Goal: Task Accomplishment & Management: Complete application form

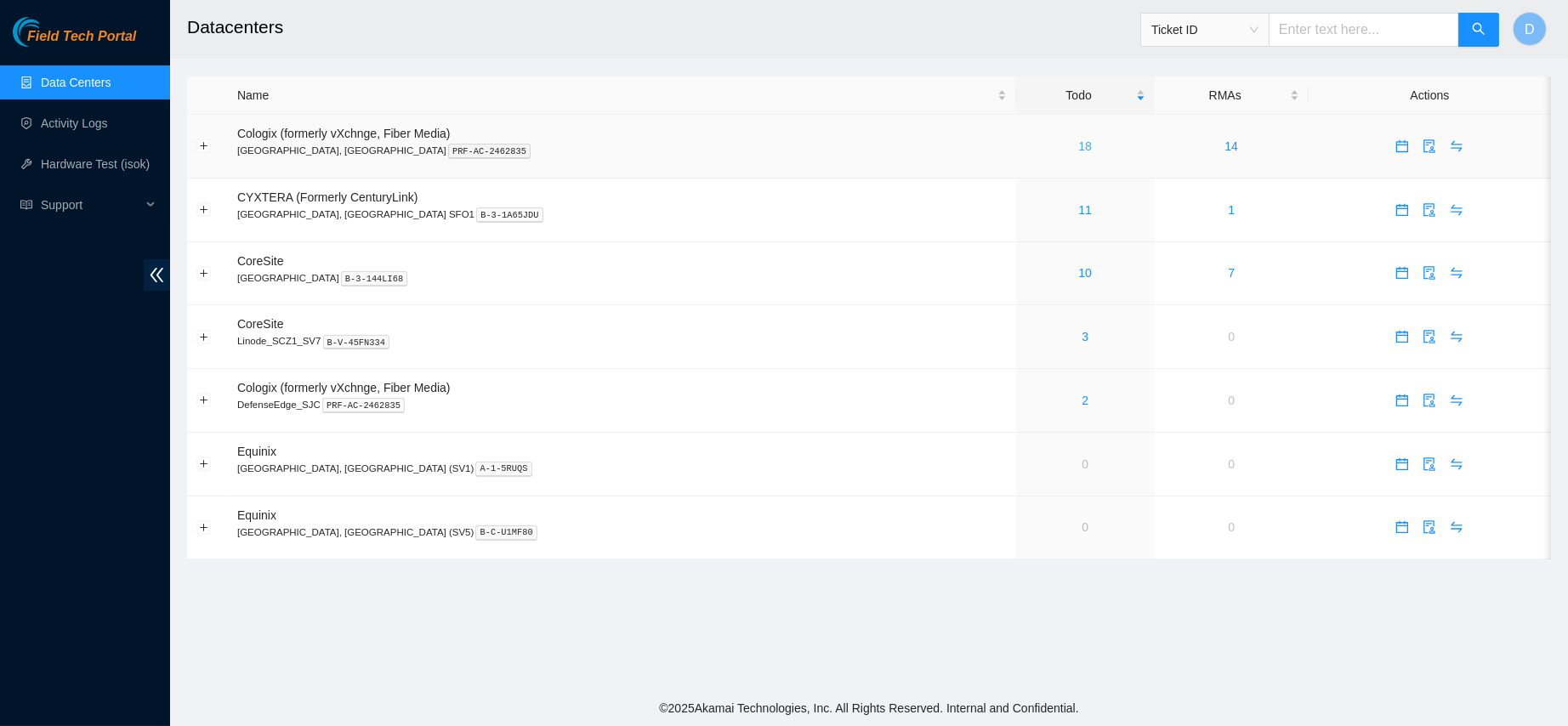
click at [1079, 142] on link "18" at bounding box center [1086, 147] width 14 height 14
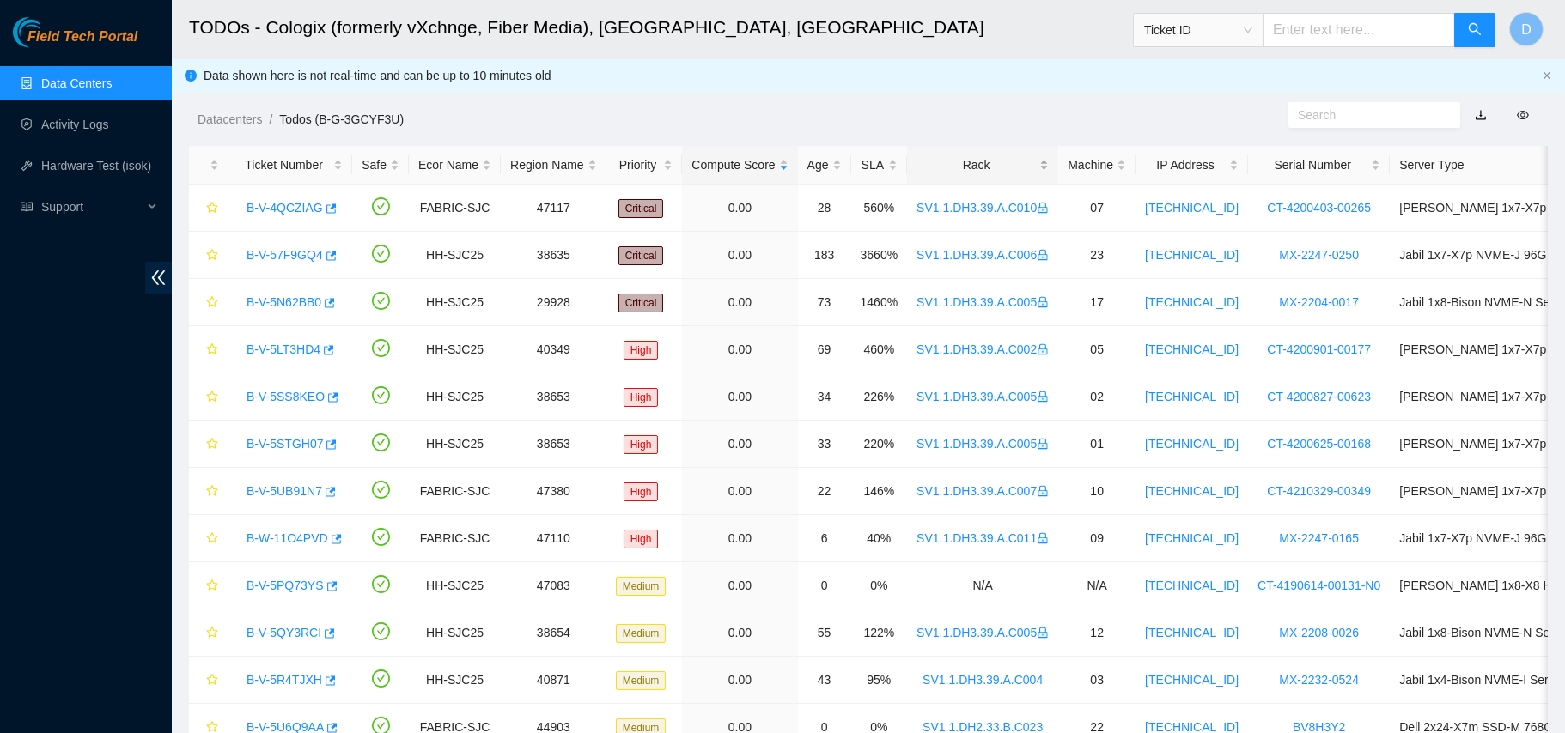
click at [967, 170] on div "Rack" at bounding box center [982, 164] width 132 height 19
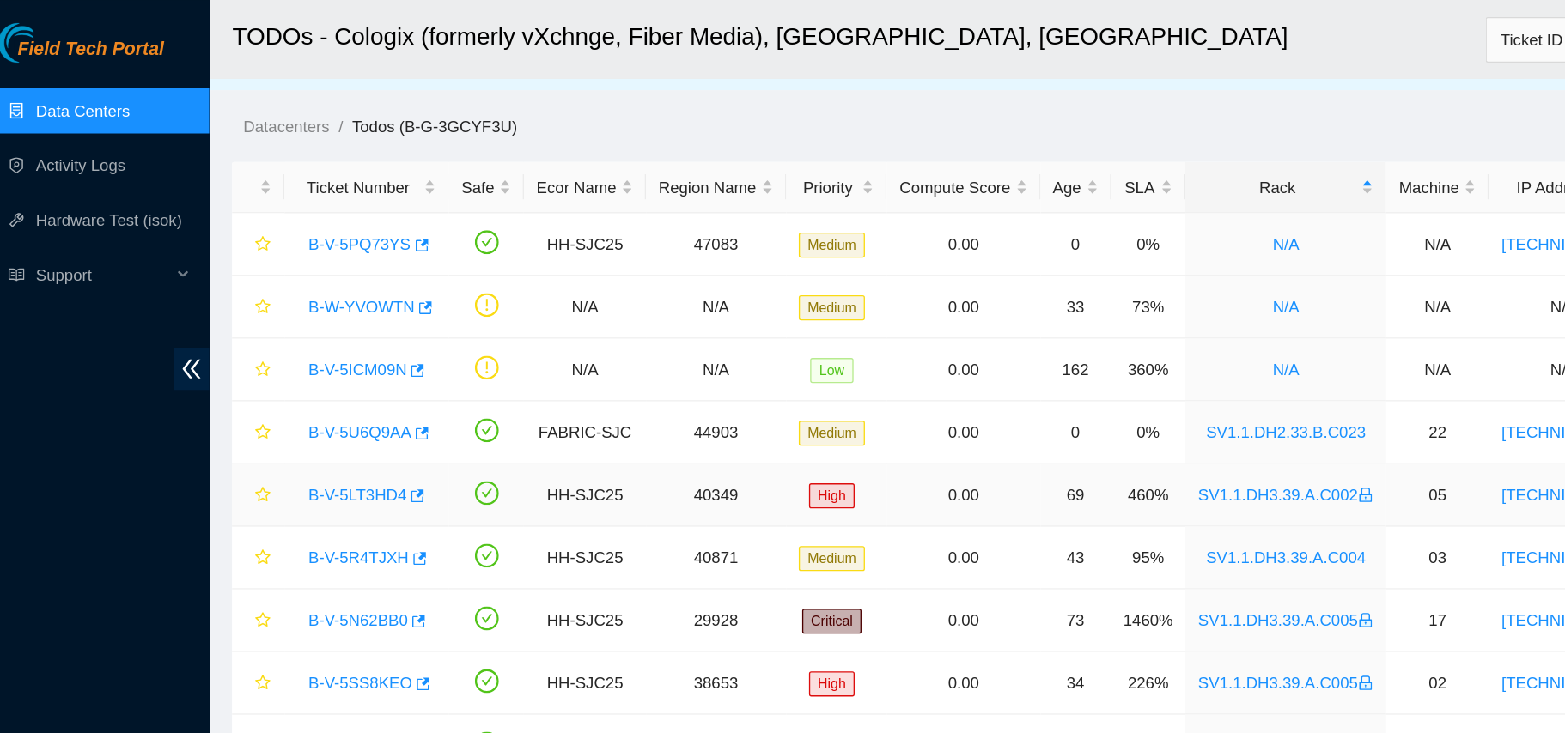
scroll to position [20, 0]
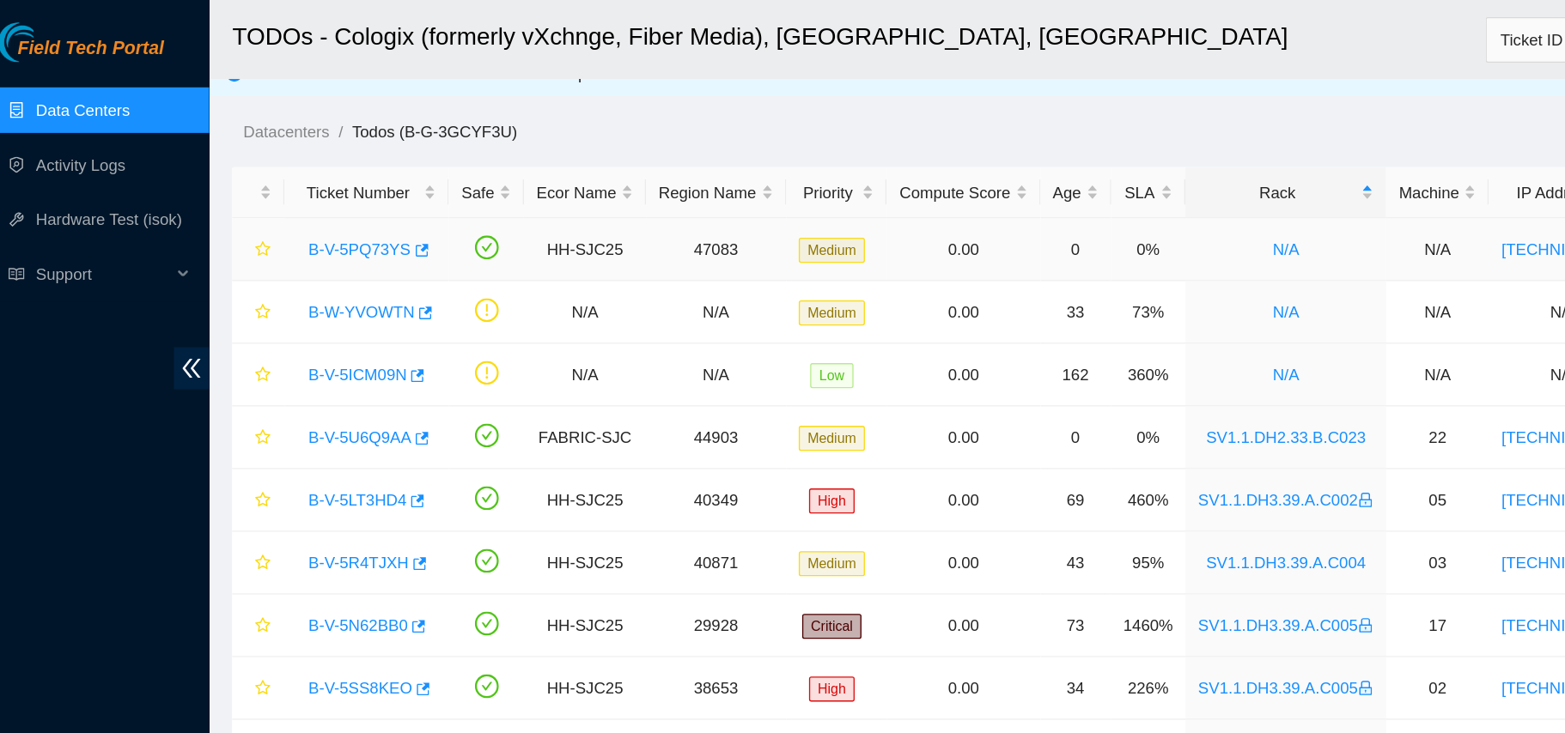
click at [286, 191] on link "B-V-5PQ73YS" at bounding box center [284, 188] width 77 height 14
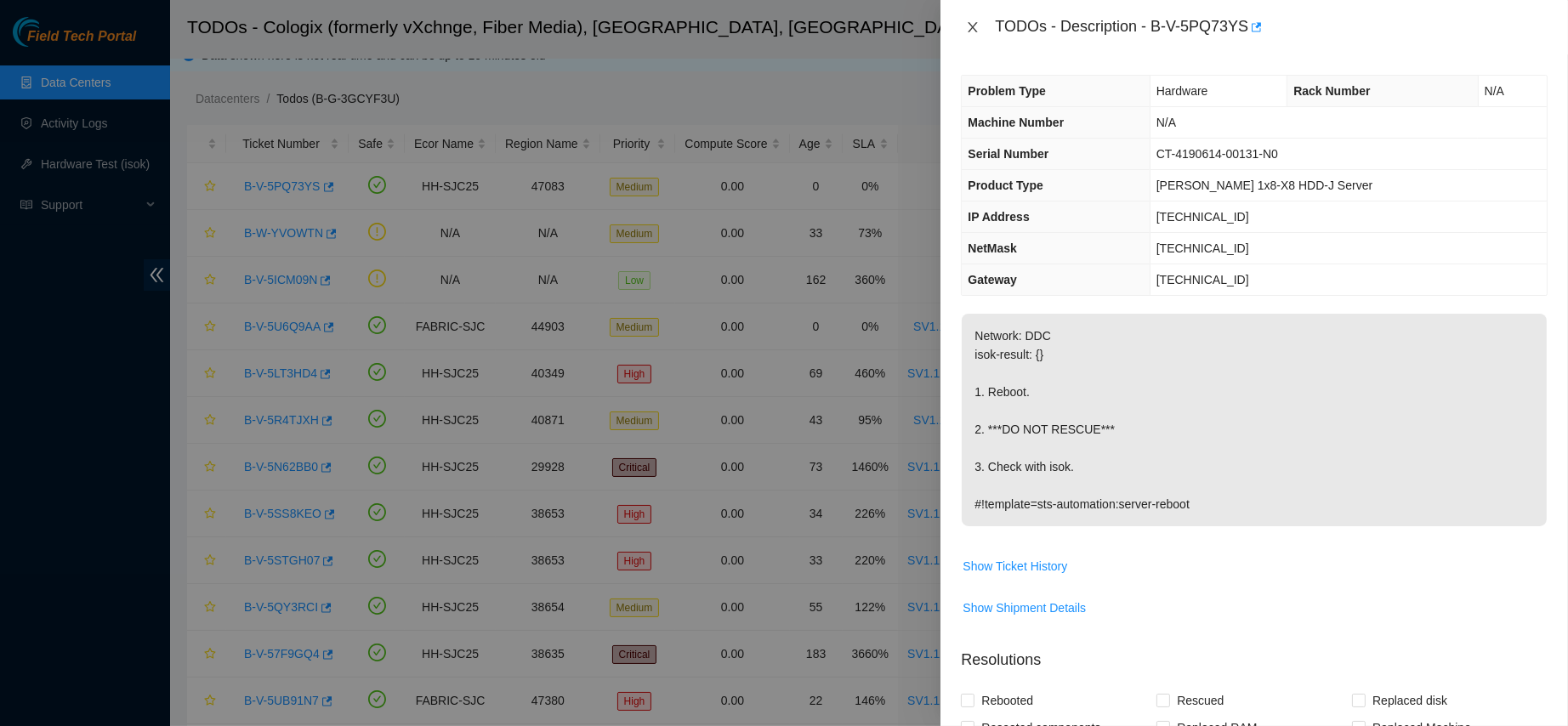
click at [968, 21] on icon "close" at bounding box center [973, 28] width 14 height 14
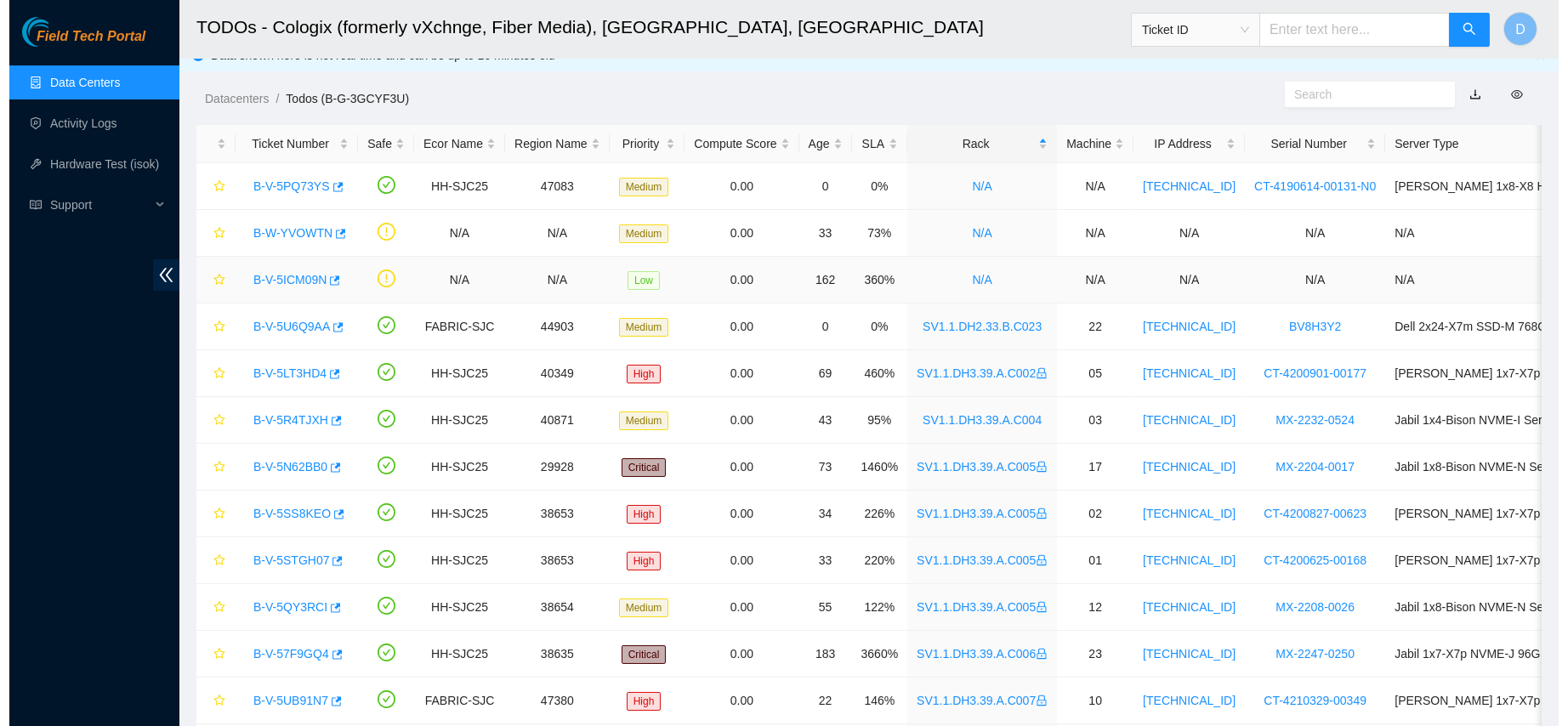
scroll to position [368, 0]
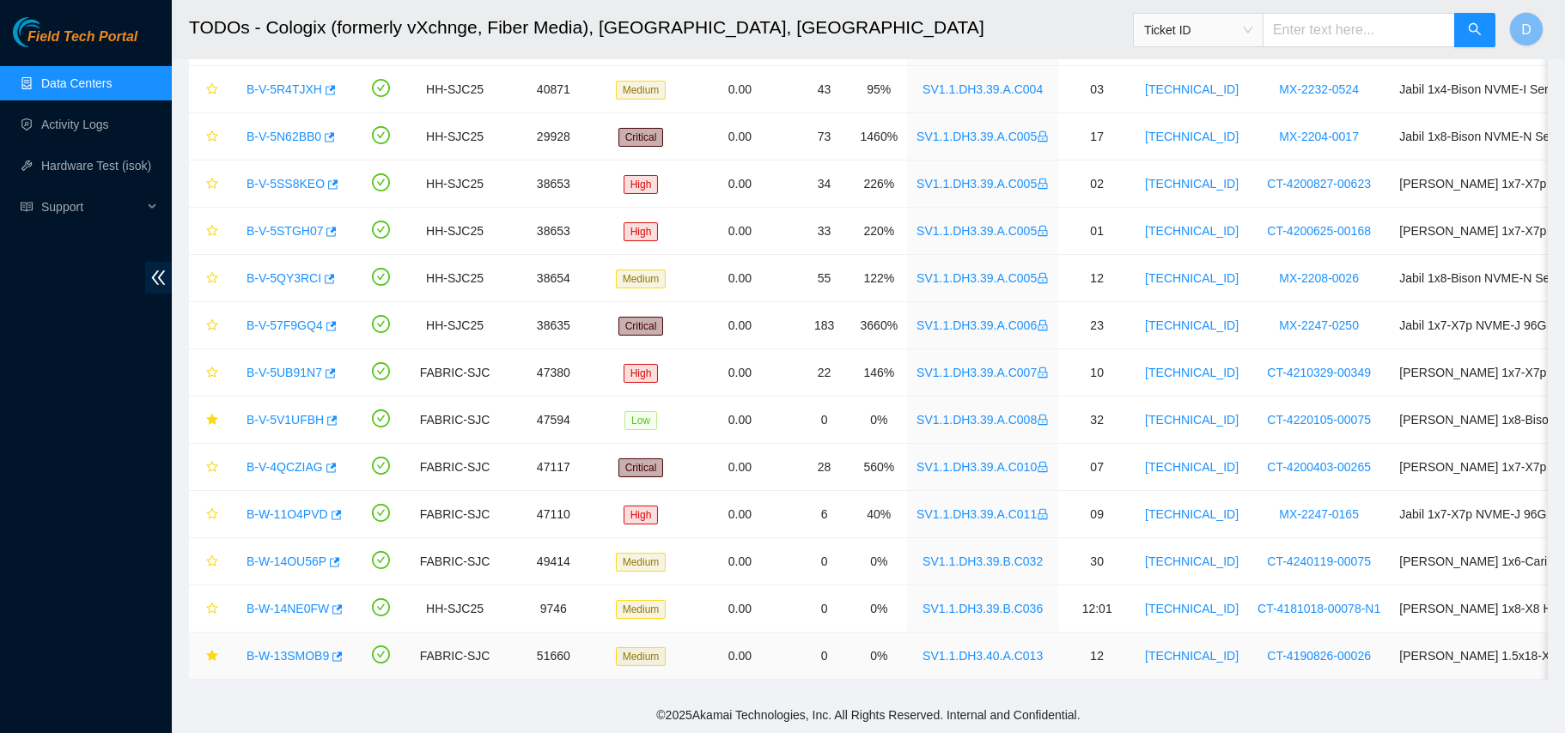
click at [276, 649] on link "B-W-13SMOB9" at bounding box center [287, 656] width 82 height 14
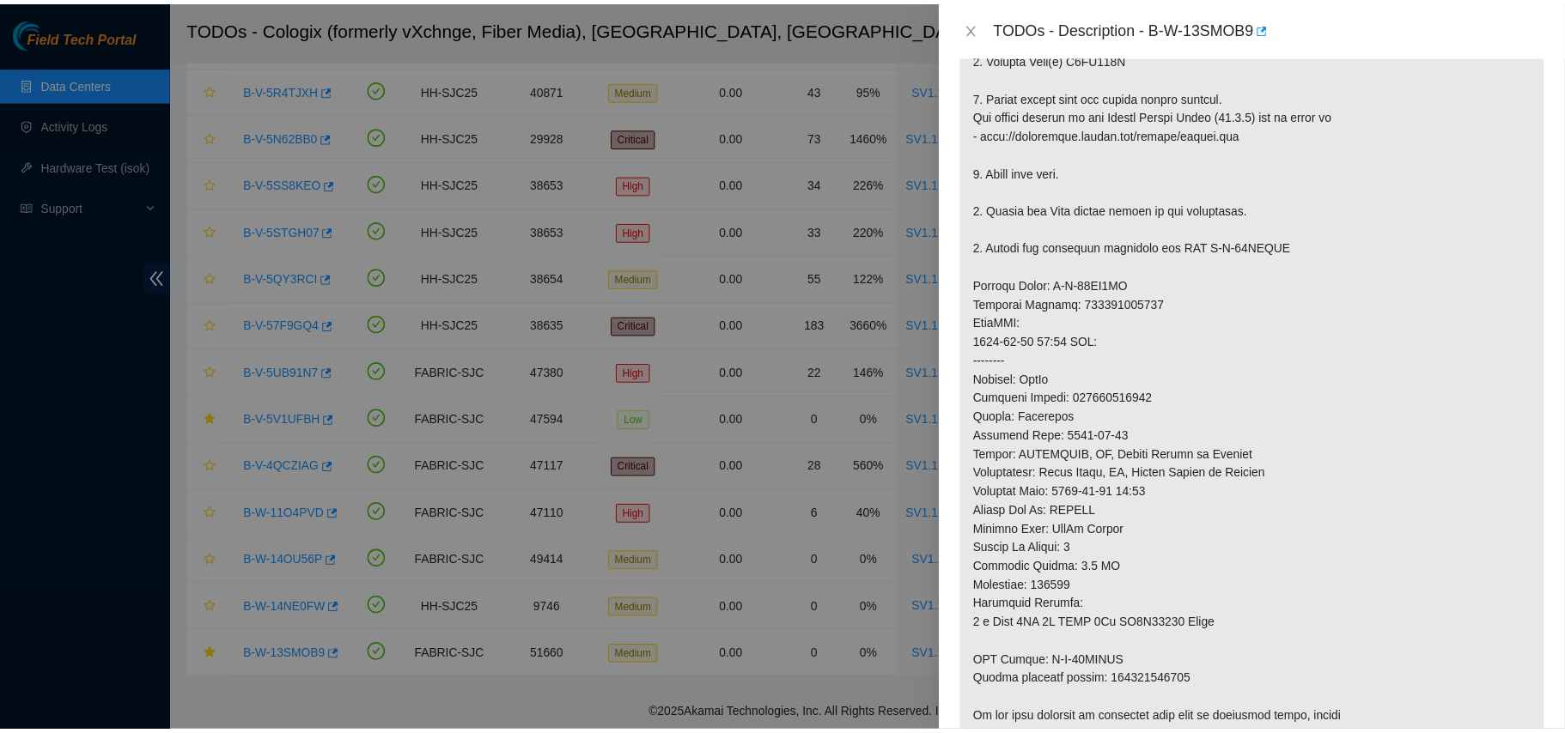
scroll to position [506, 0]
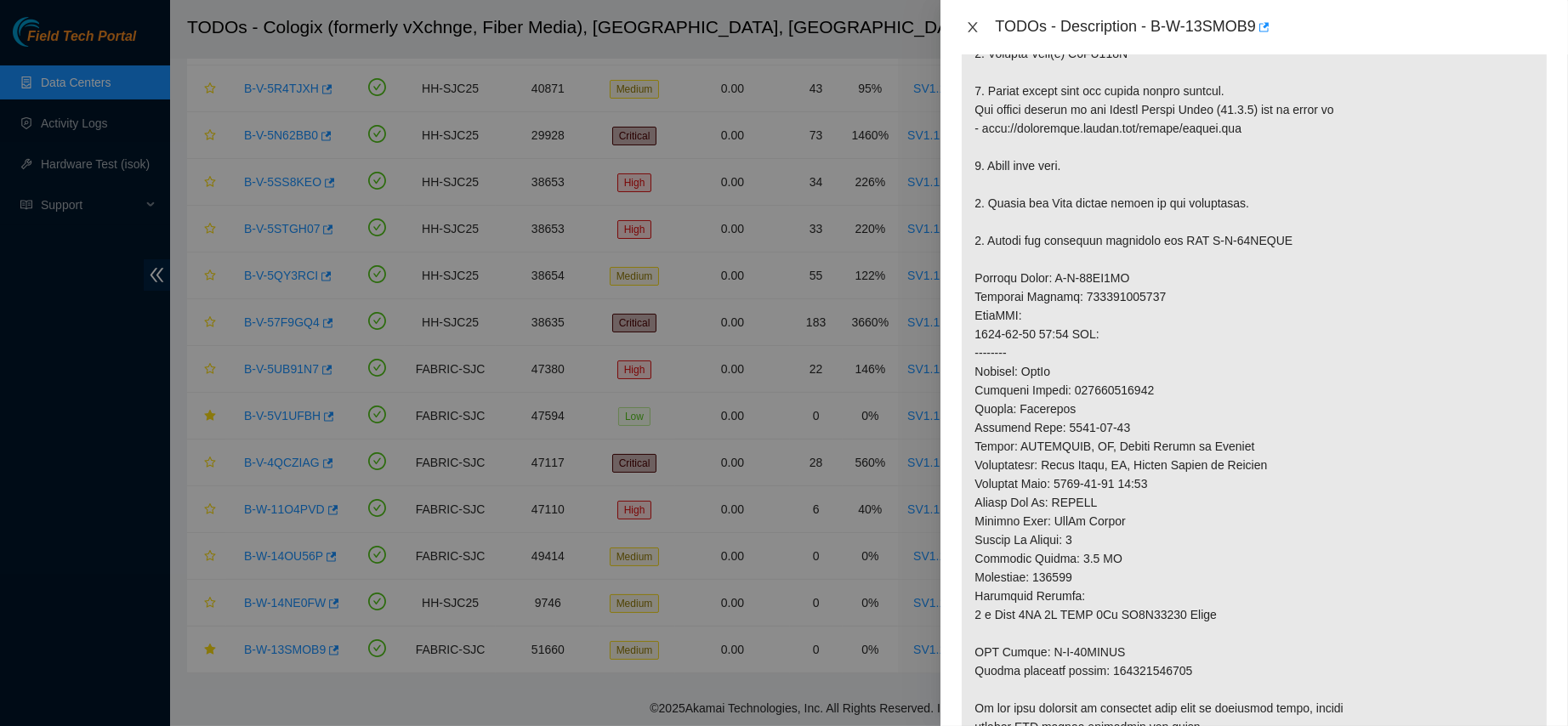
click at [970, 30] on icon "close" at bounding box center [973, 28] width 14 height 14
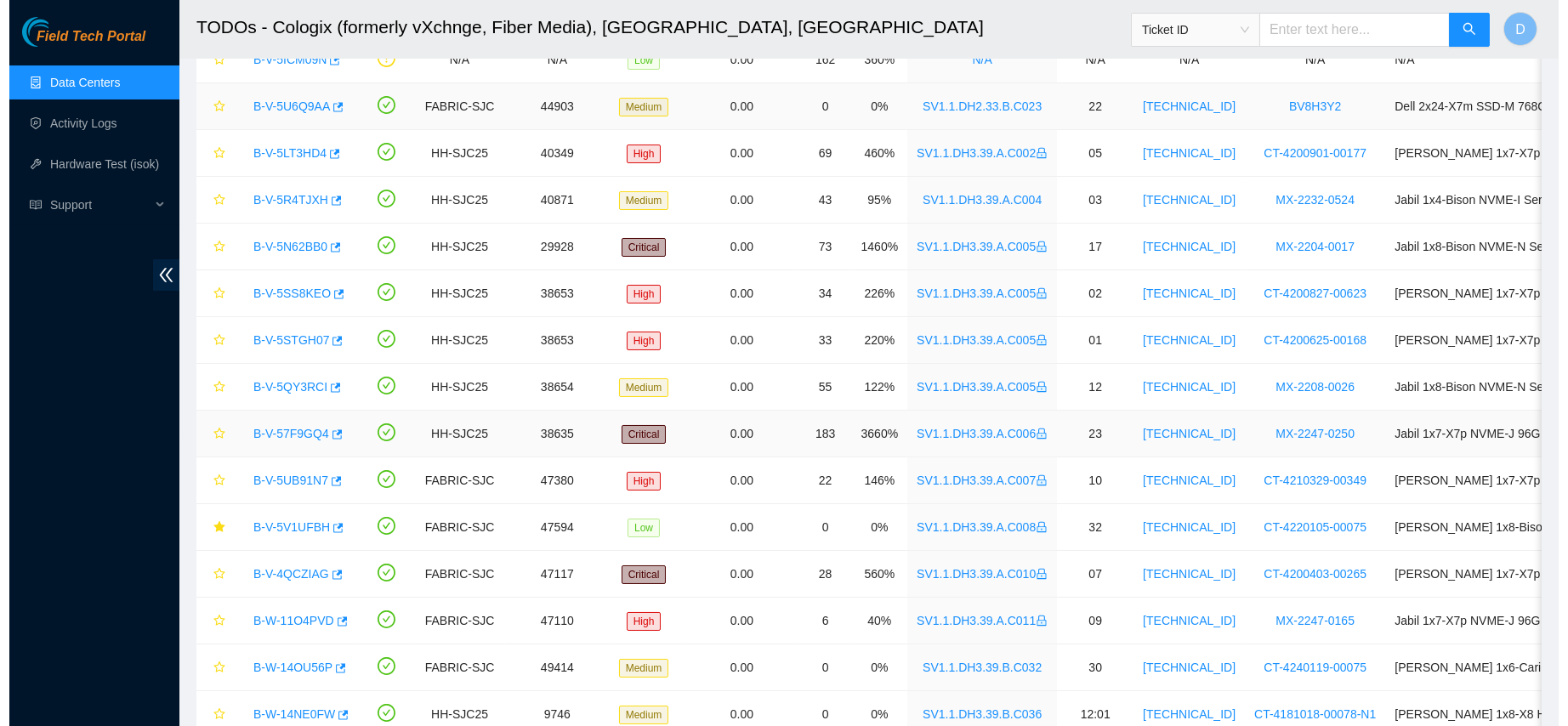
scroll to position [268, 0]
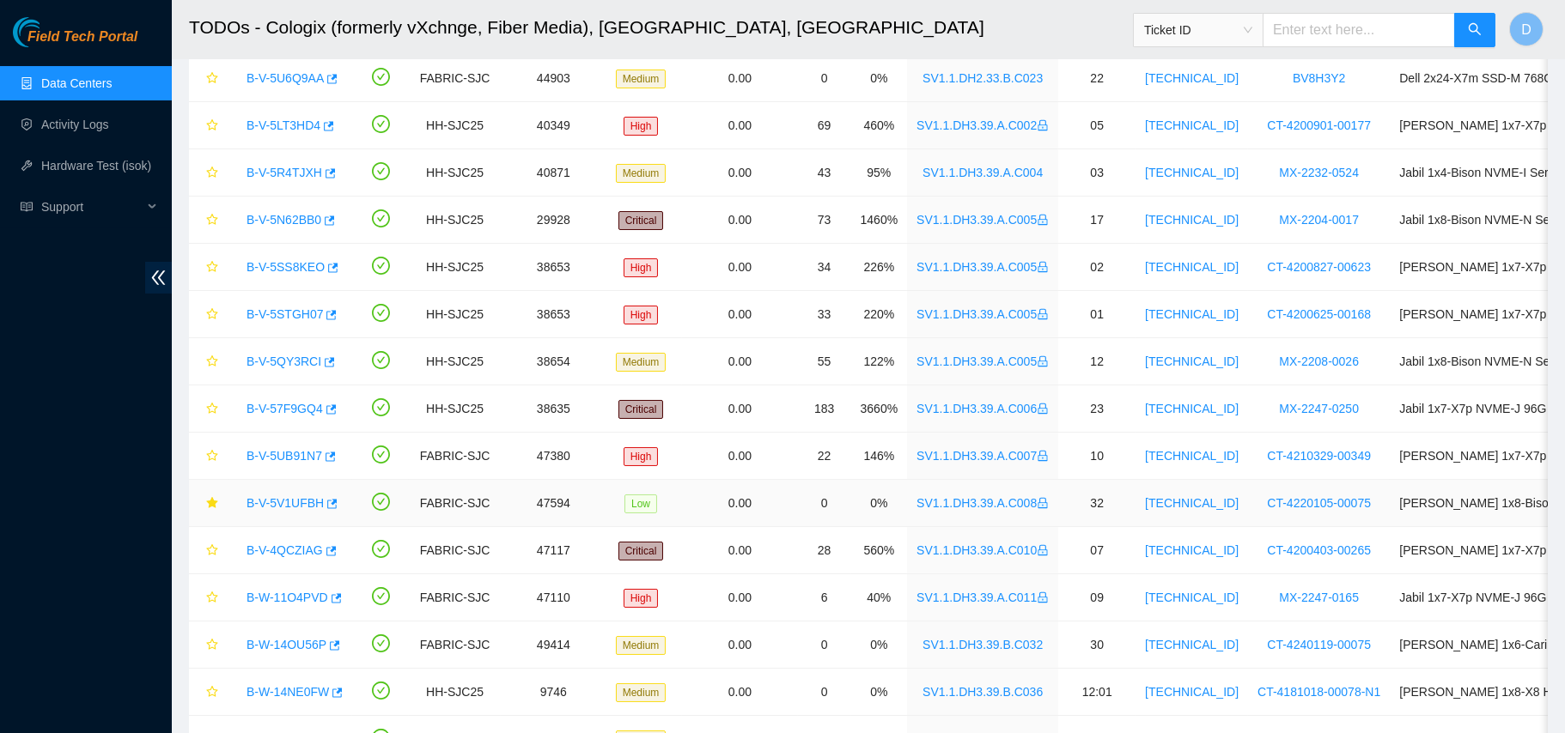
click at [276, 499] on link "B-V-5V1UFBH" at bounding box center [284, 503] width 77 height 14
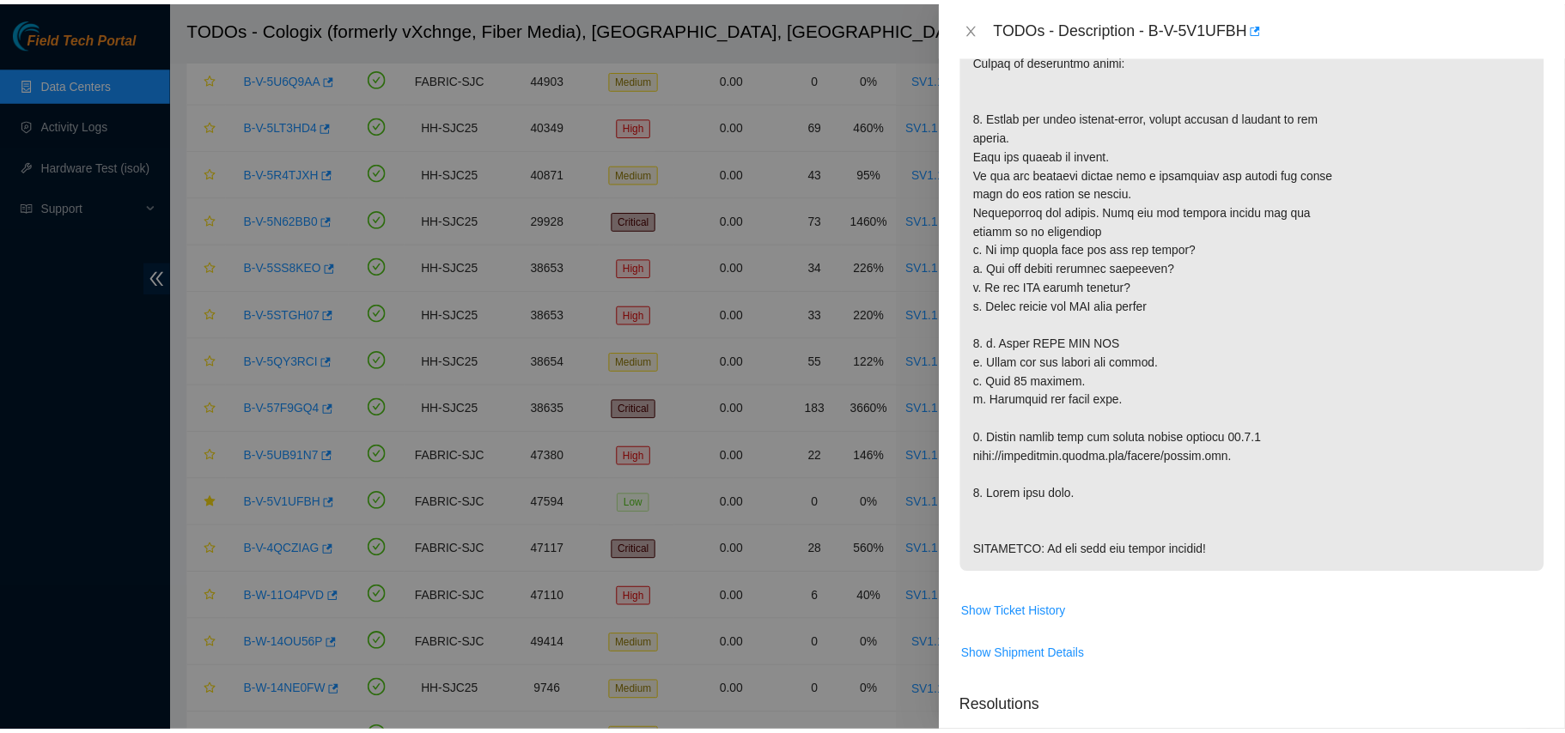
scroll to position [506, 0]
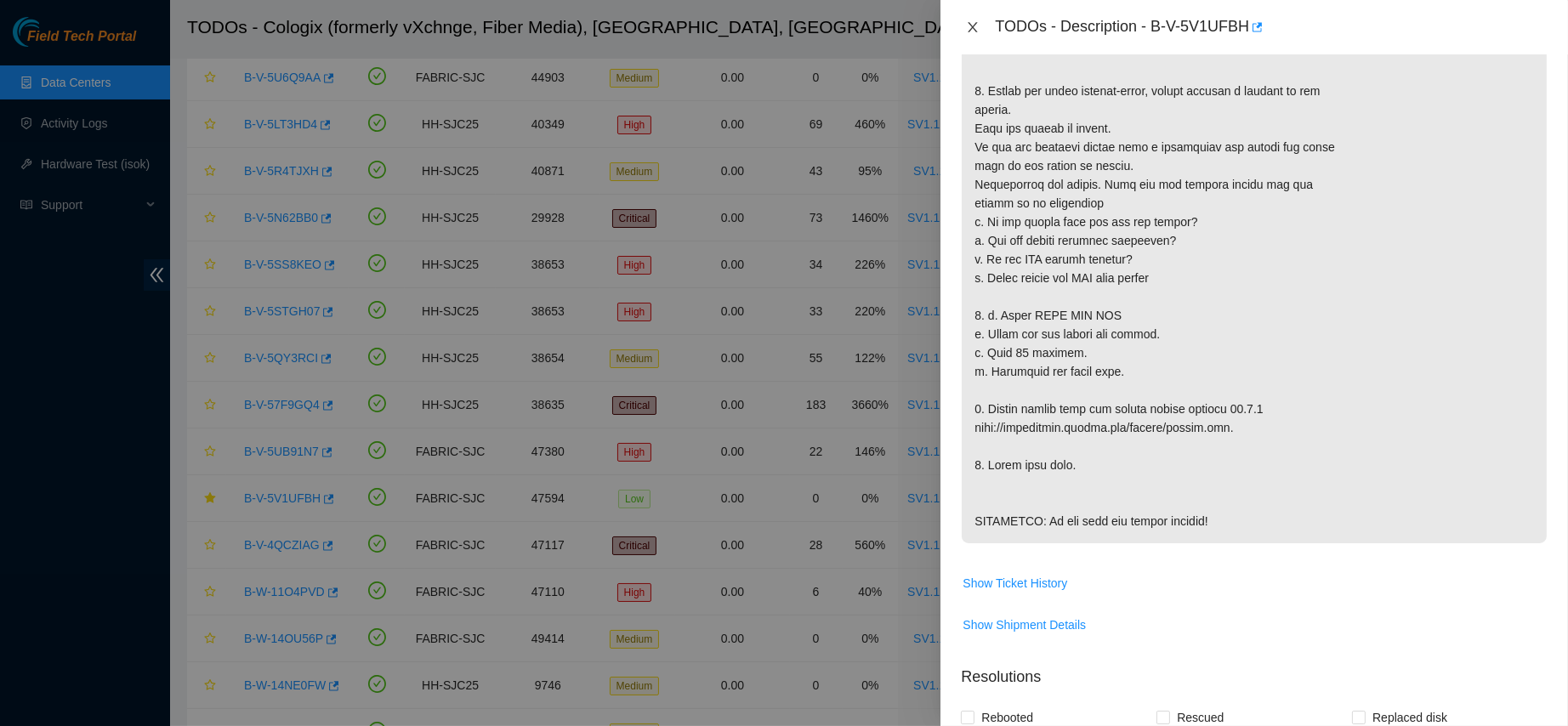
click at [966, 27] on icon "close" at bounding box center [973, 28] width 14 height 14
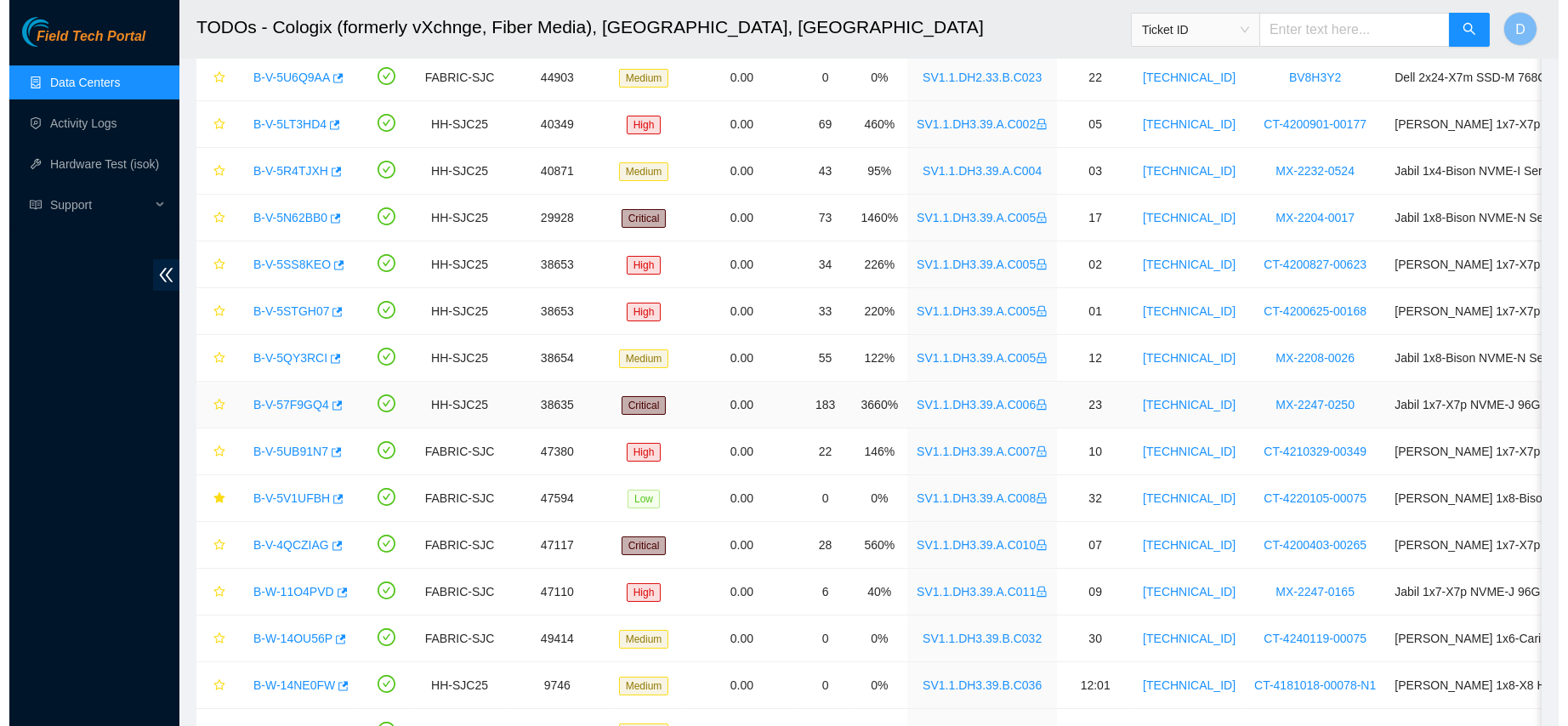
scroll to position [368, 0]
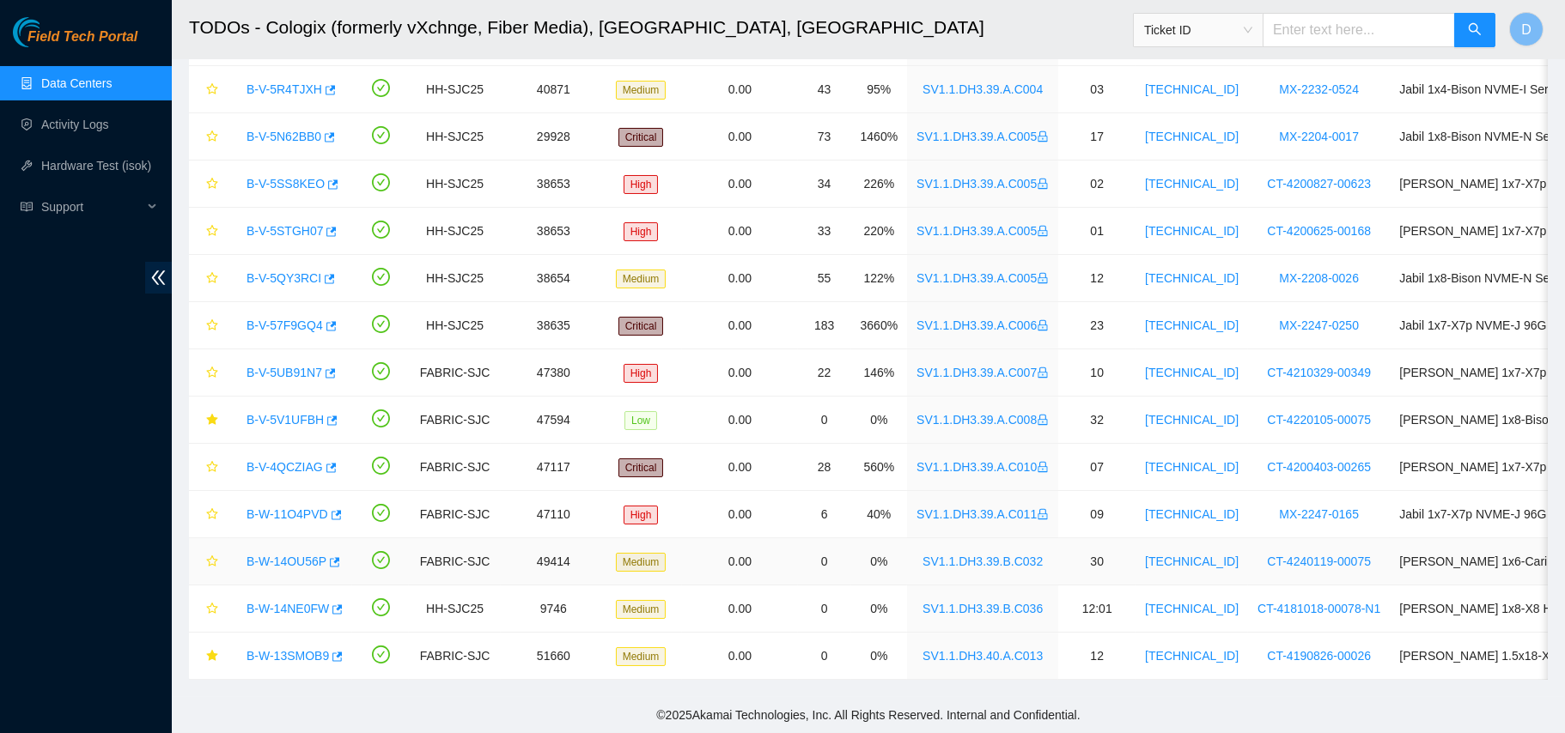
click at [279, 555] on link "B-W-14OU56P" at bounding box center [286, 562] width 80 height 14
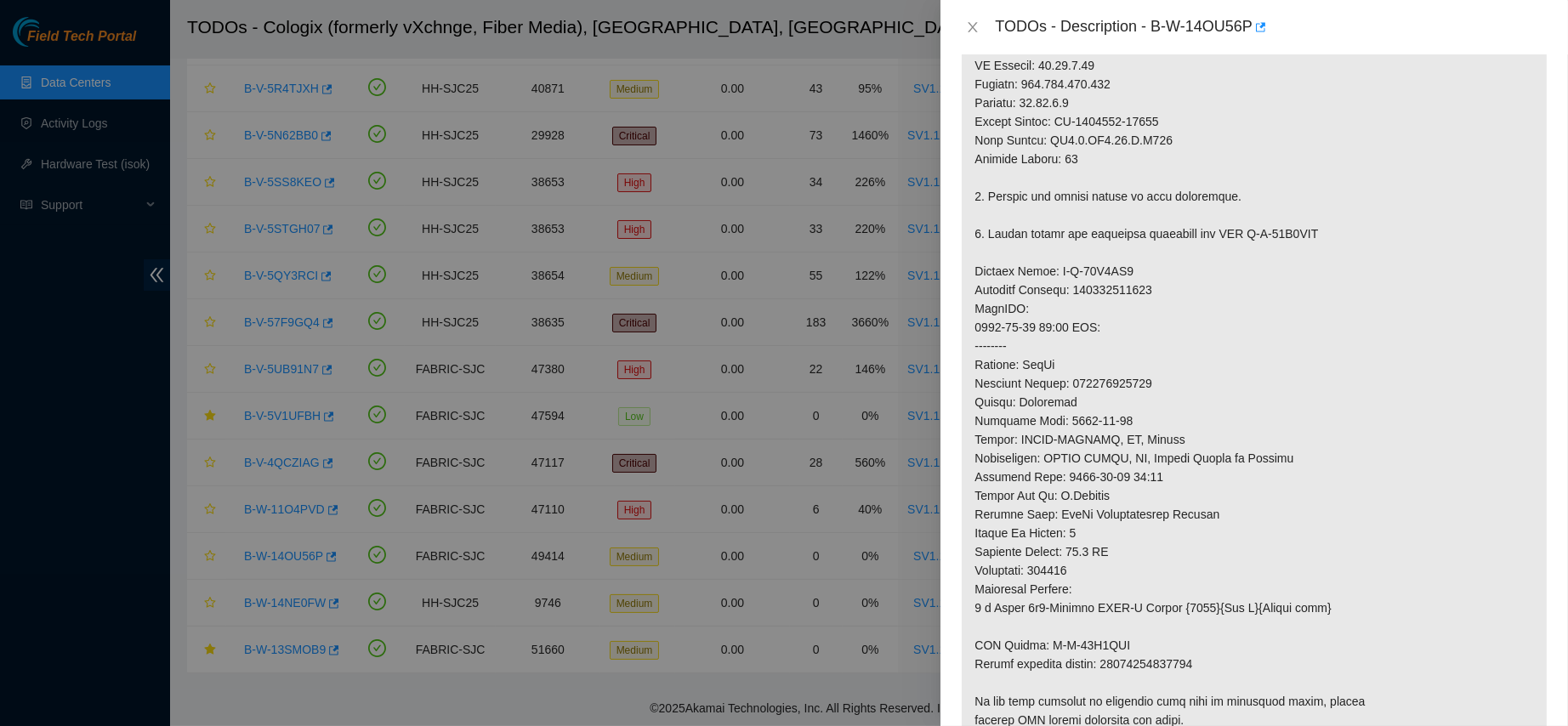
scroll to position [468, 0]
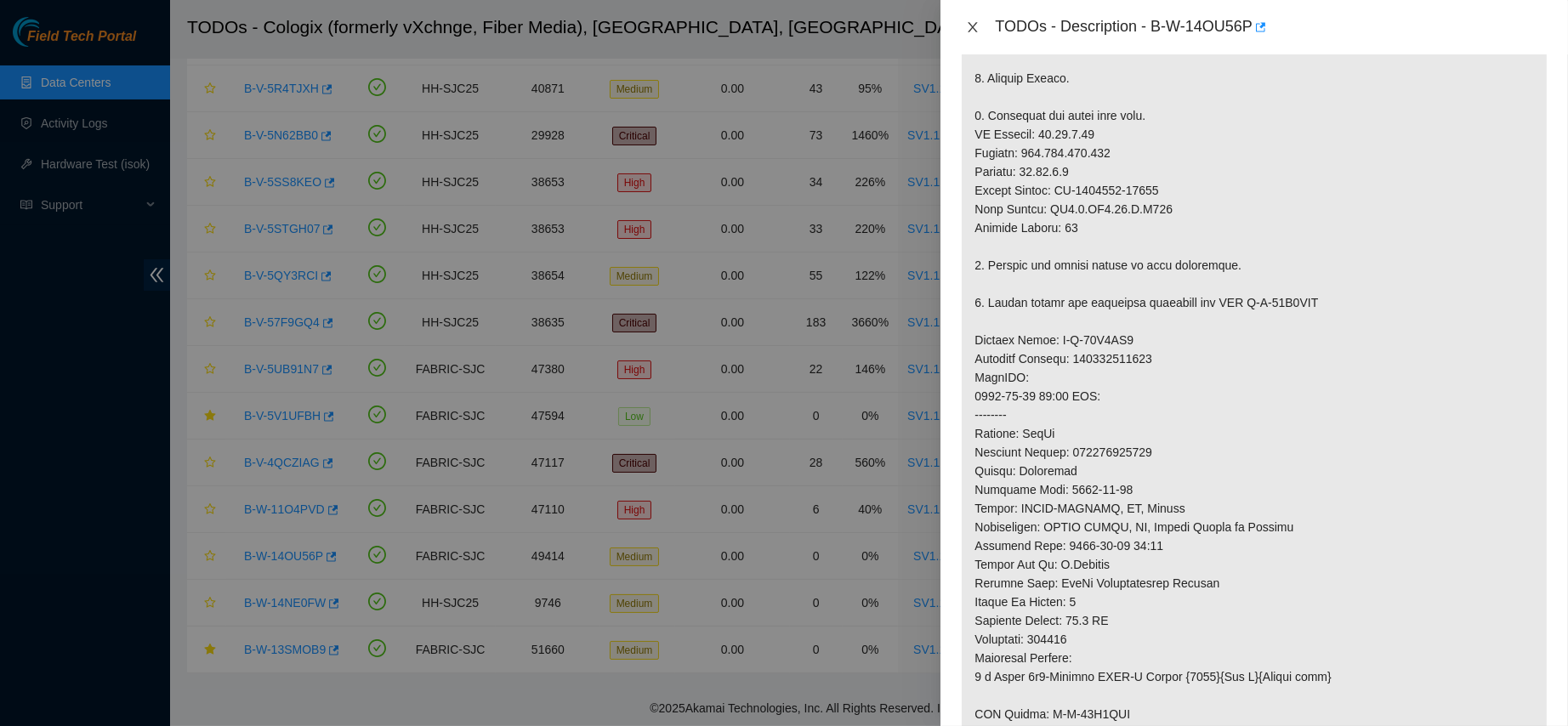
click at [973, 25] on icon "close" at bounding box center [973, 28] width 14 height 14
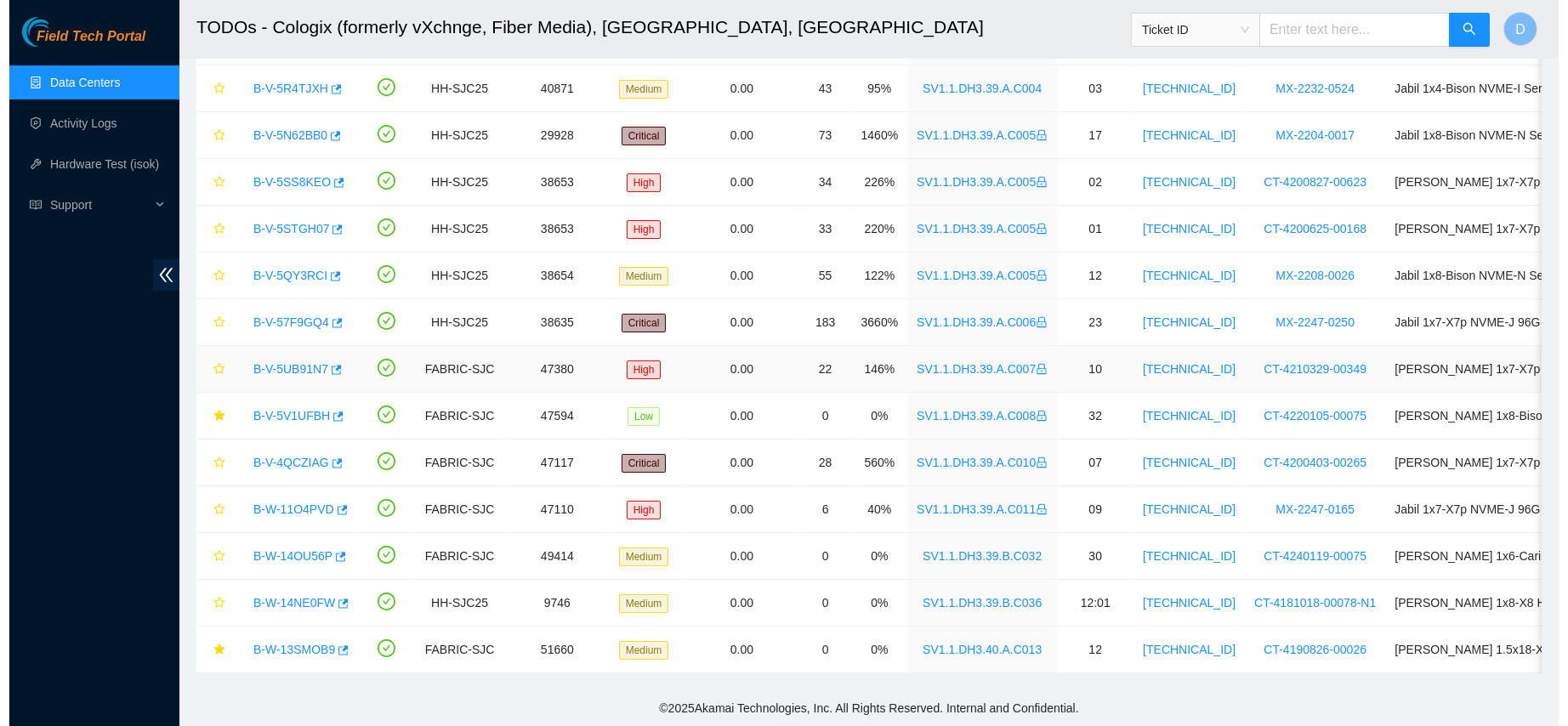
scroll to position [476, 0]
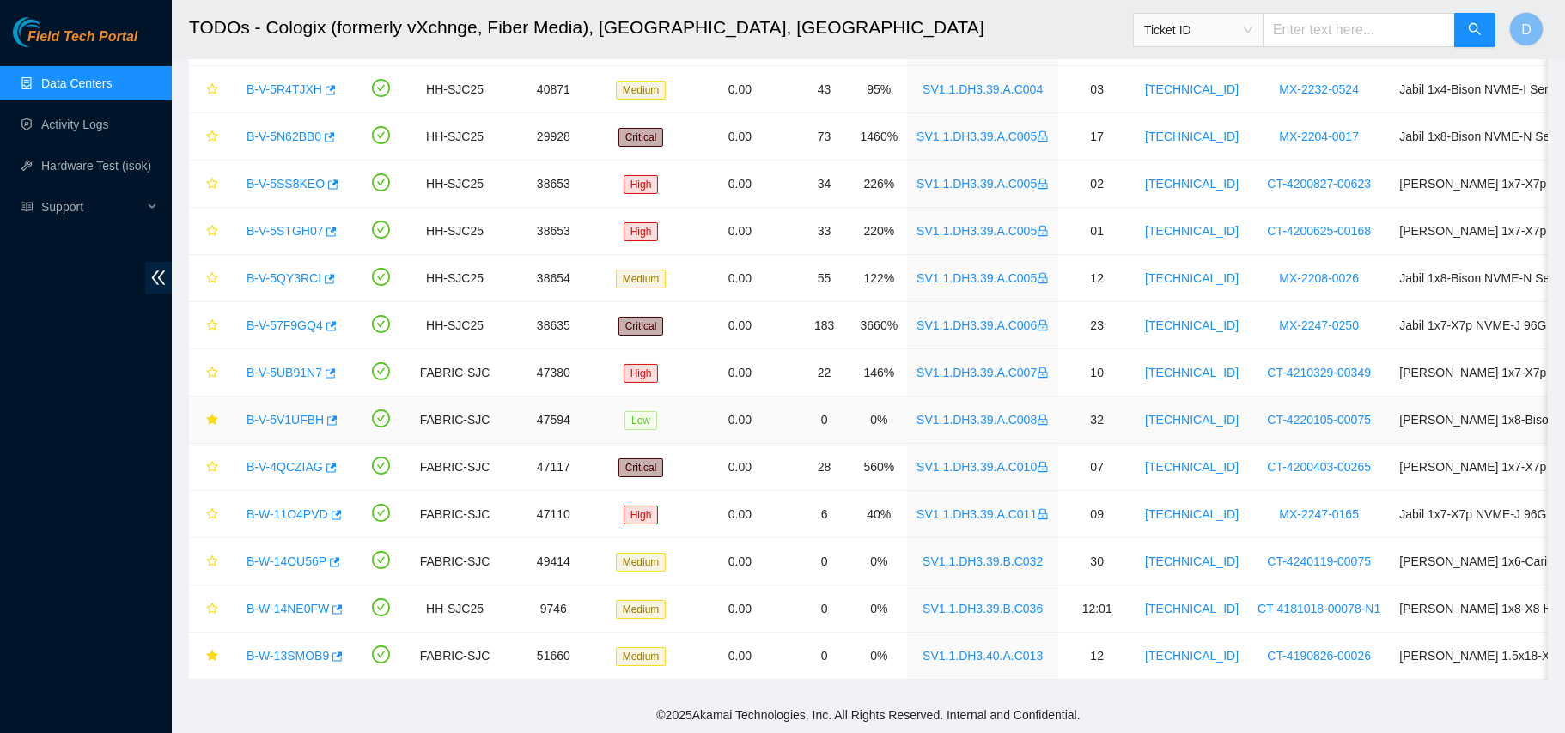
drag, startPoint x: 296, startPoint y: 398, endPoint x: 762, endPoint y: 402, distance: 465.4
click at [296, 413] on link "B-V-5V1UFBH" at bounding box center [284, 420] width 77 height 14
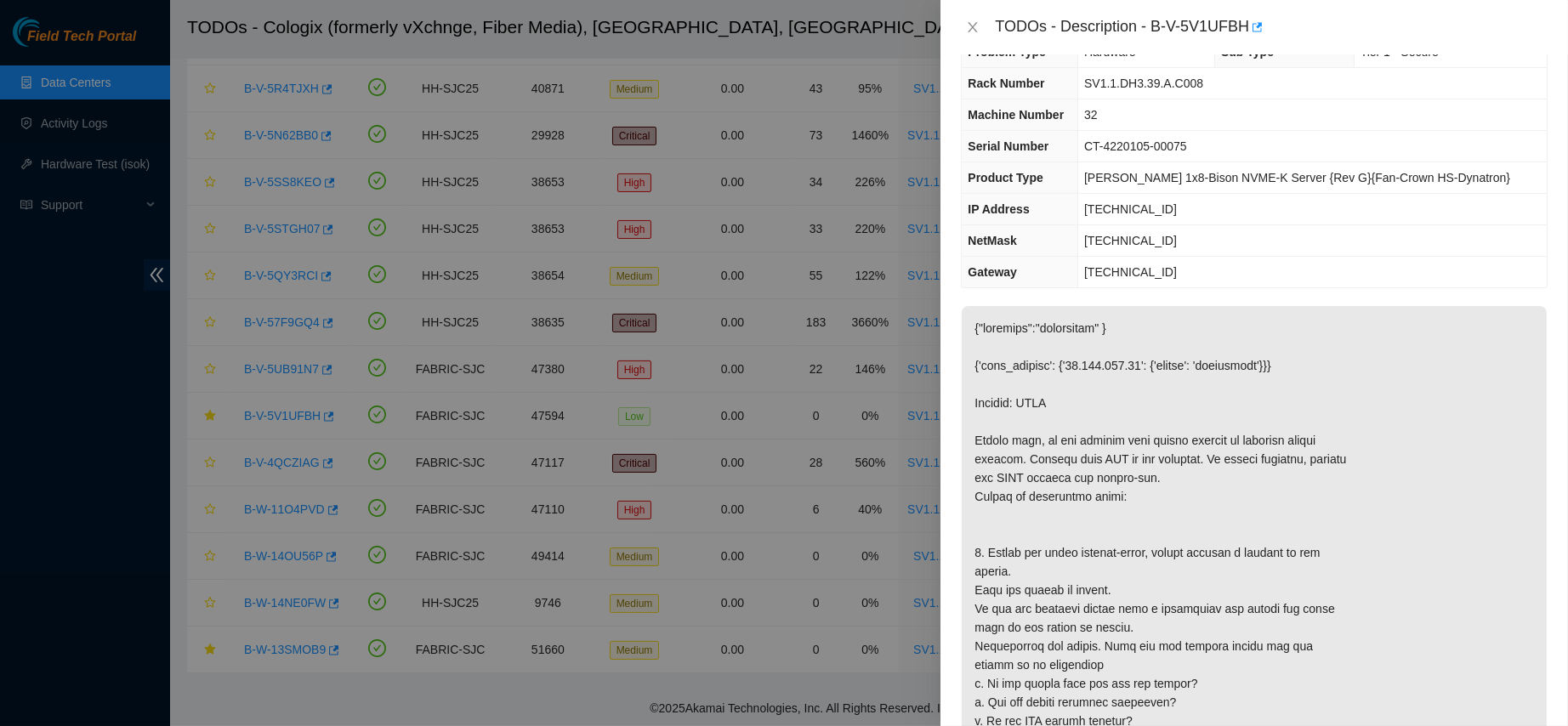
scroll to position [0, 0]
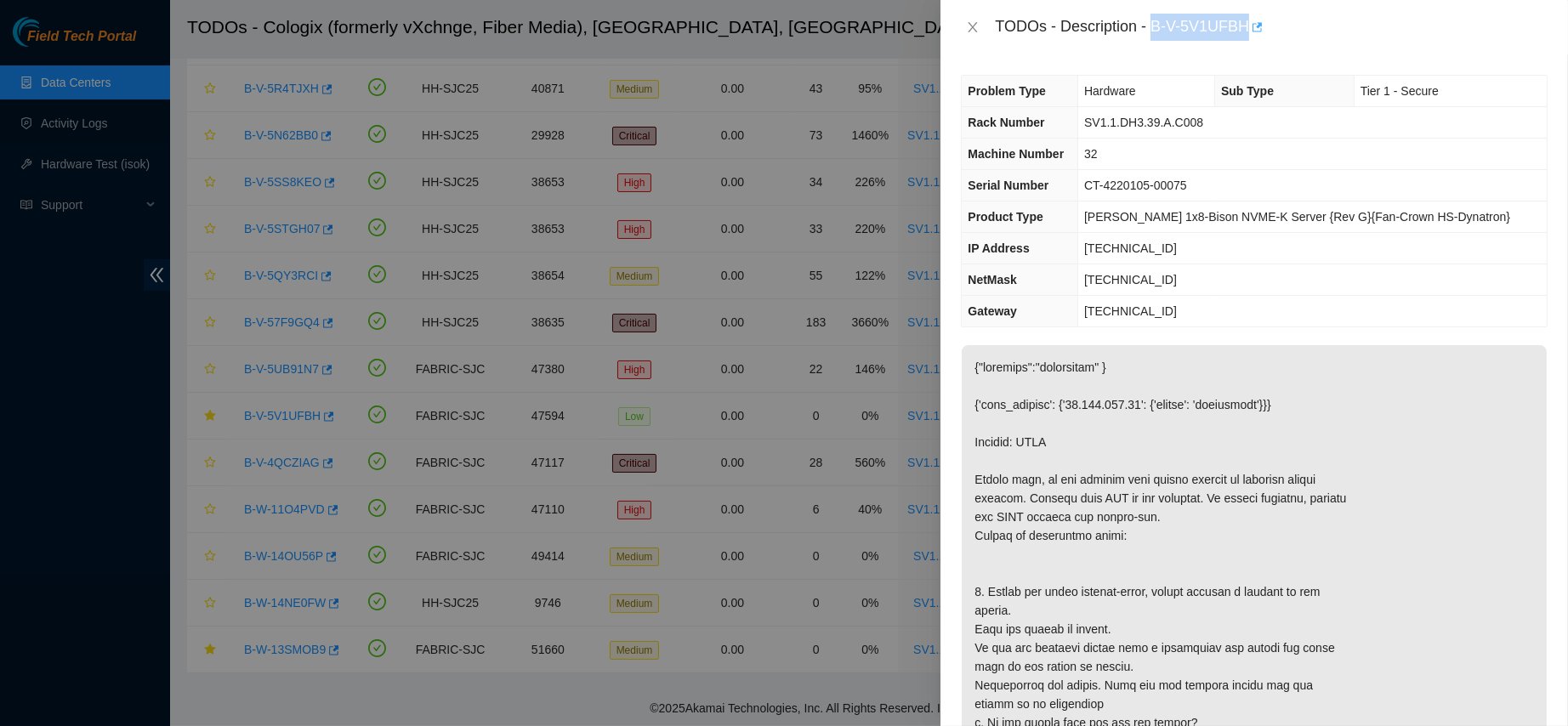
drag, startPoint x: 1206, startPoint y: 19, endPoint x: 1341, endPoint y: 33, distance: 135.7
click at [1341, 33] on div "TODOs - Description - B-V-5V1UFBH" at bounding box center [1272, 27] width 553 height 27
copy div "B-V-5V1UFBH"
click at [1078, 183] on th "Serial Number" at bounding box center [1019, 186] width 116 height 32
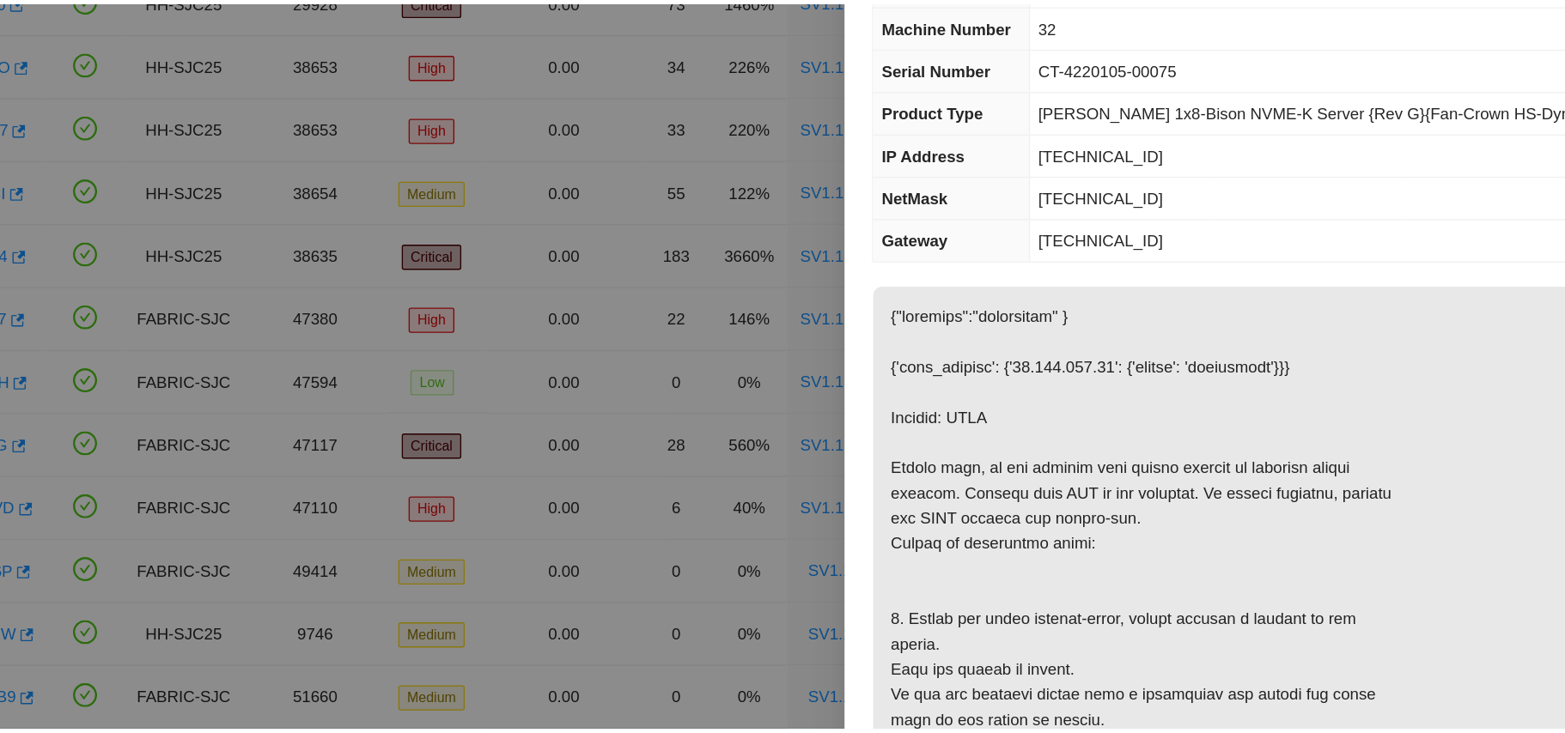
scroll to position [372, 0]
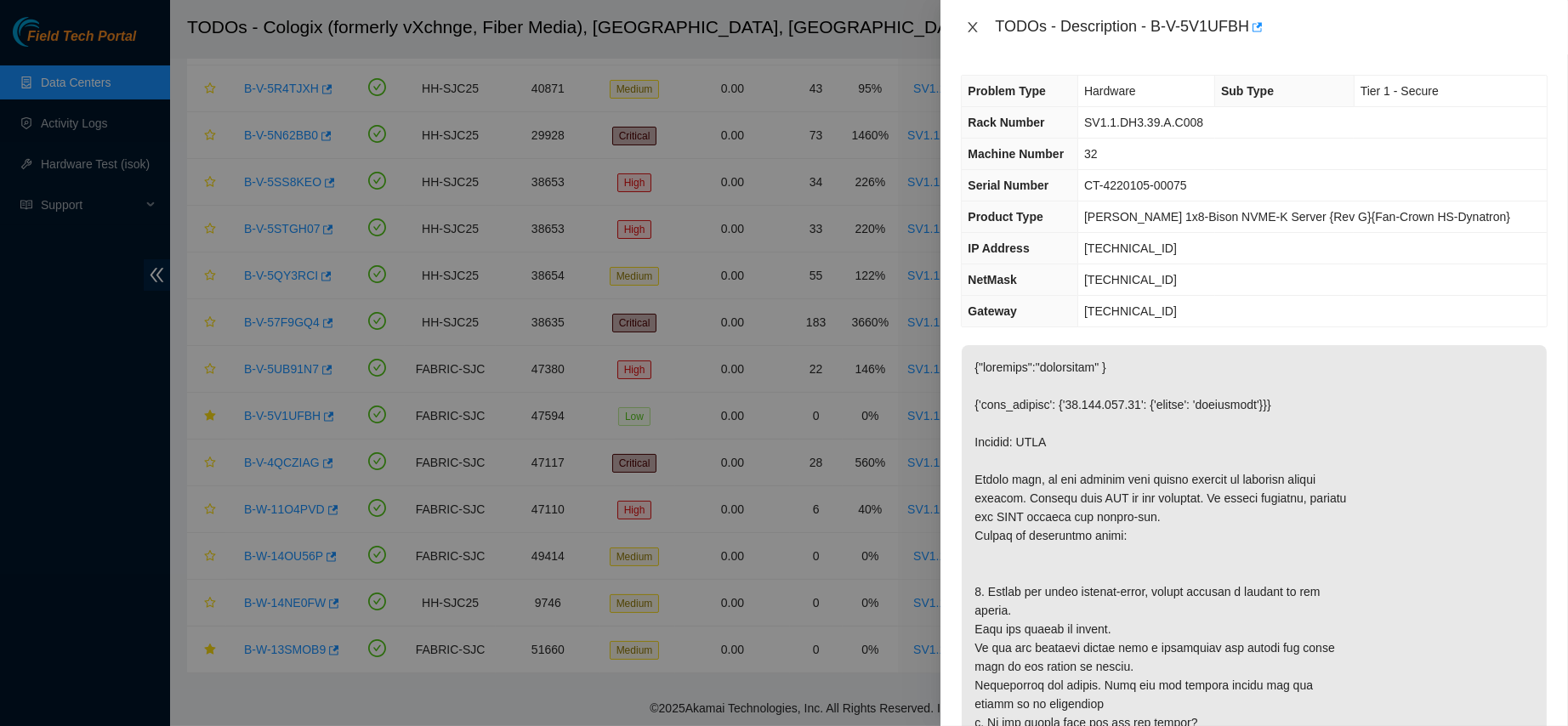
click at [963, 23] on button "Close" at bounding box center [973, 28] width 24 height 16
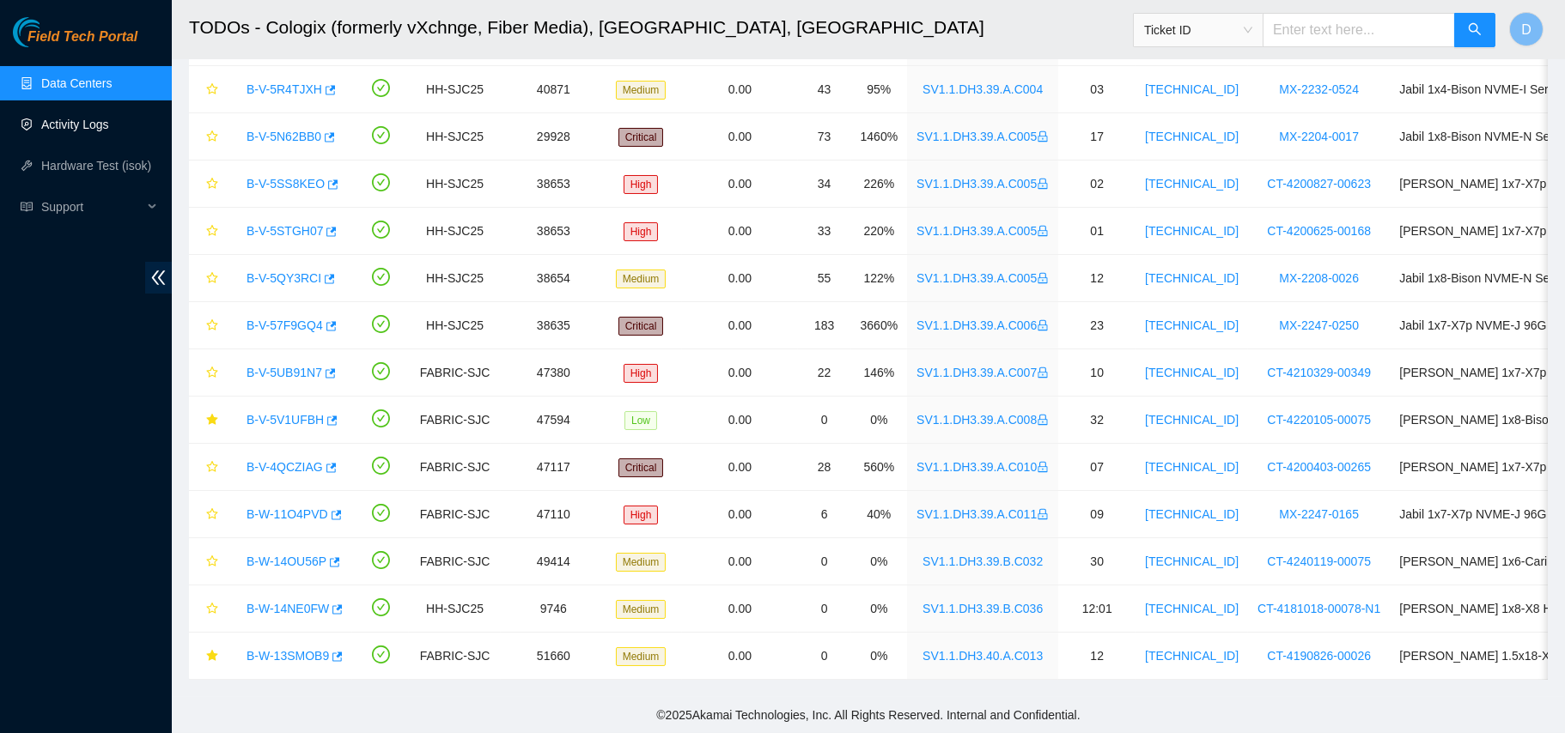
click at [66, 122] on link "Activity Logs" at bounding box center [75, 125] width 68 height 14
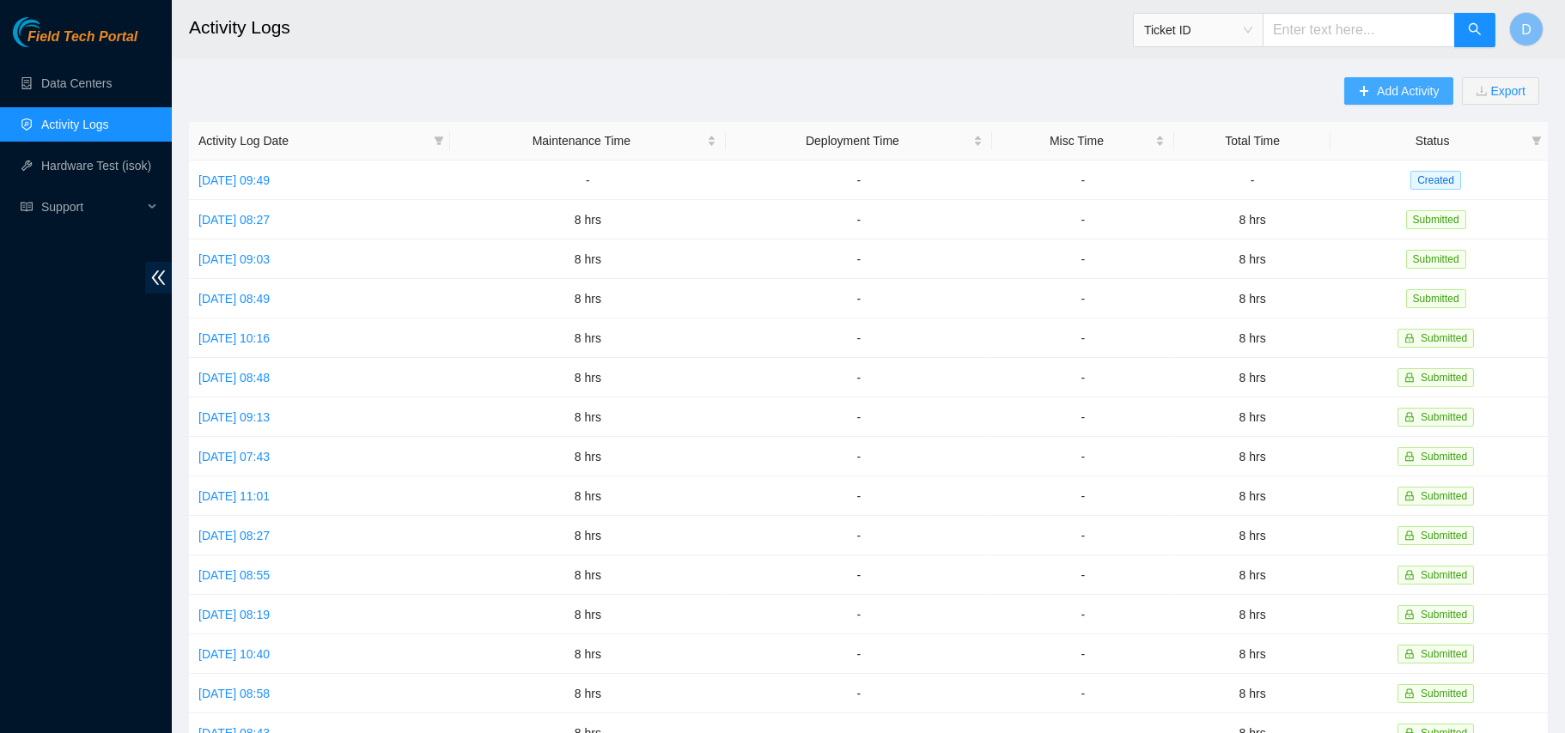
click at [1384, 94] on span "Add Activity" at bounding box center [1407, 91] width 62 height 19
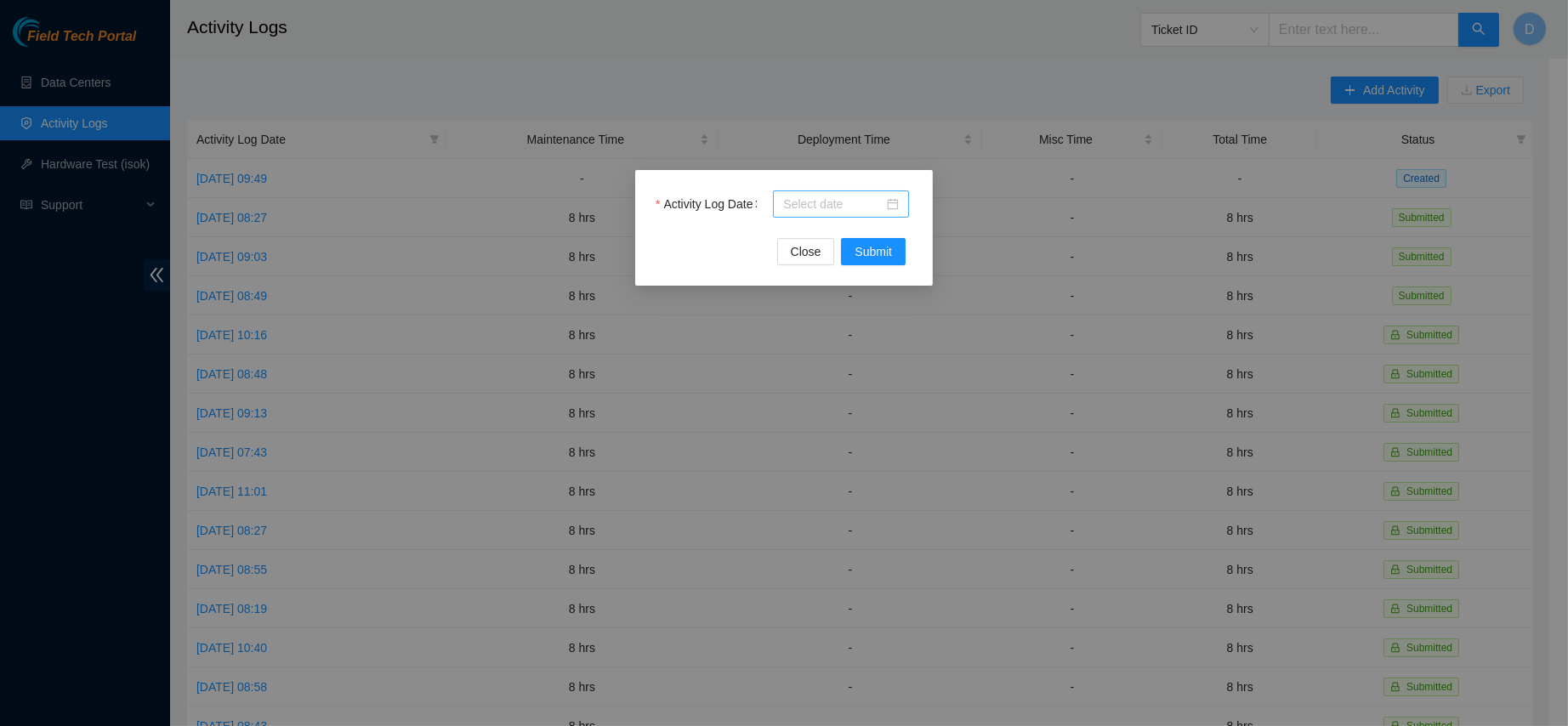
click at [835, 210] on input "Activity Log Date" at bounding box center [833, 204] width 100 height 19
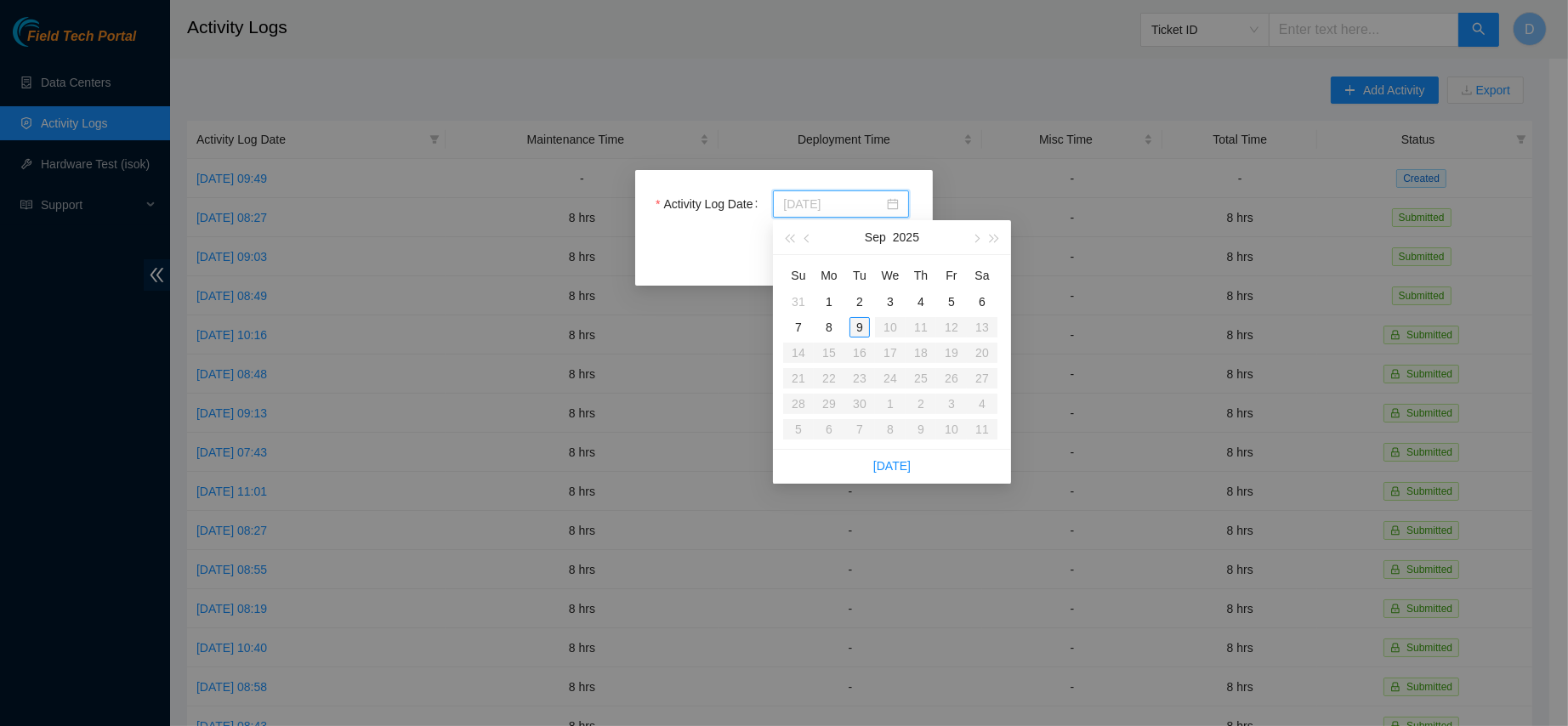
type input "2025-09-09"
click at [857, 326] on div "9" at bounding box center [860, 327] width 21 height 21
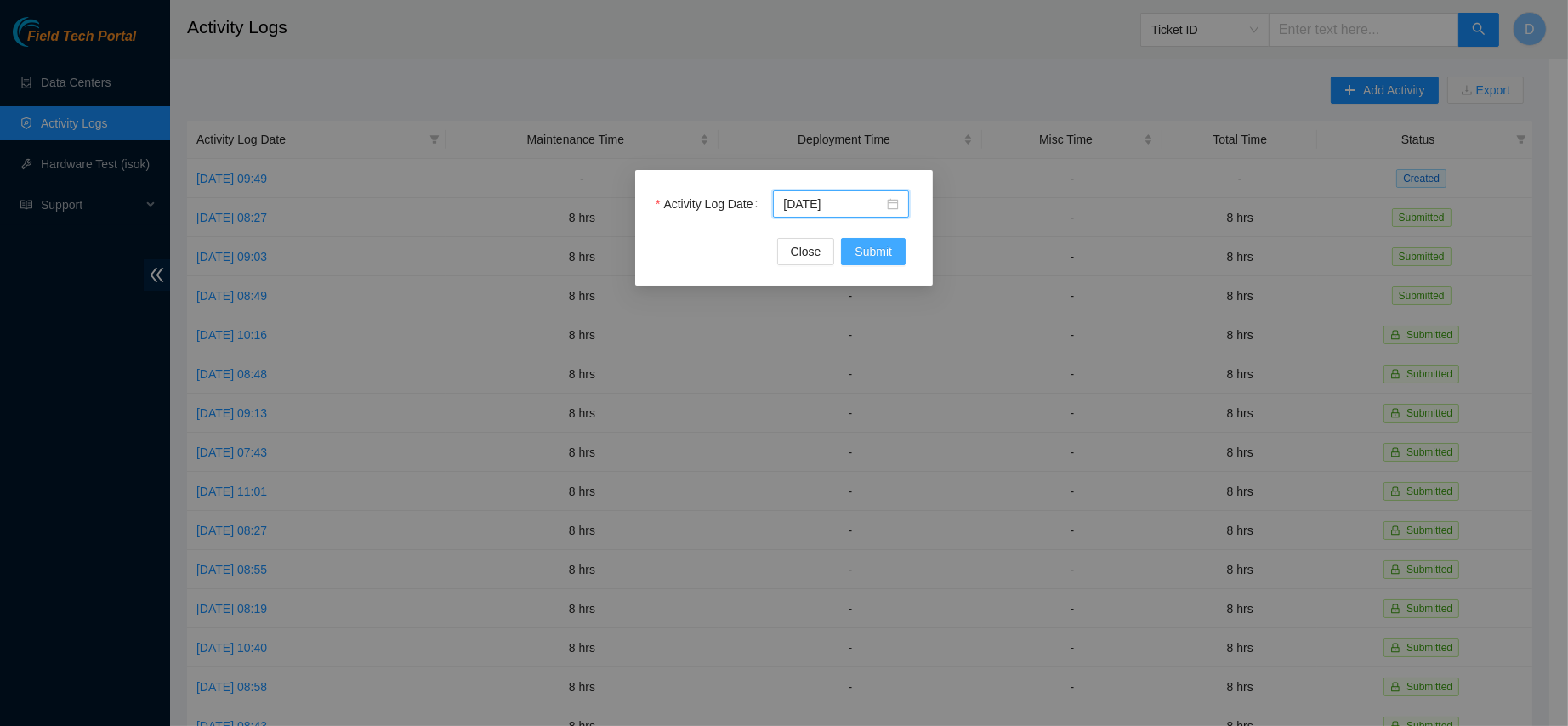
click at [895, 257] on button "Submit" at bounding box center [873, 251] width 64 height 27
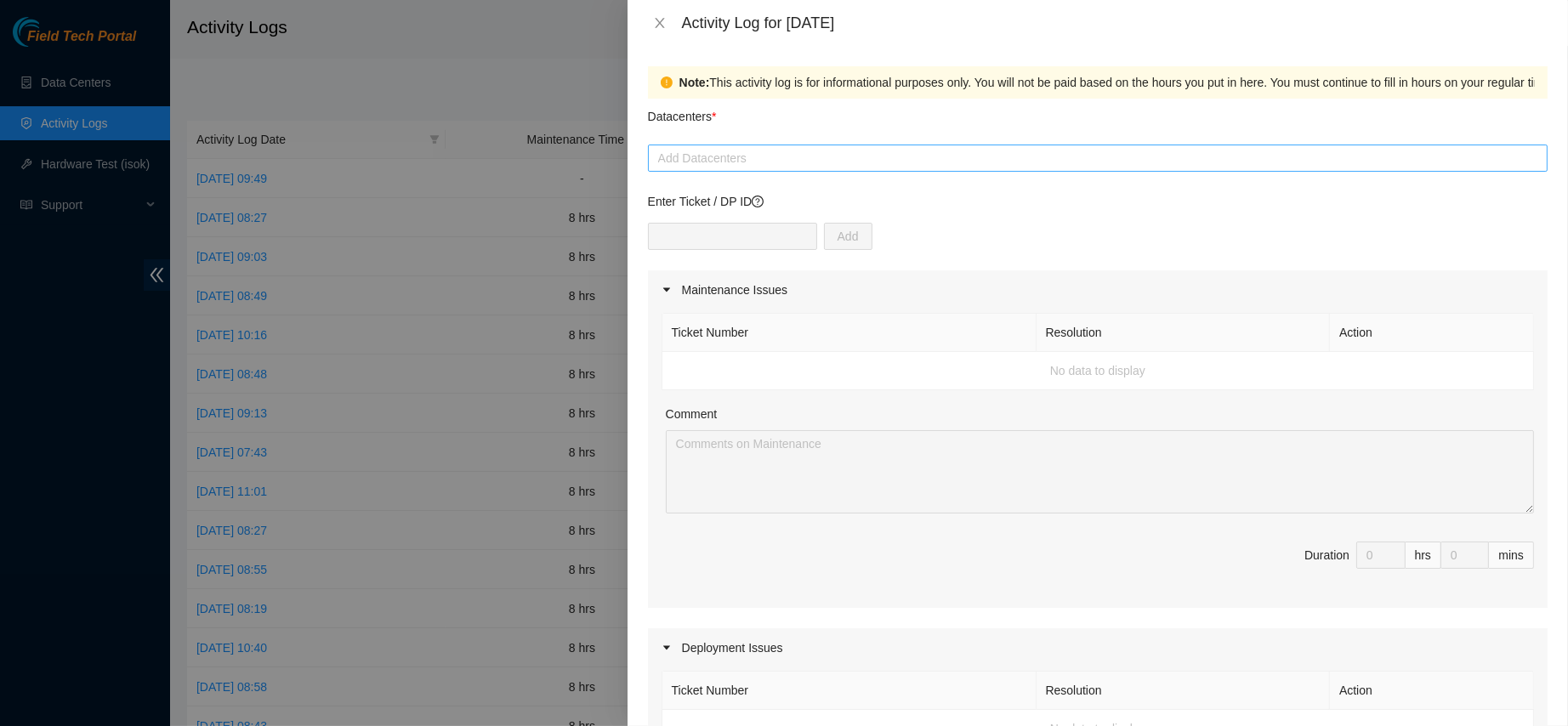
click at [815, 160] on div at bounding box center [1098, 157] width 891 height 21
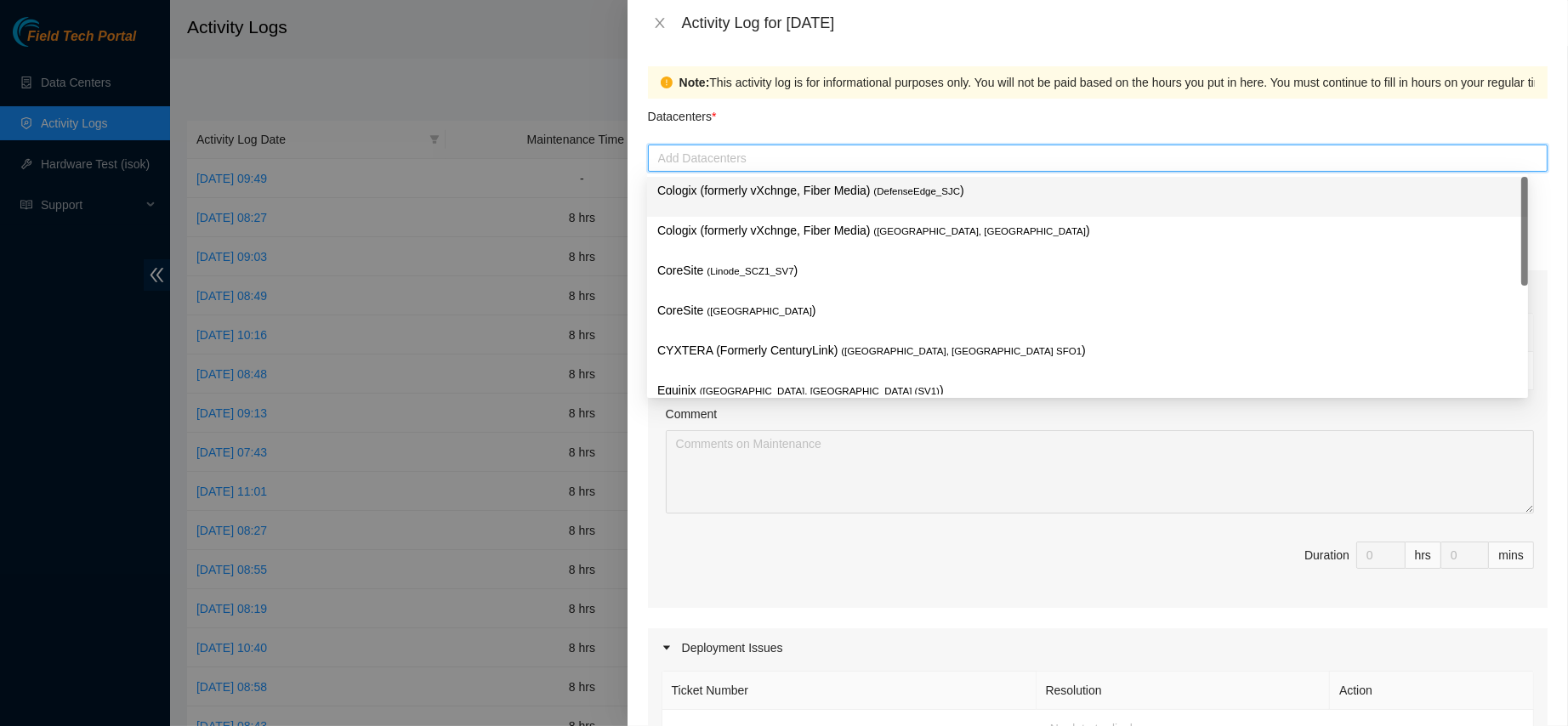
click at [791, 189] on p "Cologix (formerly vXchnge, Fiber Media) ( DefenseEdge_SJC )" at bounding box center [1088, 191] width 861 height 20
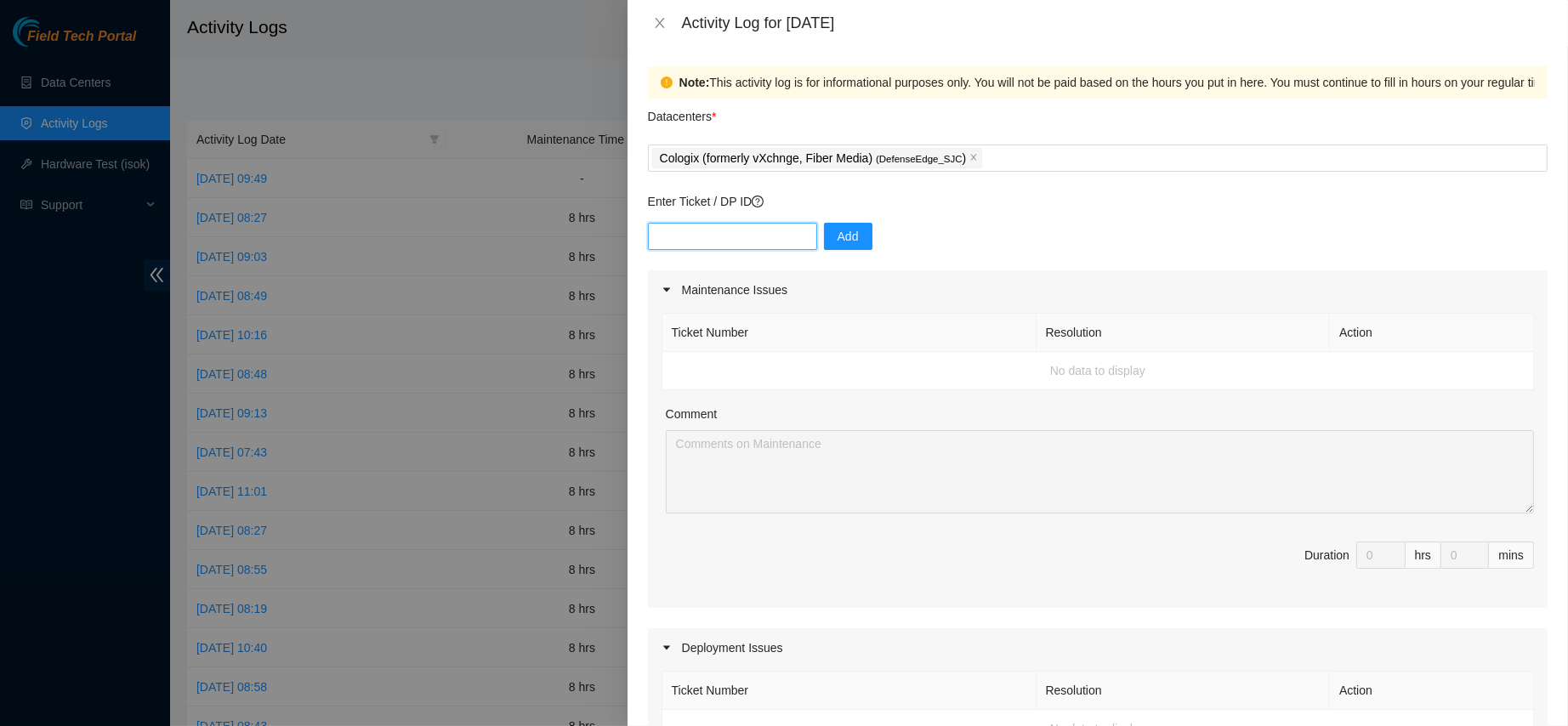
click at [737, 233] on input "text" at bounding box center [732, 236] width 169 height 27
type input "B-W-5GH71TV"
click at [838, 239] on span "Add" at bounding box center [848, 236] width 21 height 19
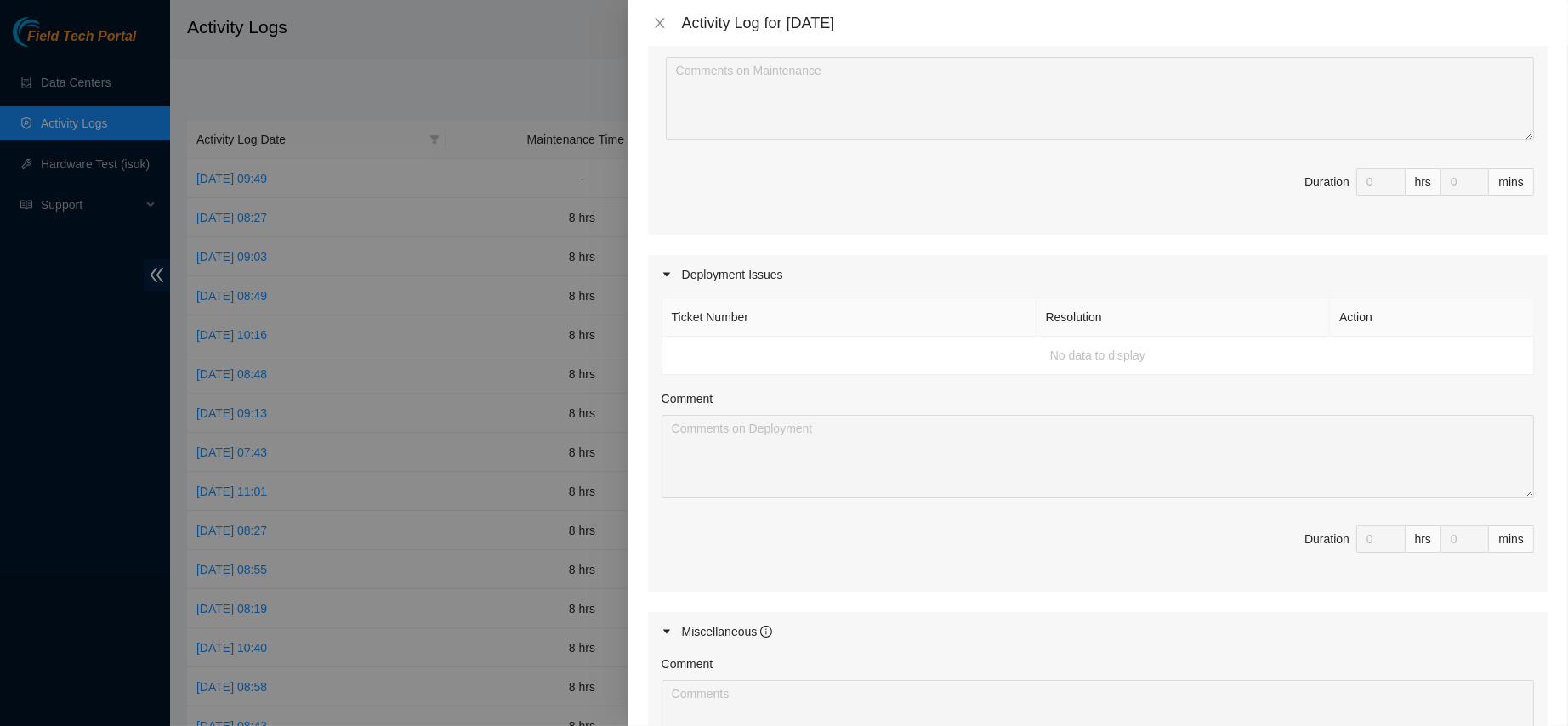
scroll to position [376, 0]
click at [795, 336] on td "No data to display" at bounding box center [1098, 353] width 872 height 39
click at [886, 357] on td "No data to display" at bounding box center [1098, 353] width 872 height 39
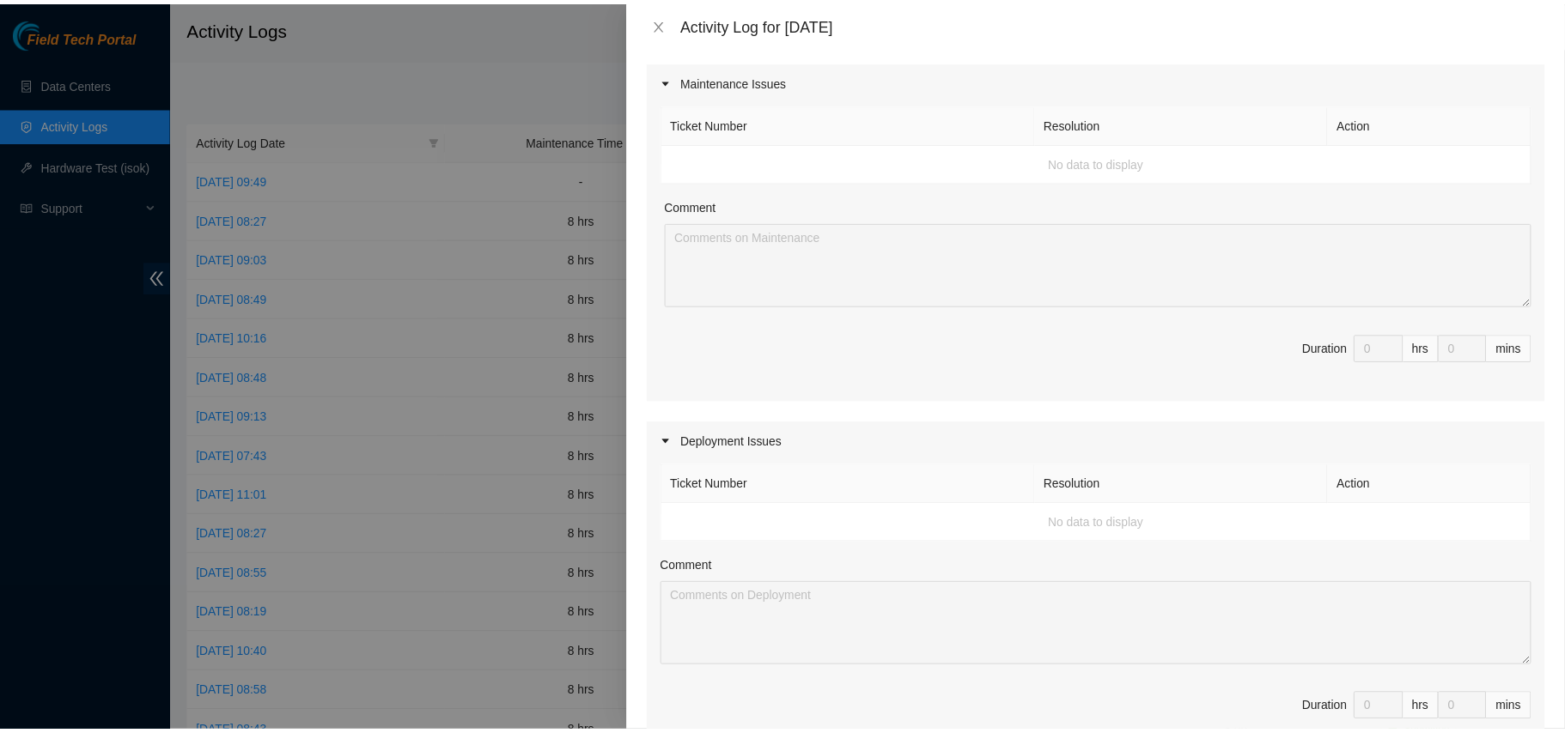
scroll to position [0, 0]
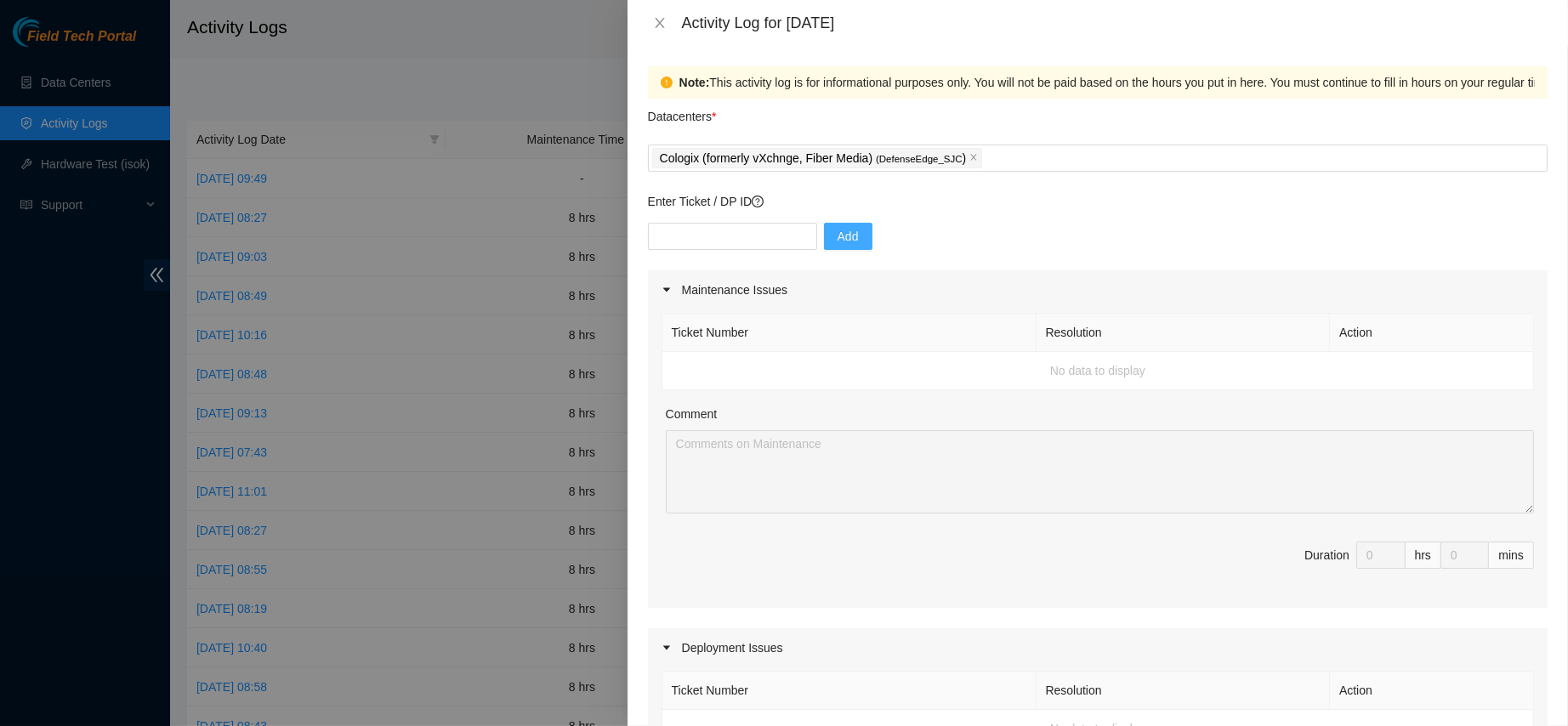
click at [644, 19] on div "Activity Log for 09-09-2025" at bounding box center [1098, 23] width 941 height 46
click at [660, 19] on icon "close" at bounding box center [660, 23] width 14 height 14
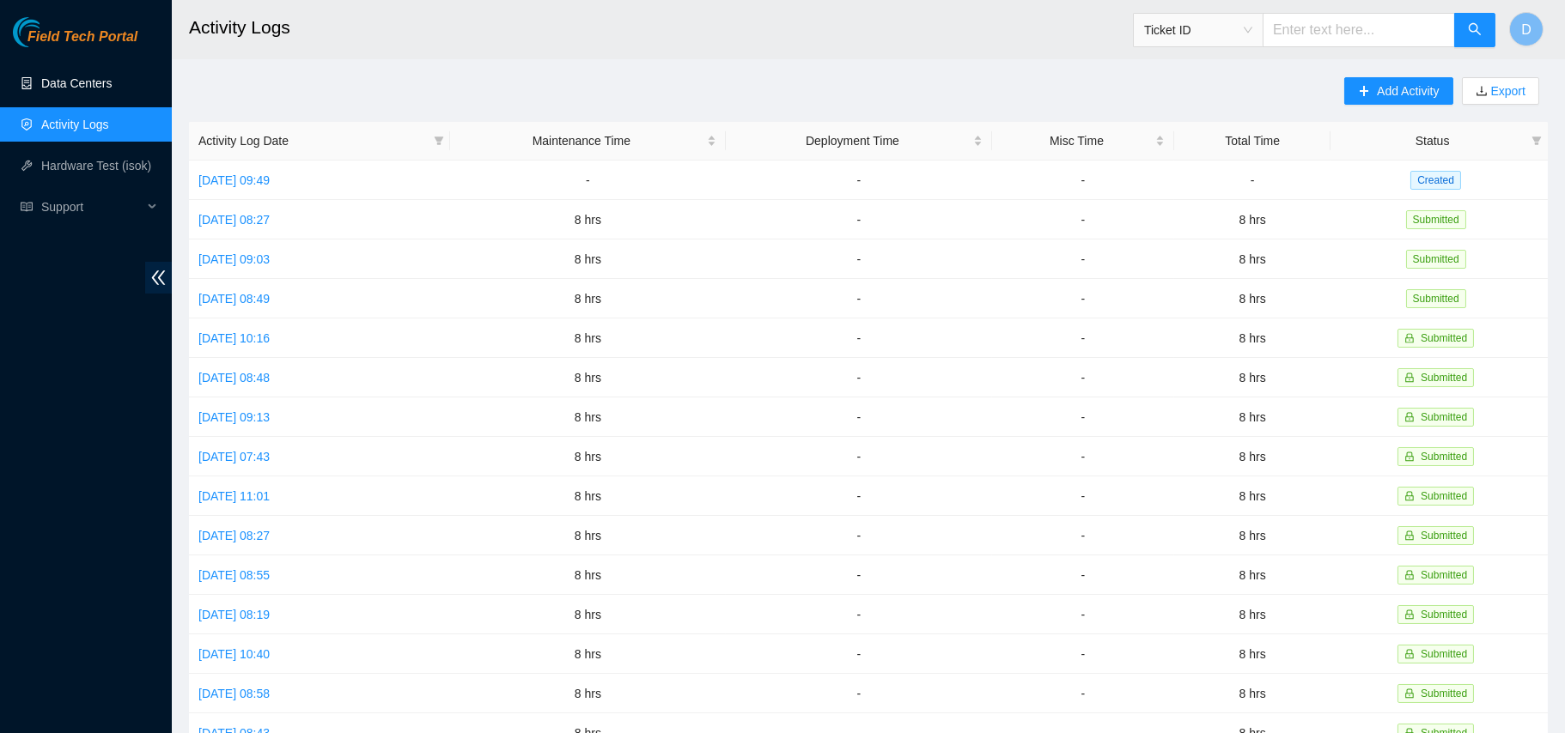
click at [73, 76] on link "Data Centers" at bounding box center [76, 83] width 70 height 14
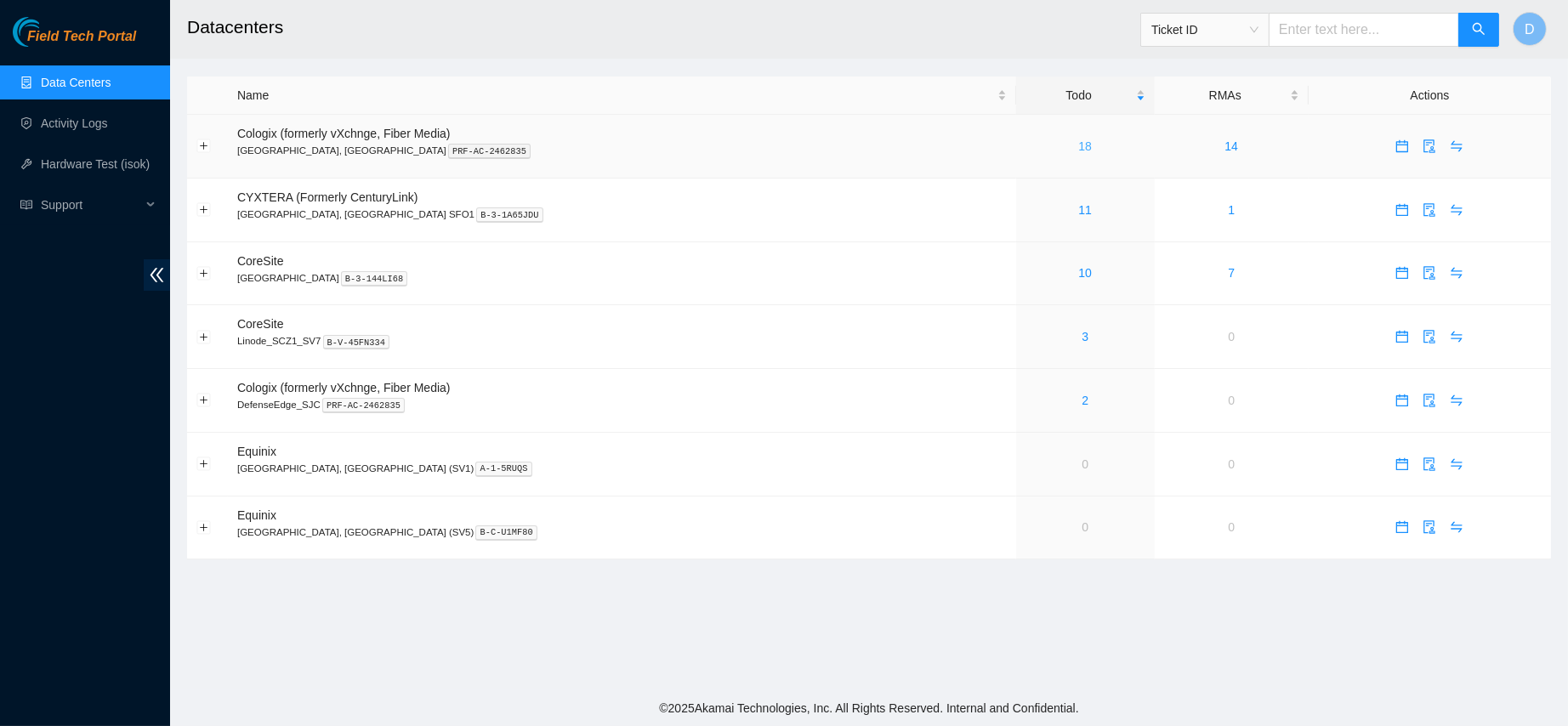
click at [1079, 143] on link "18" at bounding box center [1086, 147] width 14 height 14
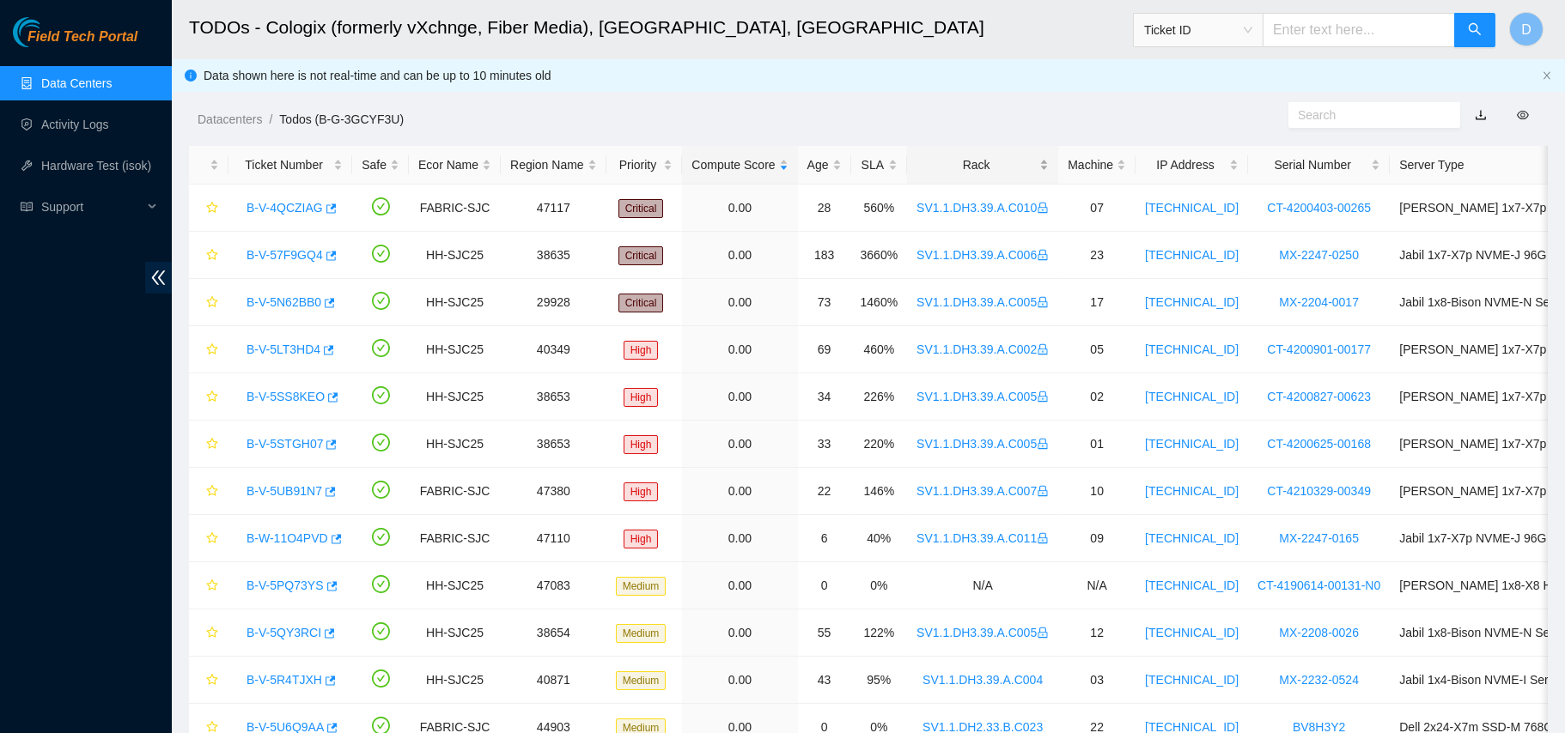
click at [978, 163] on div "Rack" at bounding box center [982, 164] width 132 height 19
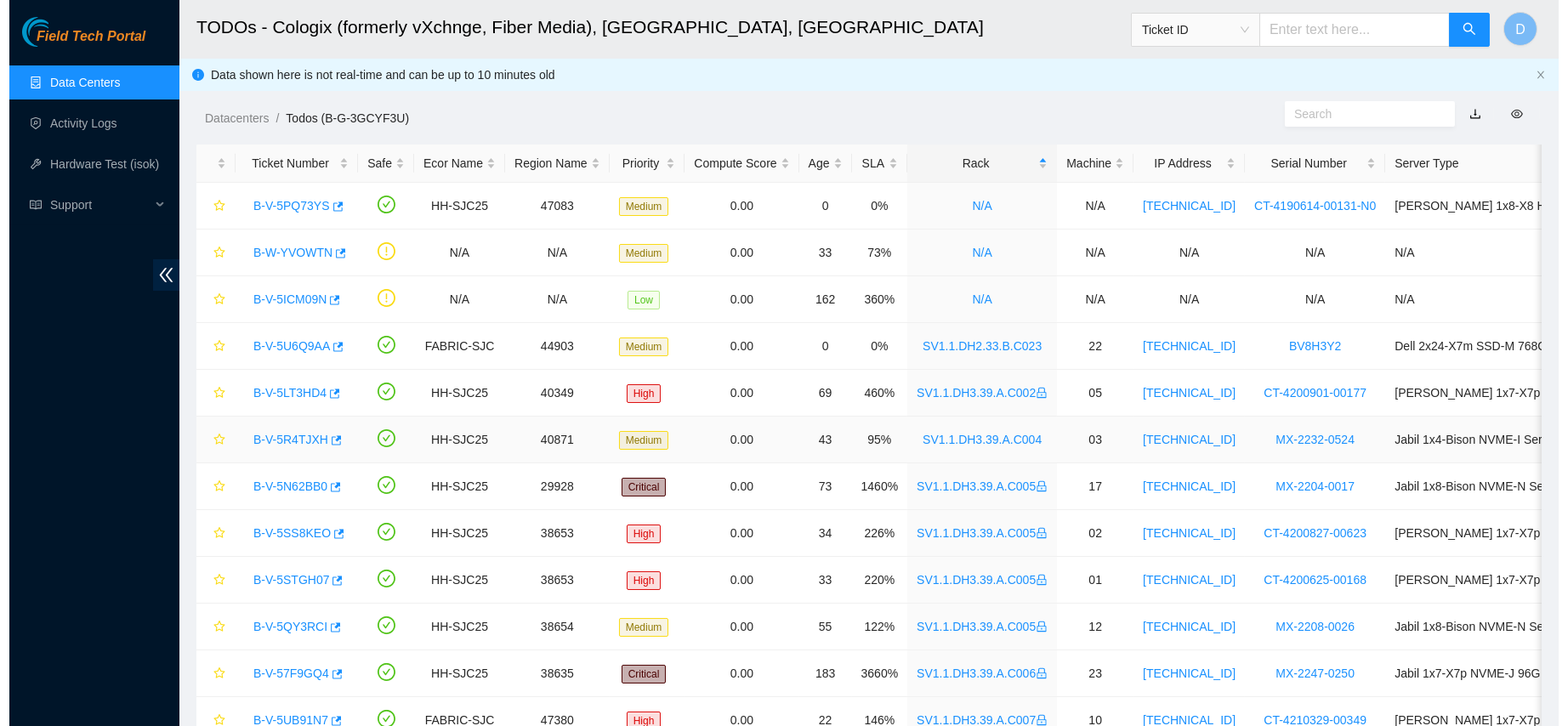
scroll to position [368, 0]
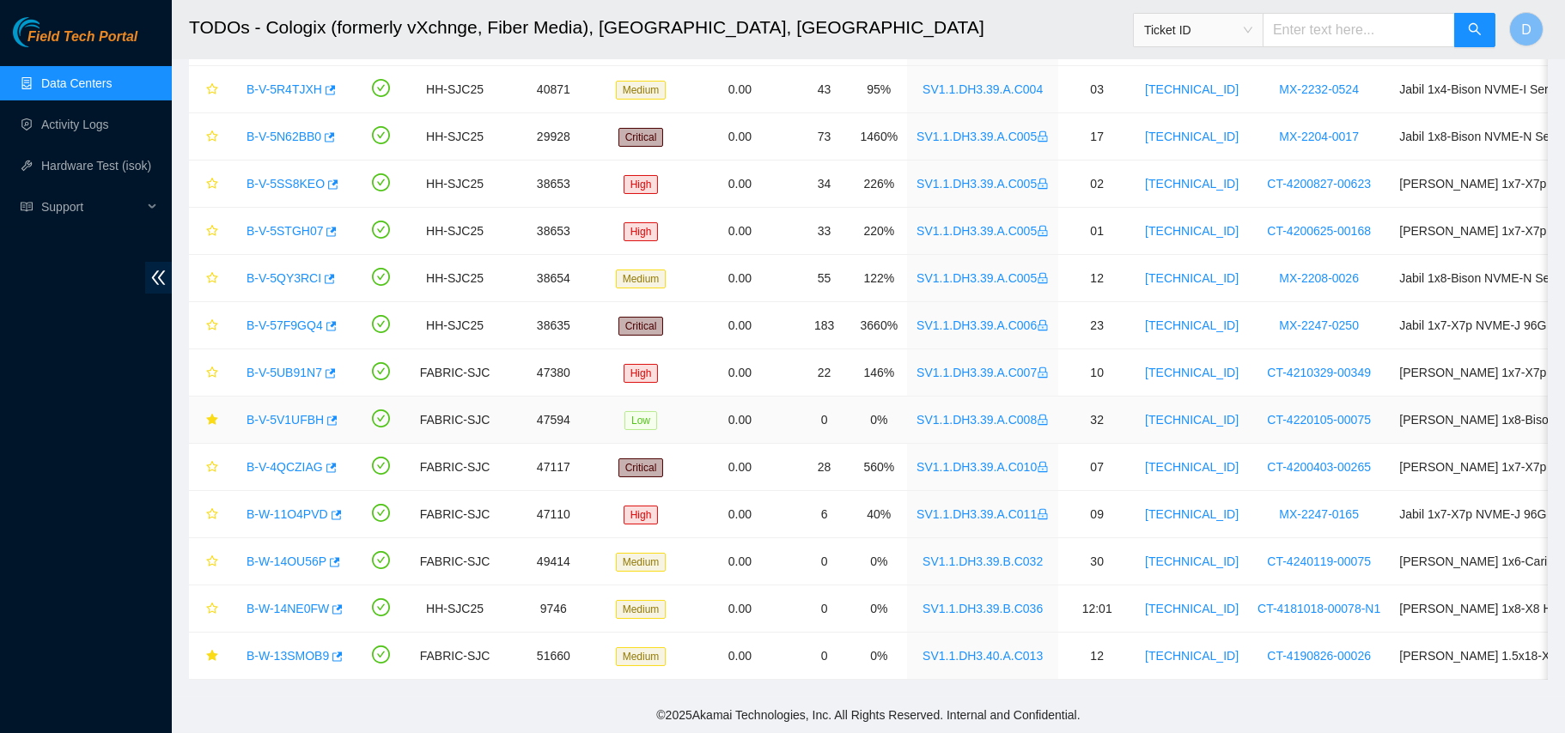
click at [295, 413] on link "B-V-5V1UFBH" at bounding box center [284, 420] width 77 height 14
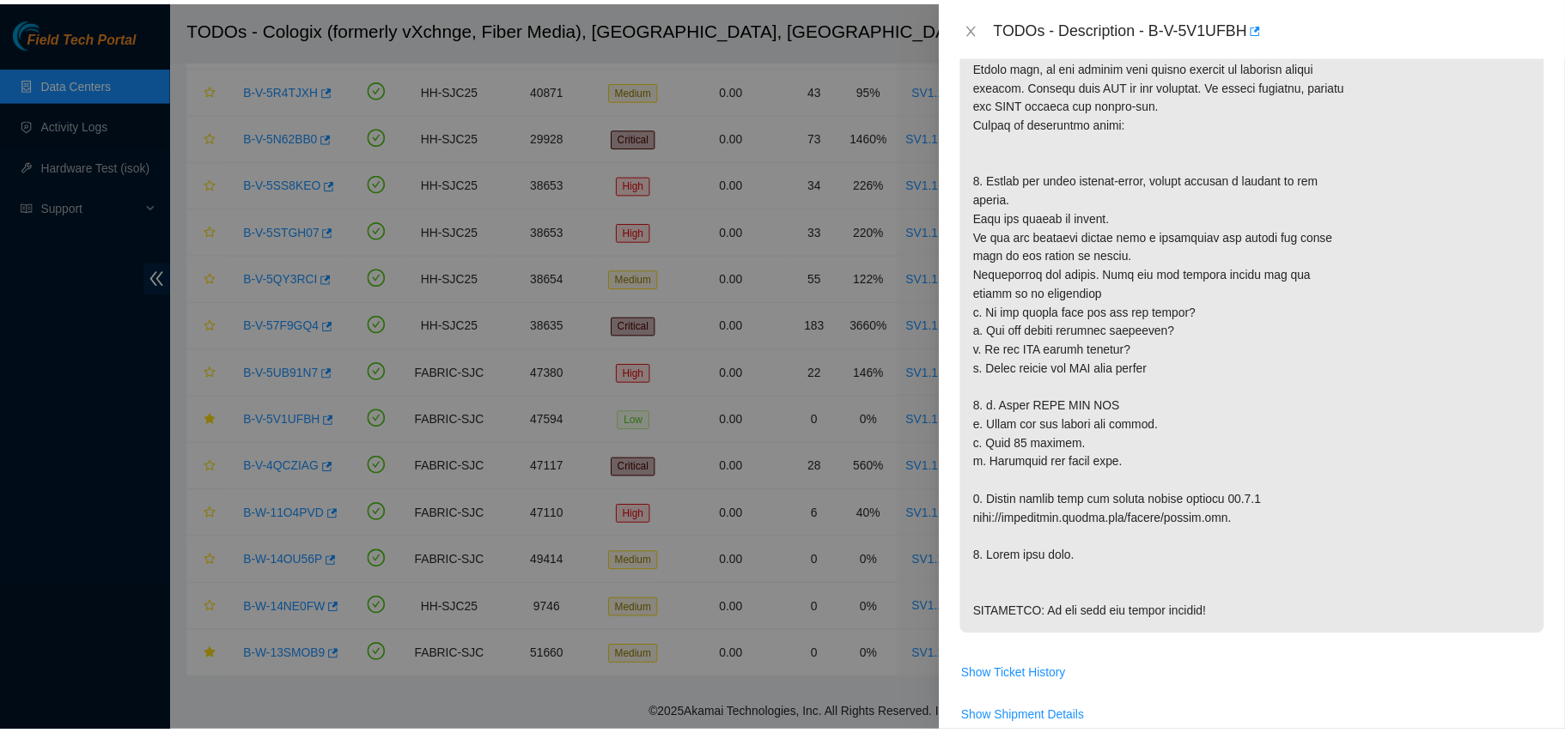
scroll to position [423, 0]
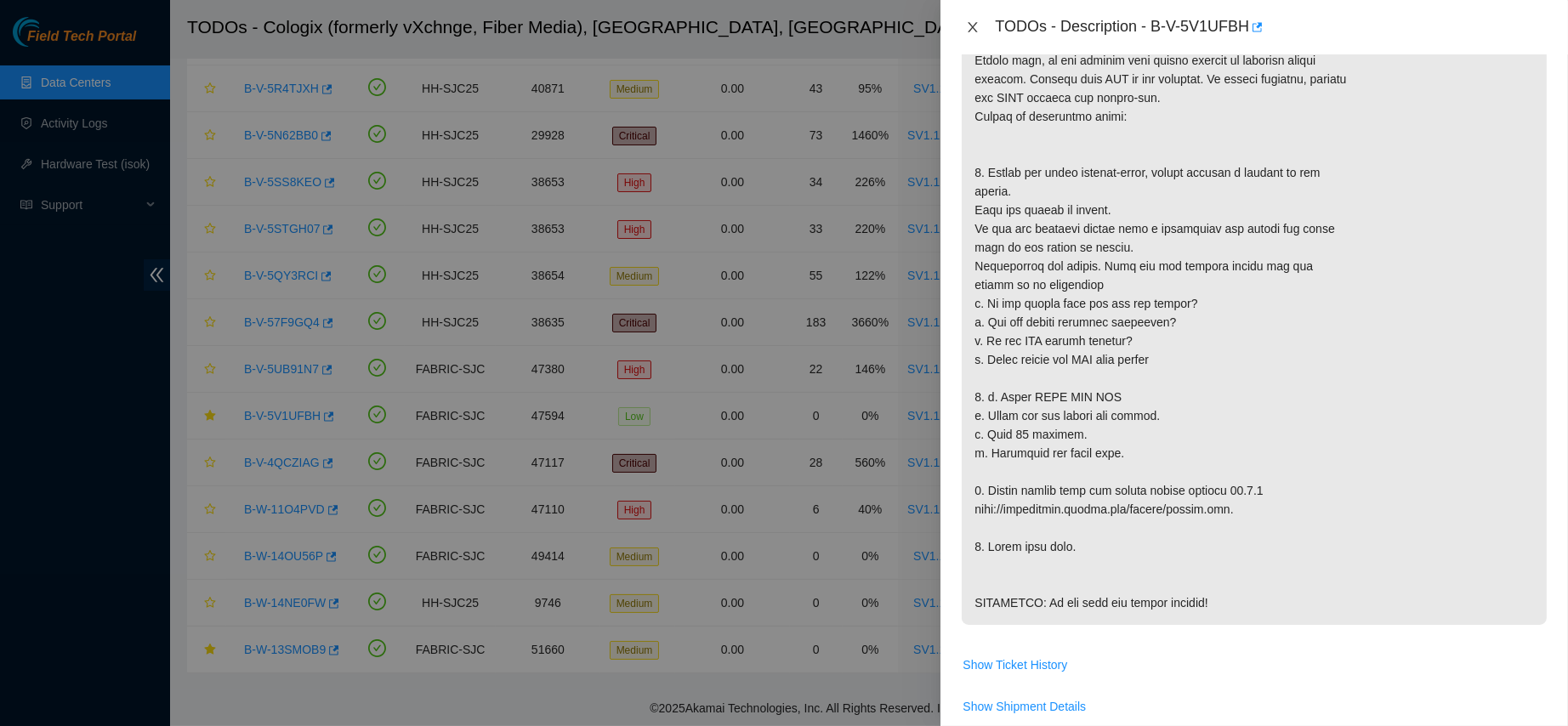
click at [971, 21] on icon "close" at bounding box center [973, 28] width 14 height 14
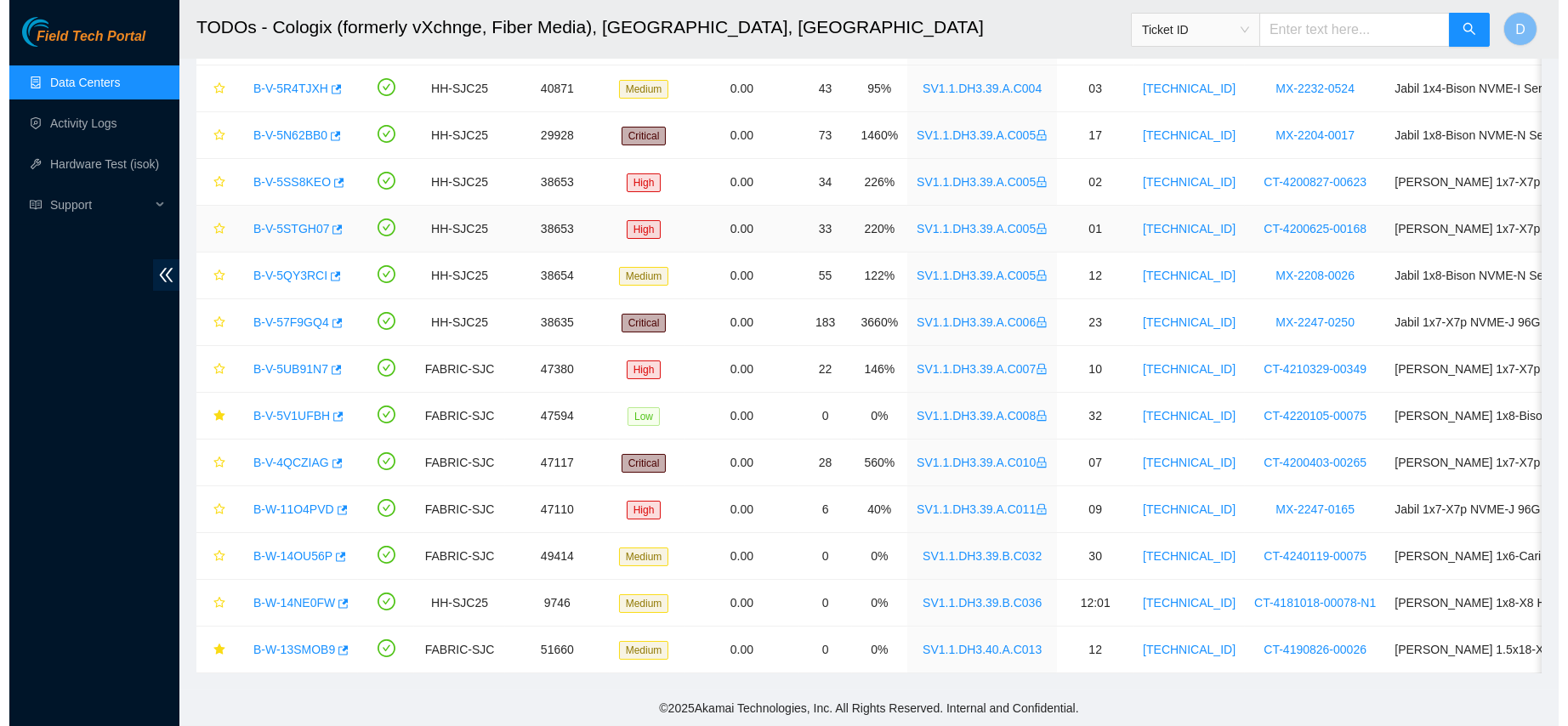
scroll to position [463, 0]
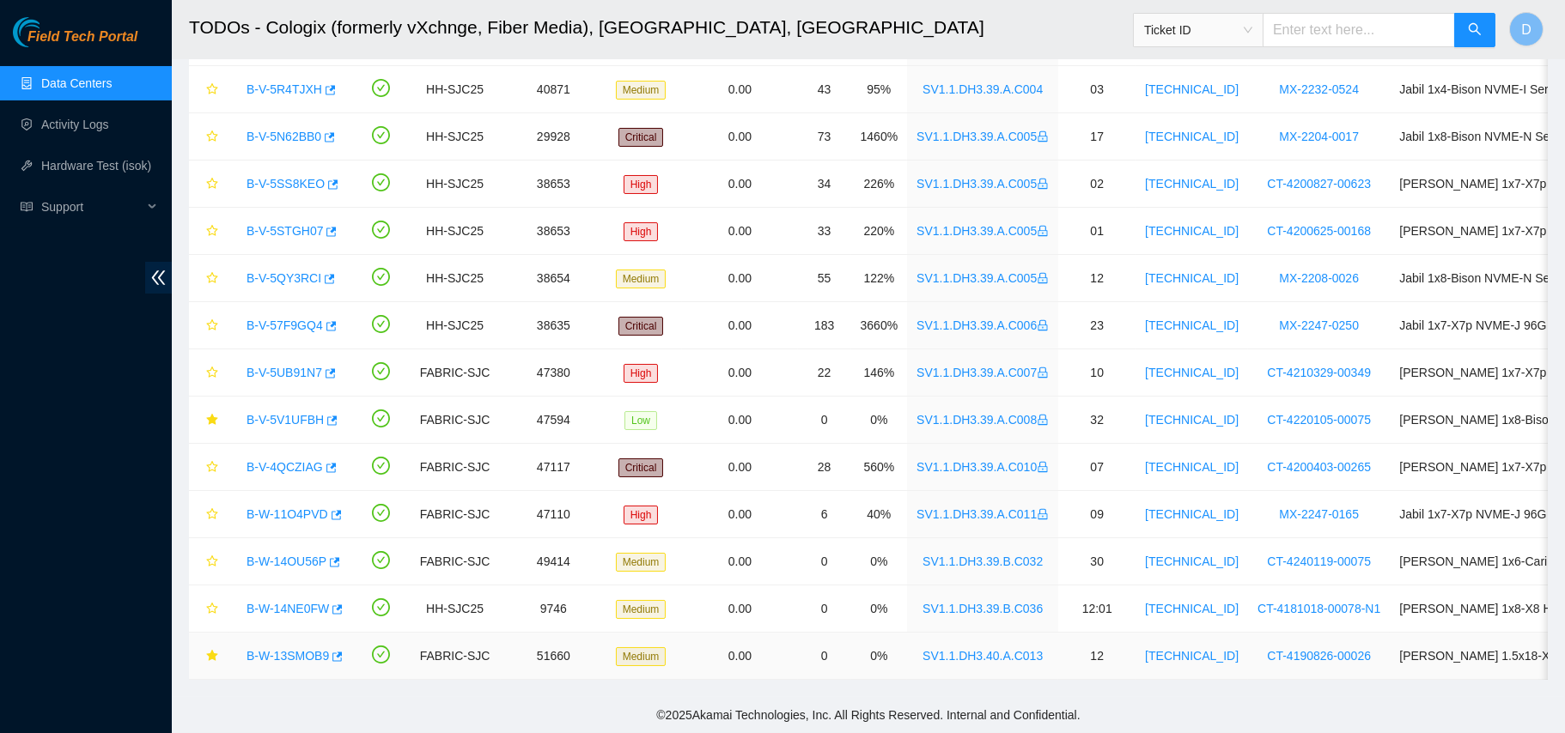
drag, startPoint x: 279, startPoint y: 641, endPoint x: 309, endPoint y: 627, distance: 33.0
click at [279, 649] on link "B-W-13SMOB9" at bounding box center [287, 656] width 82 height 14
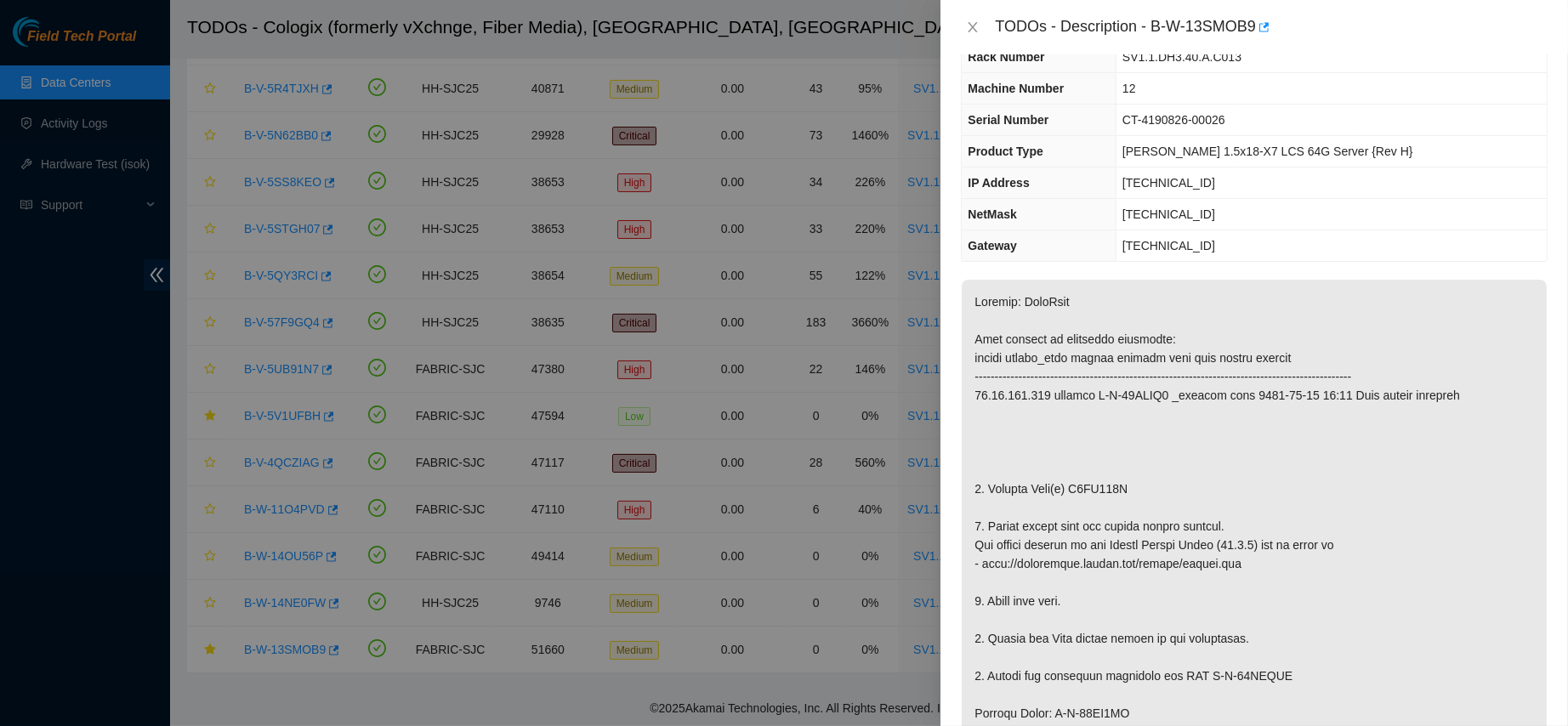
scroll to position [0, 0]
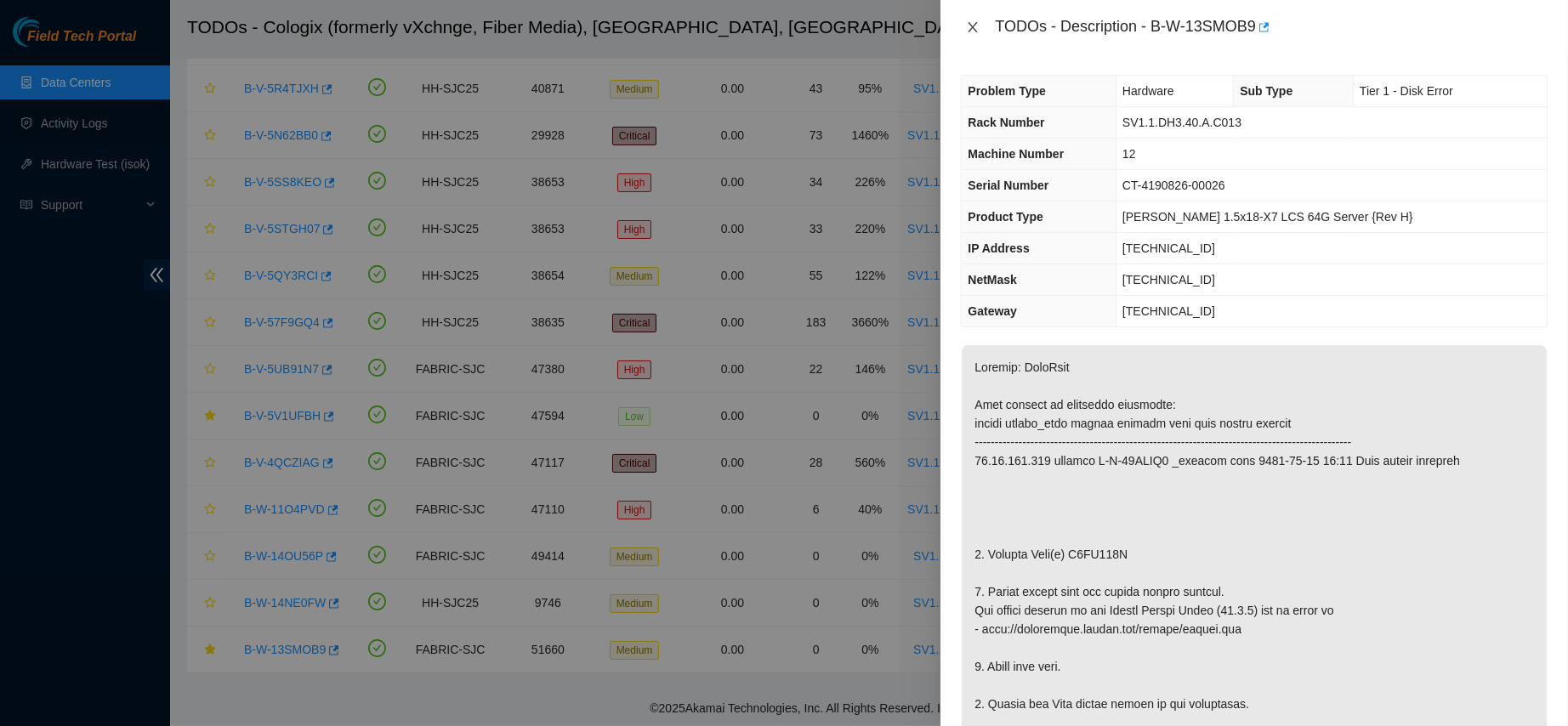
click at [971, 29] on icon "close" at bounding box center [973, 28] width 14 height 14
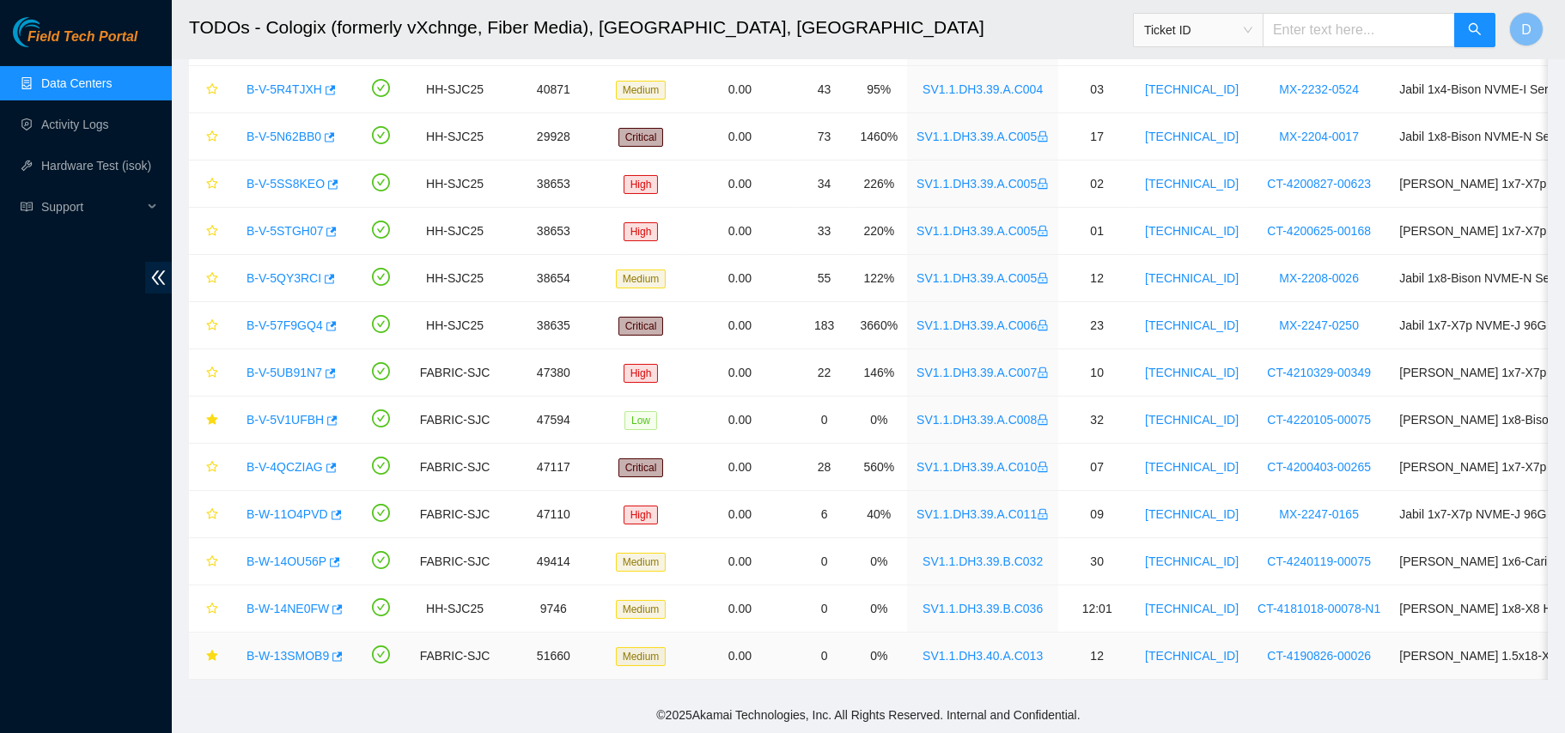
click at [289, 649] on link "B-W-13SMOB9" at bounding box center [287, 656] width 82 height 14
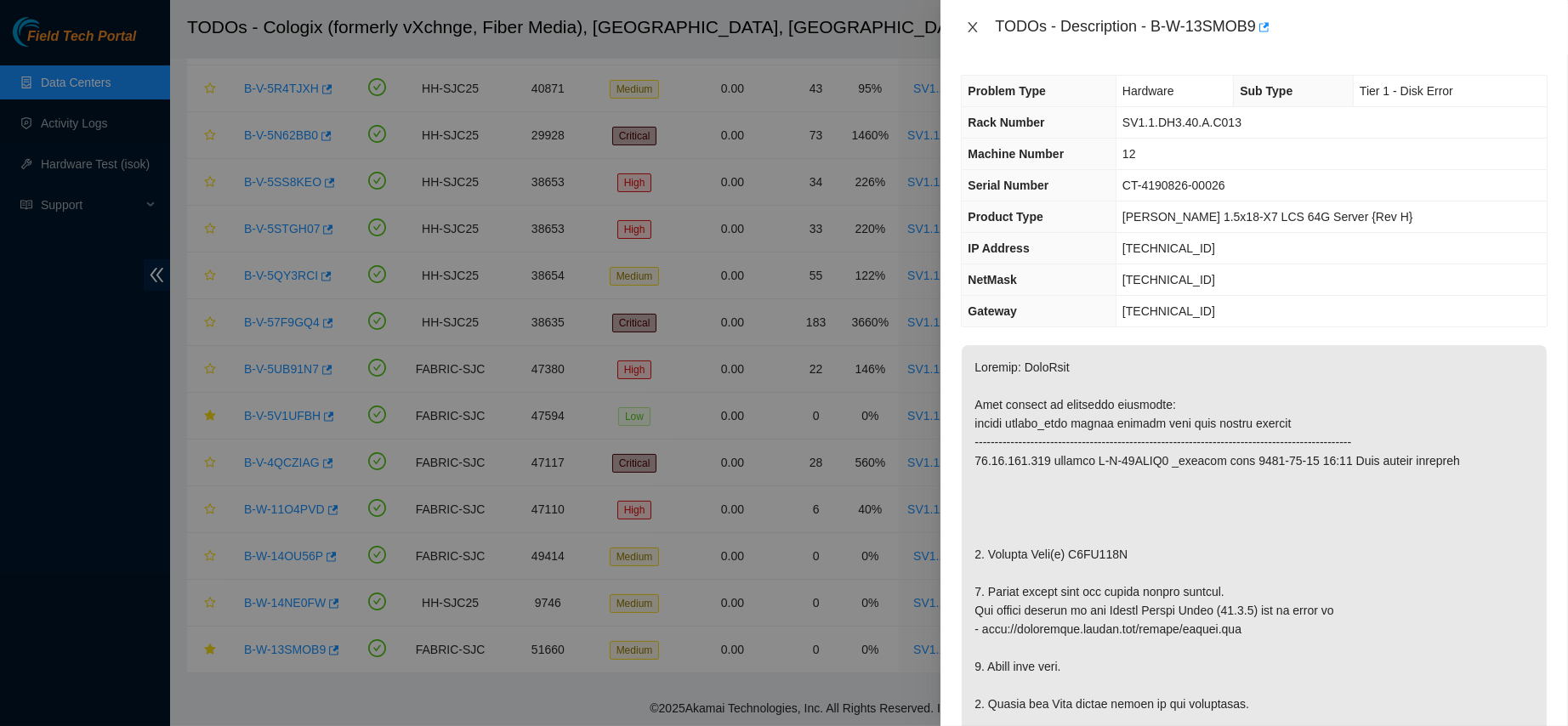
click at [981, 22] on button "Close" at bounding box center [973, 28] width 24 height 16
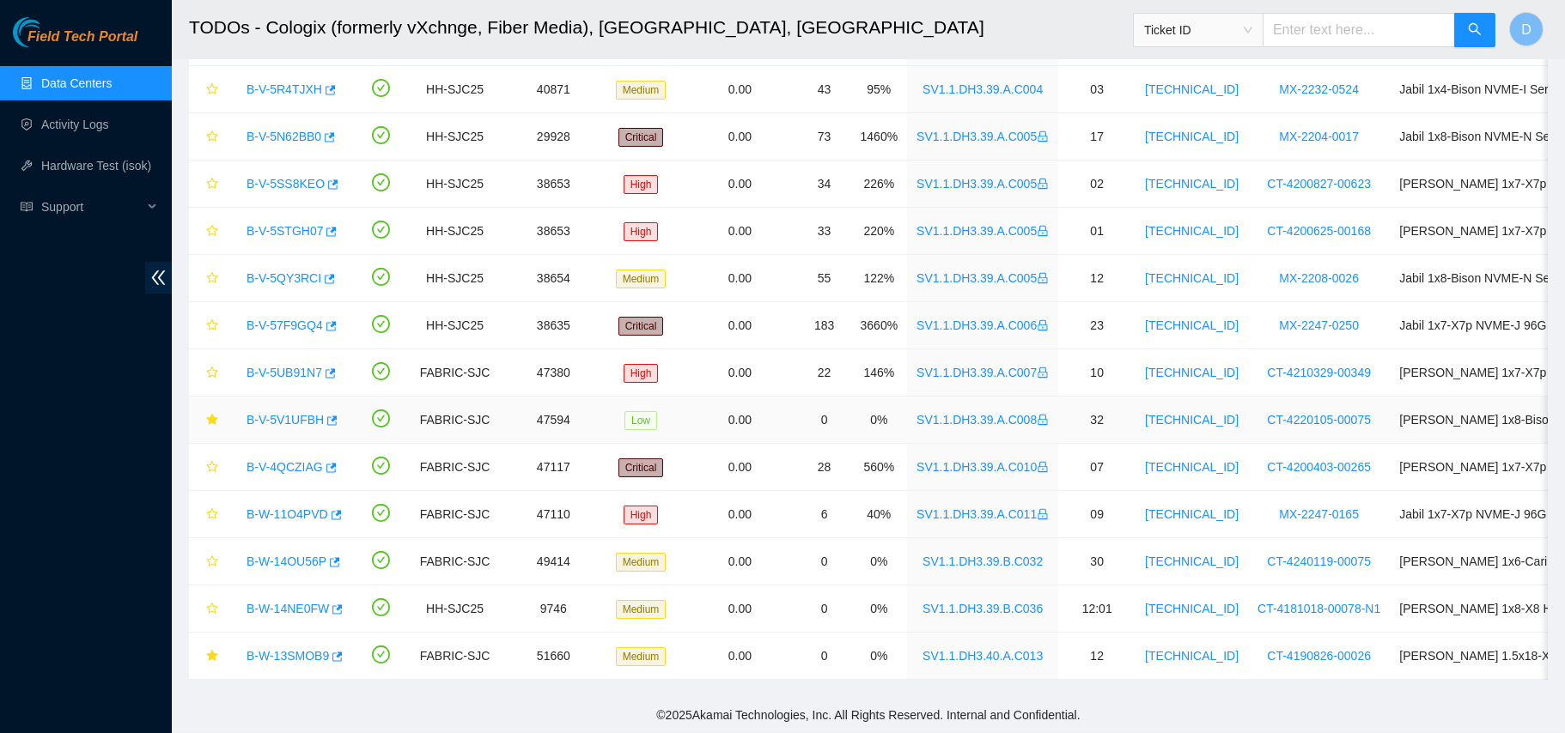
click at [288, 413] on link "B-V-5V1UFBH" at bounding box center [284, 420] width 77 height 14
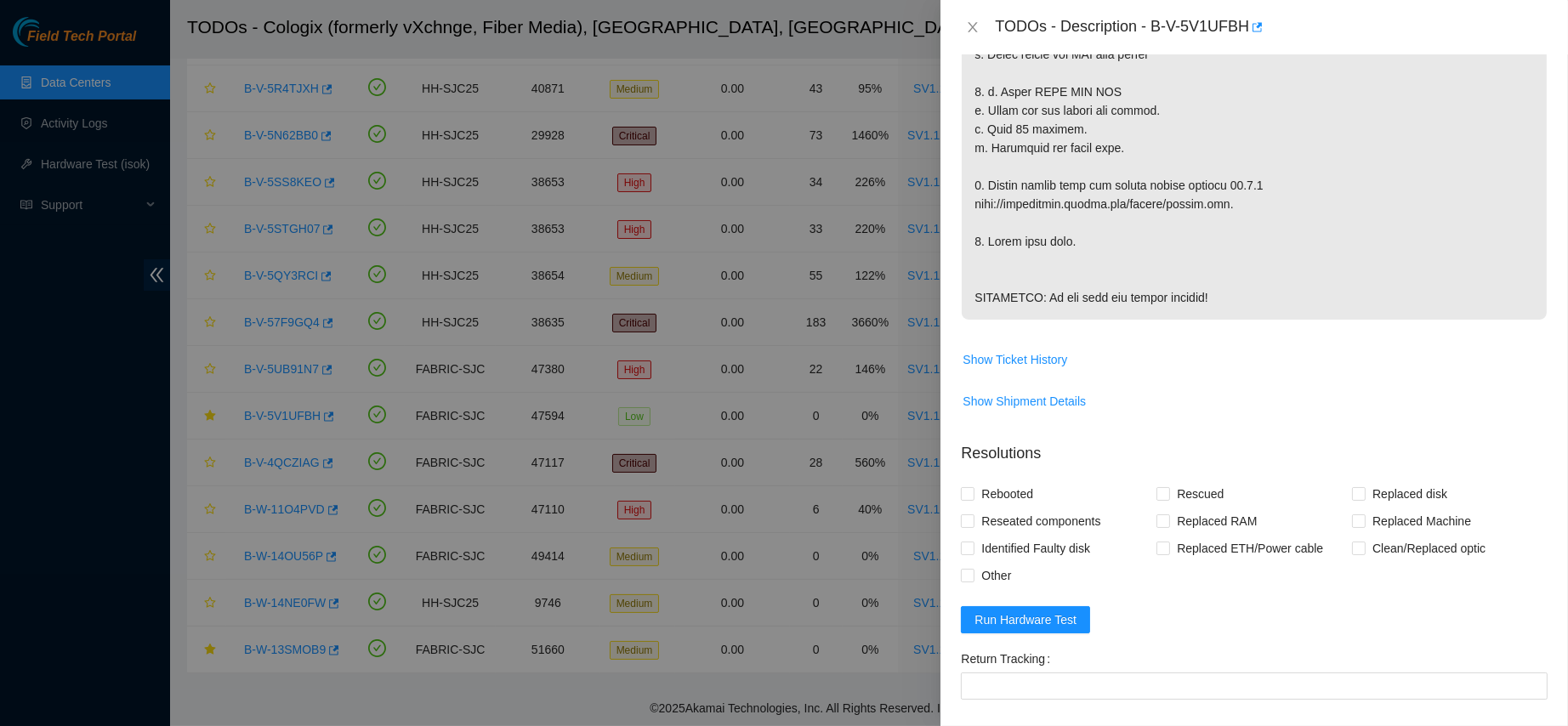
scroll to position [978, 0]
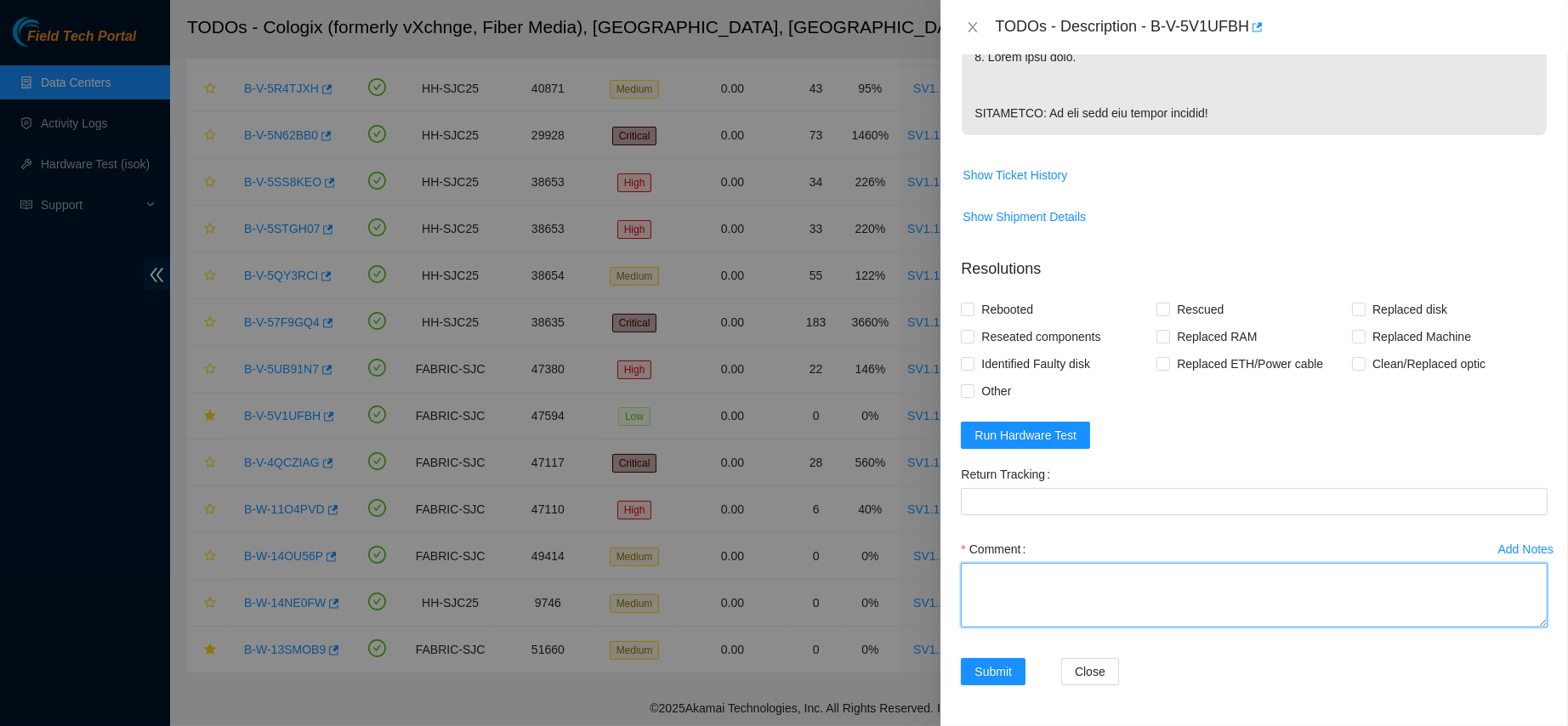
click at [1162, 575] on textarea "Comment" at bounding box center [1254, 594] width 586 height 64
click at [1237, 576] on textarea "contacted nocc to confirm that ticket was safe verified sn on machine" at bounding box center [1254, 594] width 586 height 64
click at [1184, 613] on textarea "contacted nocc to confirm that ticket was safe got approval from nie to work th…" at bounding box center [1254, 594] width 586 height 64
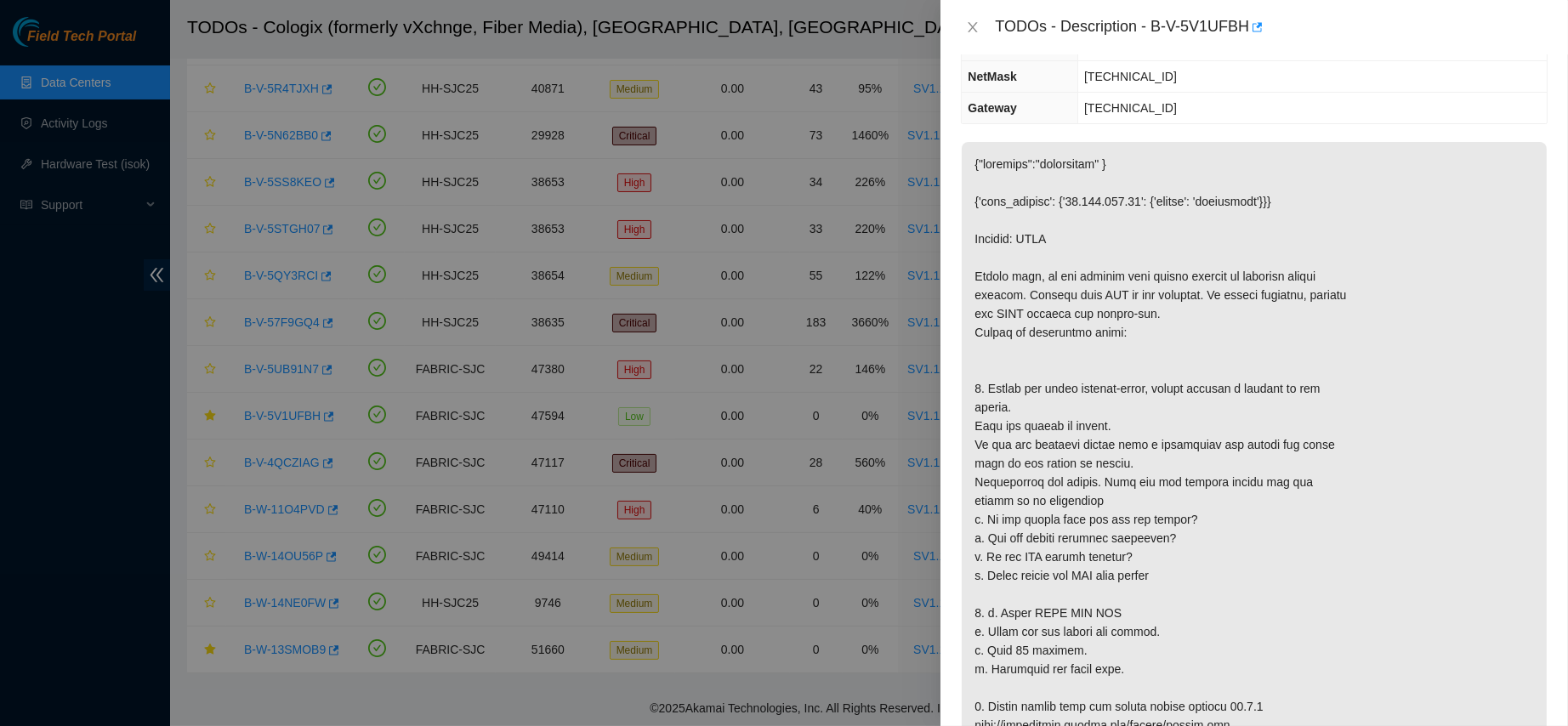
scroll to position [0, 0]
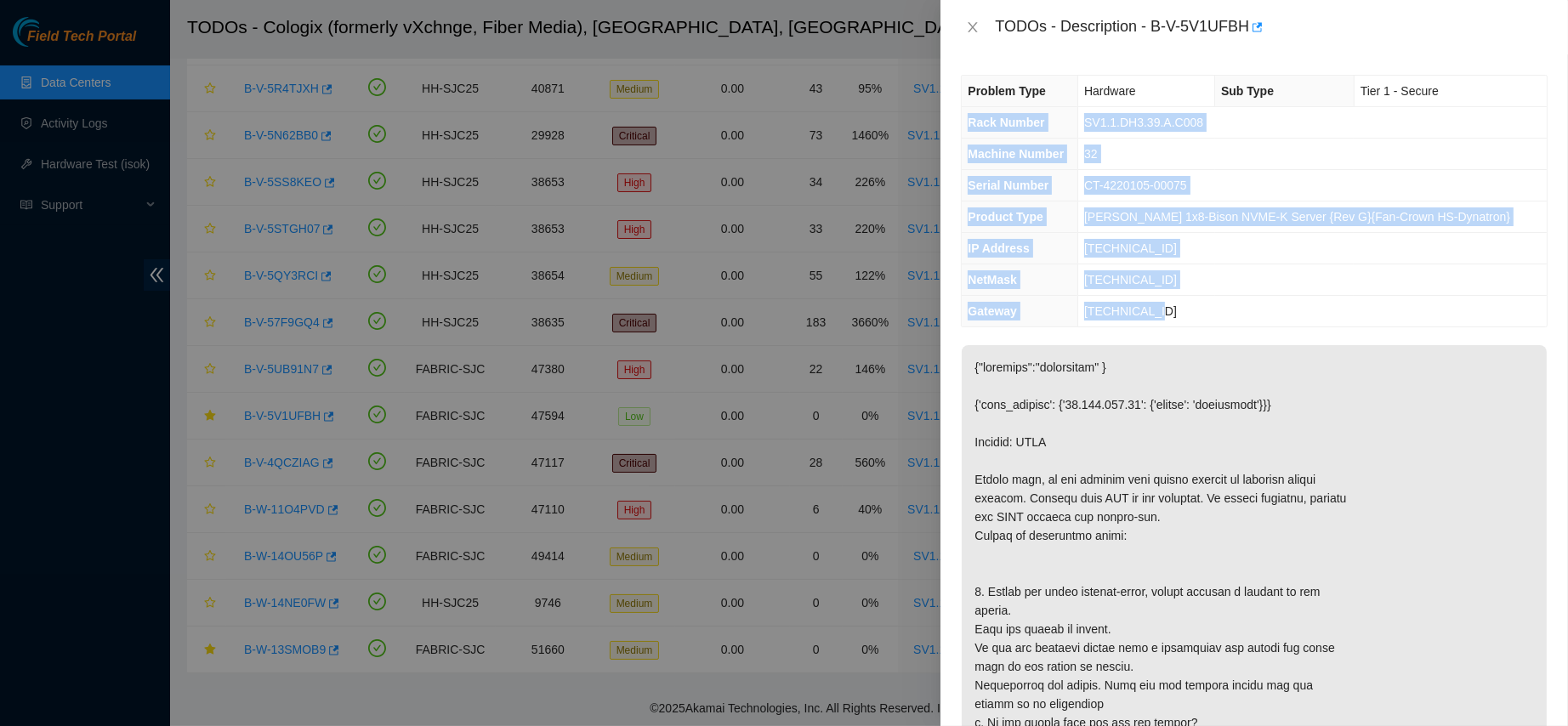
drag, startPoint x: 969, startPoint y: 124, endPoint x: 1201, endPoint y: 305, distance: 294.3
click at [1201, 305] on tbody "Problem Type Hardware Sub Type Tier 1 - Secure Rack Number SV1.1.DH3.39.A.C008 …" at bounding box center [1254, 200] width 585 height 251
copy tbody "Rack Number SV1.1.DH3.39.A.C008 Machine Number 32 Serial Number CT-4220105-0007…"
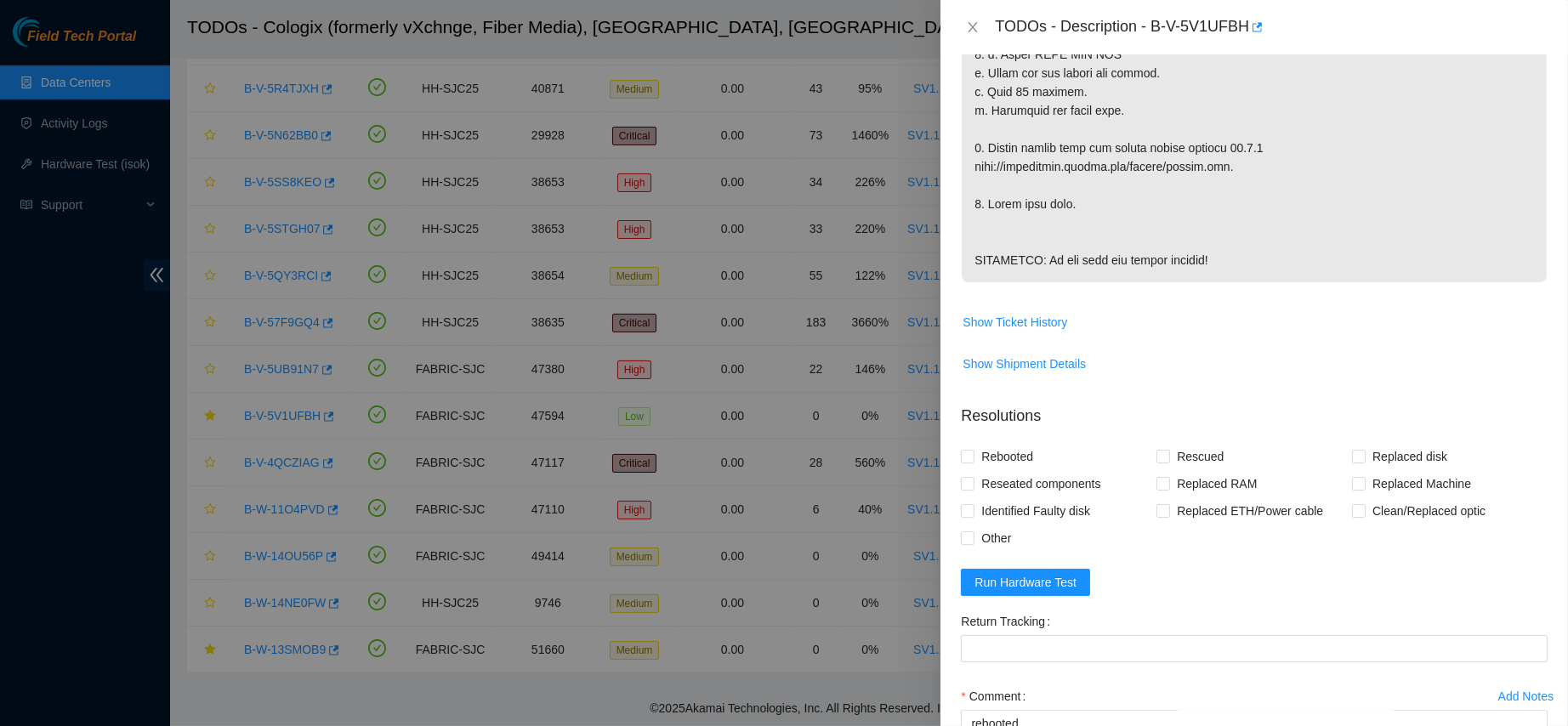
scroll to position [978, 0]
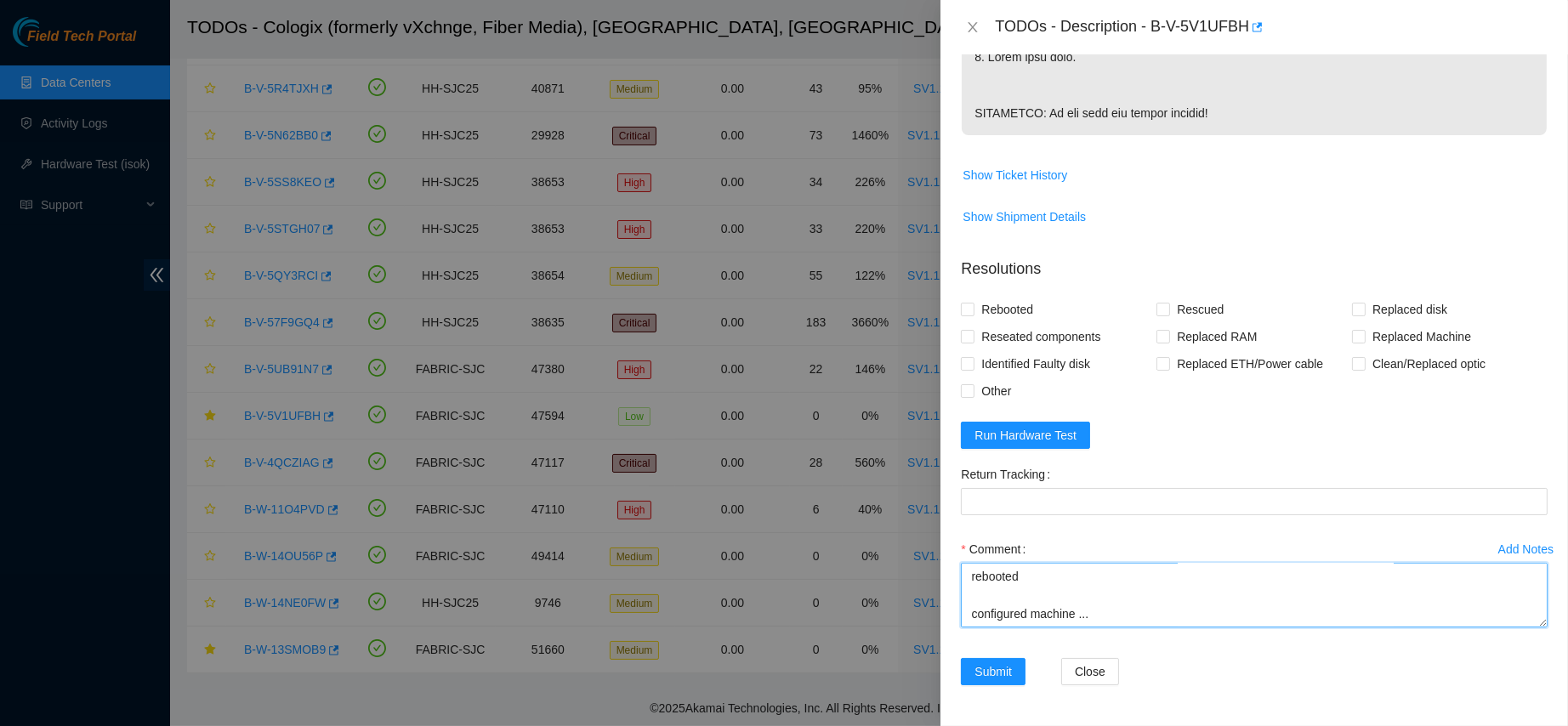
click at [1004, 617] on textarea "contacted nocc to confirm that ticket was safe got approval from nie to work th…" at bounding box center [1254, 594] width 586 height 64
paste textarea "Rack Number SV1.1.DH3.39.A.C008 Machine Number 32 Serial Number CT-4220105-0007…"
drag, startPoint x: 1004, startPoint y: 617, endPoint x: 884, endPoint y: 399, distance: 248.8
click at [884, 399] on div "TODOs - Description - B-V-5V1UFBH Problem Type Hardware Sub Type Tier 1 - Secur…" at bounding box center [784, 363] width 1568 height 726
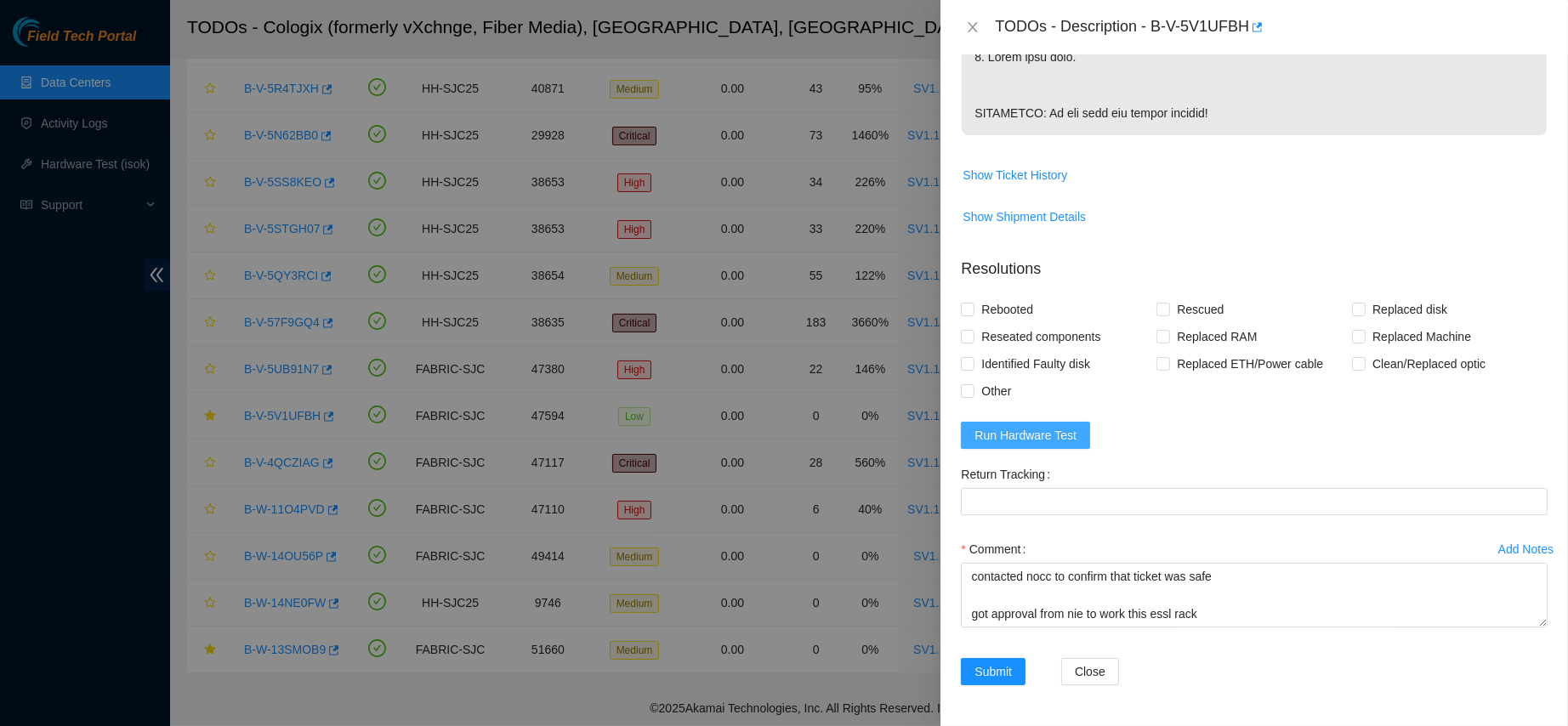
click at [1041, 427] on span "Run Hardware Test" at bounding box center [1025, 435] width 102 height 19
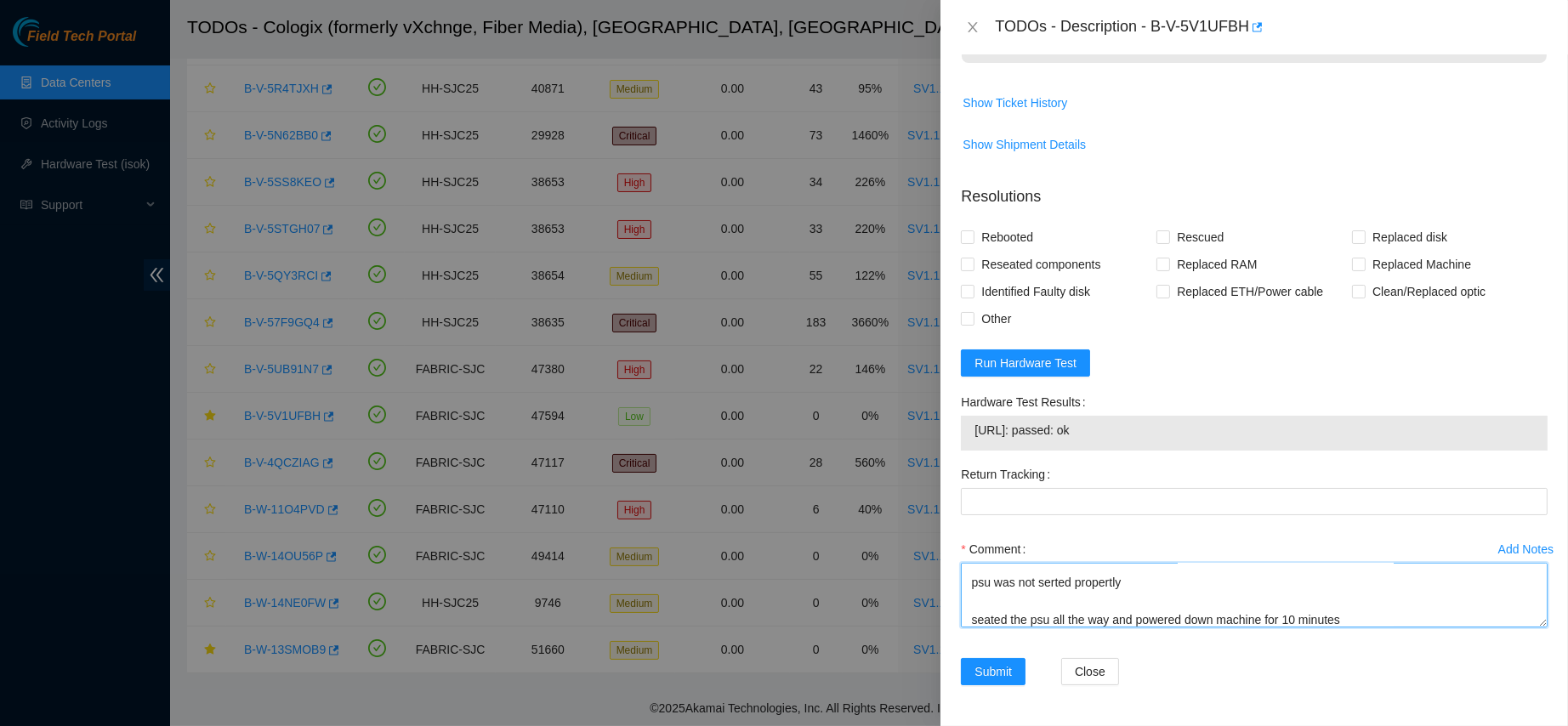
scroll to position [171, 0]
click at [999, 592] on textarea "contacted nocc to confirm that ticket was safe got approval from nie to work th…" at bounding box center [1254, 594] width 586 height 64
drag, startPoint x: 976, startPoint y: 592, endPoint x: 1120, endPoint y: 593, distance: 144.0
click at [1120, 593] on textarea "contacted nocc to confirm that ticket was safe got approval from nie to work th…" at bounding box center [1254, 594] width 586 height 64
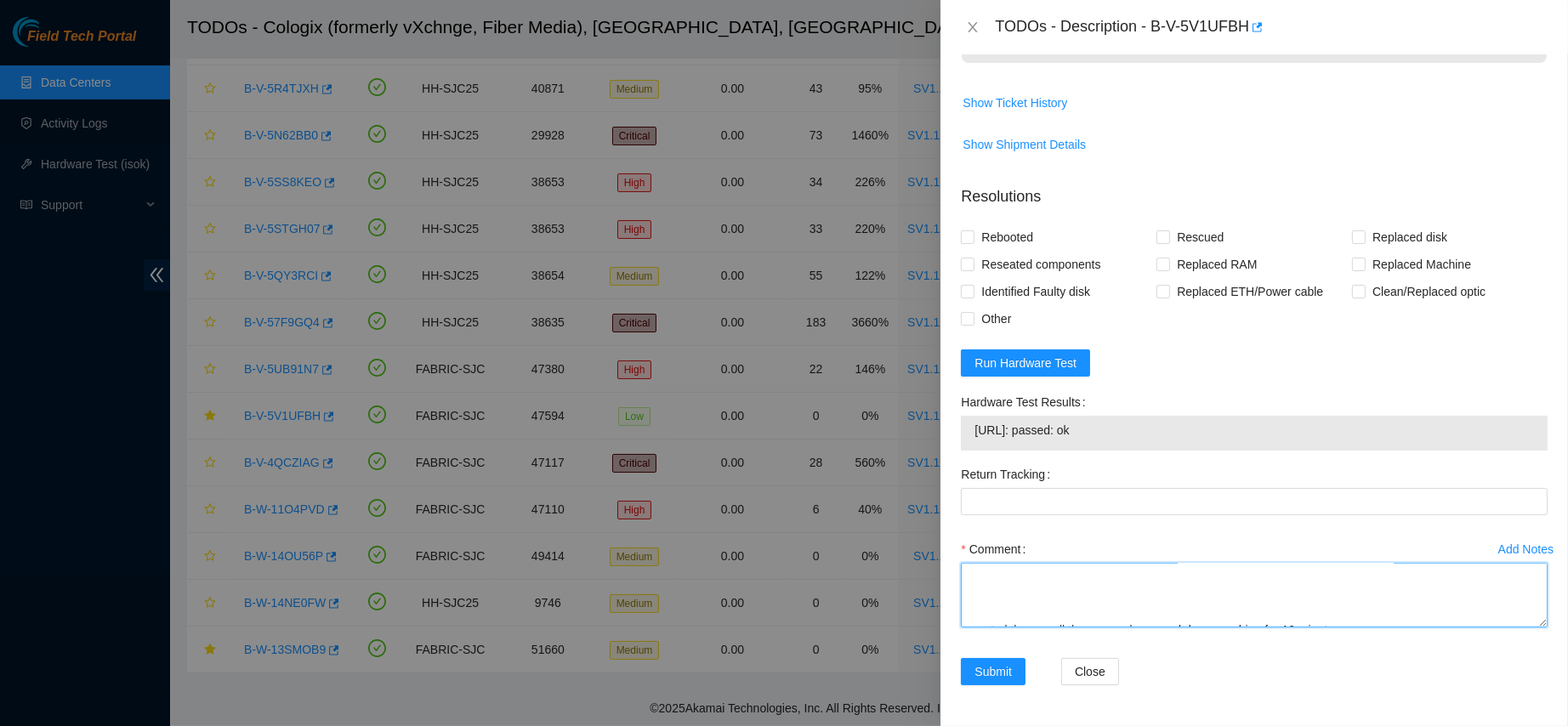
paste textarea "Found that the PSU was not properly seated."
click at [1116, 622] on textarea "contacted nocc to confirm that ticket was safe got approval from nie to work th…" at bounding box center [1254, 594] width 586 height 64
click at [1001, 417] on div "23.203.167.35: passed: ok" at bounding box center [1254, 433] width 586 height 35
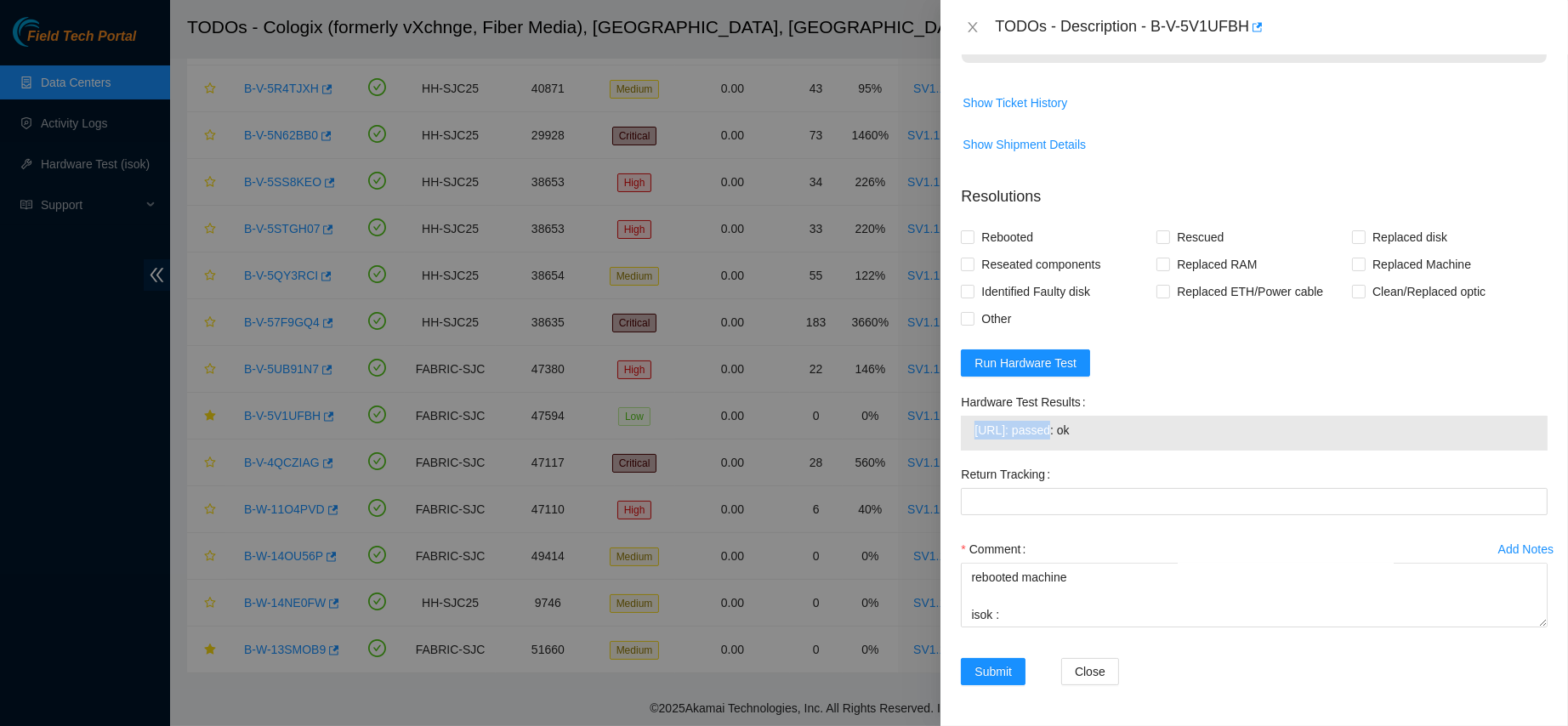
click at [1001, 420] on td "23.203.167.35: passed: ok" at bounding box center [1254, 433] width 562 height 27
click at [1014, 614] on textarea "contacted nocc to confirm that ticket was safe got approval from nie to work th…" at bounding box center [1254, 594] width 586 height 64
paste textarea "23.203.167.35: passed: ok"
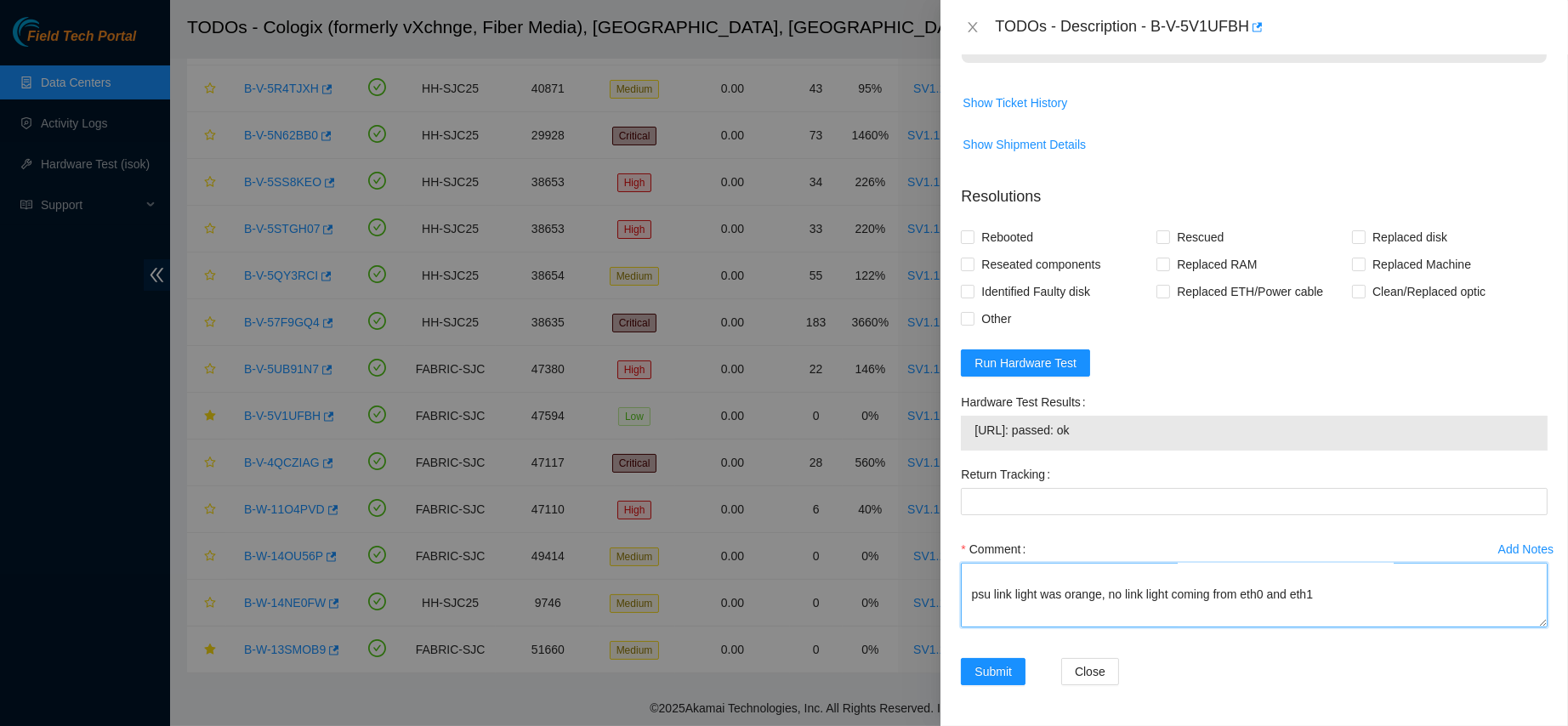
scroll to position [0, 0]
drag, startPoint x: 1056, startPoint y: 615, endPoint x: 973, endPoint y: 444, distance: 190.1
click at [973, 444] on form "Resolutions Rebooted Rescued Replaced disk Reseated components Replaced RAM Rep…" at bounding box center [1254, 438] width 586 height 534
type textarea "contacted nocc to confirm that ticket was safe got approval from nie to work th…"
click at [1008, 240] on span "Rebooted" at bounding box center [1007, 237] width 65 height 27
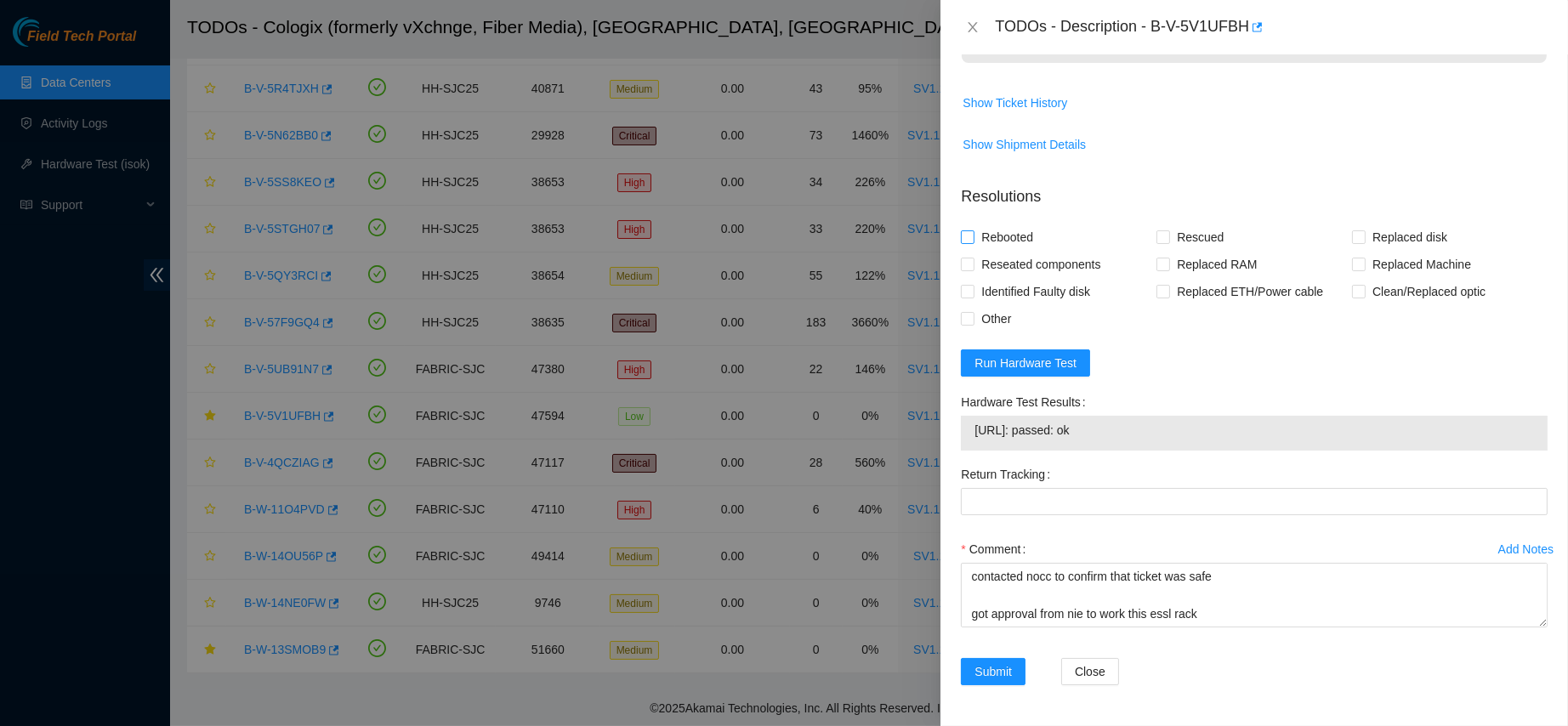
click at [973, 240] on input "Rebooted" at bounding box center [967, 237] width 12 height 12
checkbox input "true"
click at [1171, 239] on span "Rescued" at bounding box center [1201, 237] width 60 height 27
click at [1169, 239] on input "Rescued" at bounding box center [1163, 237] width 12 height 12
checkbox input "true"
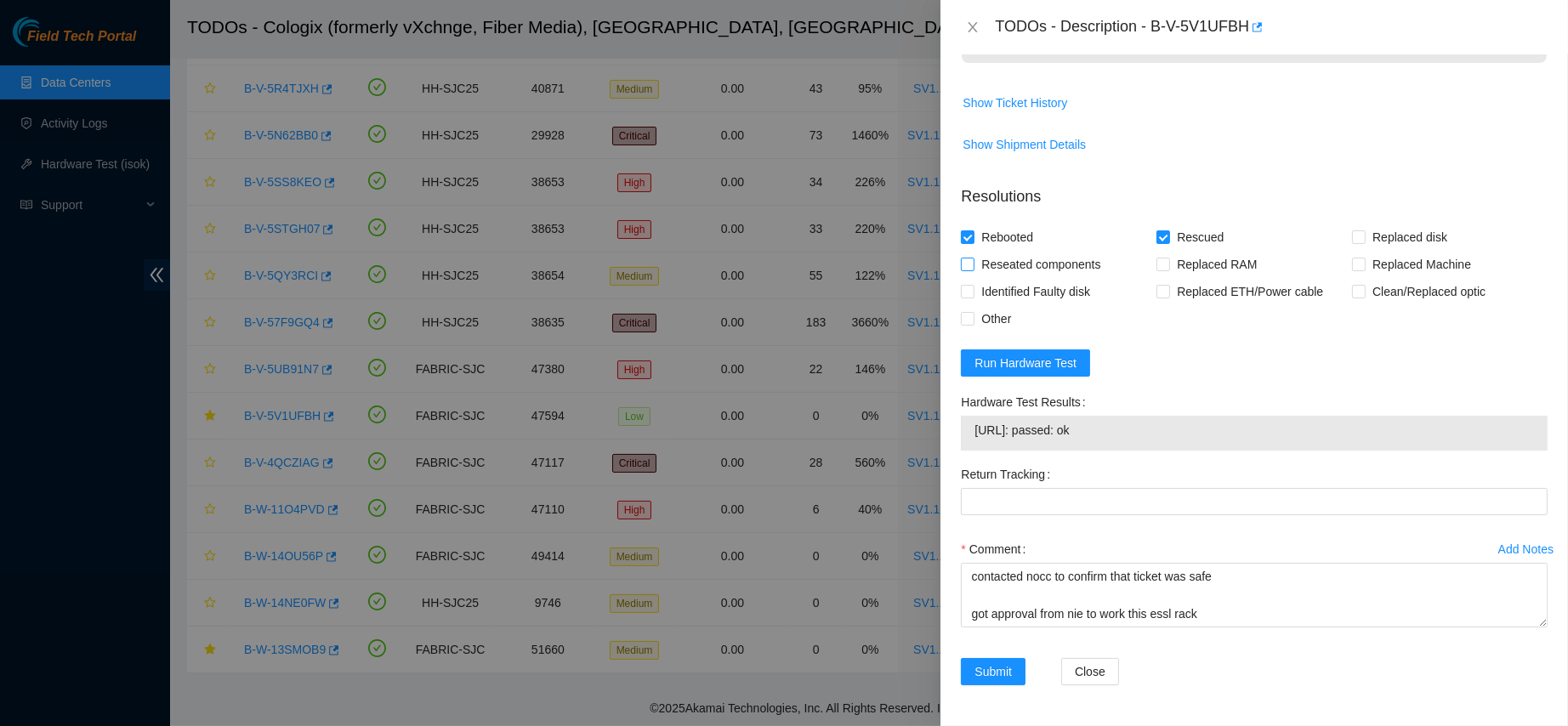
click at [1044, 271] on span "Reseated components" at bounding box center [1041, 263] width 133 height 27
click at [973, 269] on input "Reseated components" at bounding box center [967, 263] width 12 height 12
checkbox input "true"
click at [1163, 596] on textarea "contacted nocc to confirm that ticket was safe got approval from nie to work th…" at bounding box center [1254, 594] width 586 height 64
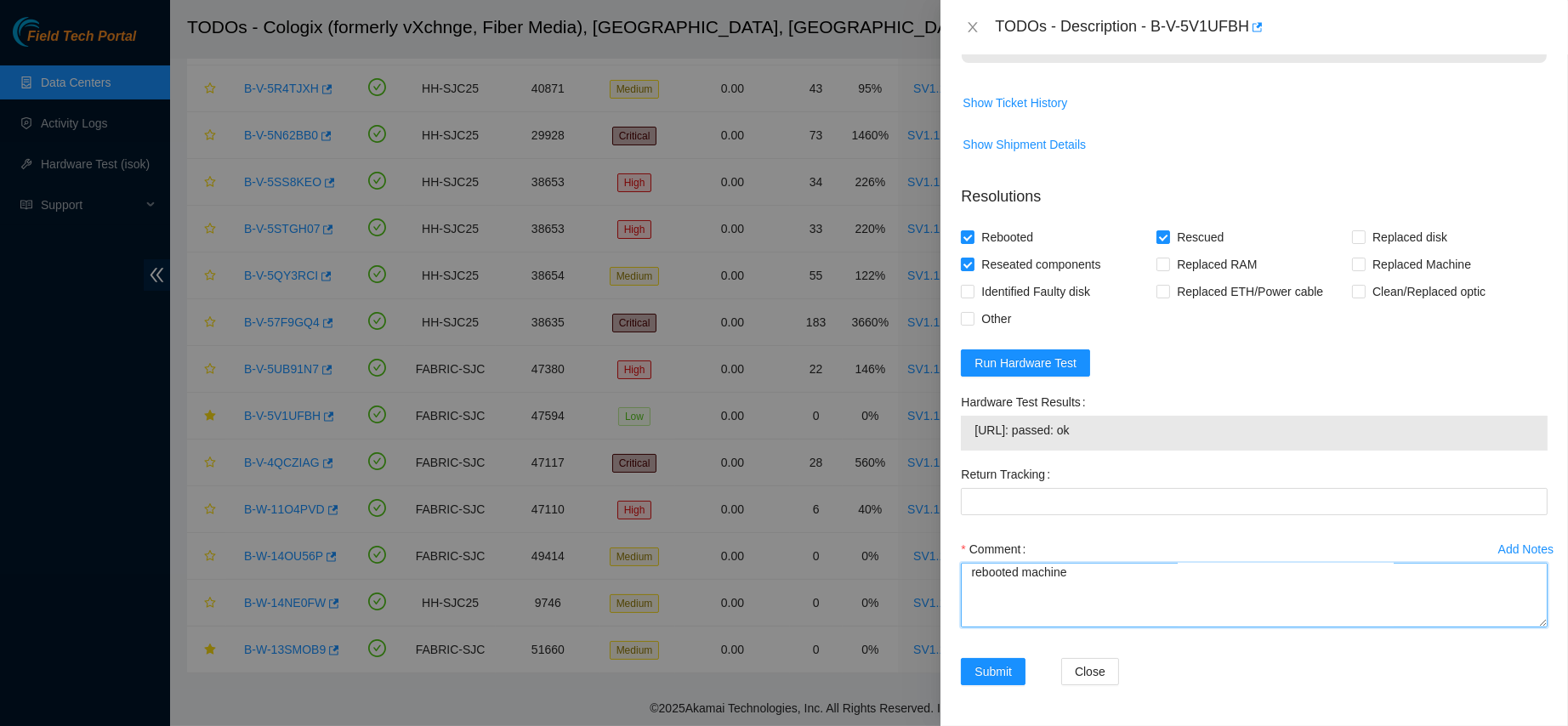
scroll to position [529, 0]
type textarea "contacted nocc to confirm that ticket was safe got approval from nie to work th…"
drag, startPoint x: 1147, startPoint y: 605, endPoint x: 923, endPoint y: 521, distance: 239.2
click at [923, 521] on div "TODOs - Description - B-V-5V1UFBH Problem Type Hardware Sub Type Tier 1 - Secur…" at bounding box center [784, 363] width 1568 height 726
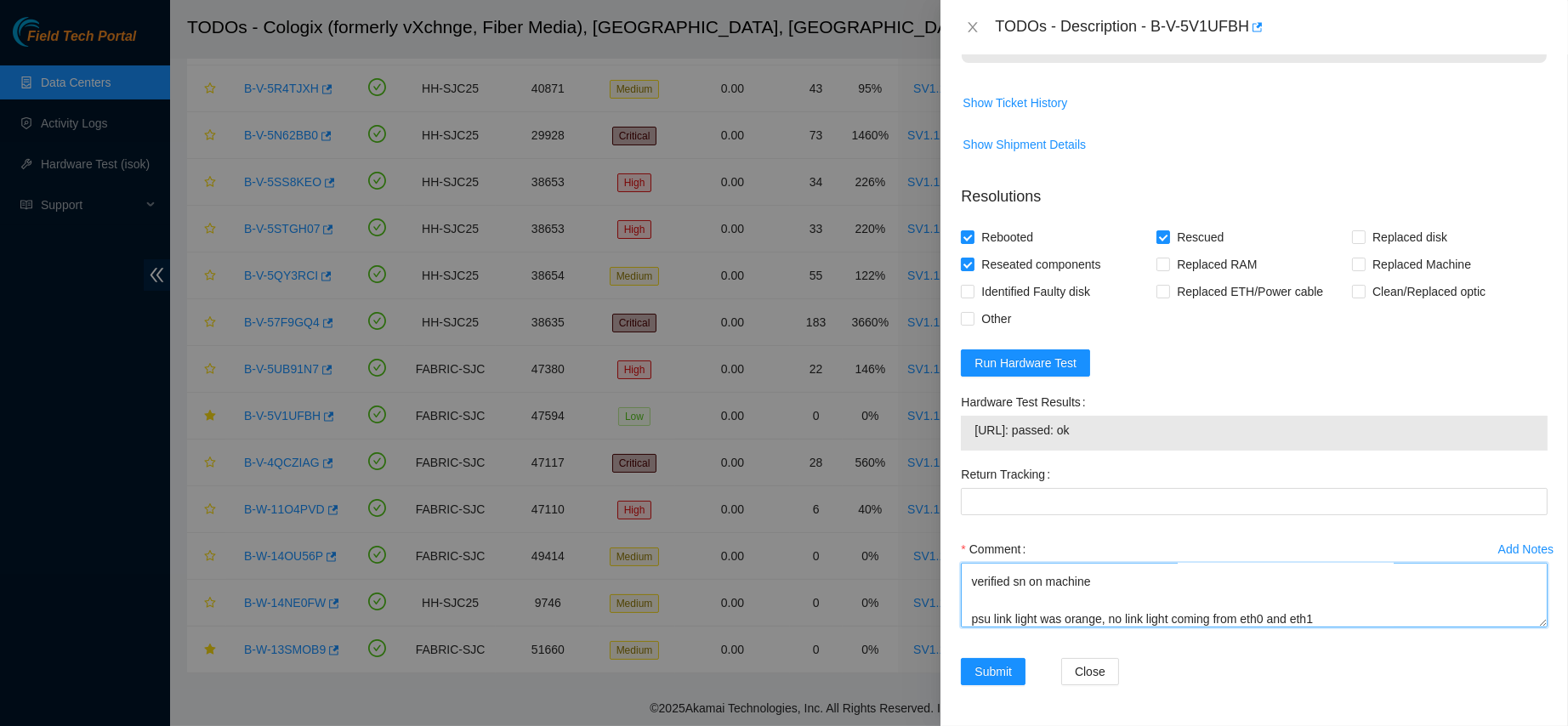
scroll to position [0, 0]
drag, startPoint x: 1172, startPoint y: 611, endPoint x: 886, endPoint y: 402, distance: 354.2
click at [886, 402] on div "TODOs - Description - B-V-5V1UFBH Problem Type Hardware Sub Type Tier 1 - Secur…" at bounding box center [784, 363] width 1568 height 726
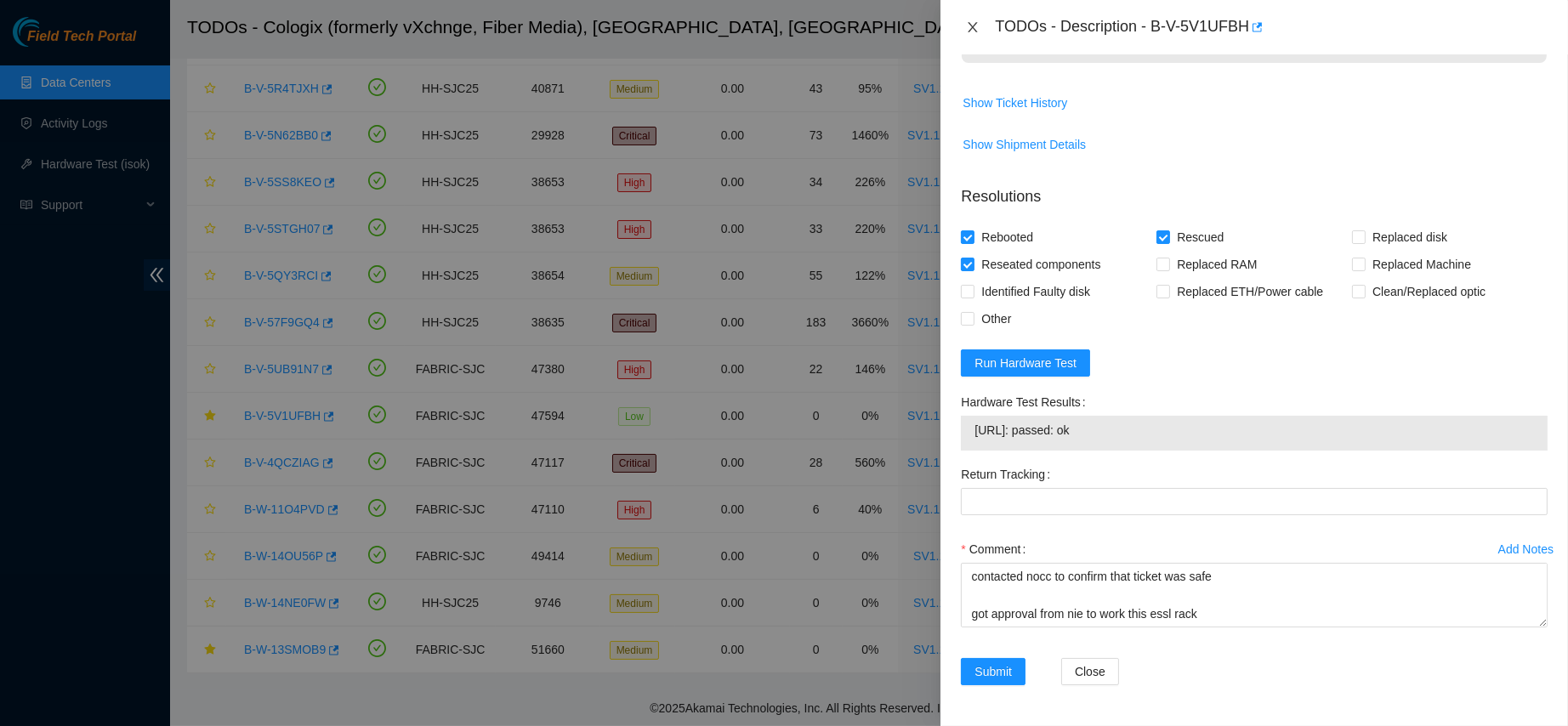
click at [966, 21] on icon "close" at bounding box center [973, 28] width 14 height 14
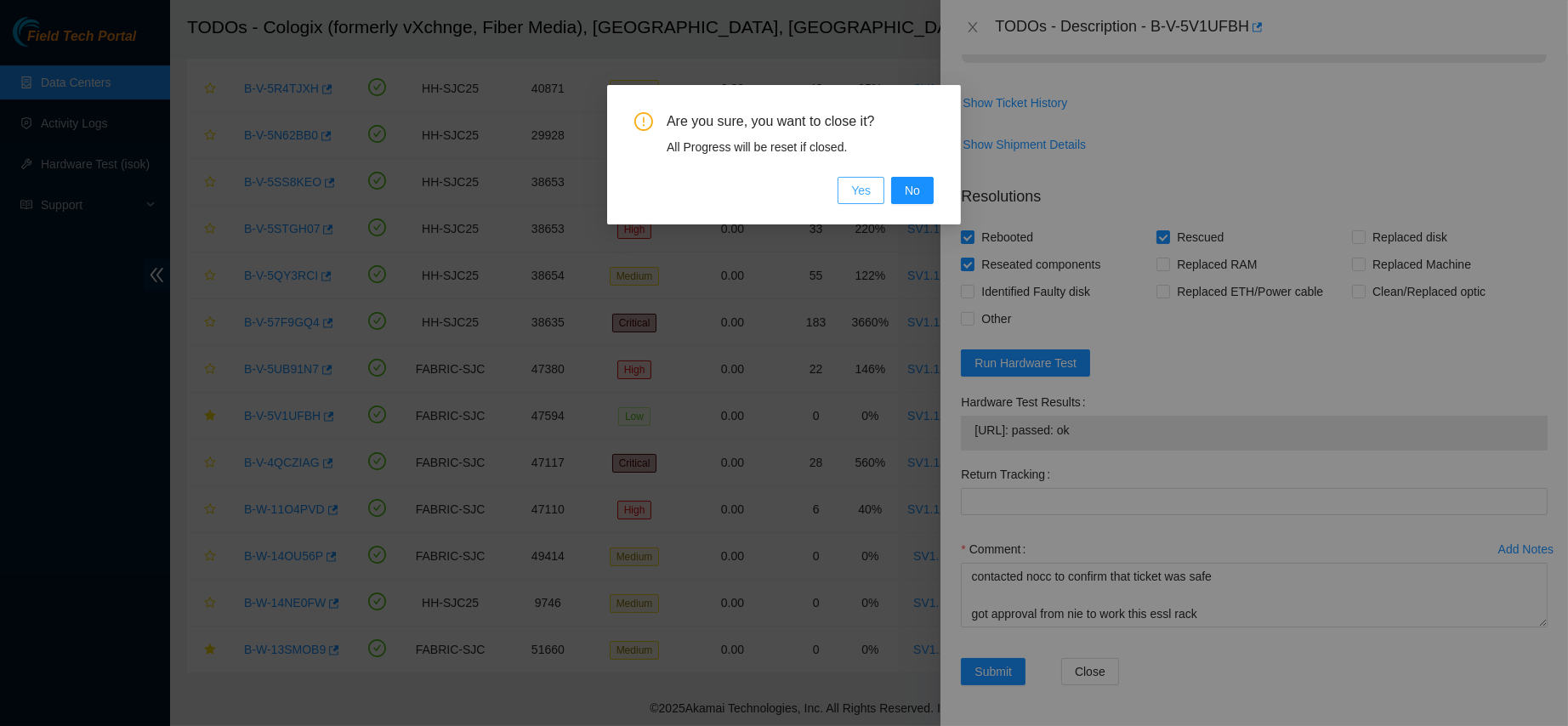
click at [876, 187] on button "Yes" at bounding box center [861, 190] width 47 height 27
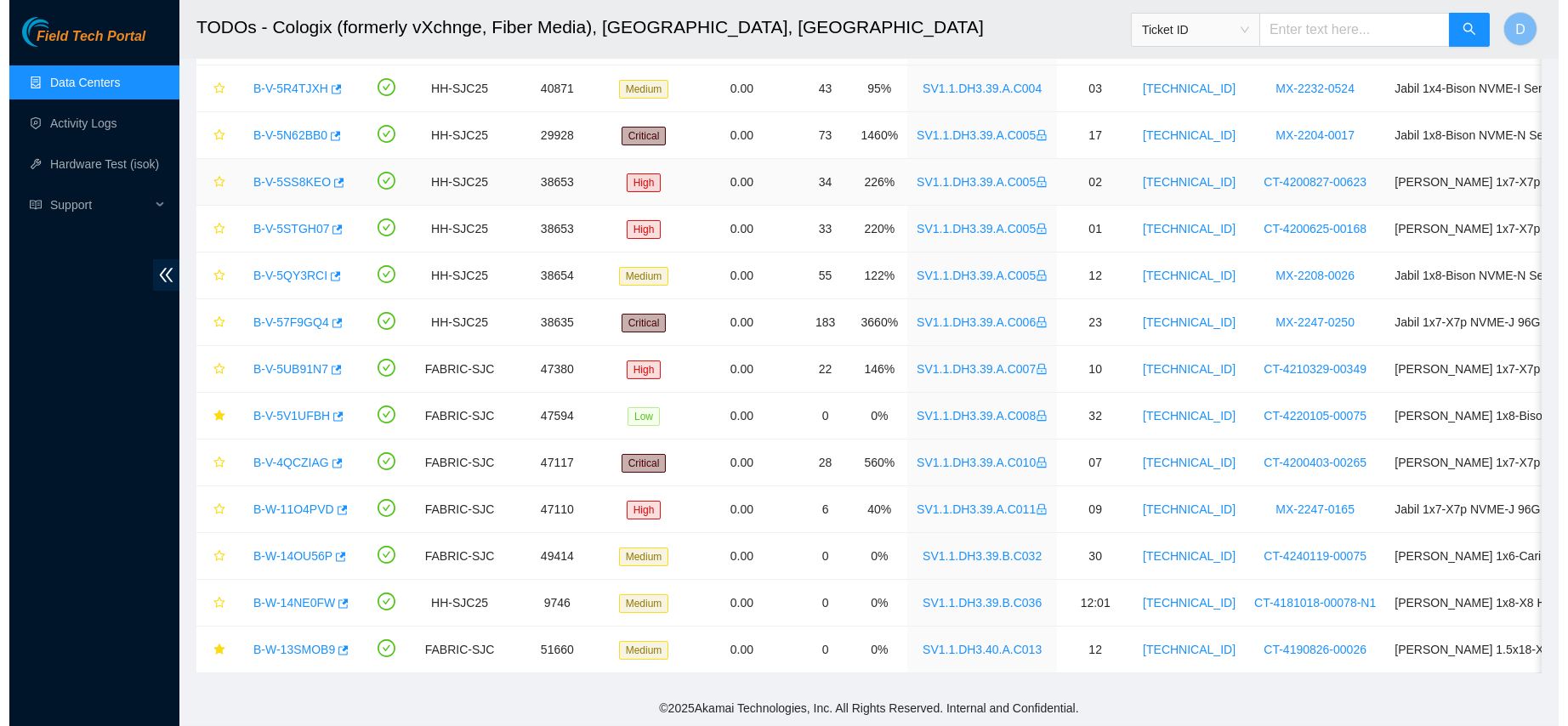
scroll to position [334, 0]
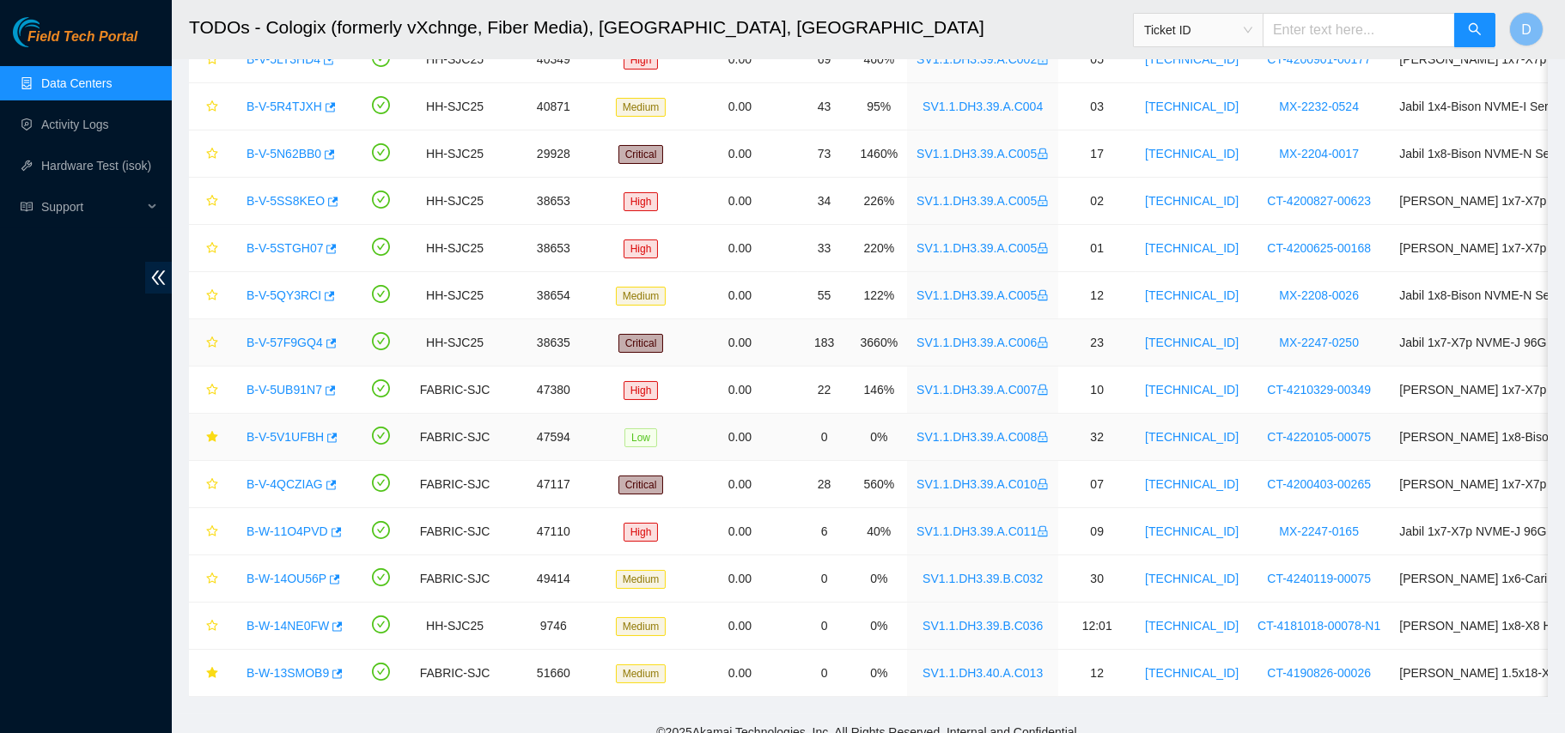
click at [274, 435] on link "B-V-5V1UFBH" at bounding box center [284, 437] width 77 height 14
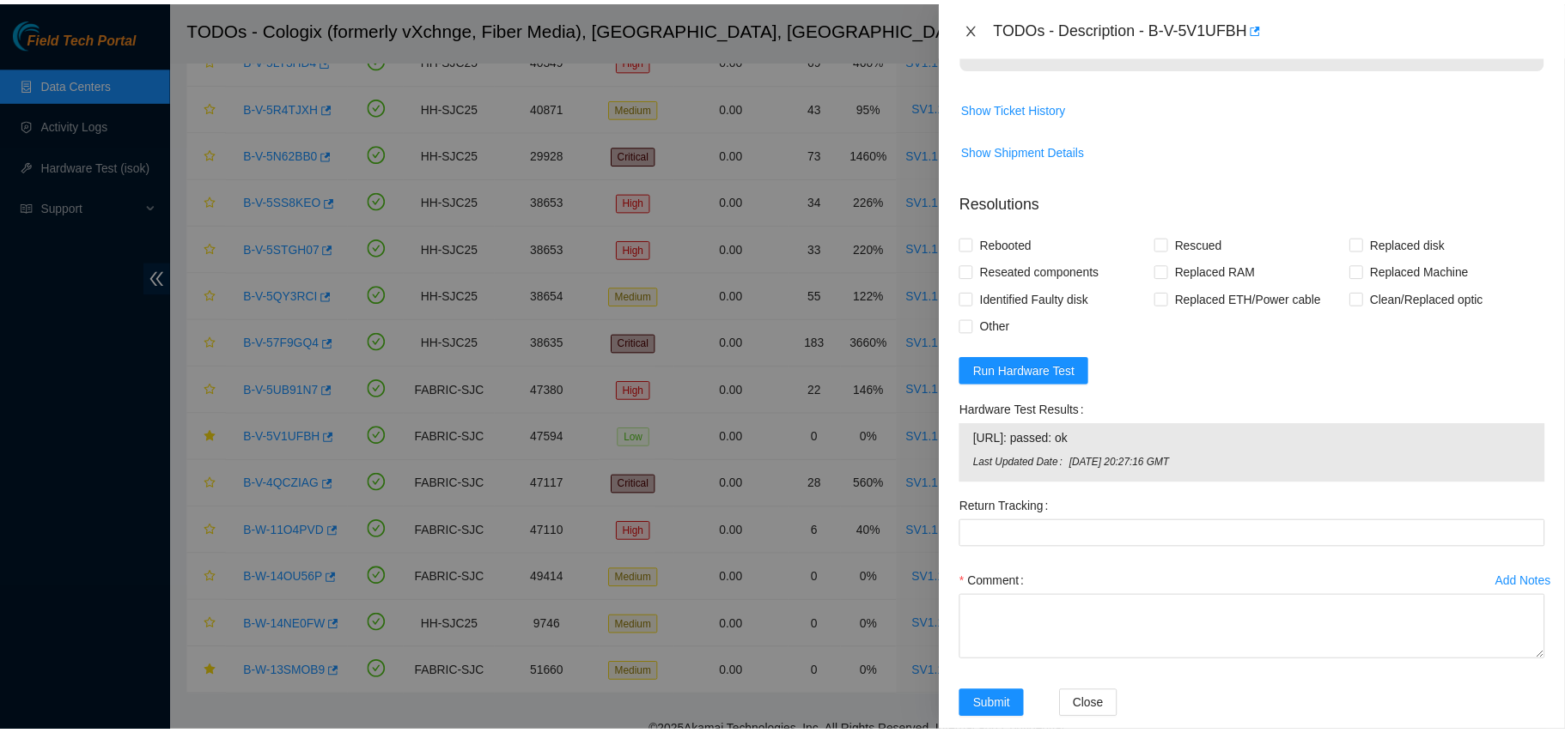
scroll to position [1059, 0]
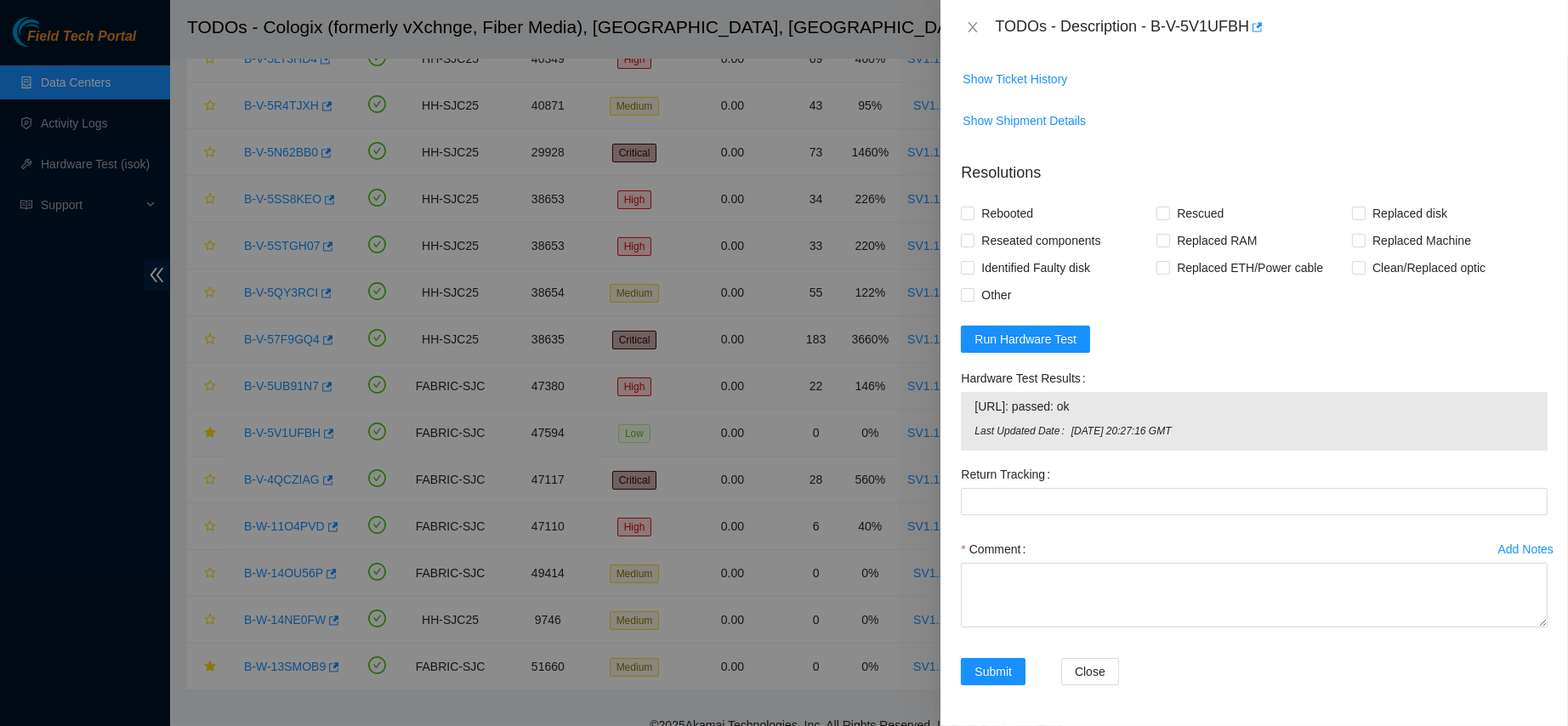
click at [970, 39] on div "TODOs - Description - B-V-5V1UFBH" at bounding box center [1254, 27] width 586 height 27
click at [979, 23] on icon "close" at bounding box center [973, 28] width 14 height 14
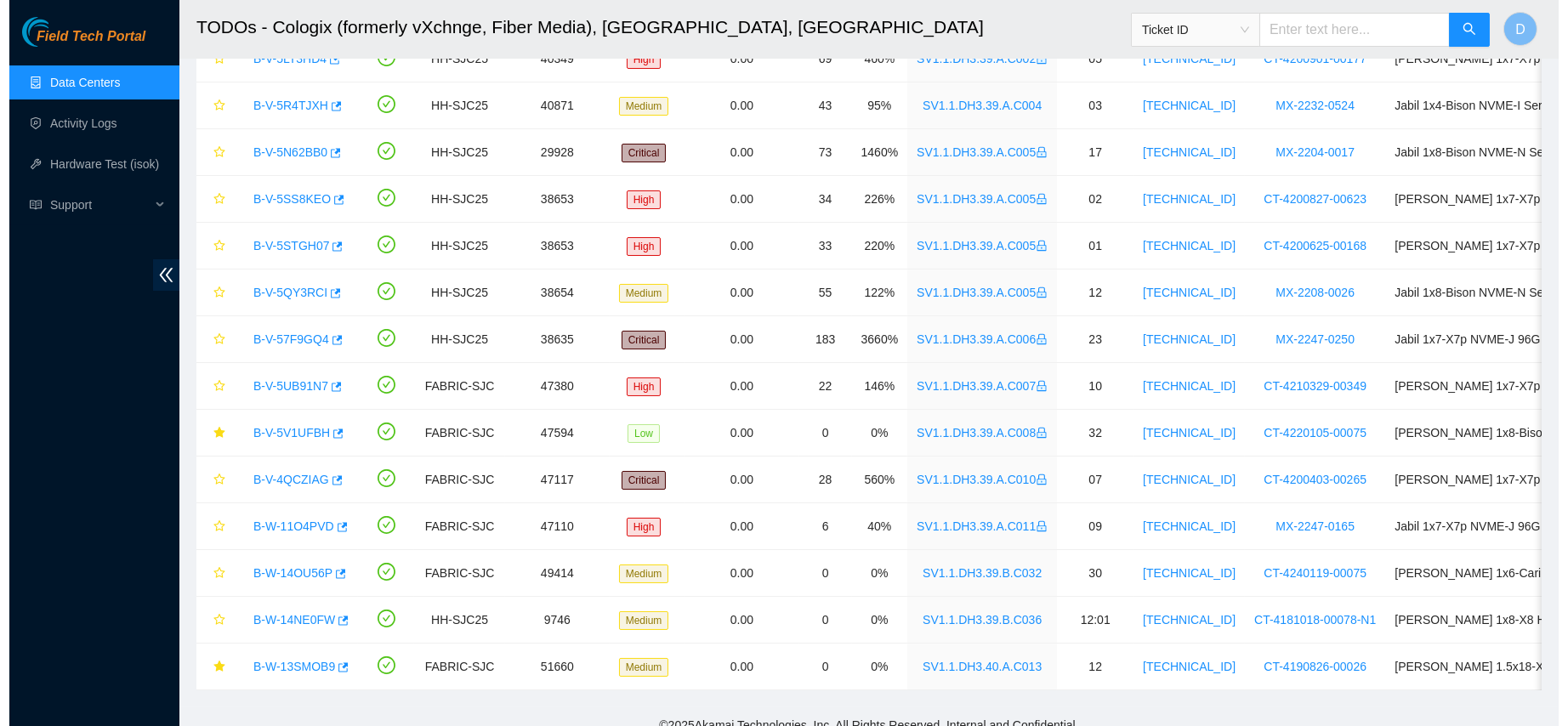
scroll to position [368, 0]
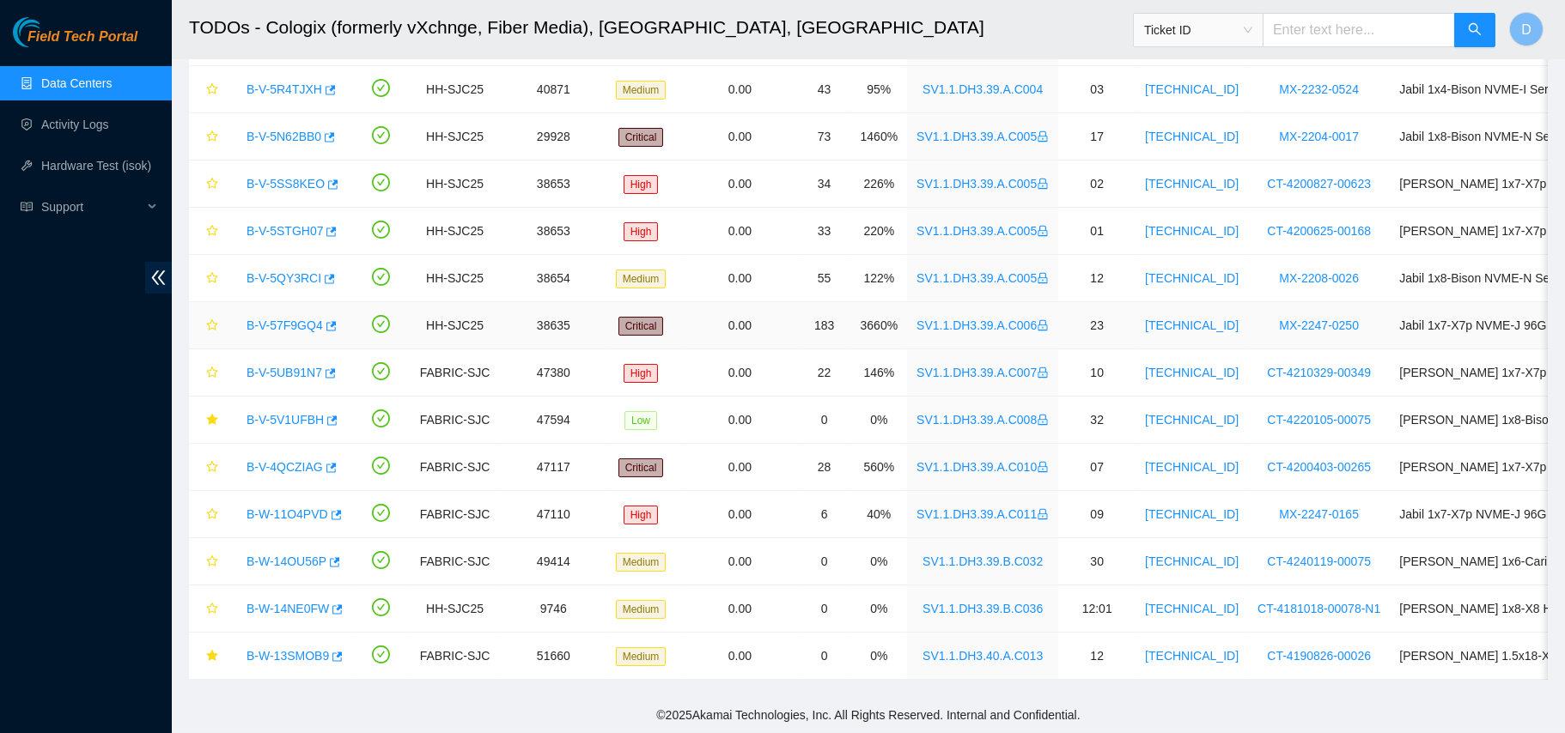
click at [276, 649] on link "B-W-13SMOB9" at bounding box center [287, 656] width 82 height 14
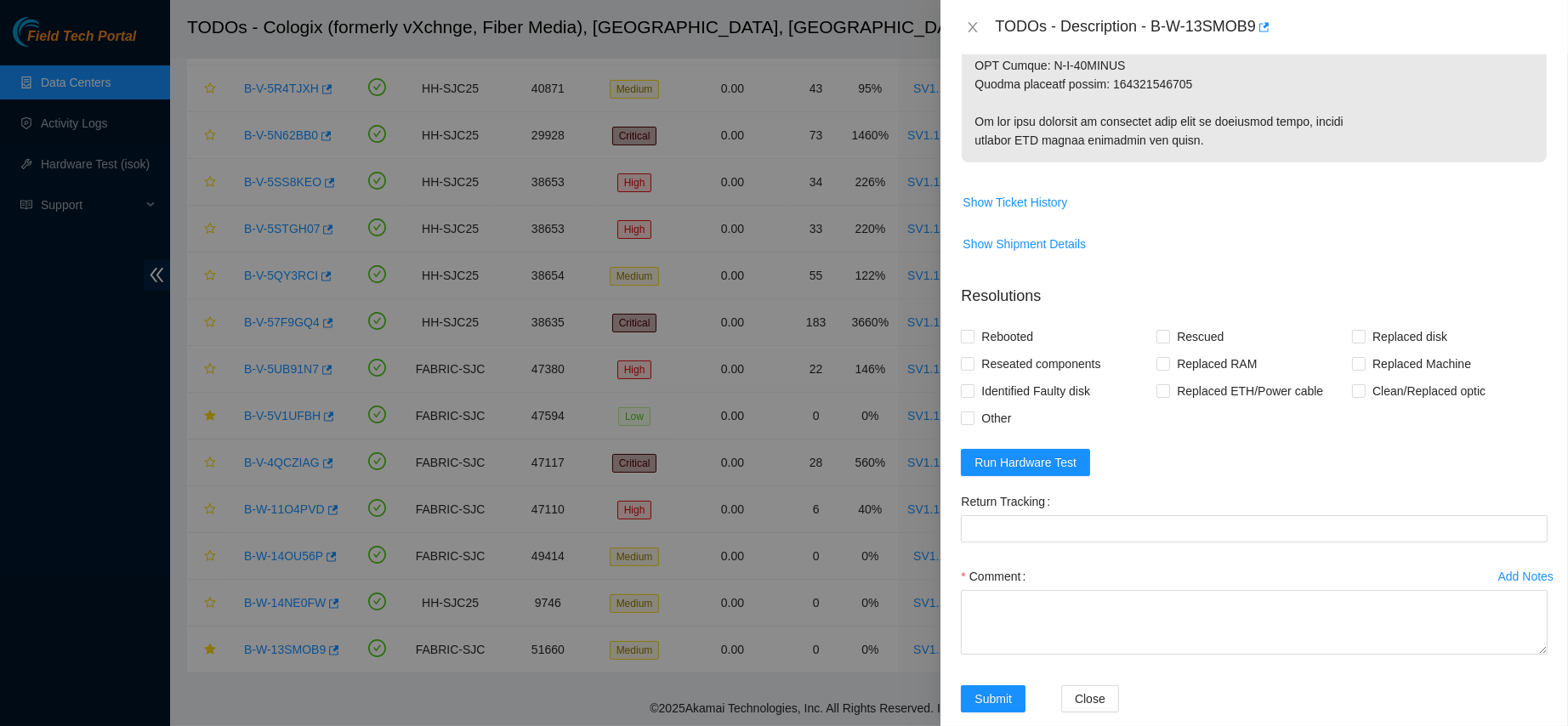
scroll to position [1089, 0]
click at [1075, 557] on div "Return Tracking" at bounding box center [1254, 525] width 600 height 75
click at [1047, 475] on button "Run Hardware Test" at bounding box center [1025, 462] width 130 height 27
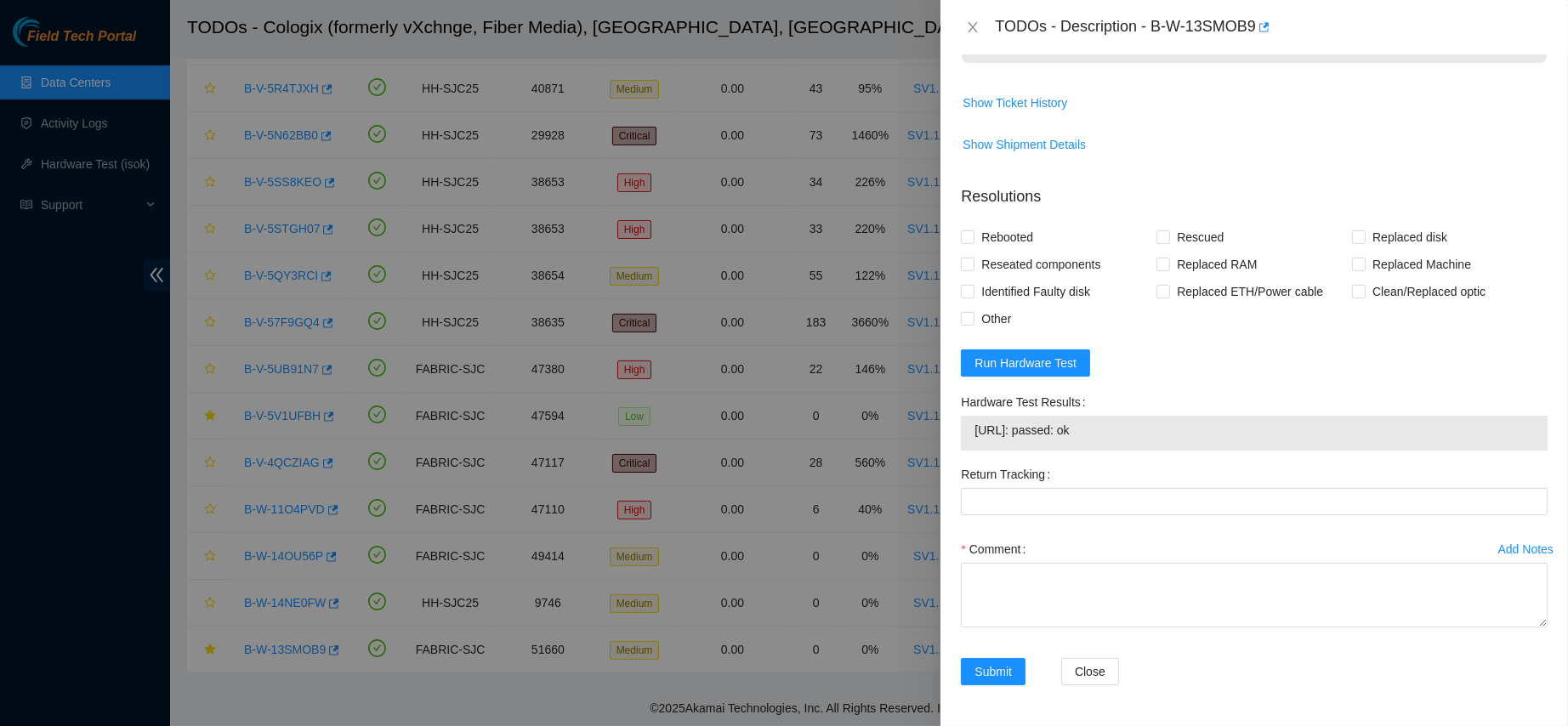
scroll to position [1198, 0]
click at [979, 237] on span "Rebooted" at bounding box center [1007, 237] width 65 height 27
click at [973, 237] on input "Rebooted" at bounding box center [967, 237] width 12 height 12
checkbox input "true"
click at [1187, 241] on span "Rescued" at bounding box center [1201, 237] width 60 height 27
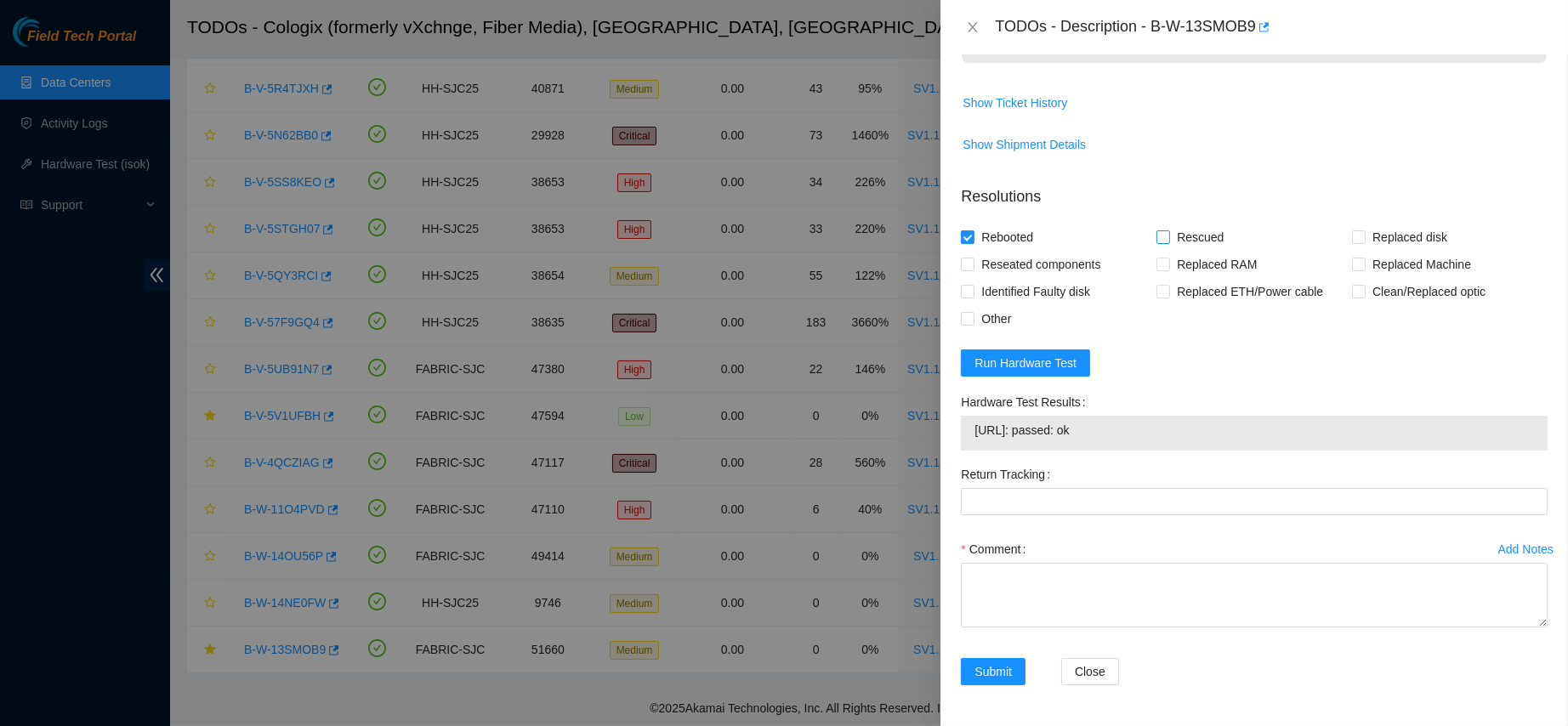
click at [1169, 241] on input "Rescued" at bounding box center [1163, 237] width 12 height 12
checkbox input "true"
click at [1352, 231] on span at bounding box center [1359, 238] width 14 height 14
click at [1352, 231] on input "Replaced disk" at bounding box center [1358, 237] width 12 height 12
checkbox input "true"
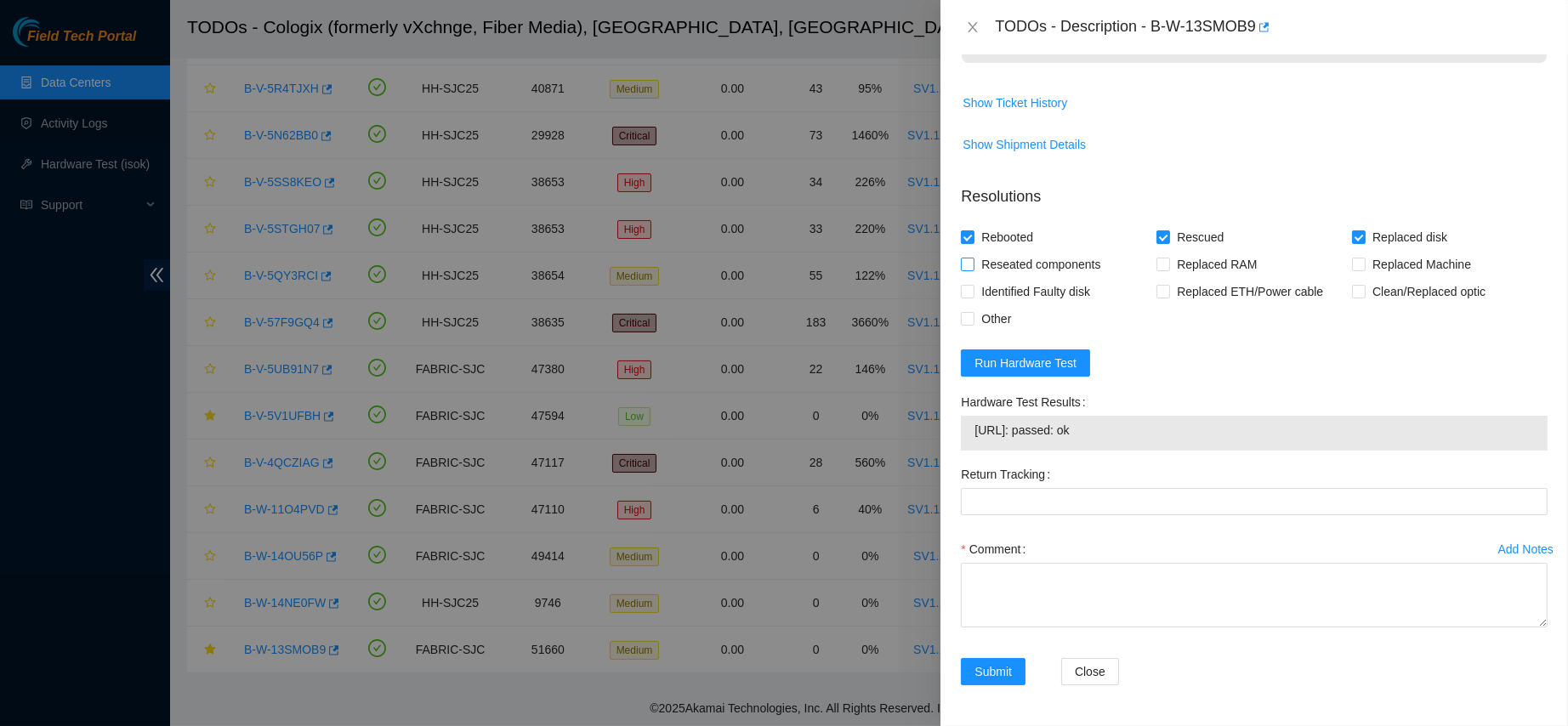
click at [980, 265] on span "Reseated components" at bounding box center [1041, 263] width 133 height 27
click at [973, 265] on input "Reseated components" at bounding box center [967, 263] width 12 height 12
checkbox input "true"
click at [1001, 561] on label "Comment" at bounding box center [996, 549] width 71 height 27
click at [1001, 563] on textarea "Comment" at bounding box center [1254, 594] width 586 height 64
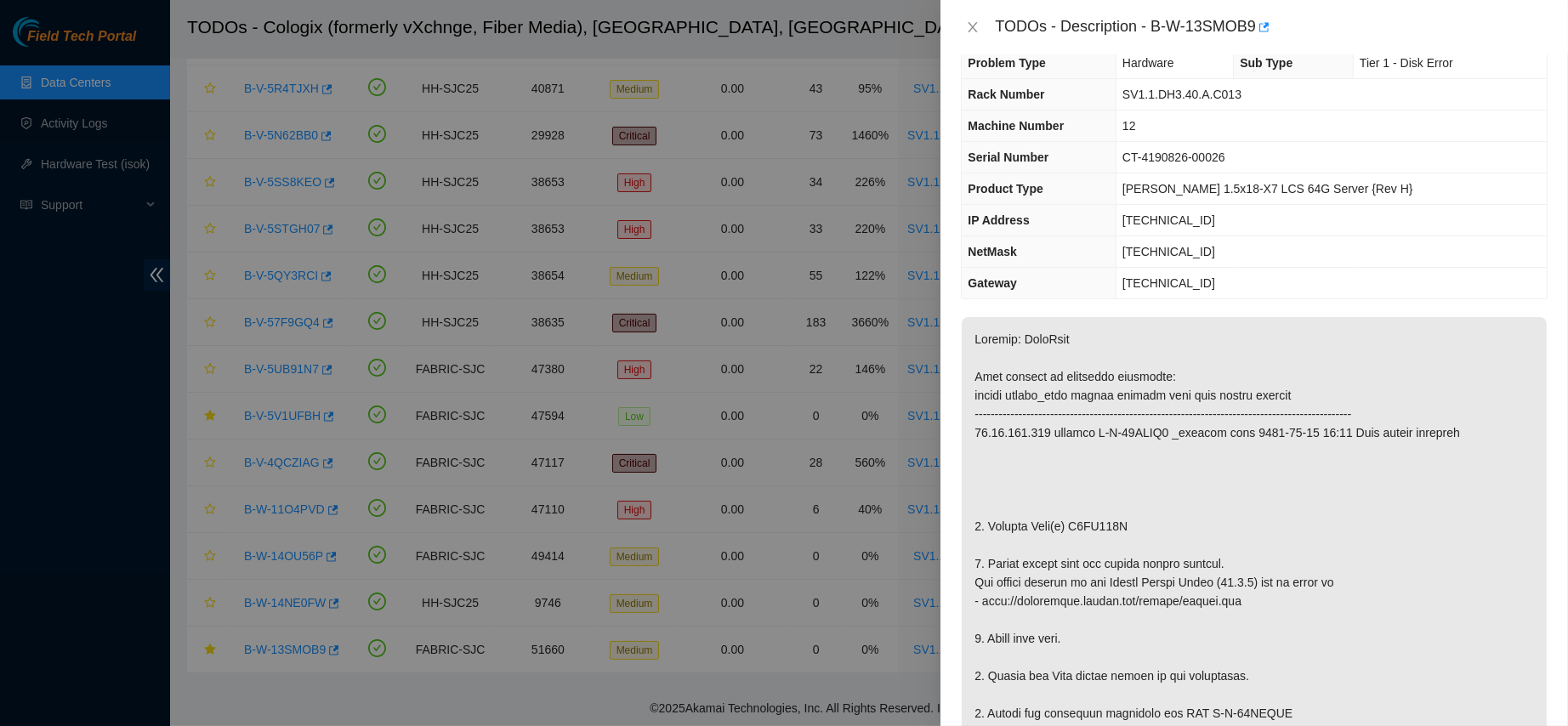
scroll to position [0, 0]
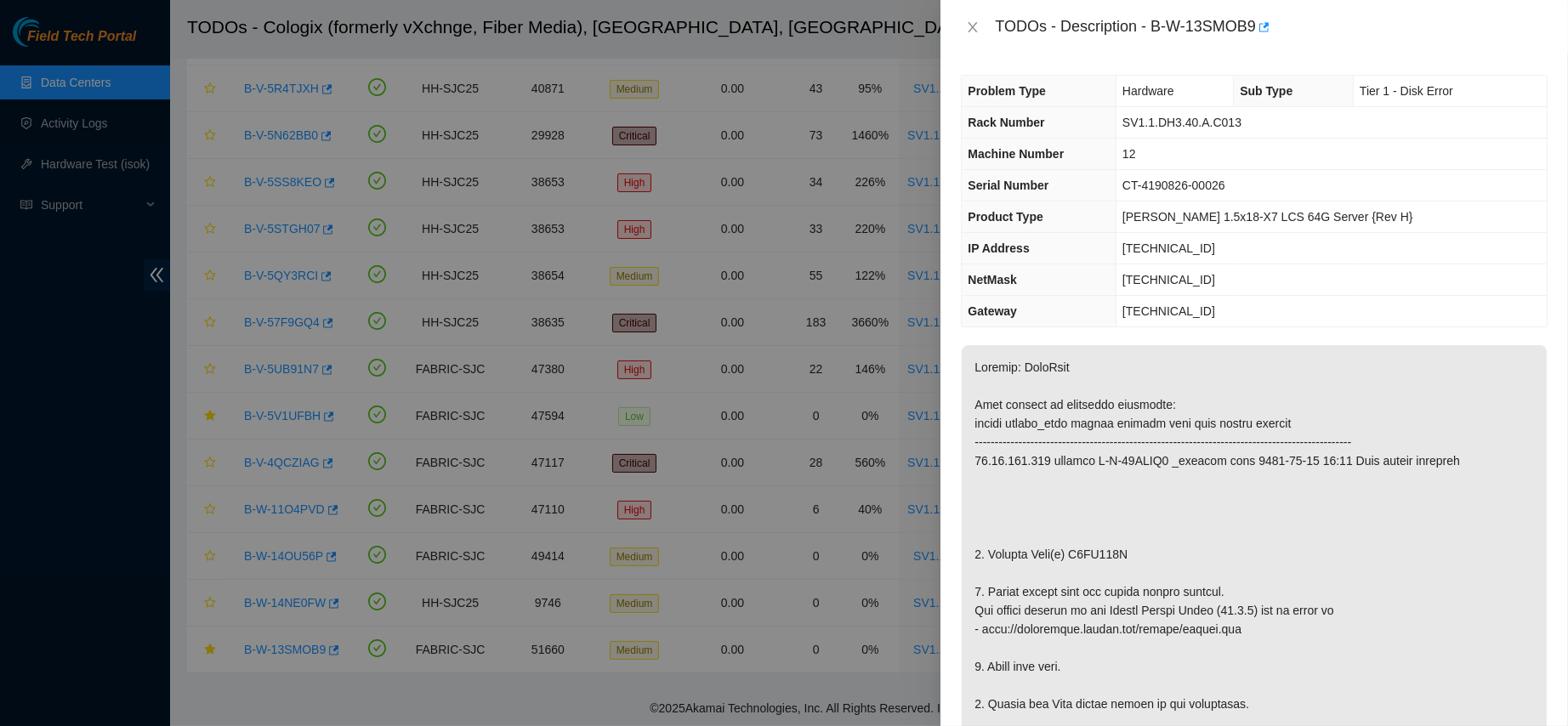
copy p "V6JE970S"
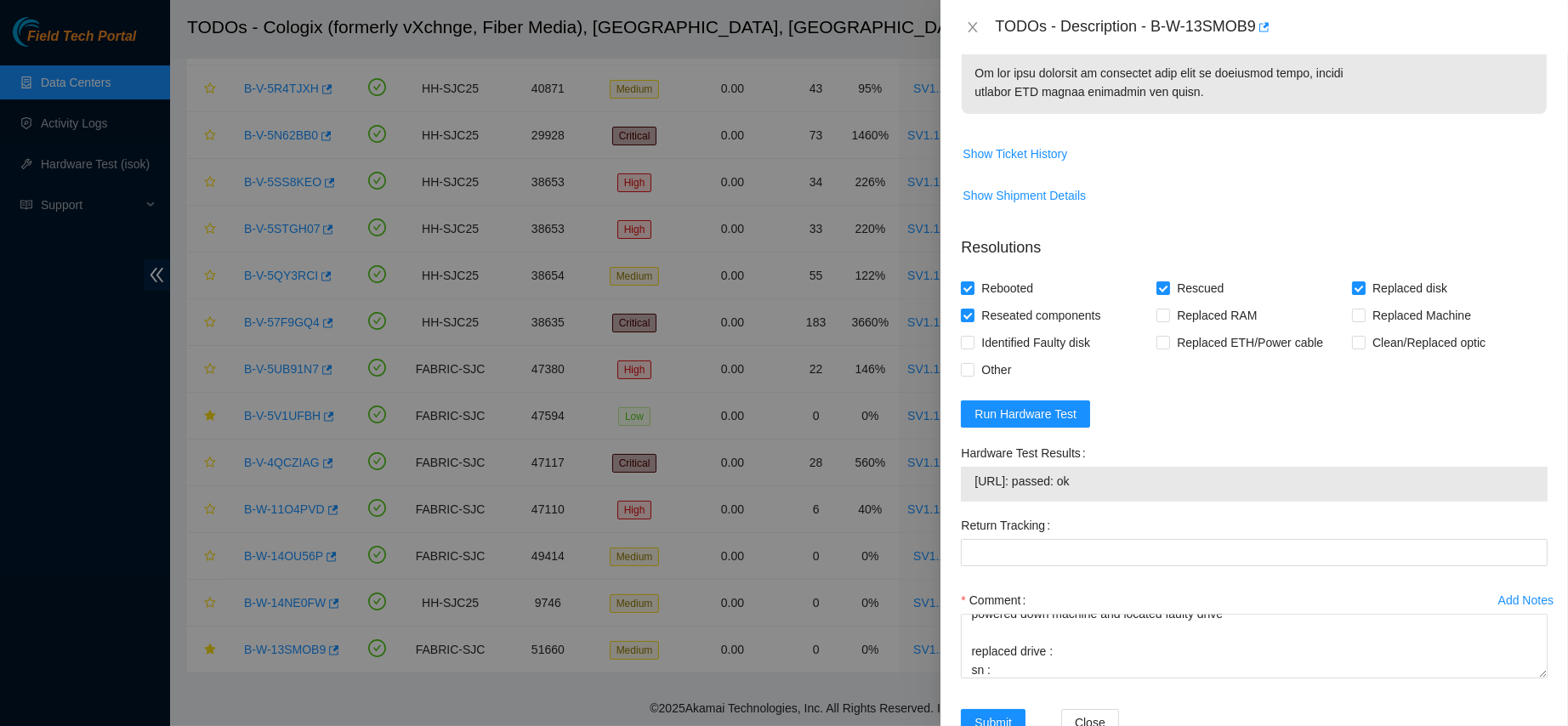
scroll to position [1183, 0]
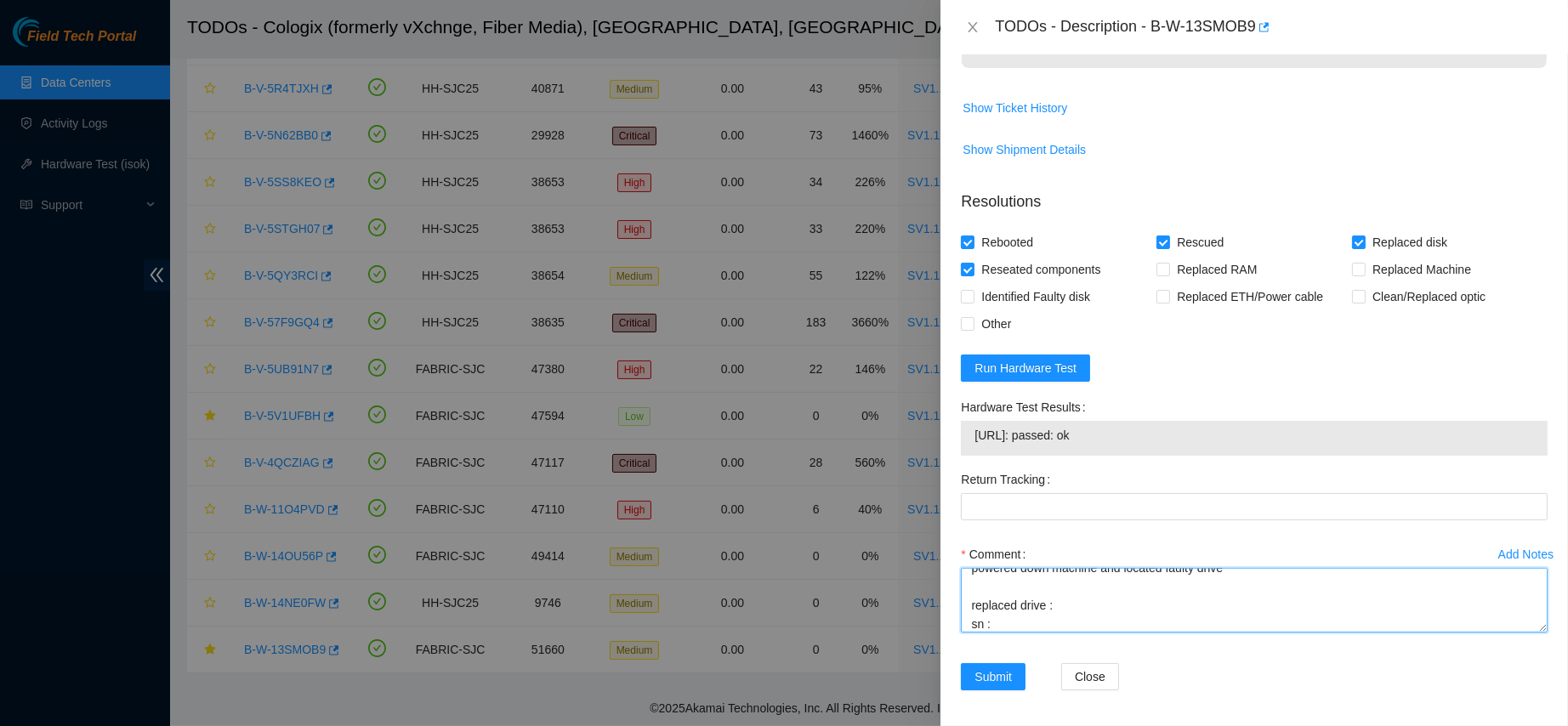
click at [1017, 631] on textarea "contacted nocc to confirm that ticket was safe verified sn on machine connected…" at bounding box center [1254, 600] width 586 height 64
paste textarea "V6JE970S"
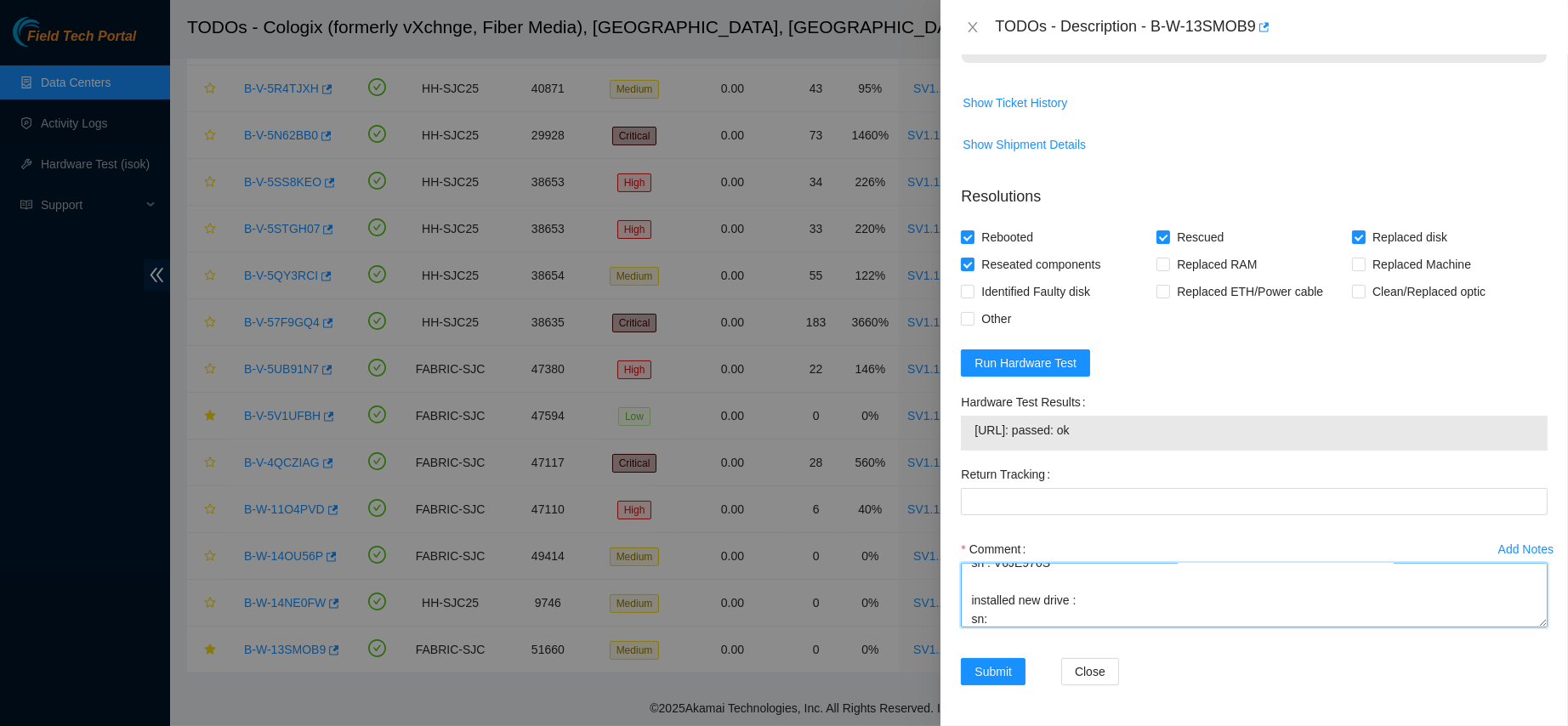
paste textarea "V1G2ELRC"
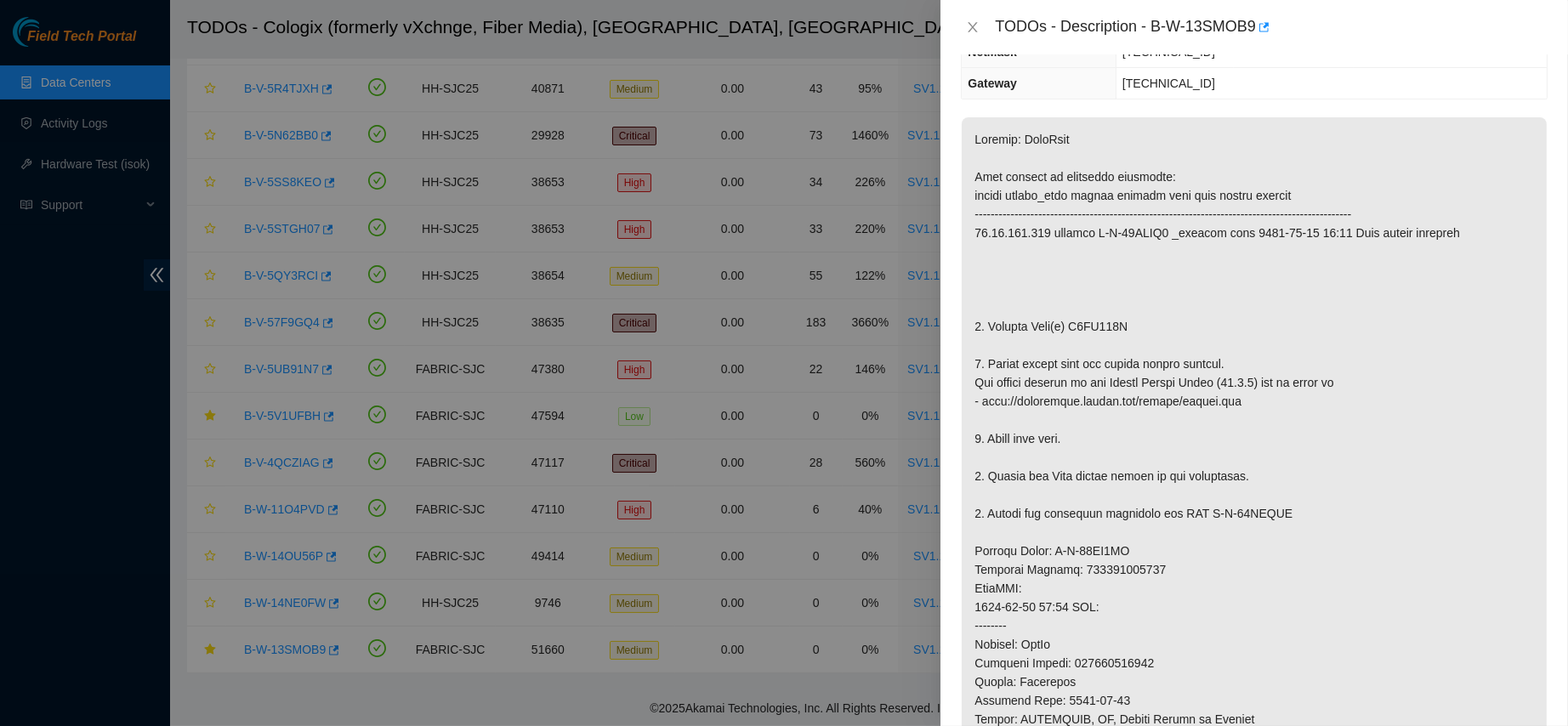
scroll to position [0, 0]
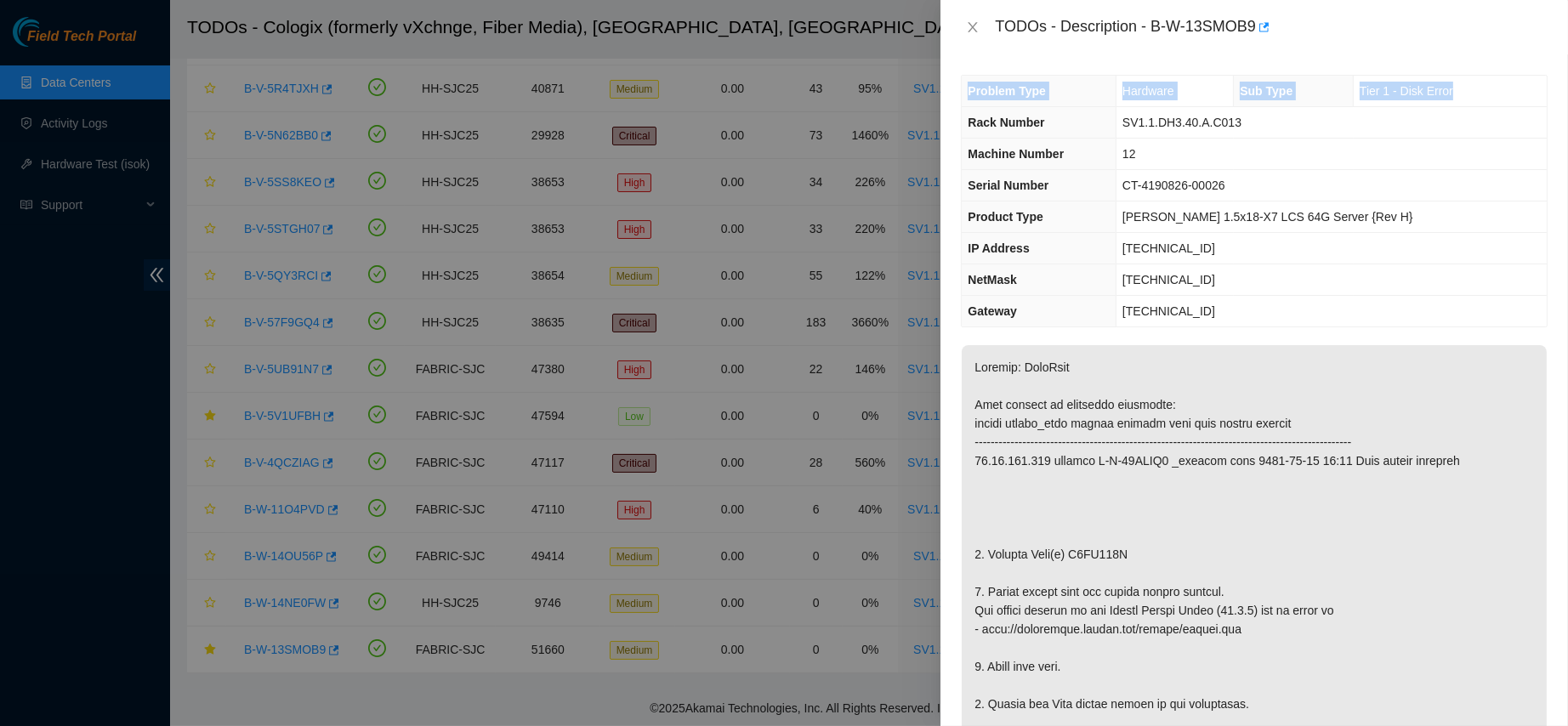
drag, startPoint x: 966, startPoint y: 120, endPoint x: 1237, endPoint y: 327, distance: 341.0
click at [1237, 327] on div "Problem Type Hardware Sub Type Tier 1 - Disk Error Rack Number SV1.1.DH3.40.A.C…" at bounding box center [1255, 390] width 628 height 672
click at [972, 122] on span "Rack Number" at bounding box center [1005, 123] width 76 height 14
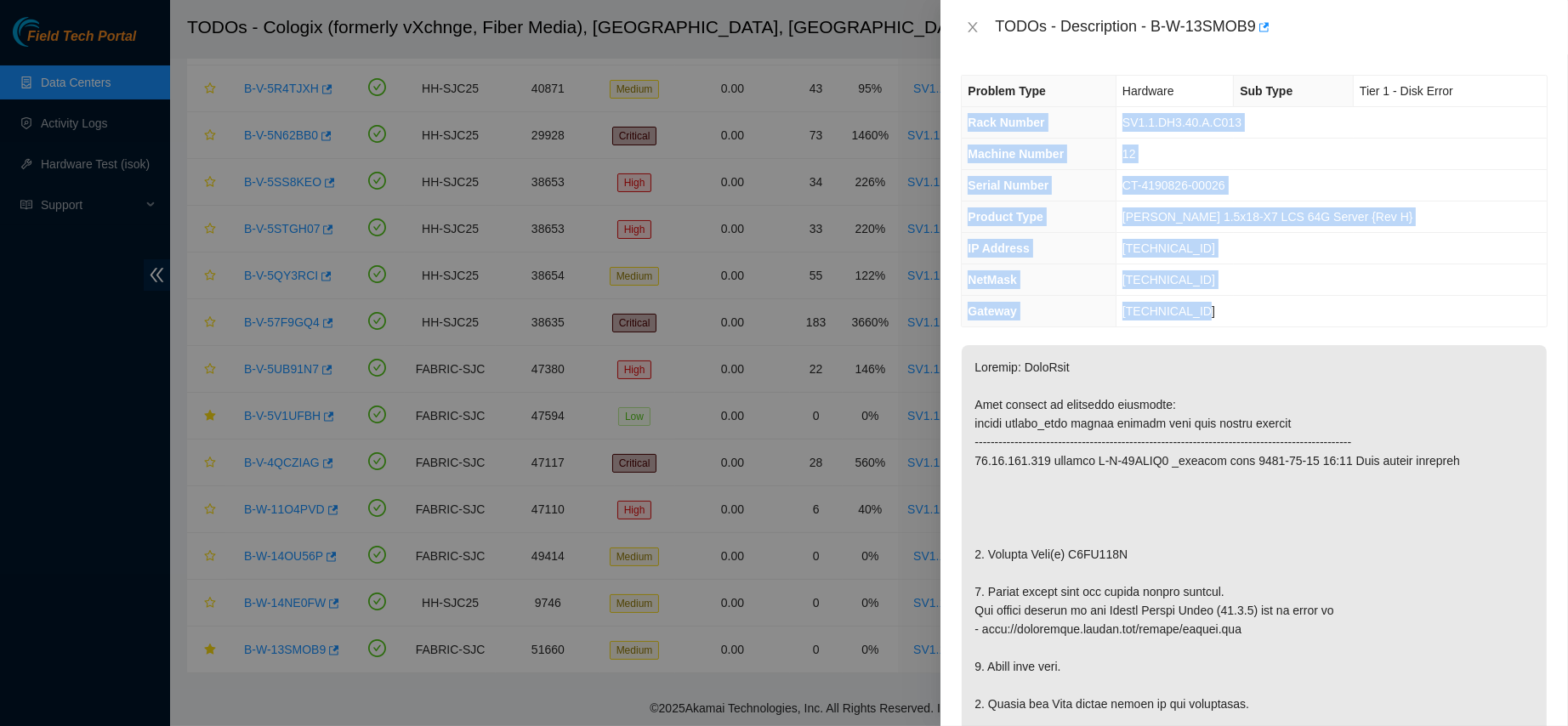
drag, startPoint x: 972, startPoint y: 122, endPoint x: 1291, endPoint y: 304, distance: 367.3
click at [1291, 304] on tbody "Problem Type Hardware Sub Type Tier 1 - Disk Error Rack Number SV1.1.DH3.40.A.C…" at bounding box center [1254, 200] width 585 height 251
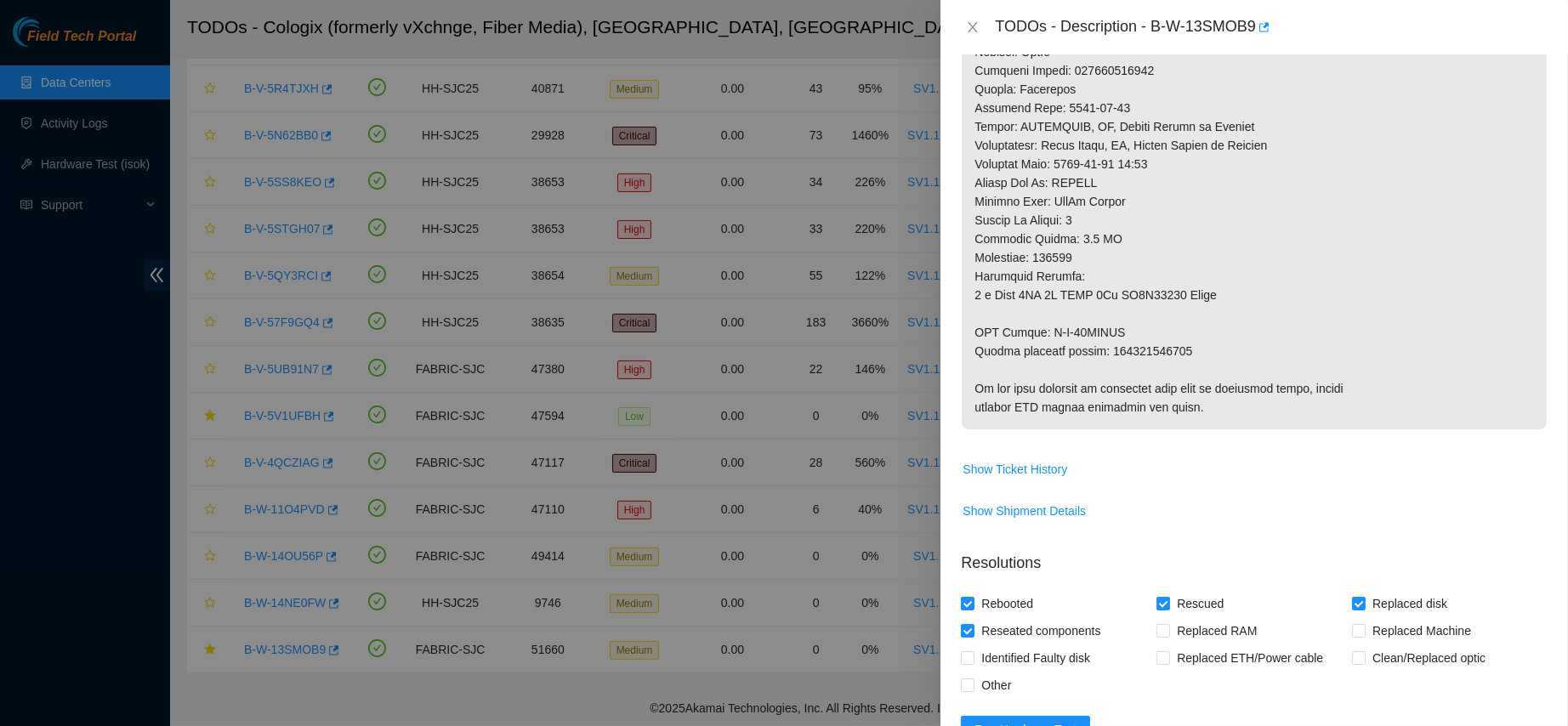
scroll to position [1199, 0]
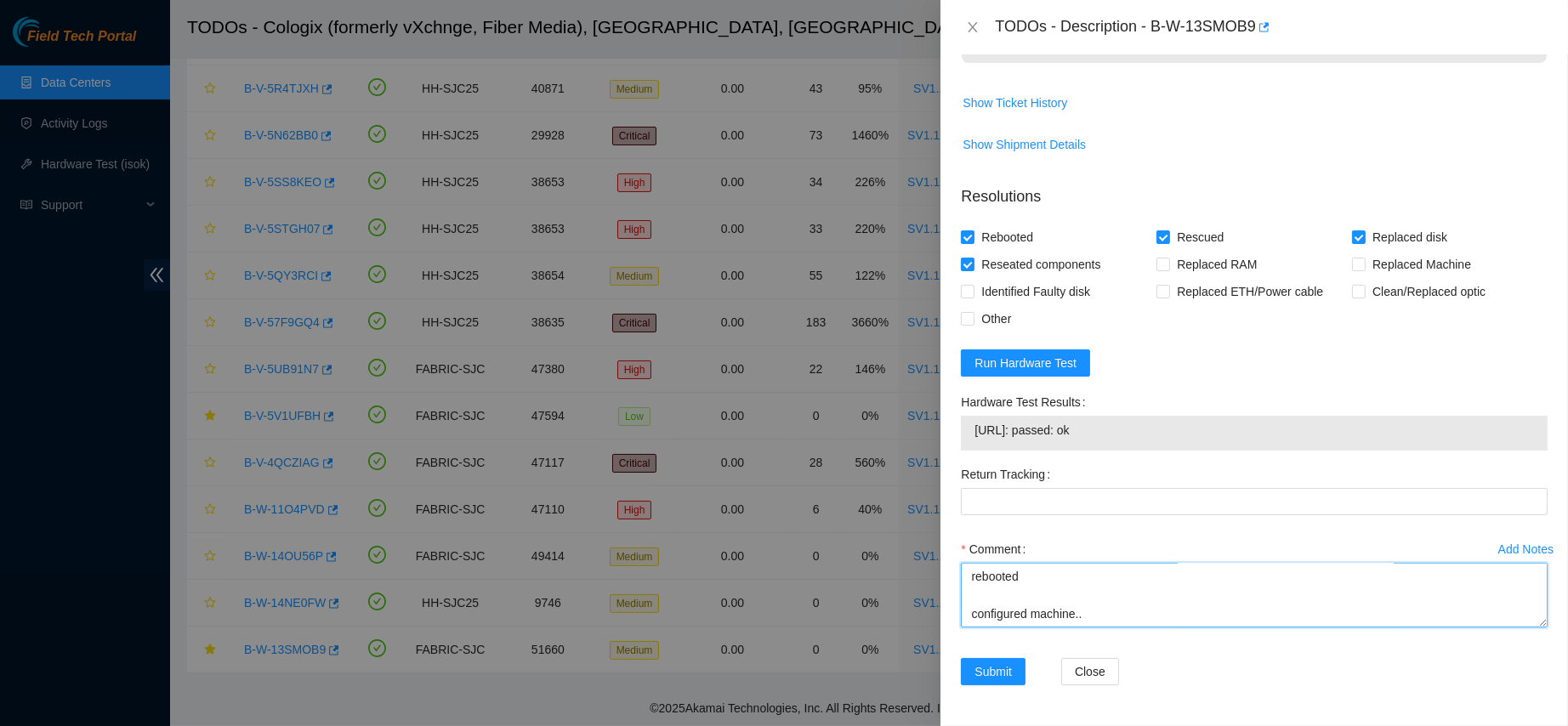
click at [1025, 615] on textarea "contacted nocc to confirm that ticket was safe verified sn on machine connected…" at bounding box center [1254, 594] width 586 height 64
paste textarea "Rack Number SV1.1.DH3.40.A.C013 Machine Number 12 Serial Number CT-4190826-0002…"
click at [1029, 430] on span "23.11.212.143: passed: ok" at bounding box center [1254, 430] width 560 height 19
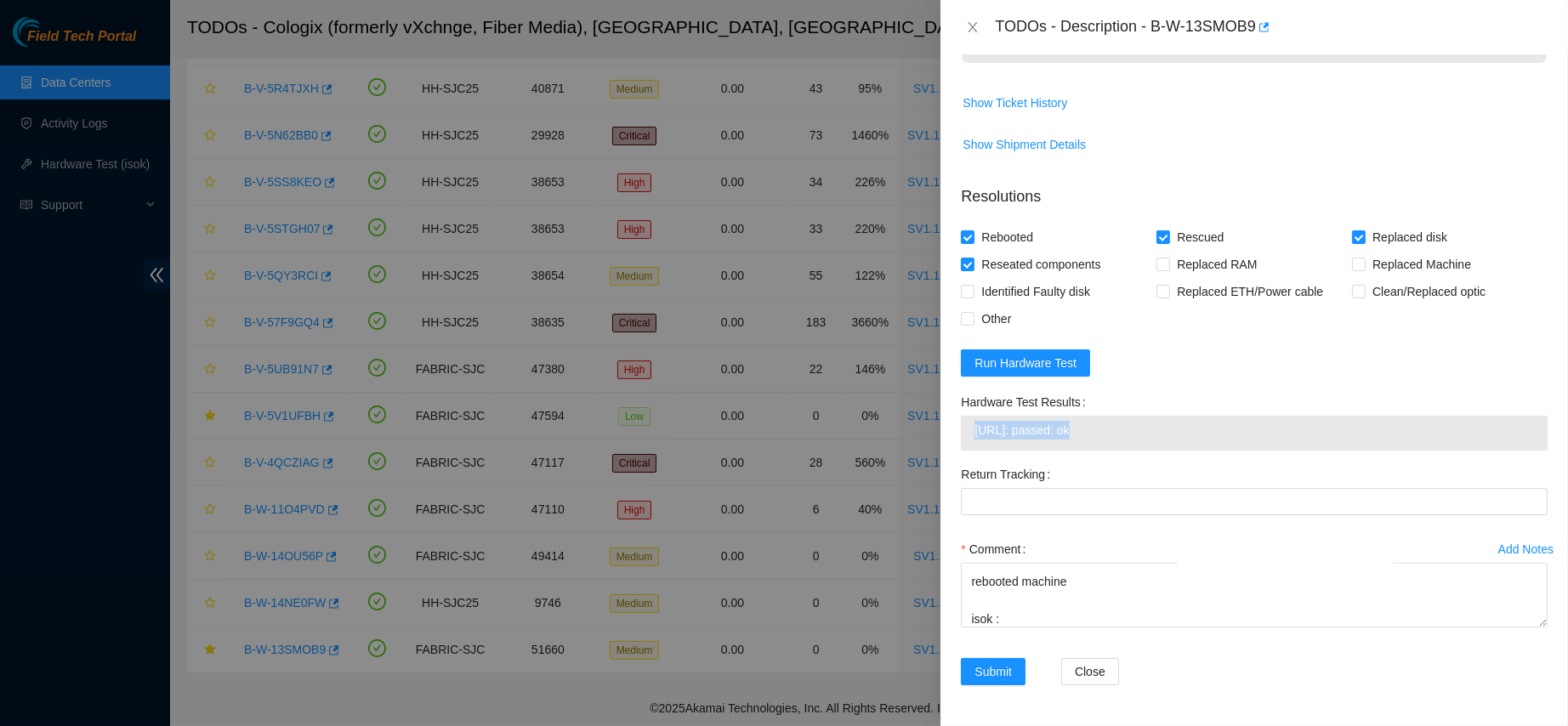
click at [1029, 430] on span "23.11.212.143: passed: ok" at bounding box center [1254, 430] width 560 height 19
copy span "23.11.212.143: passed: ok"
click at [1020, 611] on textarea "contacted nocc to confirm that ticket was safe verified sn on machine connected…" at bounding box center [1254, 594] width 586 height 64
paste textarea "23.11.212.143: passed: ok"
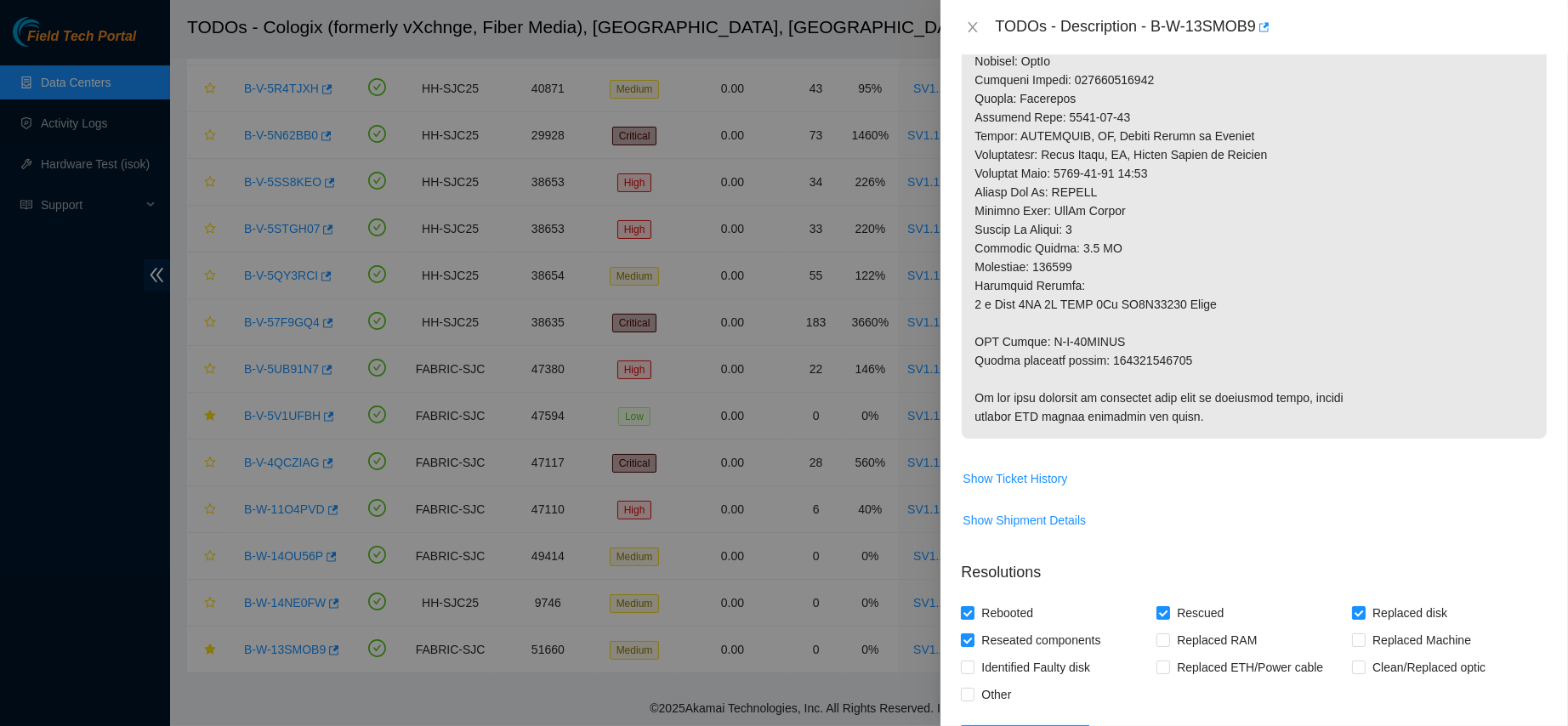
scroll to position [809, 0]
drag, startPoint x: 1122, startPoint y: 340, endPoint x: 970, endPoint y: 346, distance: 152.1
copy p "RMA Return: B-W-14IMGJN"
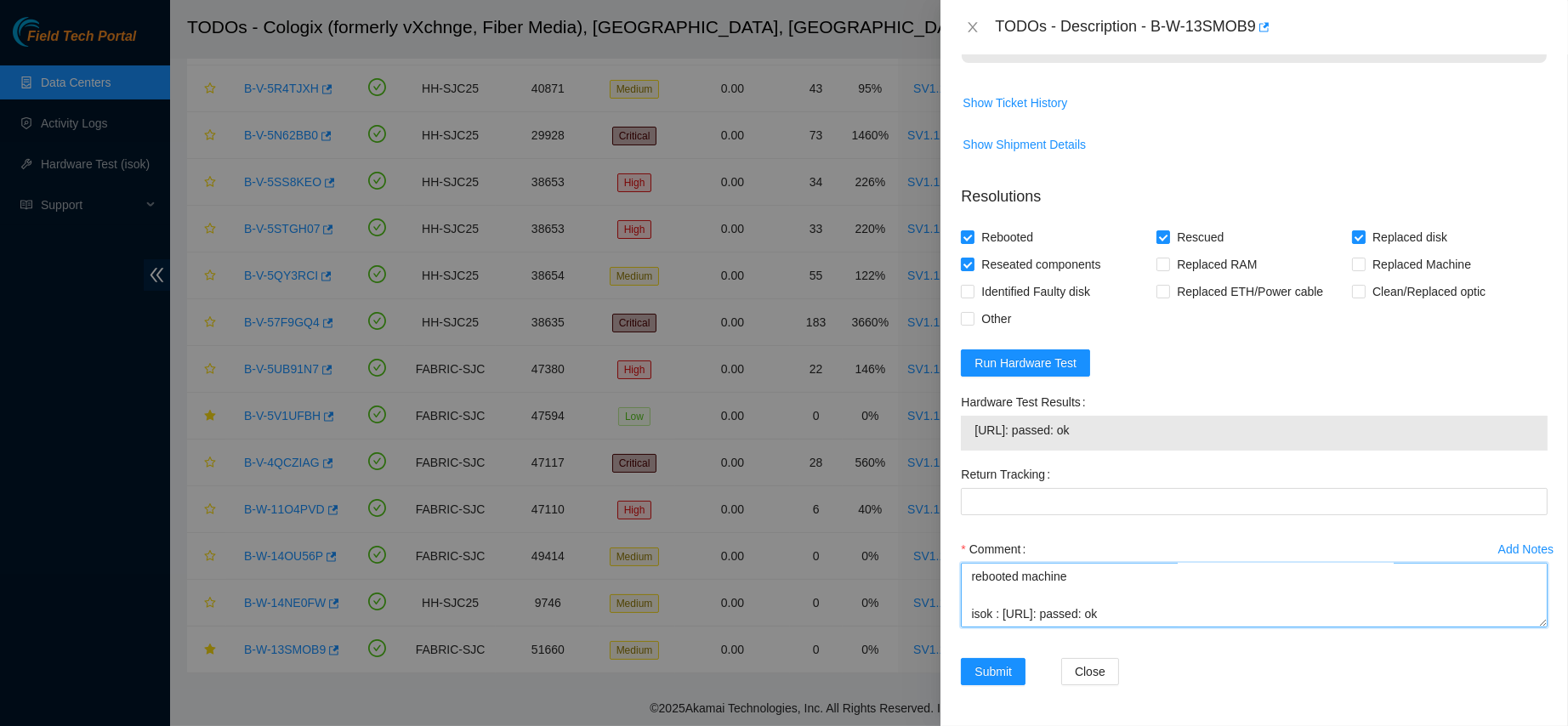
click at [1001, 618] on textarea "contacted nocc to confirm that ticket was safe verified sn on machine connected…" at bounding box center [1254, 594] width 586 height 64
paste textarea "RMA Return: B-W-14IMGJN"
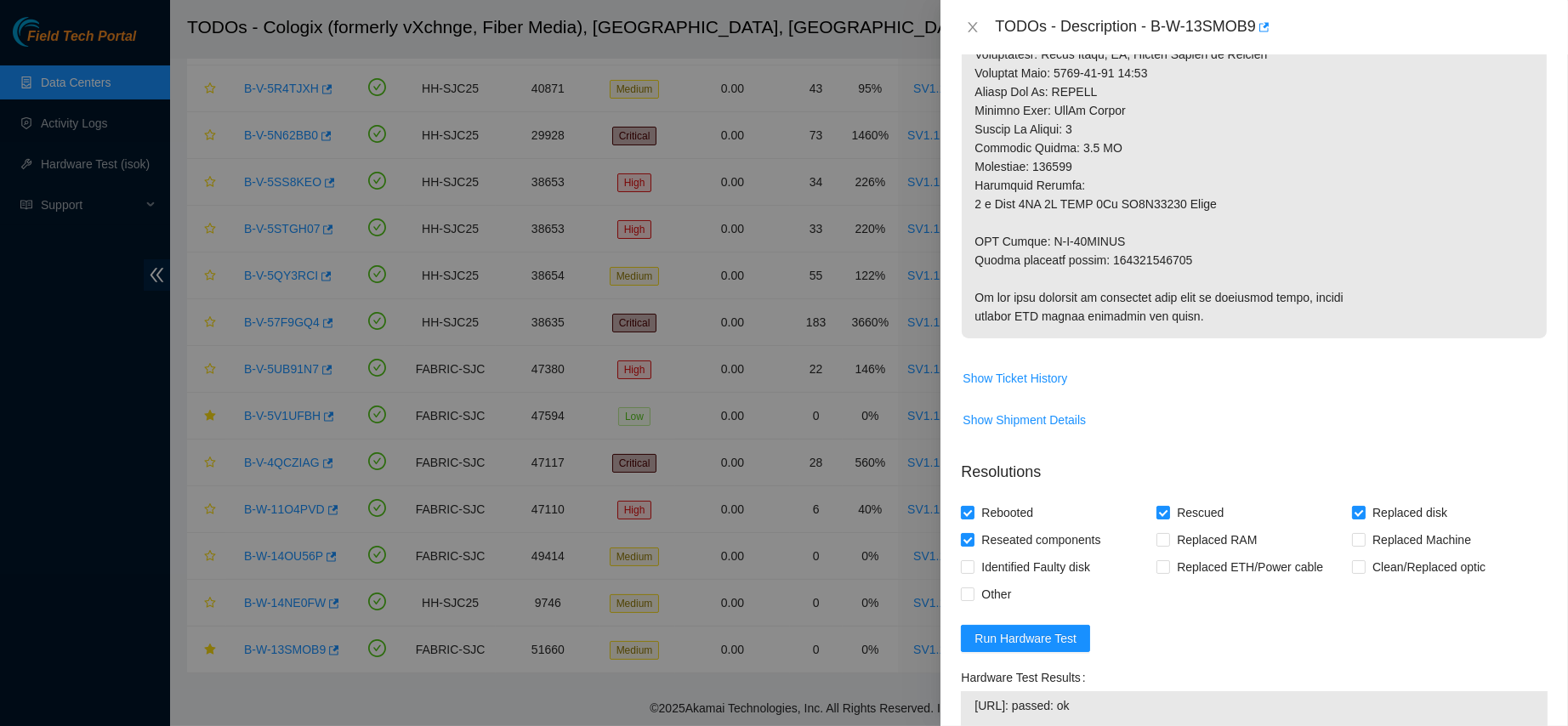
scroll to position [909, 0]
type textarea "contacted nocc to confirm that ticket was safe verified sn on machine connected…"
copy p "473665212455"
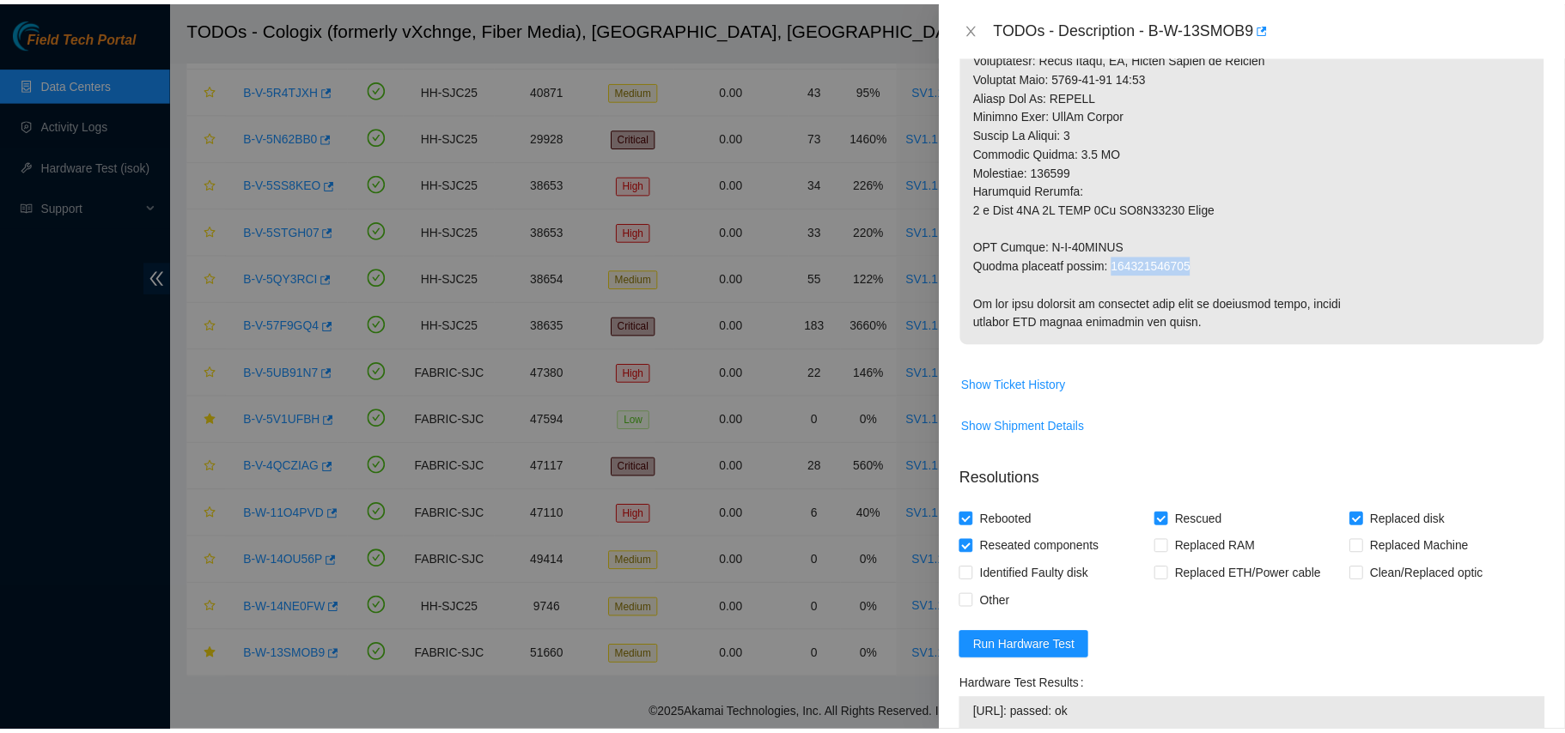
scroll to position [1211, 0]
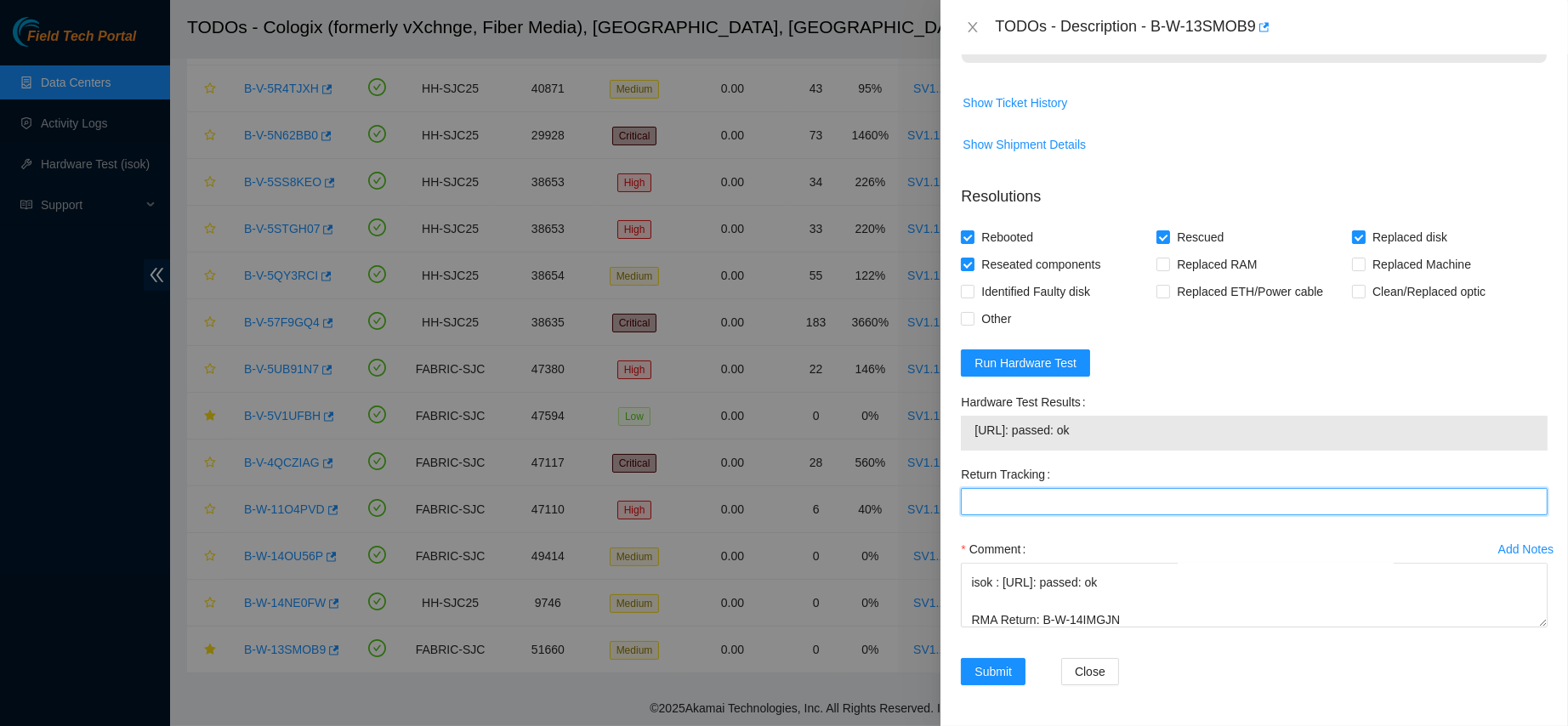
click at [1059, 500] on Tracking "Return Tracking" at bounding box center [1254, 501] width 586 height 27
paste Tracking "473665212455"
type Tracking "473665212455"
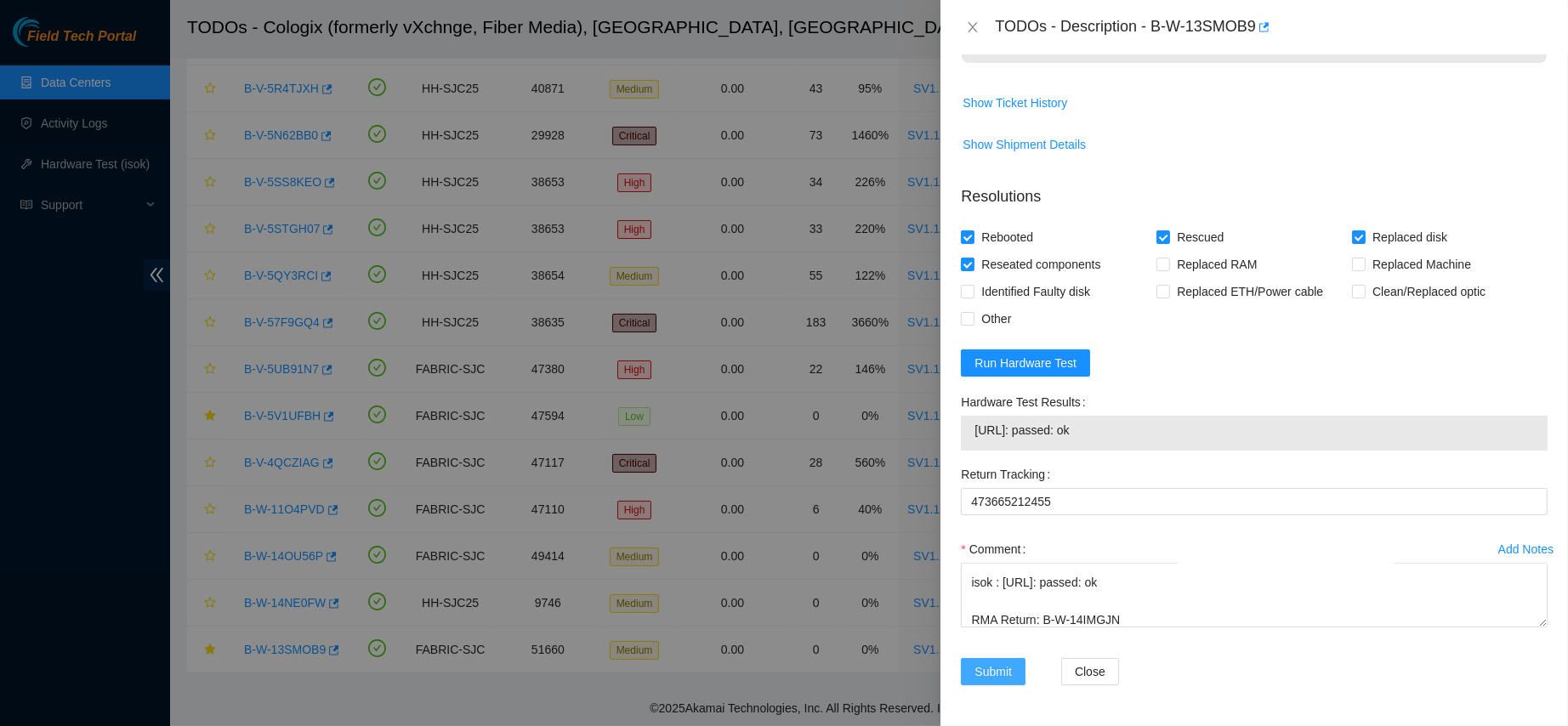
click at [988, 667] on span "Submit" at bounding box center [993, 672] width 38 height 19
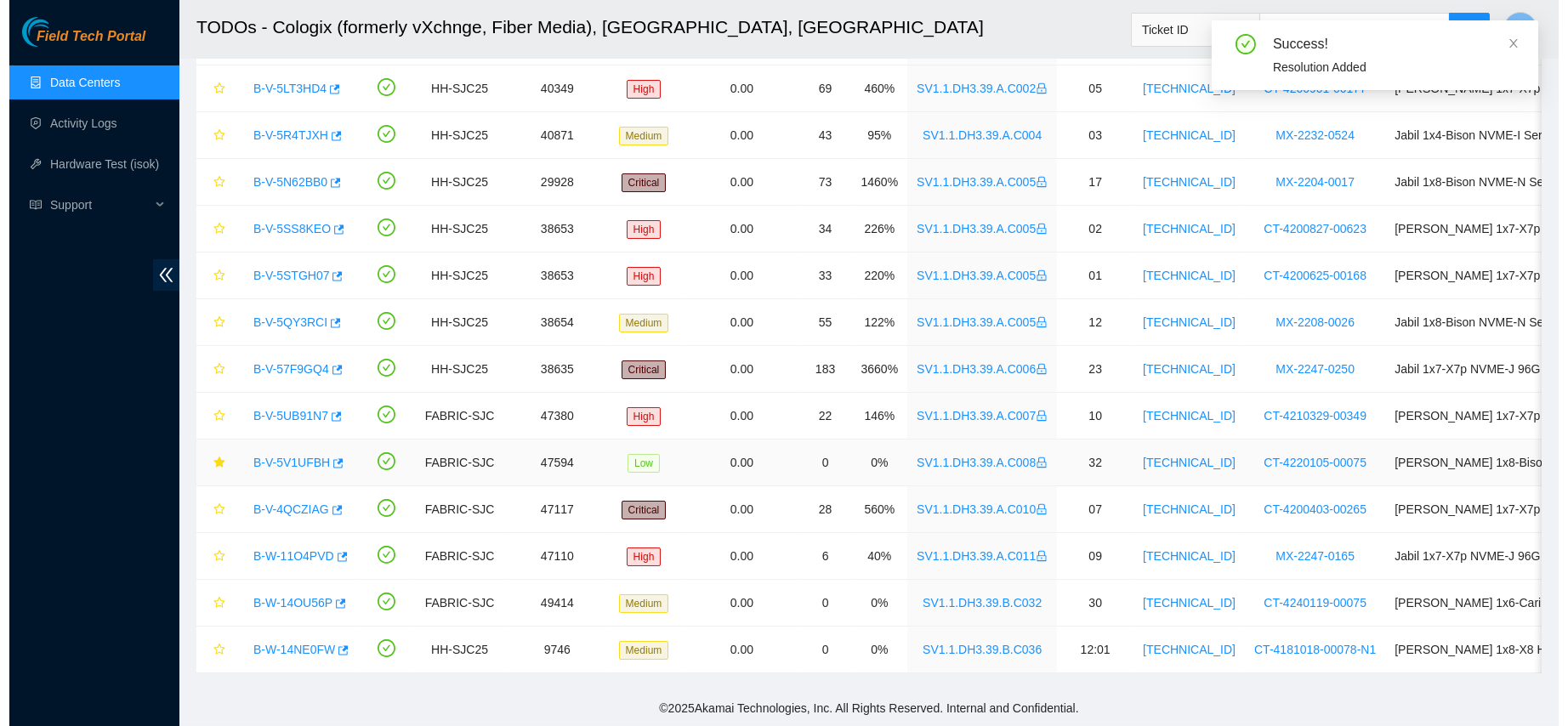
scroll to position [322, 0]
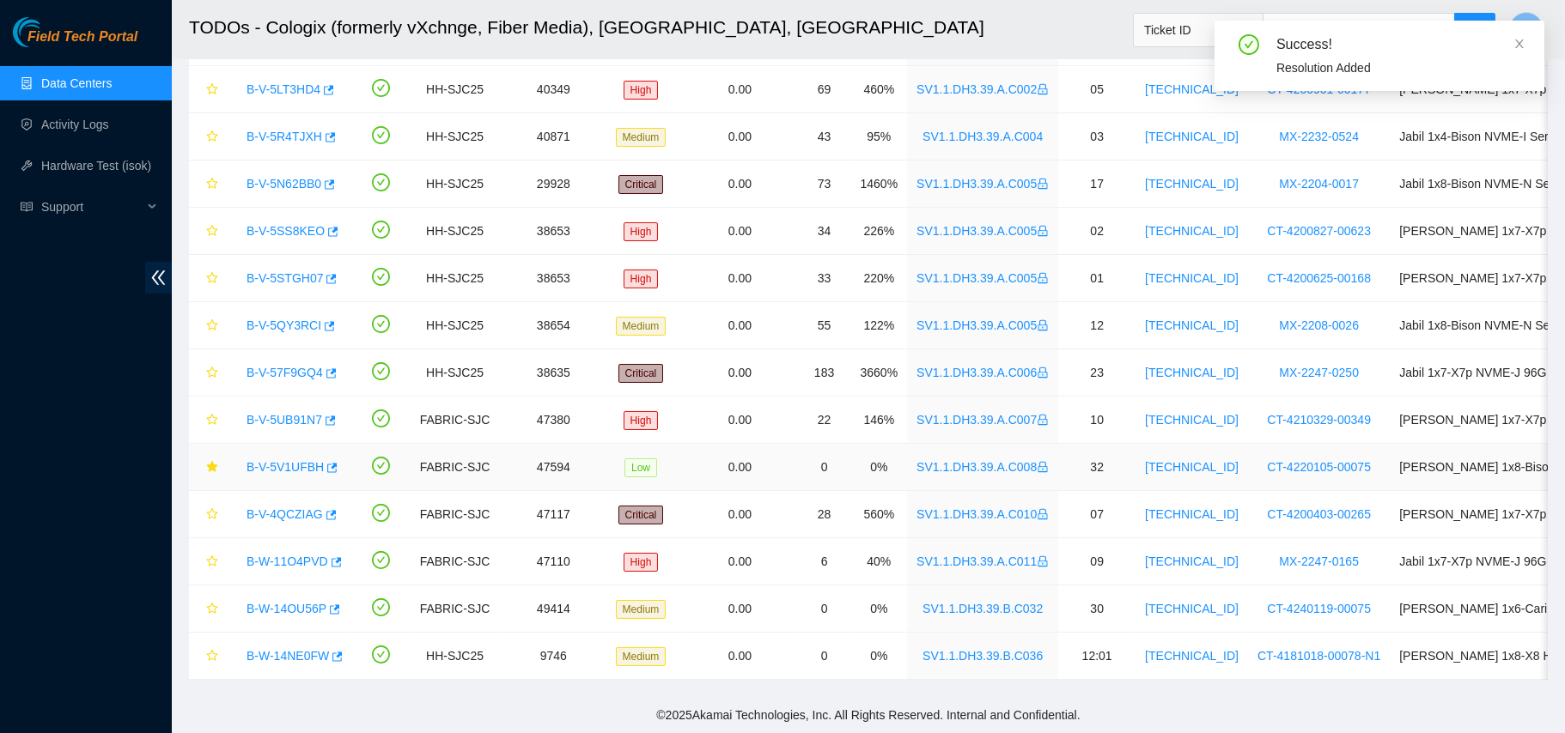
click at [289, 460] on link "B-V-5V1UFBH" at bounding box center [284, 467] width 77 height 14
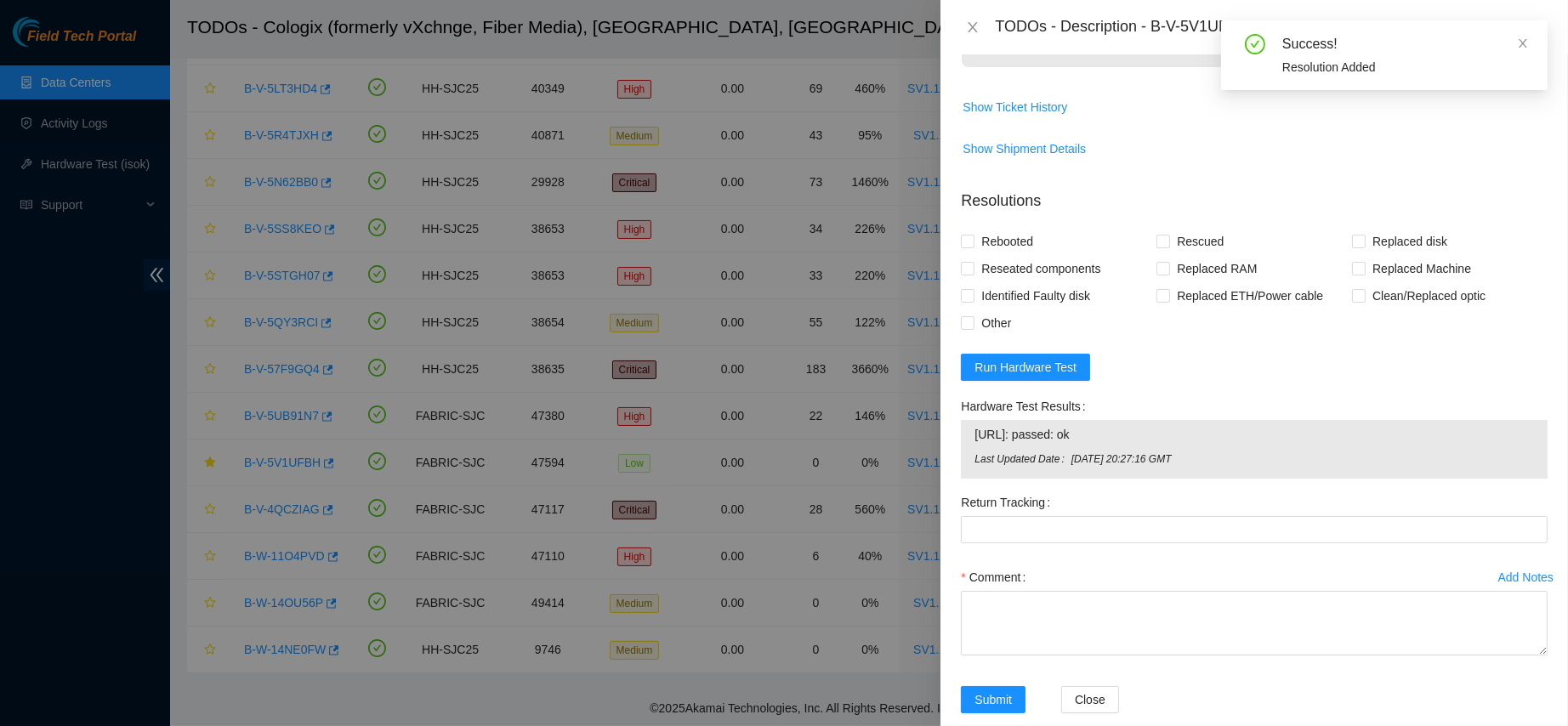
scroll to position [1074, 0]
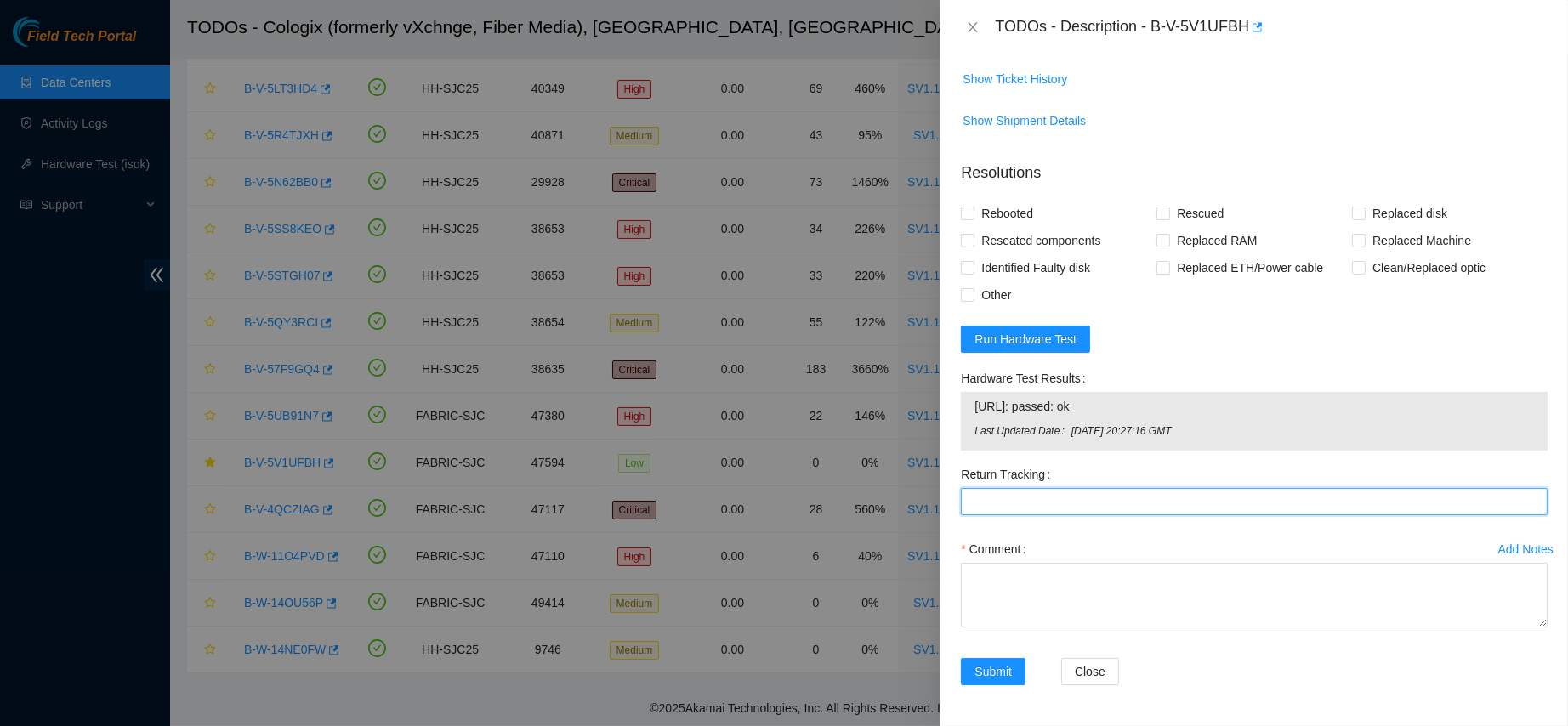
click at [1375, 501] on Tracking "Return Tracking" at bounding box center [1254, 501] width 586 height 27
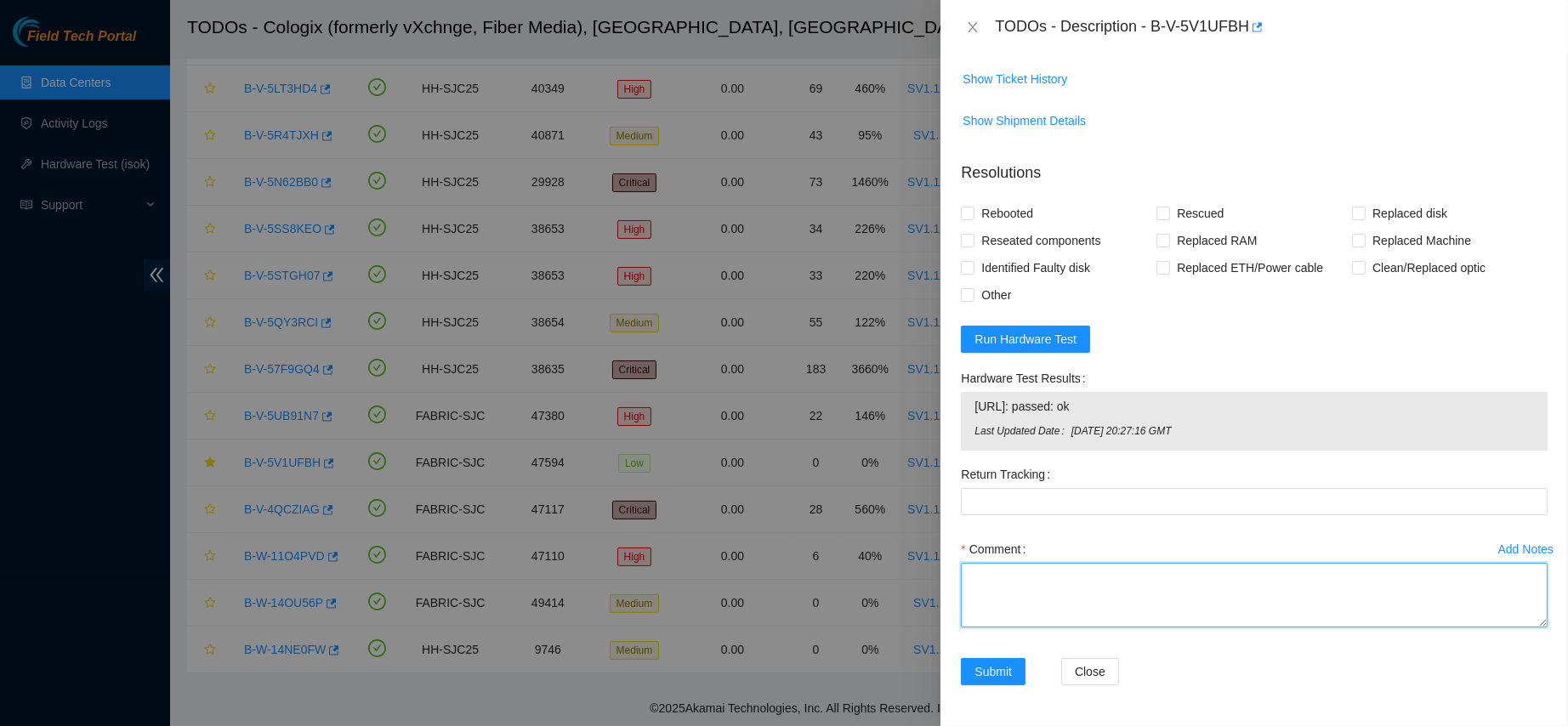
click at [1162, 596] on textarea "Comment" at bounding box center [1254, 594] width 586 height 64
paste textarea "09/09 contacted nocc to confirm that ticket was safe got approval from nie to w…"
click at [1162, 596] on textarea "09/09 contacted nocc to confirm that ticket was safe got approval from nie to w…" at bounding box center [1254, 594] width 586 height 64
type textarea "09/09 contacted nocc to confirm that ticket was safe got approval from nie to w…"
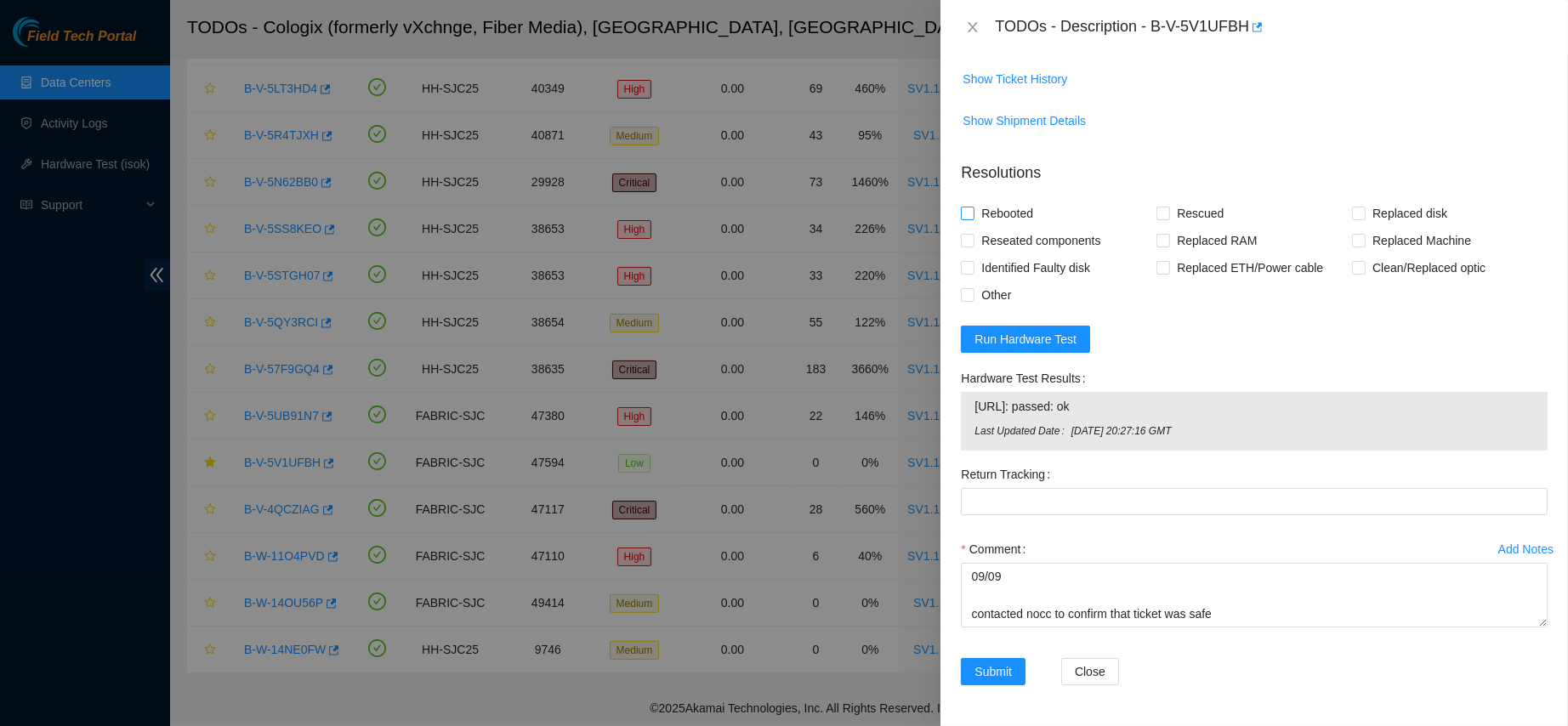
click at [983, 217] on span "Rebooted" at bounding box center [1007, 213] width 65 height 27
click at [973, 217] on input "Rebooted" at bounding box center [967, 213] width 12 height 12
checkbox input "true"
click at [1157, 209] on input "Rescued" at bounding box center [1163, 213] width 12 height 12
checkbox input "true"
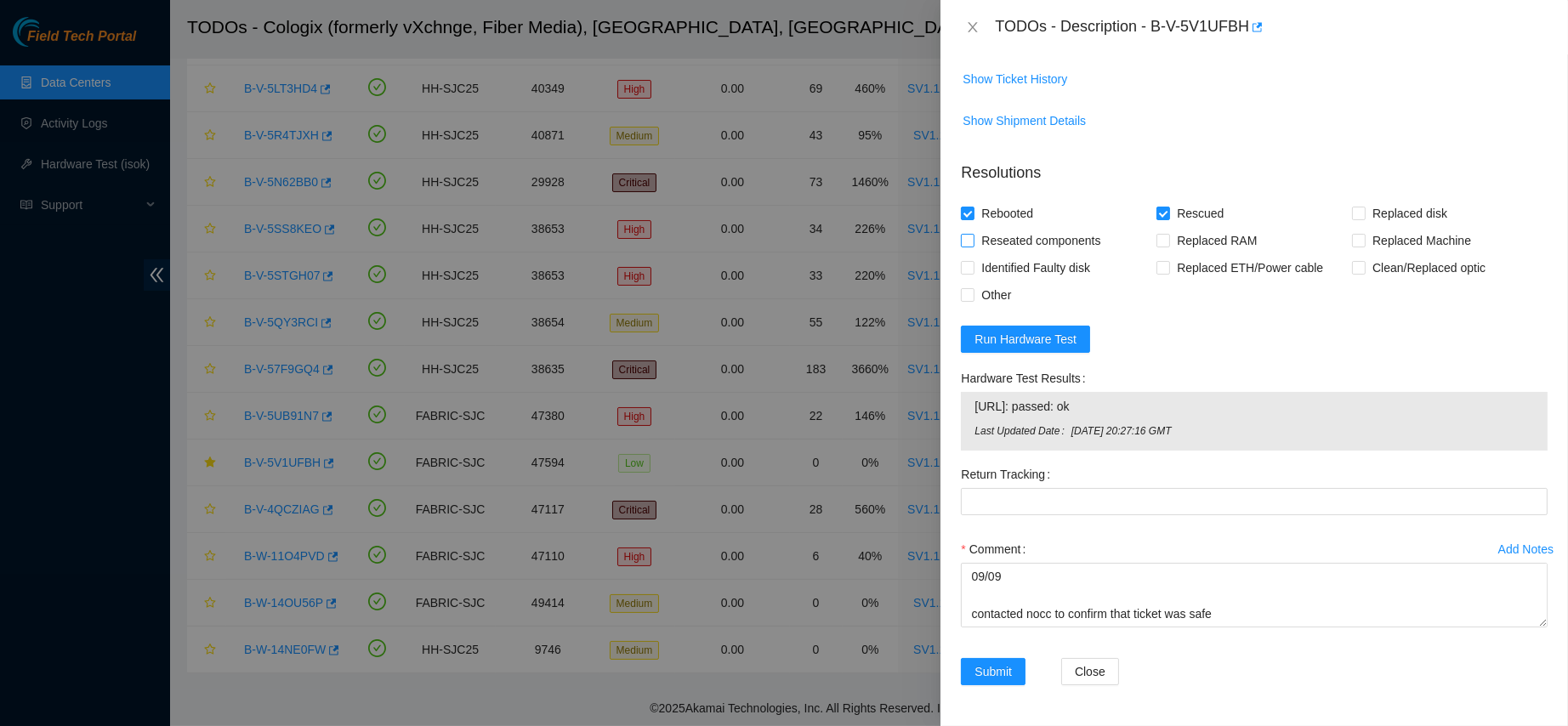
click at [1049, 244] on span "Reseated components" at bounding box center [1041, 240] width 133 height 27
click at [973, 244] on input "Reseated components" at bounding box center [967, 240] width 12 height 12
checkbox input "true"
drag, startPoint x: 1043, startPoint y: 575, endPoint x: 929, endPoint y: 570, distance: 114.1
click at [929, 570] on div "TODOs - Description - B-V-5V1UFBH Problem Type Hardware Sub Type Tier 1 - Secur…" at bounding box center [784, 363] width 1568 height 726
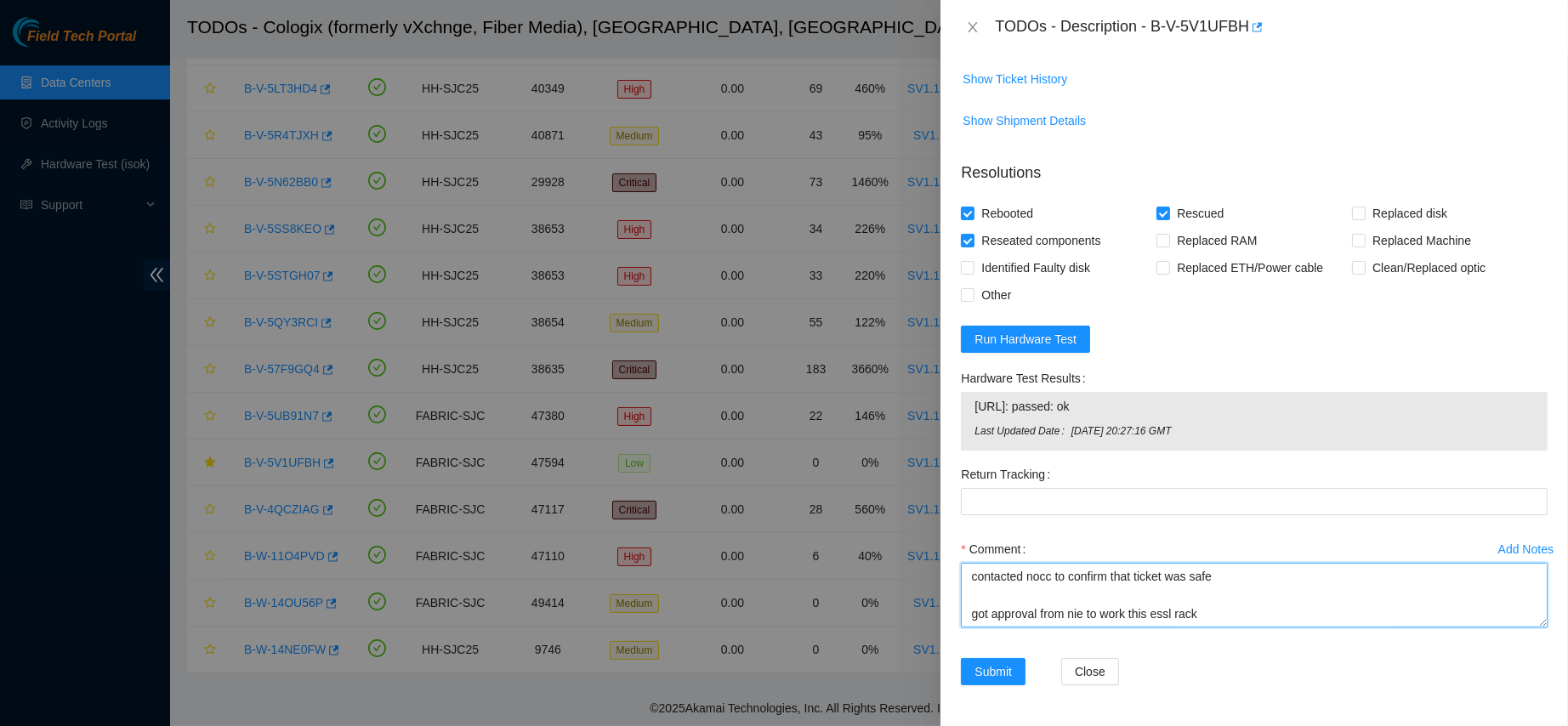
click at [992, 587] on textarea "contacted nocc to confirm that ticket was safe got approval from nie to work th…" at bounding box center [1254, 594] width 586 height 64
type textarea "contacted nocc to confirm that ticket was safe got approval from nie to work th…"
click at [988, 668] on span "Submit" at bounding box center [993, 672] width 38 height 19
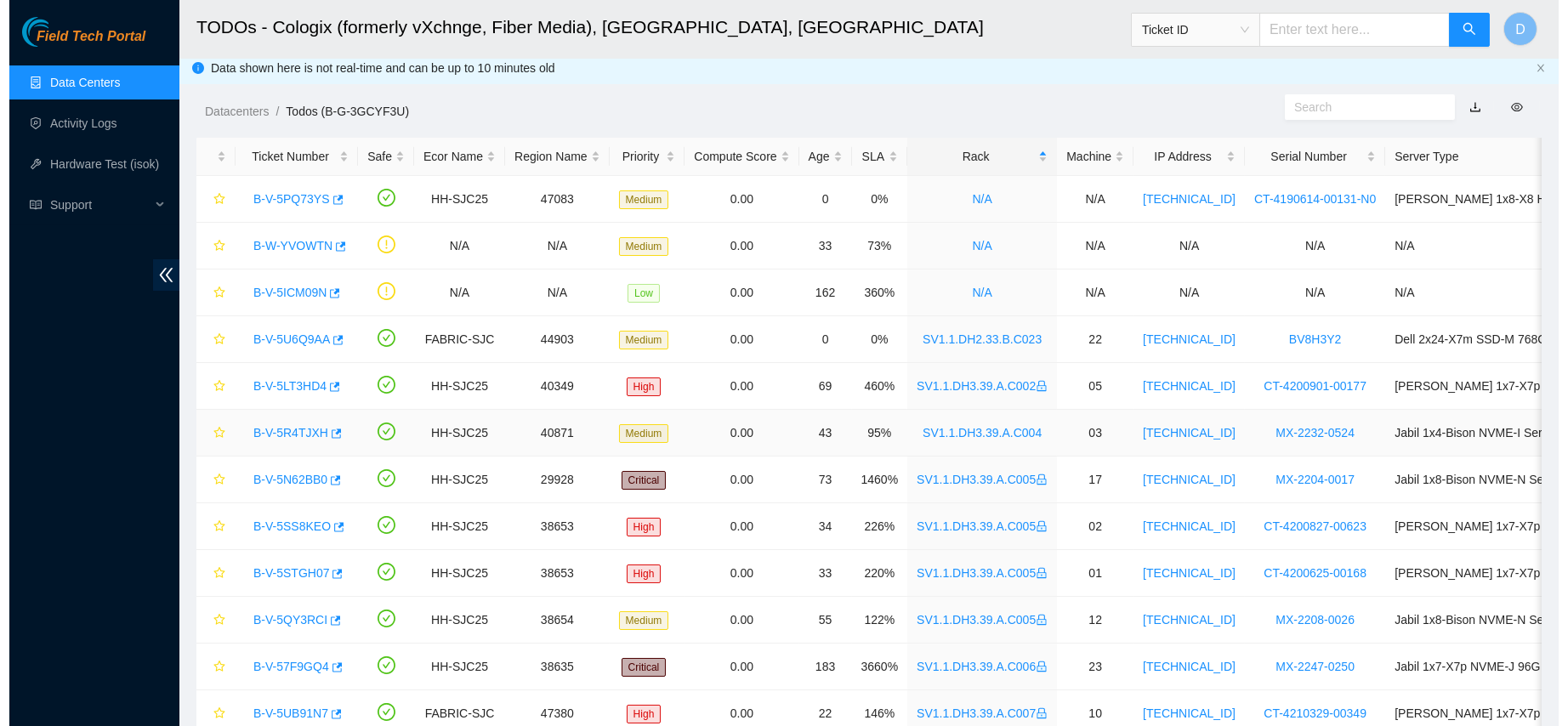
scroll to position [0, 0]
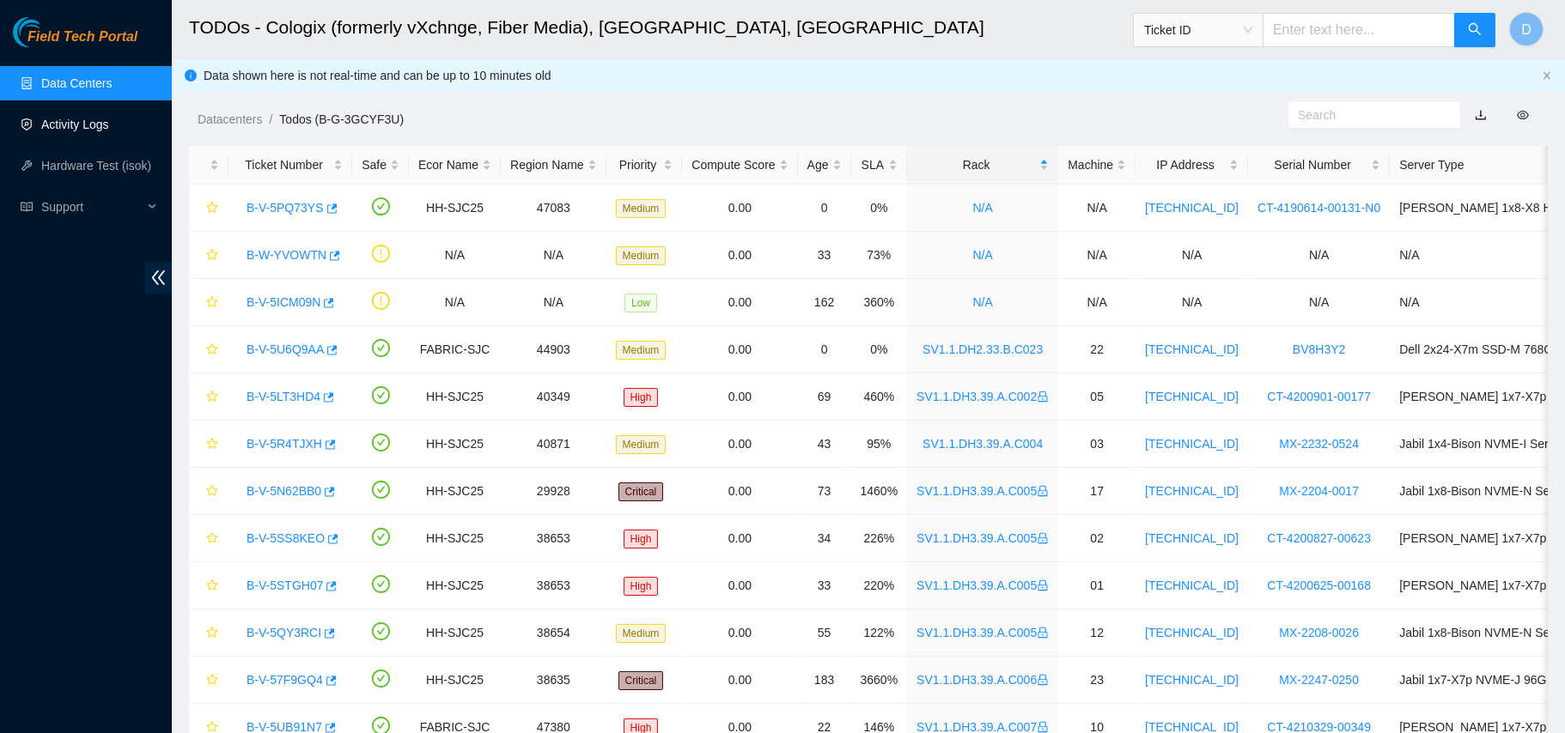
click at [88, 124] on link "Activity Logs" at bounding box center [75, 125] width 68 height 14
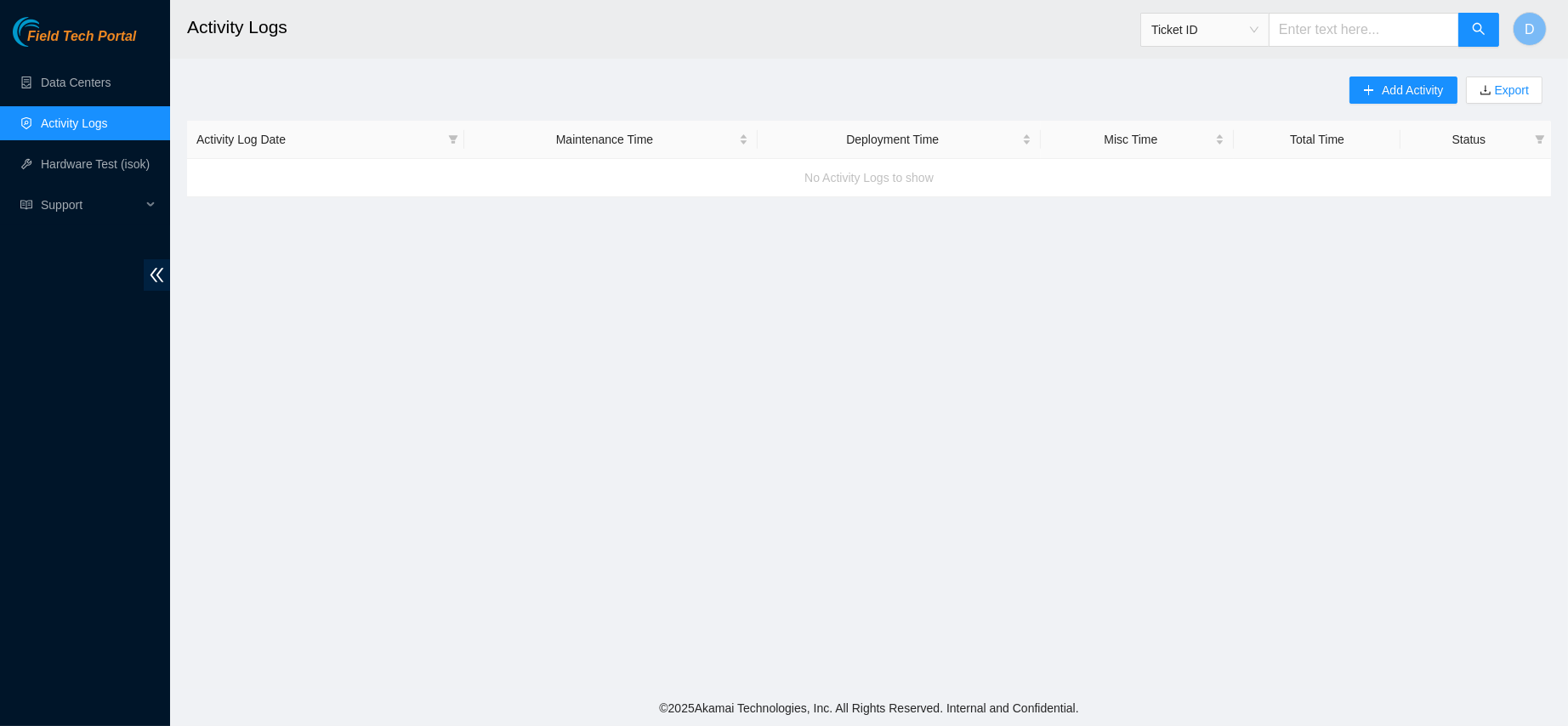
click at [74, 117] on link "Activity Logs" at bounding box center [74, 124] width 67 height 14
click at [109, 89] on link "Data Centers" at bounding box center [75, 82] width 69 height 14
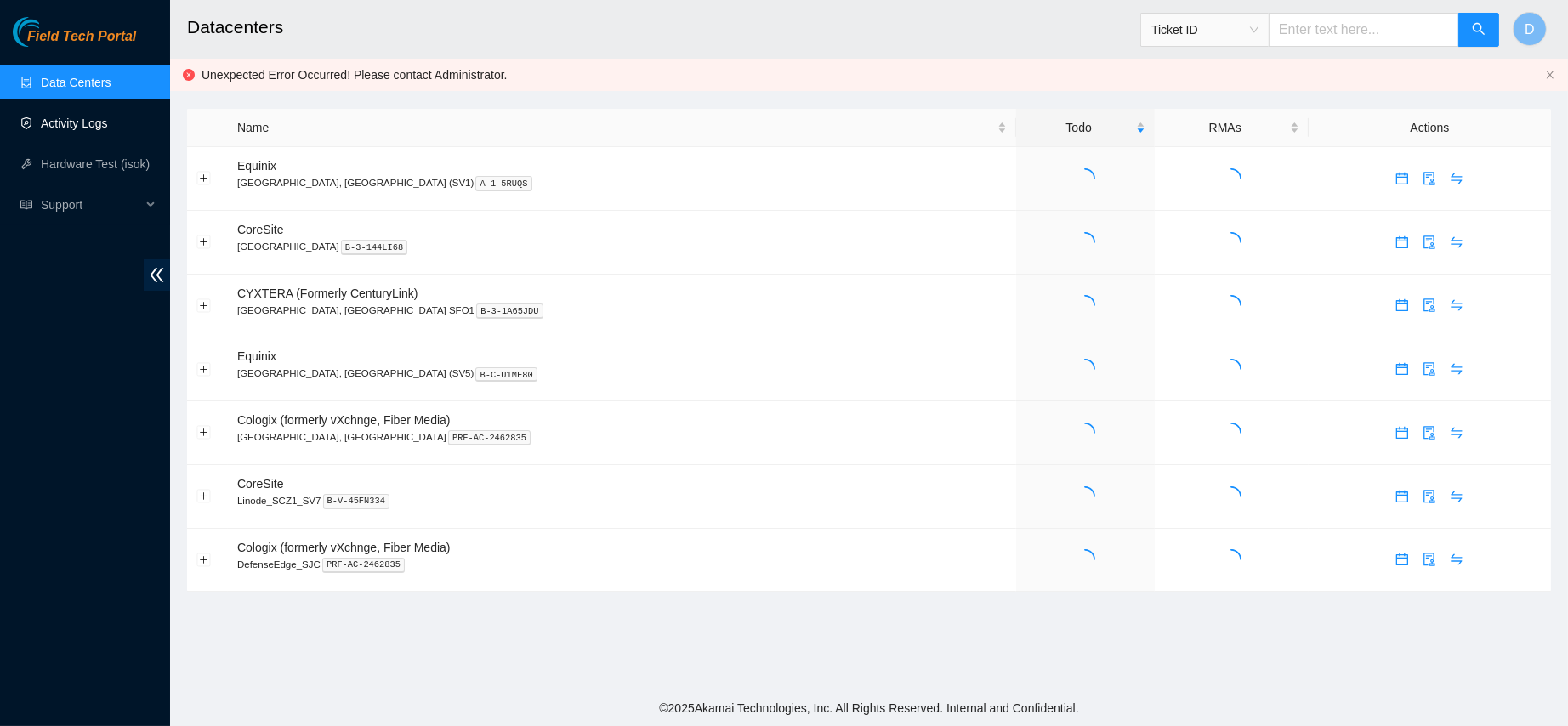
click at [104, 117] on link "Activity Logs" at bounding box center [74, 124] width 67 height 14
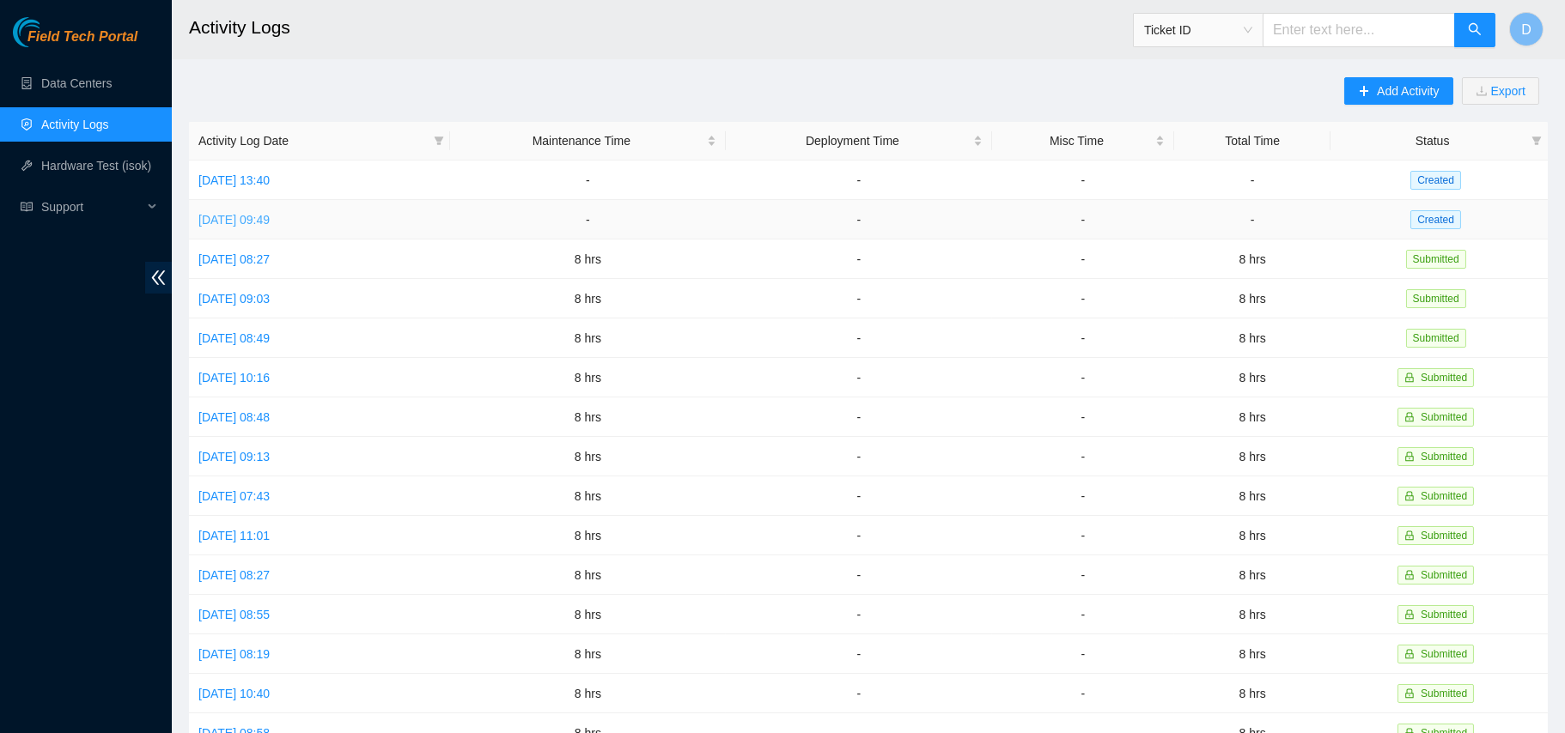
click at [270, 218] on link "Mon, 08 Sep 2025 09:49" at bounding box center [233, 220] width 71 height 14
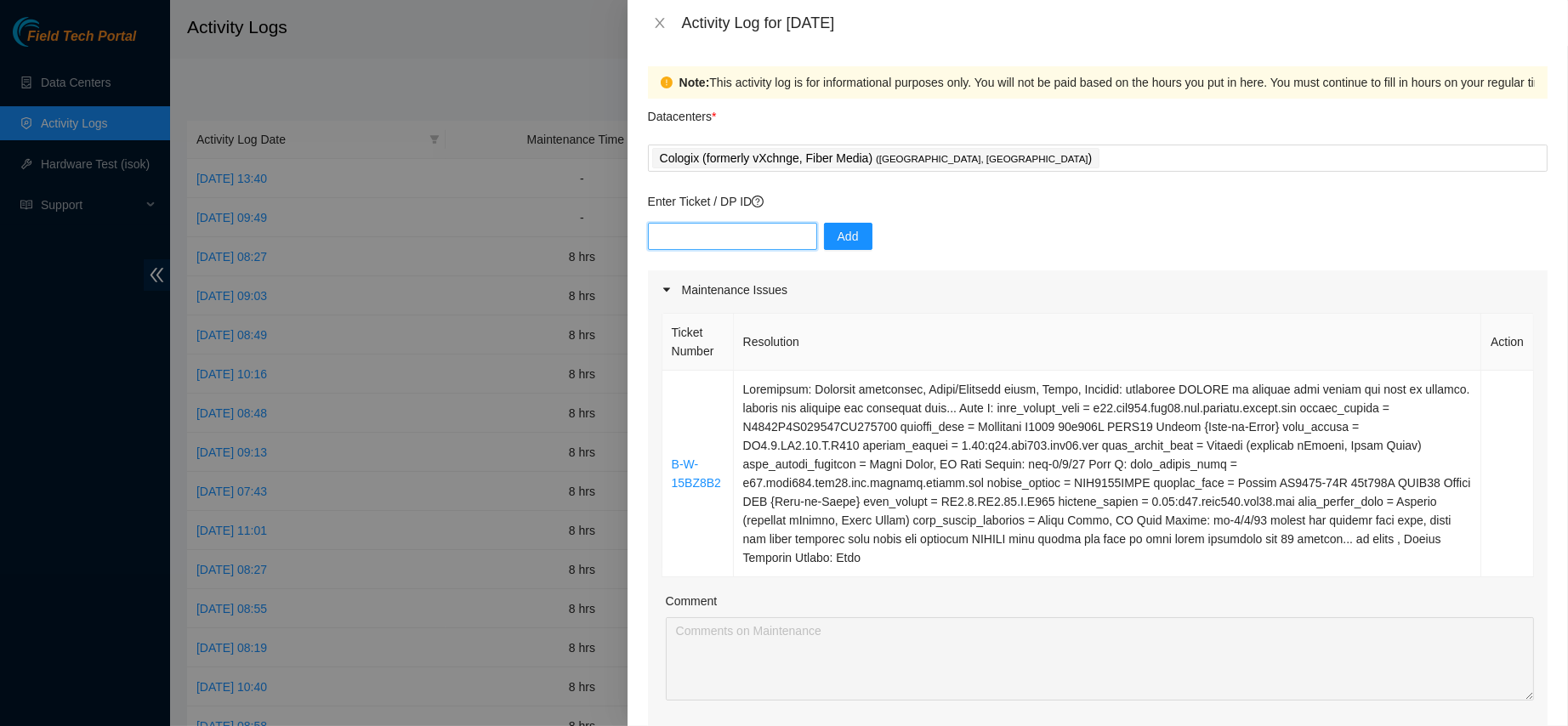
click at [734, 231] on input "text" at bounding box center [732, 236] width 169 height 27
paste input "B-W-14VCD8H"
type input "B-W-14VCD8H"
click at [846, 226] on button "Add" at bounding box center [848, 236] width 49 height 27
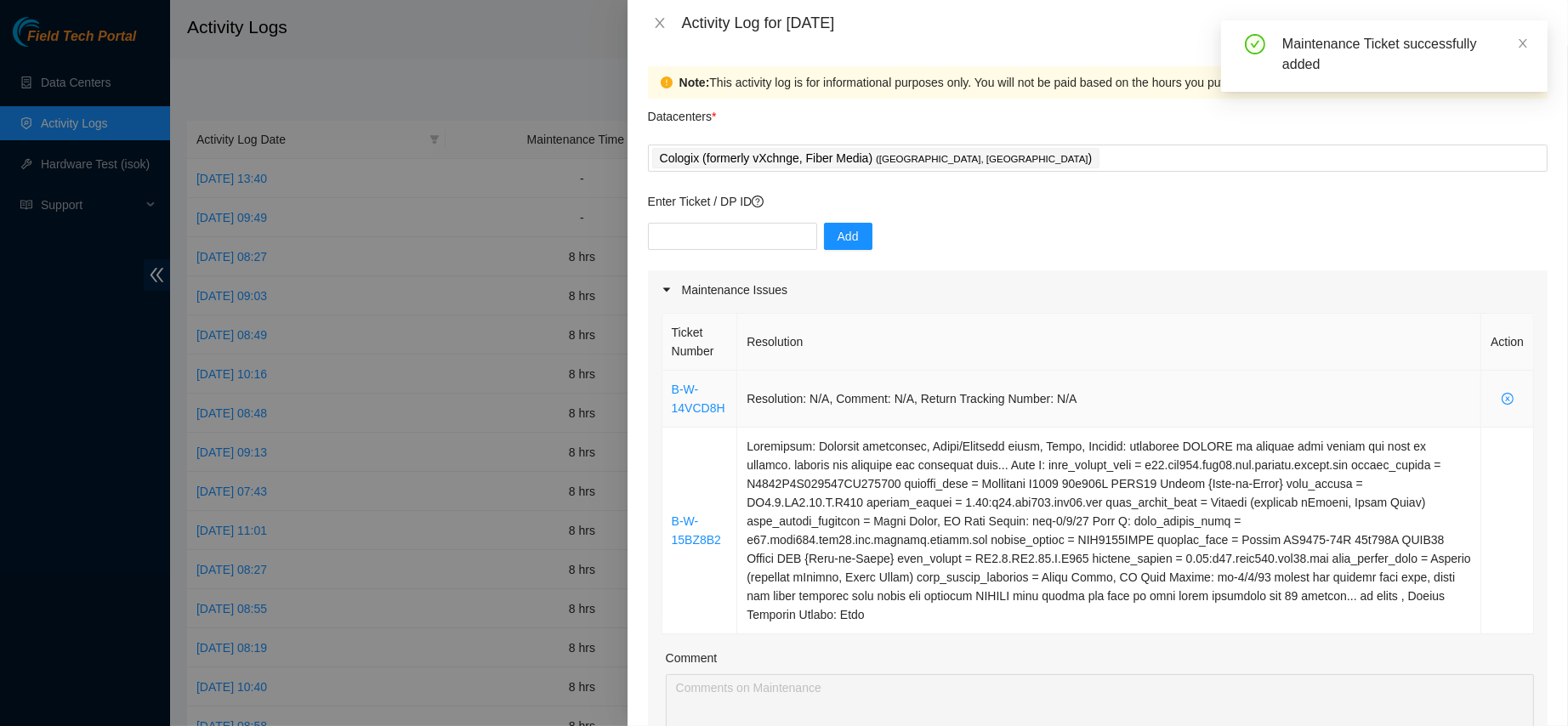
click at [1256, 396] on td "Resolution: N/A, Comment: N/A, Return Tracking Number: N/A" at bounding box center [1108, 399] width 744 height 57
click at [1087, 397] on td "Resolution: N/A, Comment: N/A, Return Tracking Number: N/A" at bounding box center [1108, 399] width 744 height 57
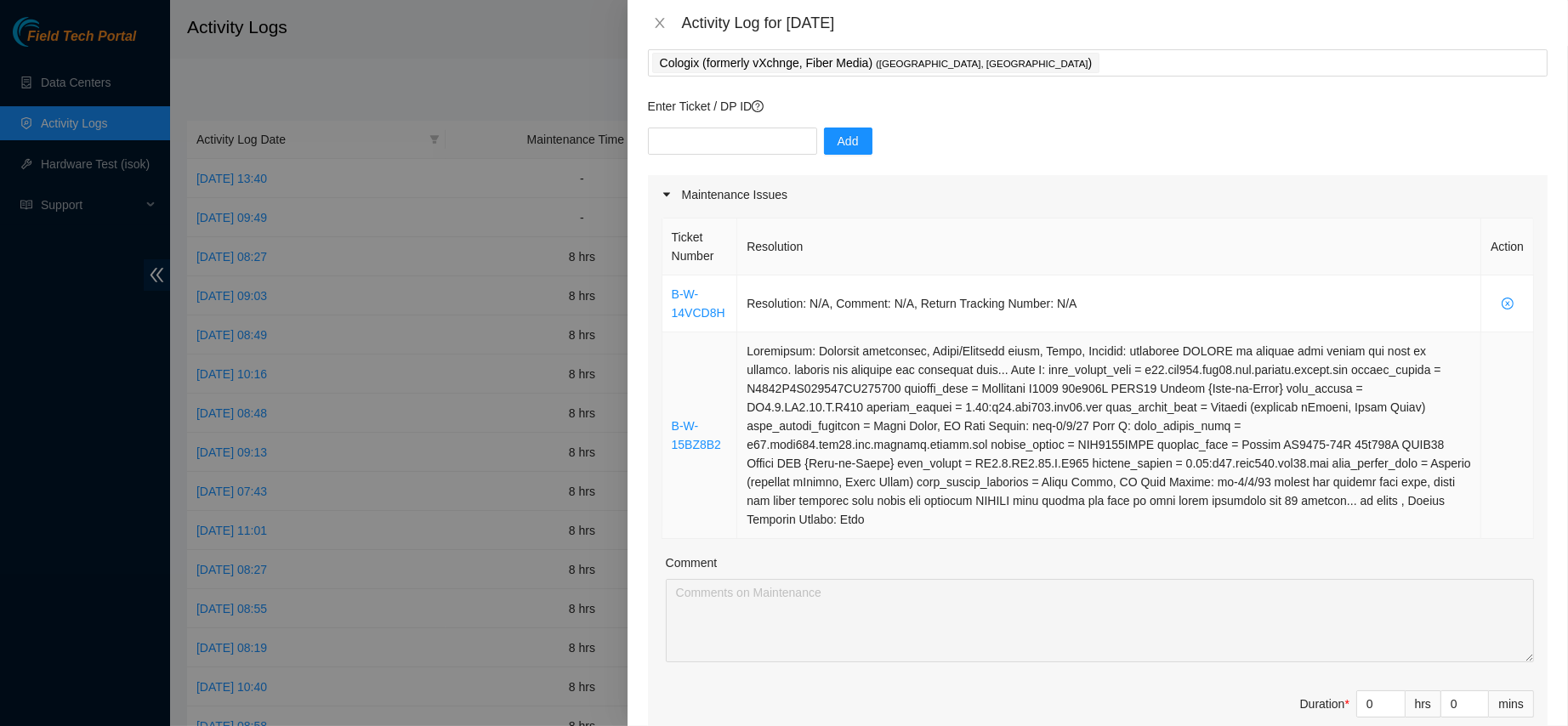
scroll to position [124, 0]
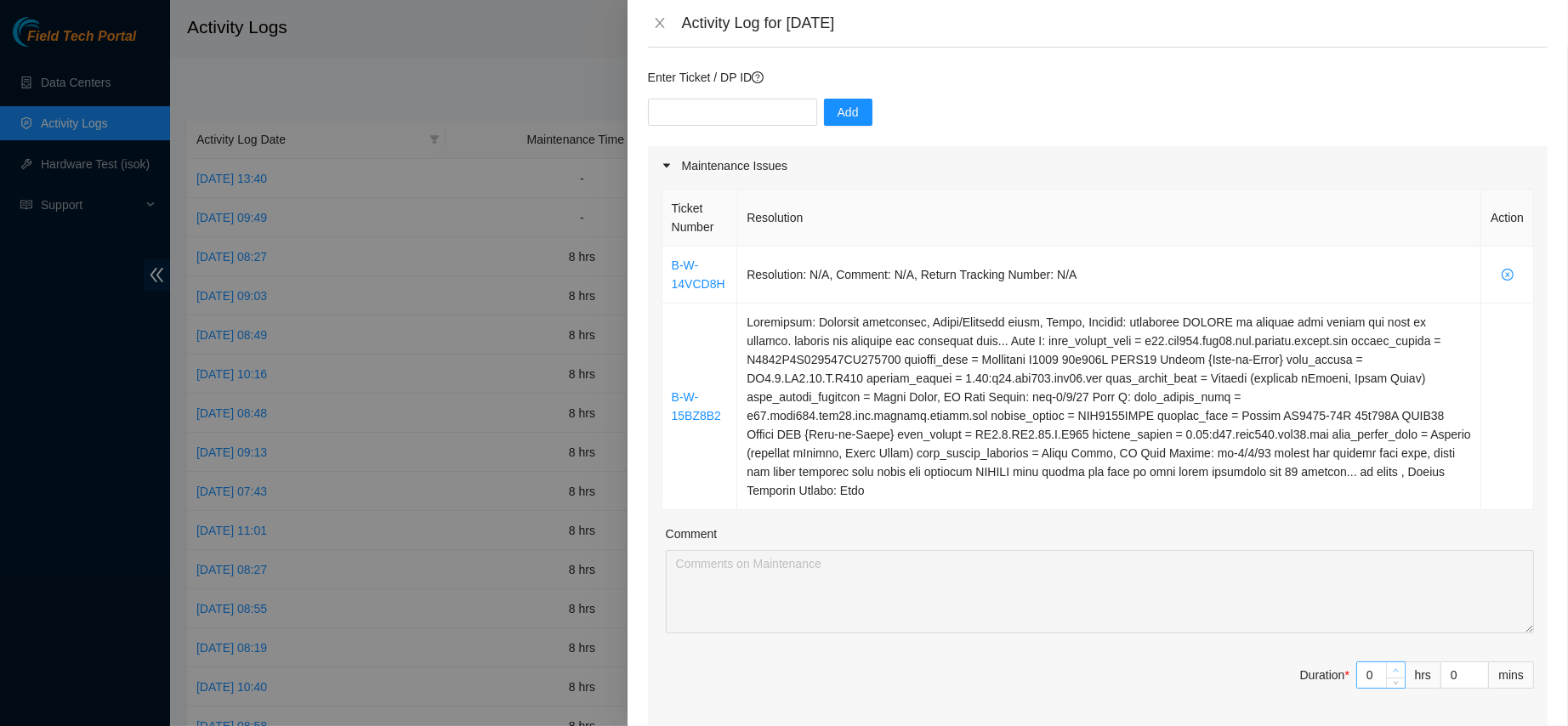
type input "1"
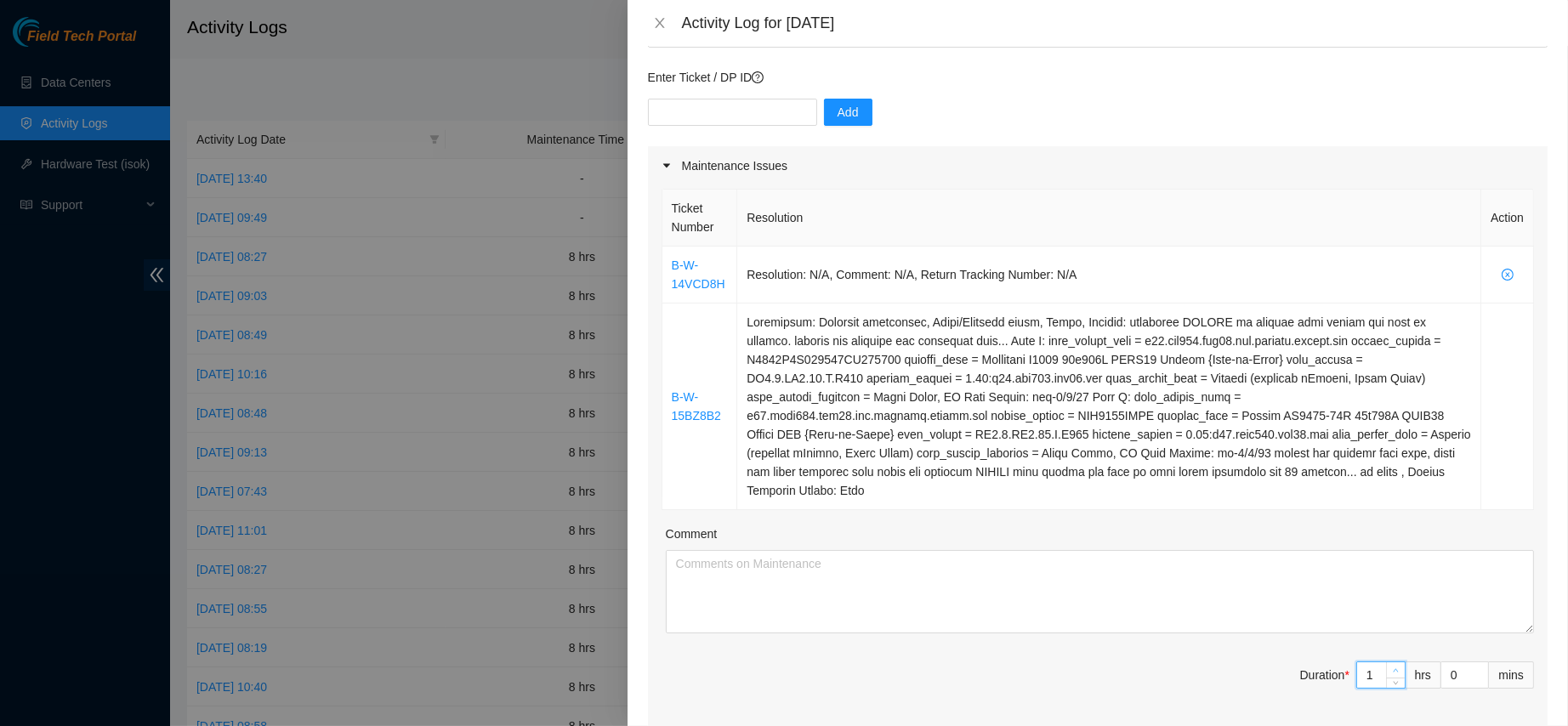
click at [1392, 666] on span "up" at bounding box center [1397, 671] width 10 height 10
type input "2"
click at [1392, 666] on span "up" at bounding box center [1397, 671] width 10 height 10
click at [1378, 647] on div "Ticket Number Resolution Action B-W-14VCD8H Resolution: N/A, Comment: N/A, Retu…" at bounding box center [1098, 465] width 899 height 560
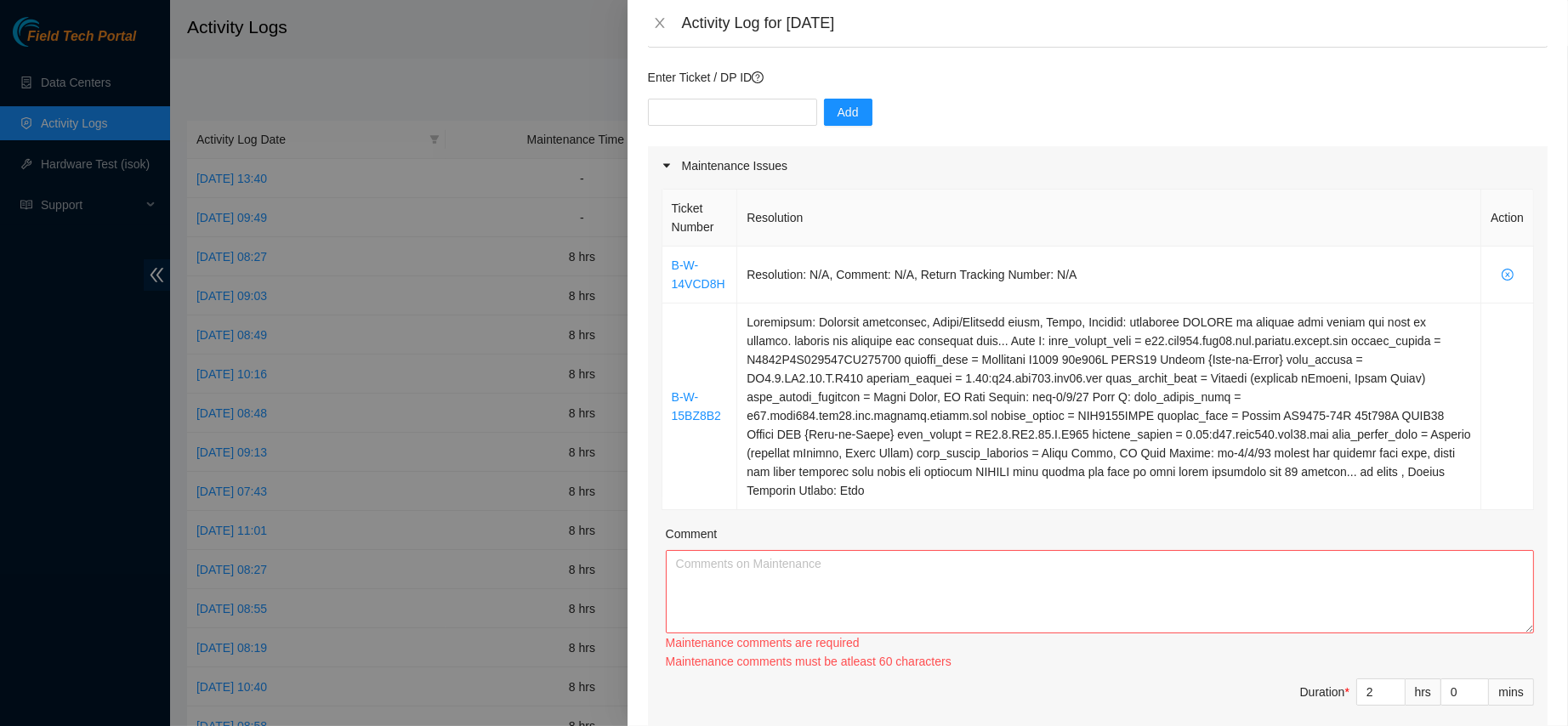
click at [1379, 655] on div "Ticket Number Resolution Action B-W-14VCD8H Resolution: N/A, Comment: N/A, Retu…" at bounding box center [1098, 465] width 899 height 560
type input "3"
click at [1392, 683] on span "up" at bounding box center [1397, 688] width 10 height 10
type input "4"
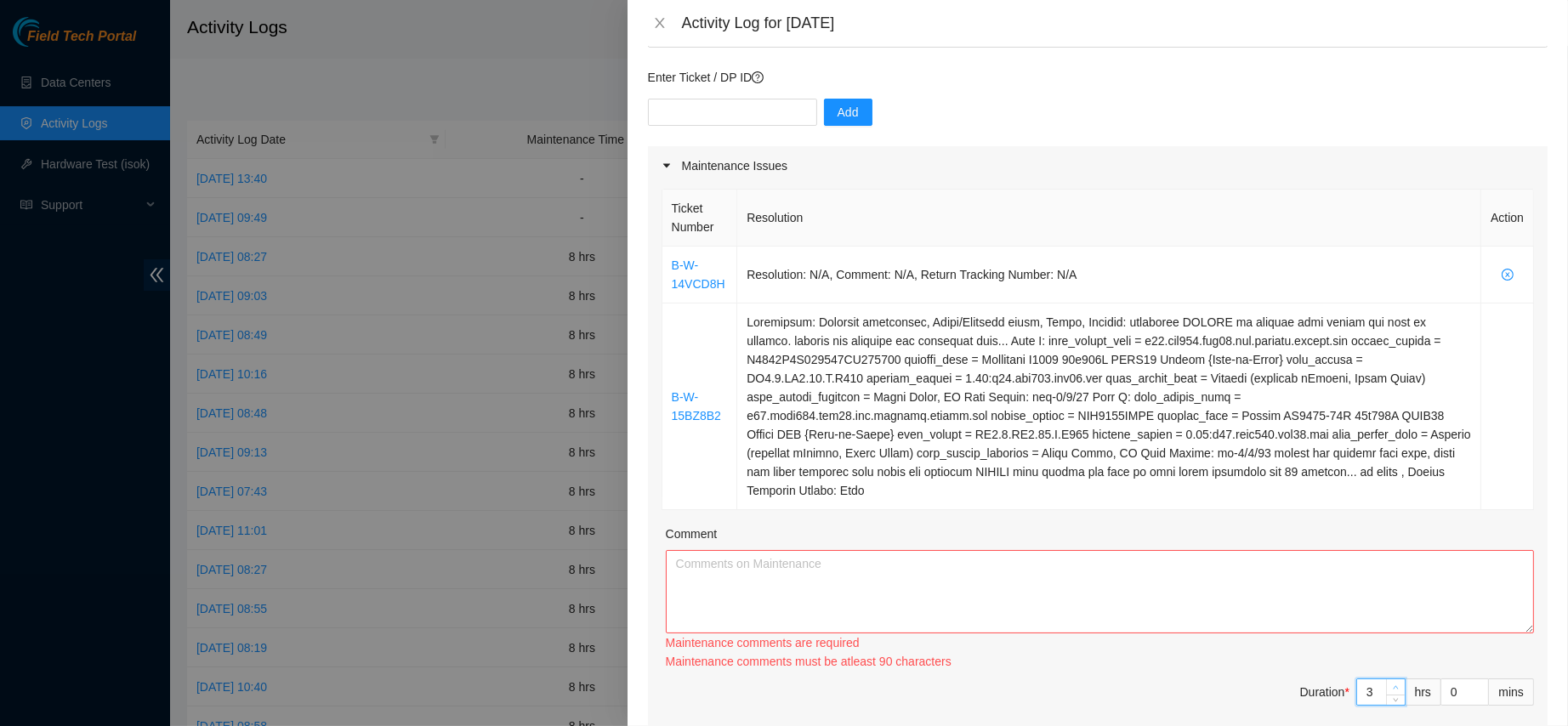
type input "4"
click at [1392, 683] on span "up" at bounding box center [1397, 688] width 10 height 10
type input "5"
click at [1392, 683] on span "up" at bounding box center [1397, 688] width 10 height 10
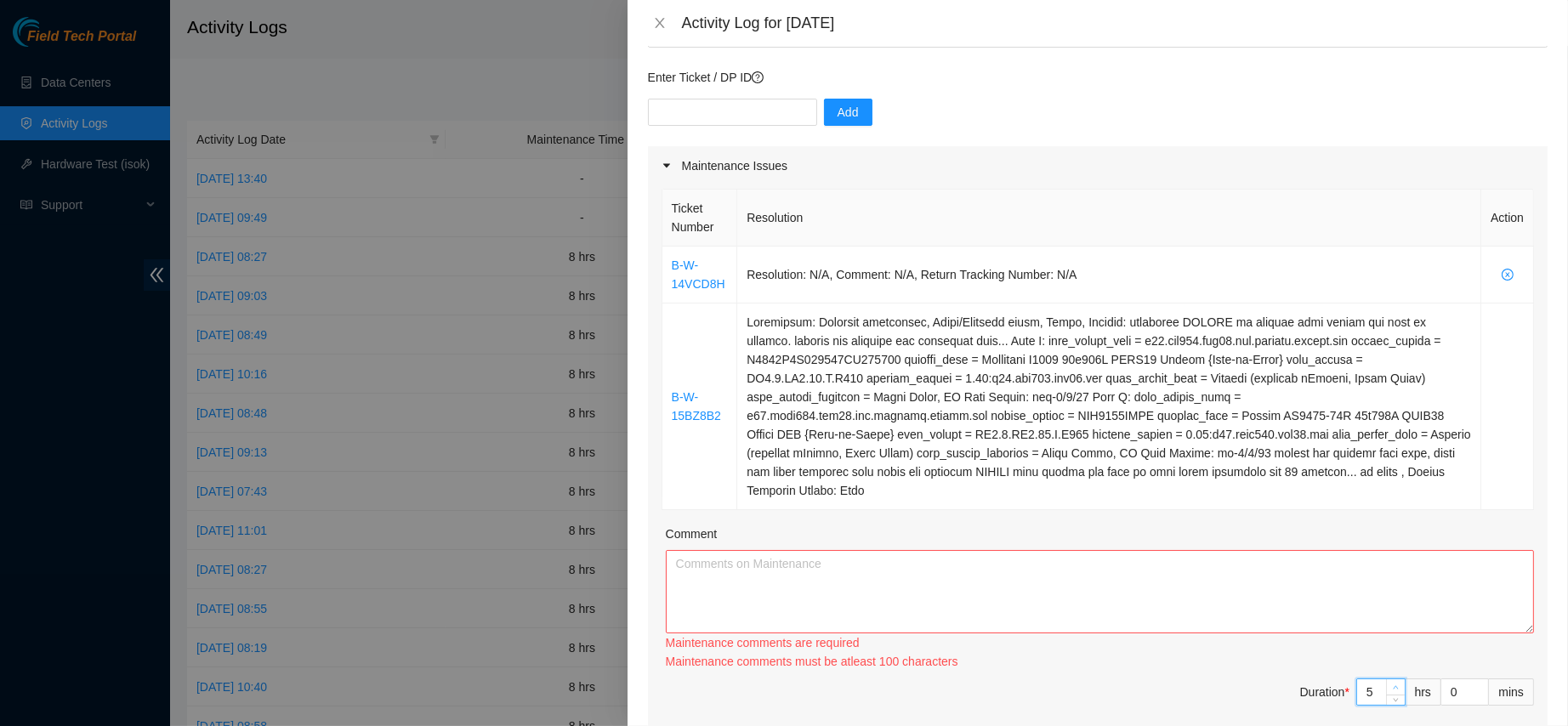
type input "6"
click at [1392, 683] on span "up" at bounding box center [1397, 688] width 10 height 10
type input "7"
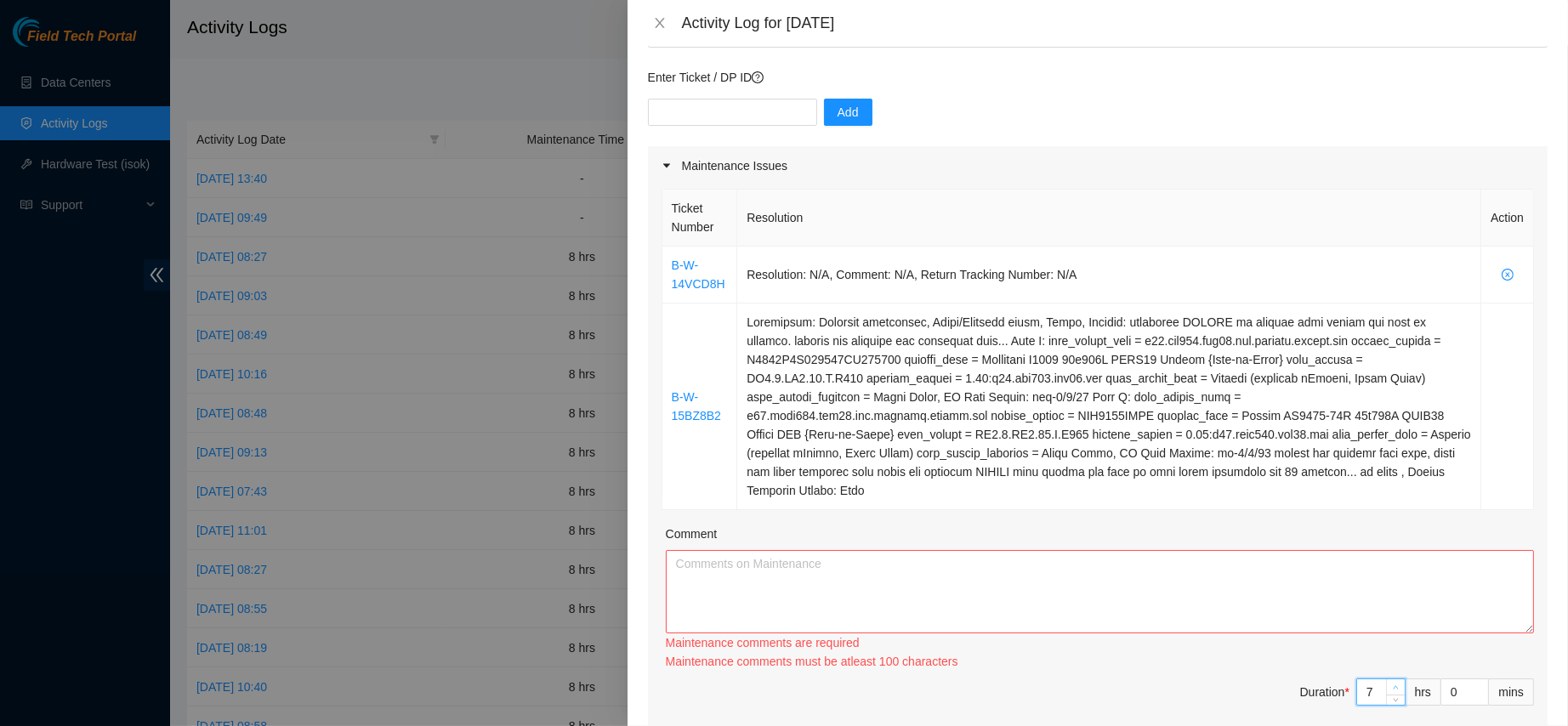
click at [1392, 683] on span "up" at bounding box center [1397, 688] width 10 height 10
type input "8"
click at [1392, 683] on span "up" at bounding box center [1397, 688] width 10 height 10
click at [729, 556] on textarea "Comment" at bounding box center [1099, 592] width 869 height 83
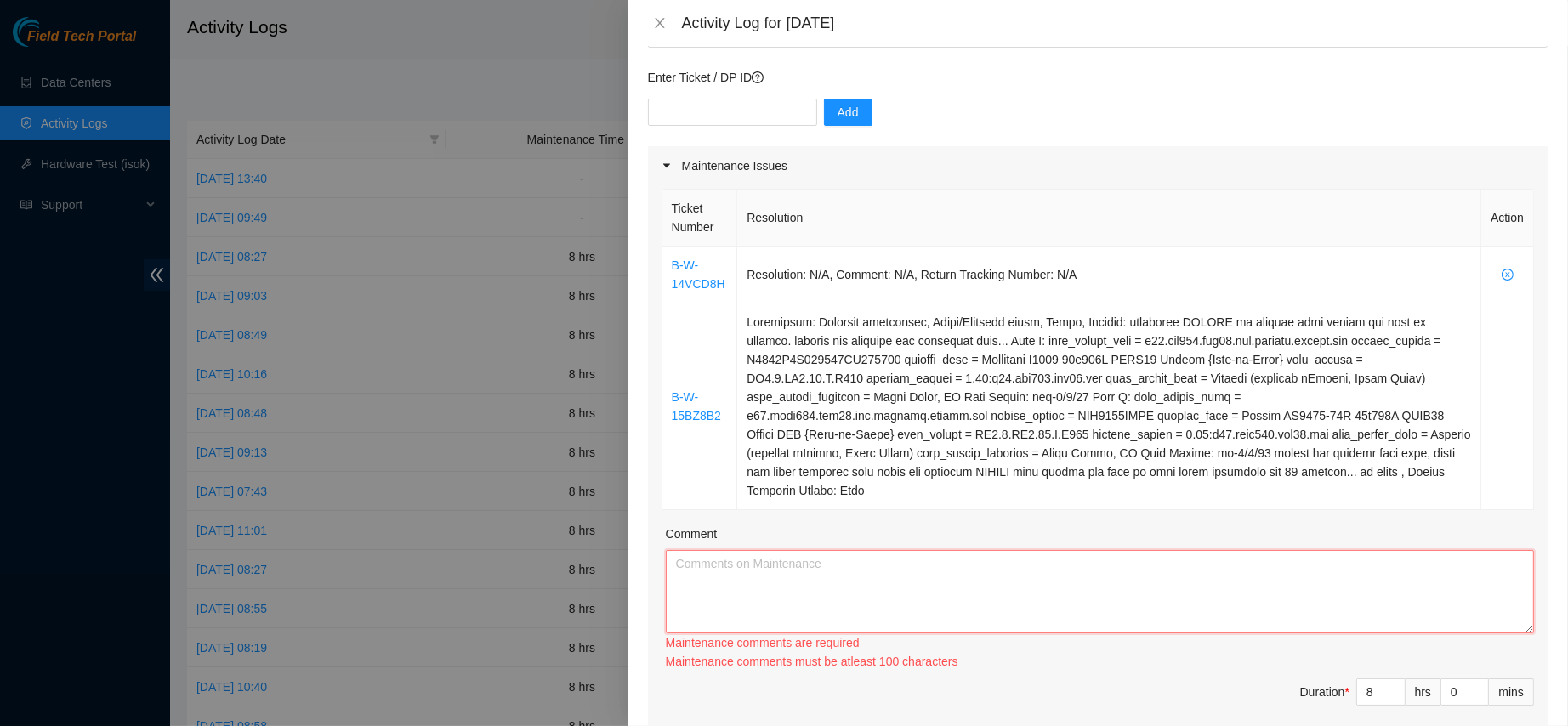
paste textarea "Resolution: N/A, Comment: N/A, Return Tracking Number: N/A Worked with Daniel, …"
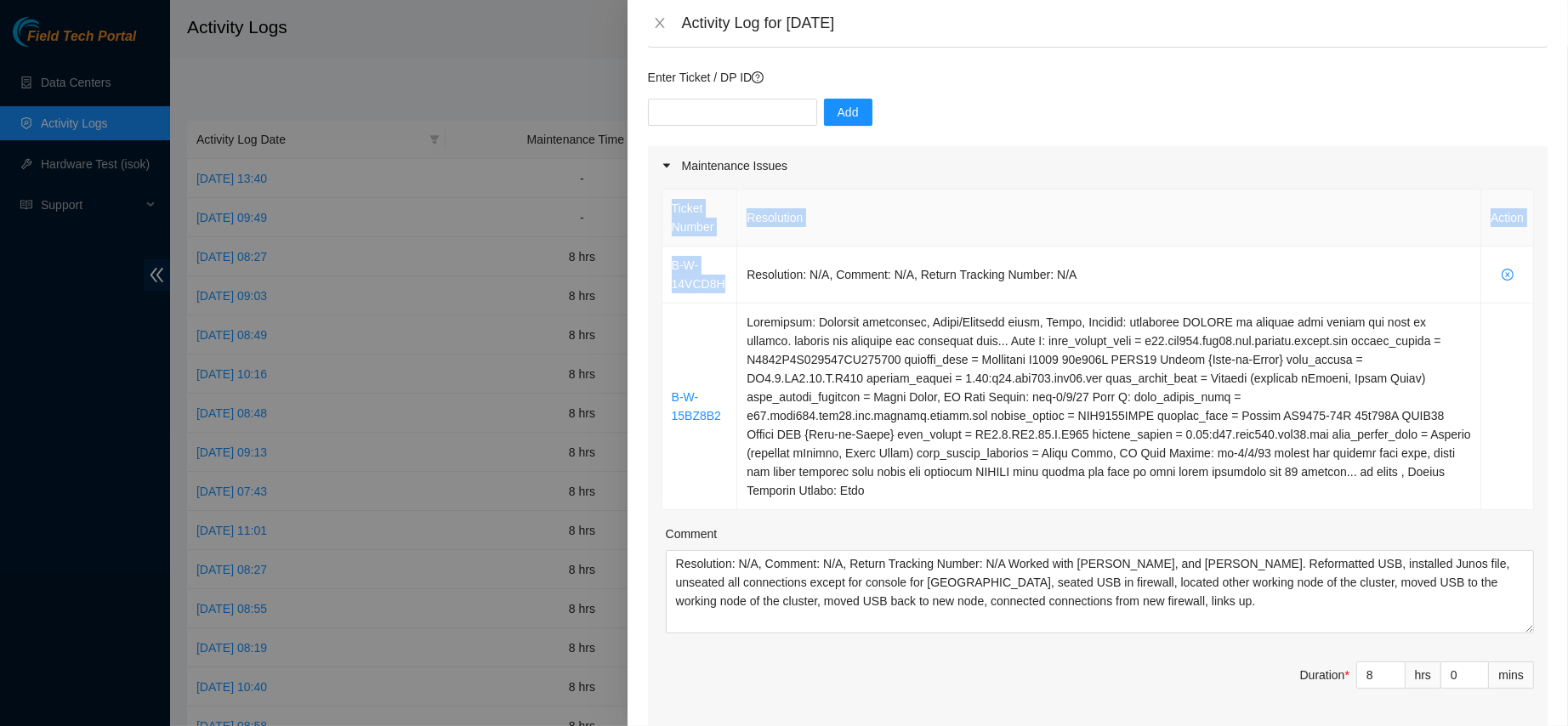
drag, startPoint x: 723, startPoint y: 291, endPoint x: 659, endPoint y: 262, distance: 70.3
click at [659, 262] on div "Ticket Number Resolution Action B-W-14VCD8H Resolution: N/A, Comment: N/A, Retu…" at bounding box center [1098, 457] width 899 height 543
click at [731, 283] on td "B-W-14VCD8H" at bounding box center [700, 275] width 75 height 57
drag, startPoint x: 726, startPoint y: 284, endPoint x: 659, endPoint y: 260, distance: 71.2
click at [659, 260] on div "Ticket Number Resolution Action B-W-14VCD8H Resolution: N/A, Comment: N/A, Retu…" at bounding box center [1098, 457] width 899 height 543
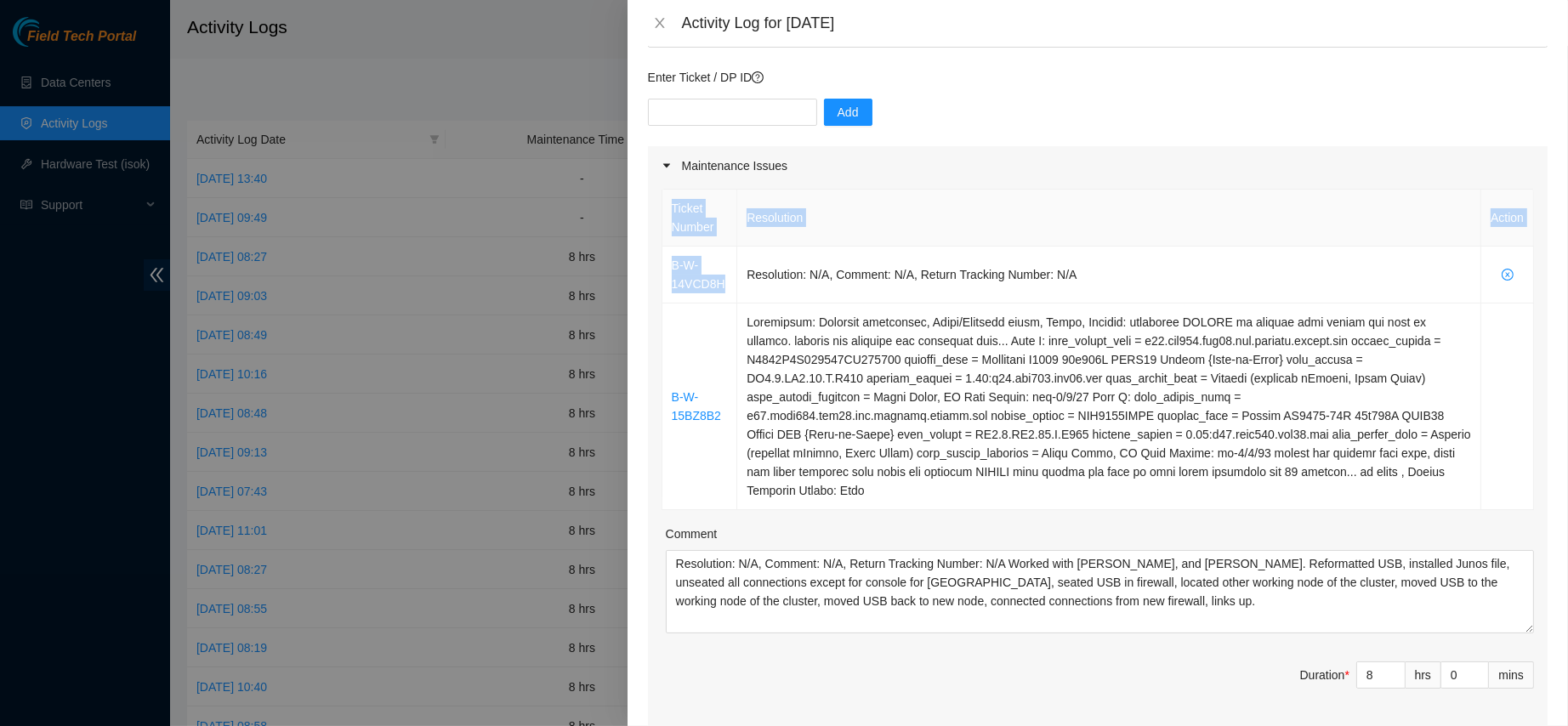
click at [662, 260] on div "Ticket Number Resolution Action B-W-14VCD8H Resolution: N/A, Comment: N/A, Retu…" at bounding box center [1098, 350] width 873 height 322
drag, startPoint x: 670, startPoint y: 263, endPoint x: 721, endPoint y: 286, distance: 55.9
click at [721, 286] on td "B-W-14VCD8H" at bounding box center [700, 275] width 75 height 57
copy link "B-W-14VCD8H"
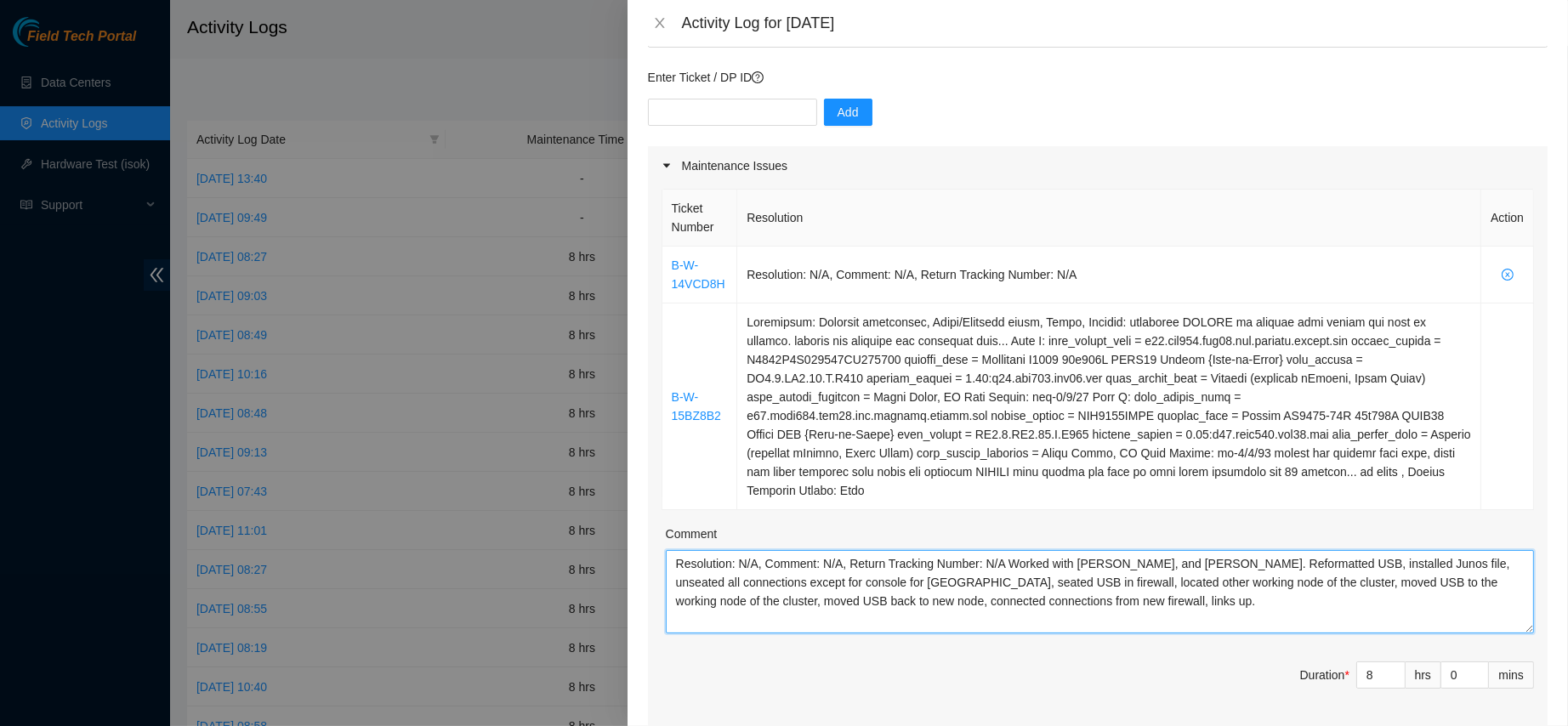
click at [676, 551] on textarea "Resolution: N/A, Comment: N/A, Return Tracking Number: N/A Worked with Daniel, …" at bounding box center [1099, 592] width 869 height 83
paste textarea "B-W-14VCD8H"
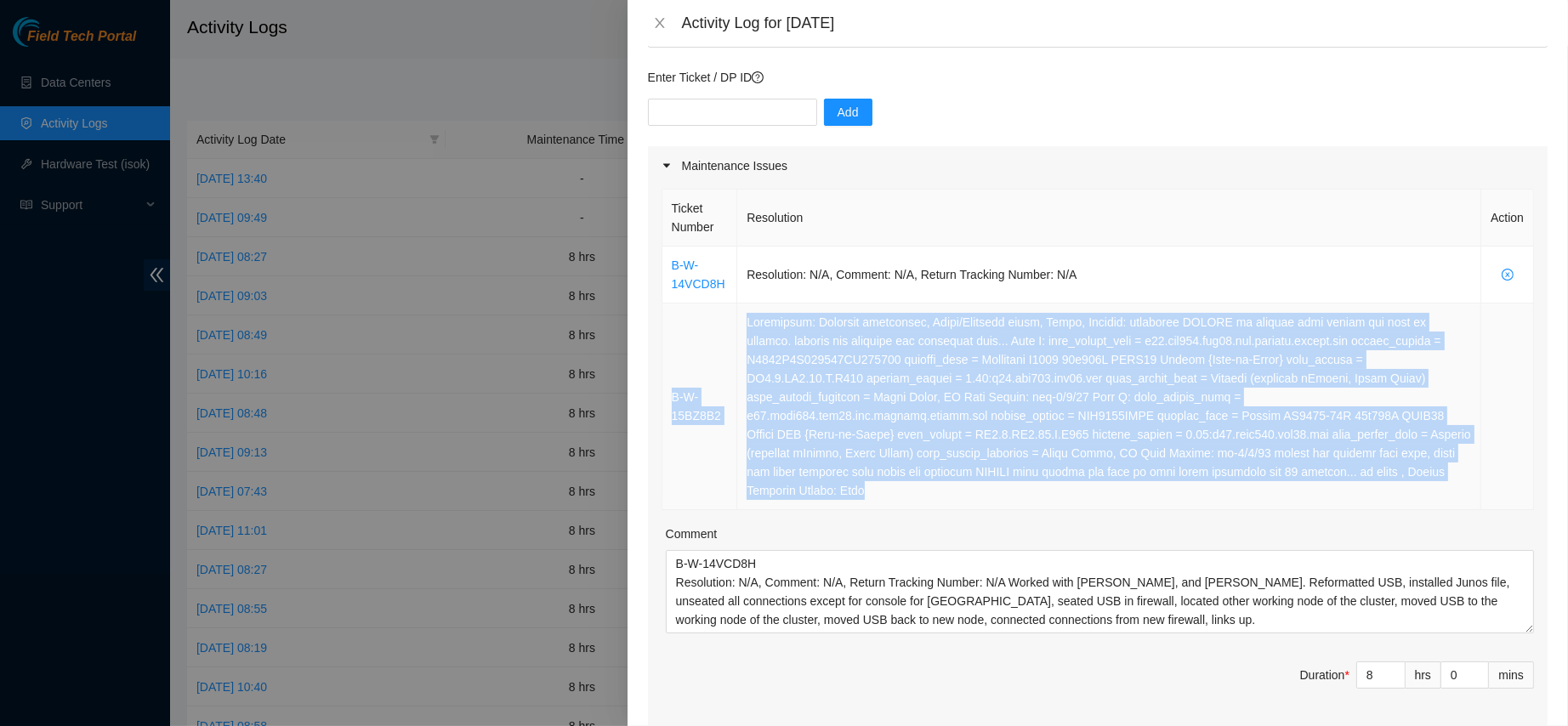
drag, startPoint x: 670, startPoint y: 349, endPoint x: 1423, endPoint y: 468, distance: 762.3
click at [1423, 468] on tr "B-W-15BZ8B2" at bounding box center [1098, 407] width 872 height 207
copy tr "B-W-15BZ8B2 Resolution: Reseated components, Clean/Replaced optic, Other, Comme…"
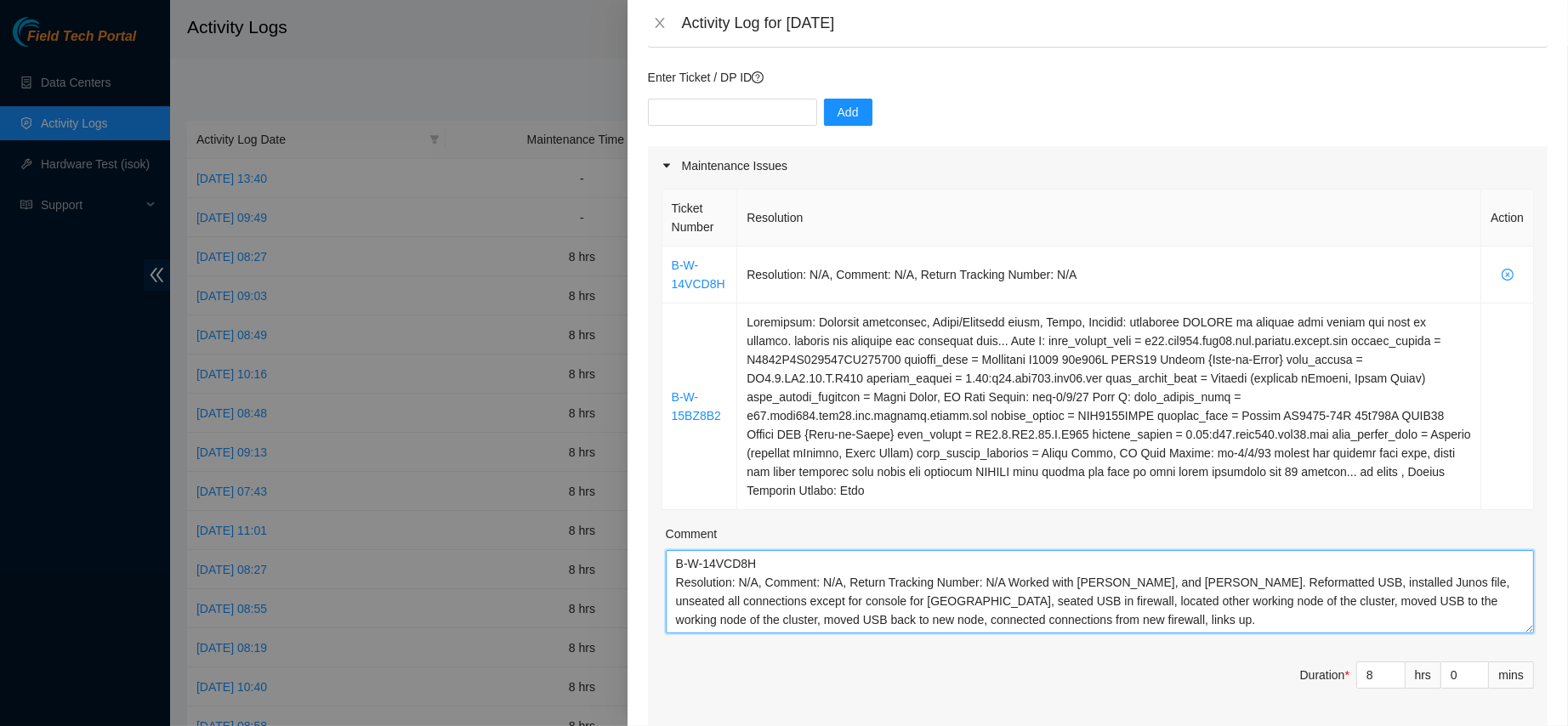
click at [1261, 606] on textarea "B-W-14VCD8H Resolution: N/A, Comment: N/A, Return Tracking Number: N/A Worked w…" at bounding box center [1099, 592] width 869 height 83
paste textarea "B-W-15BZ8B2 Resolution: Reseated components, Clean/Replaced optic, Other, Comme…"
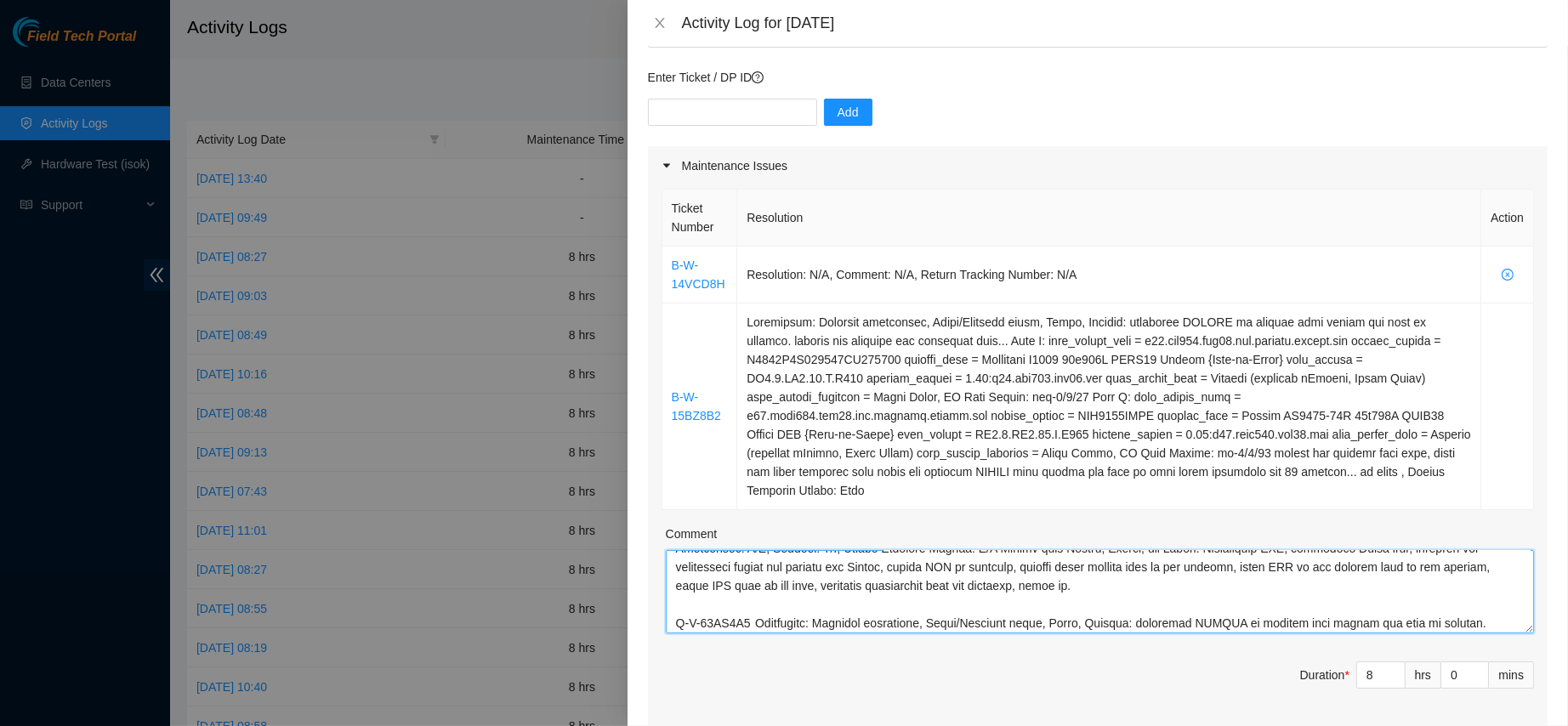
scroll to position [0, 0]
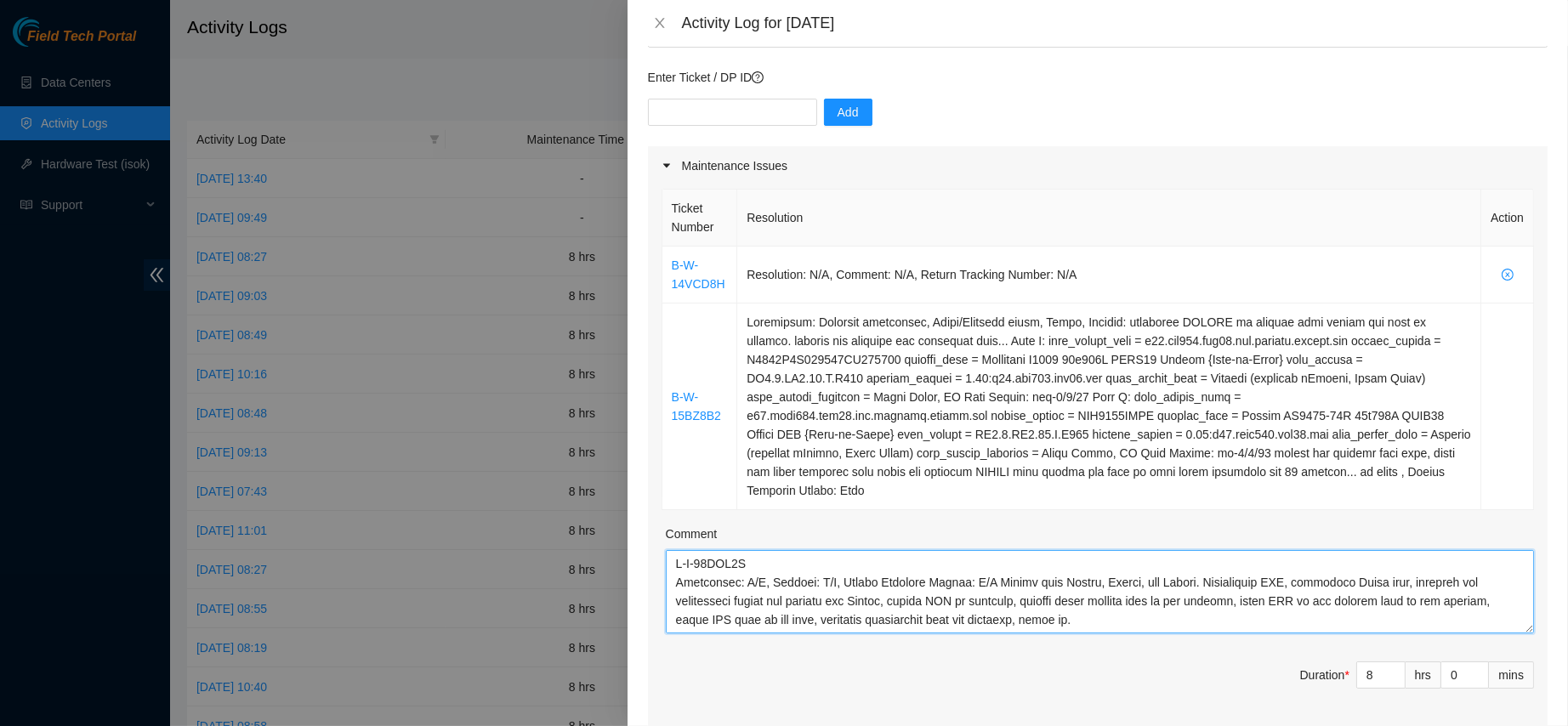
click at [1110, 562] on textarea "Comment" at bounding box center [1099, 592] width 869 height 83
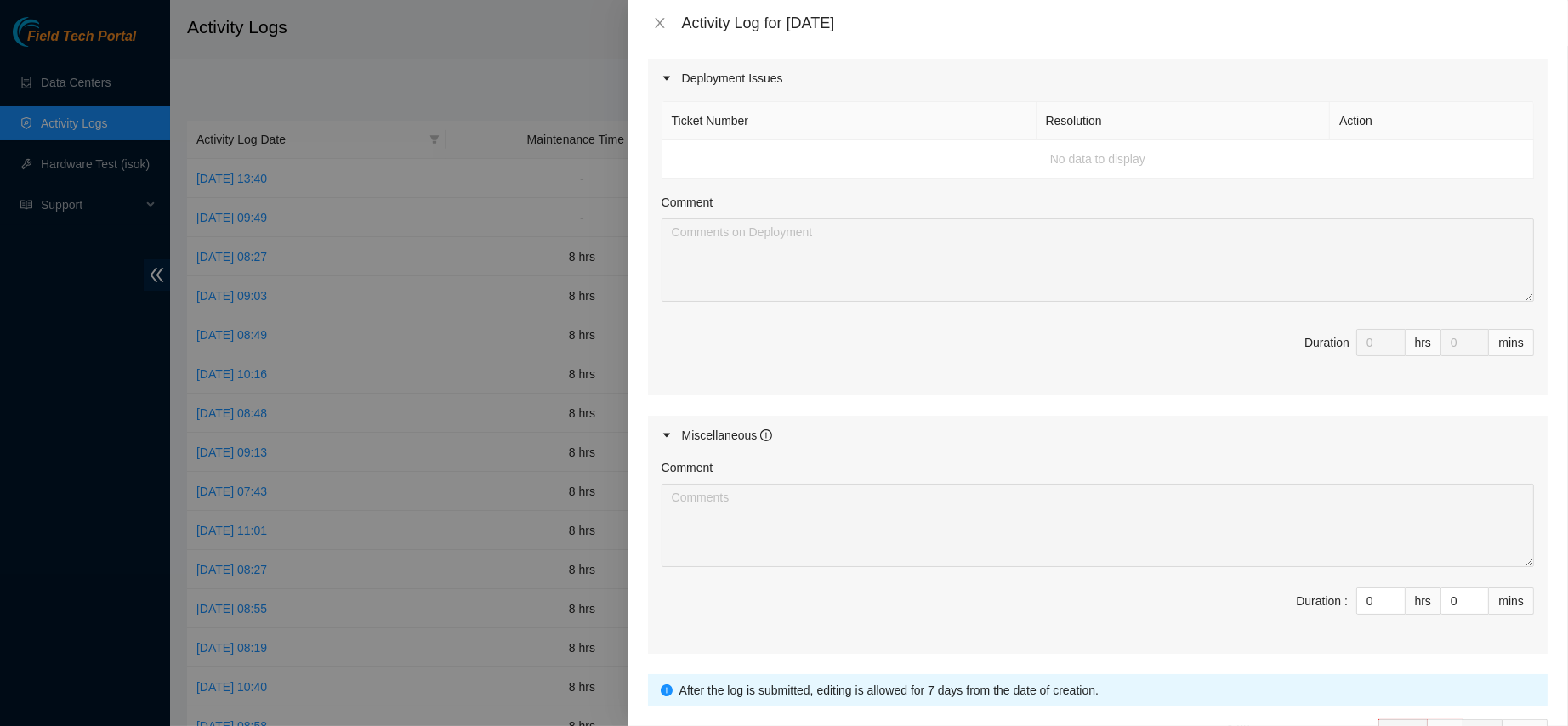
scroll to position [906, 0]
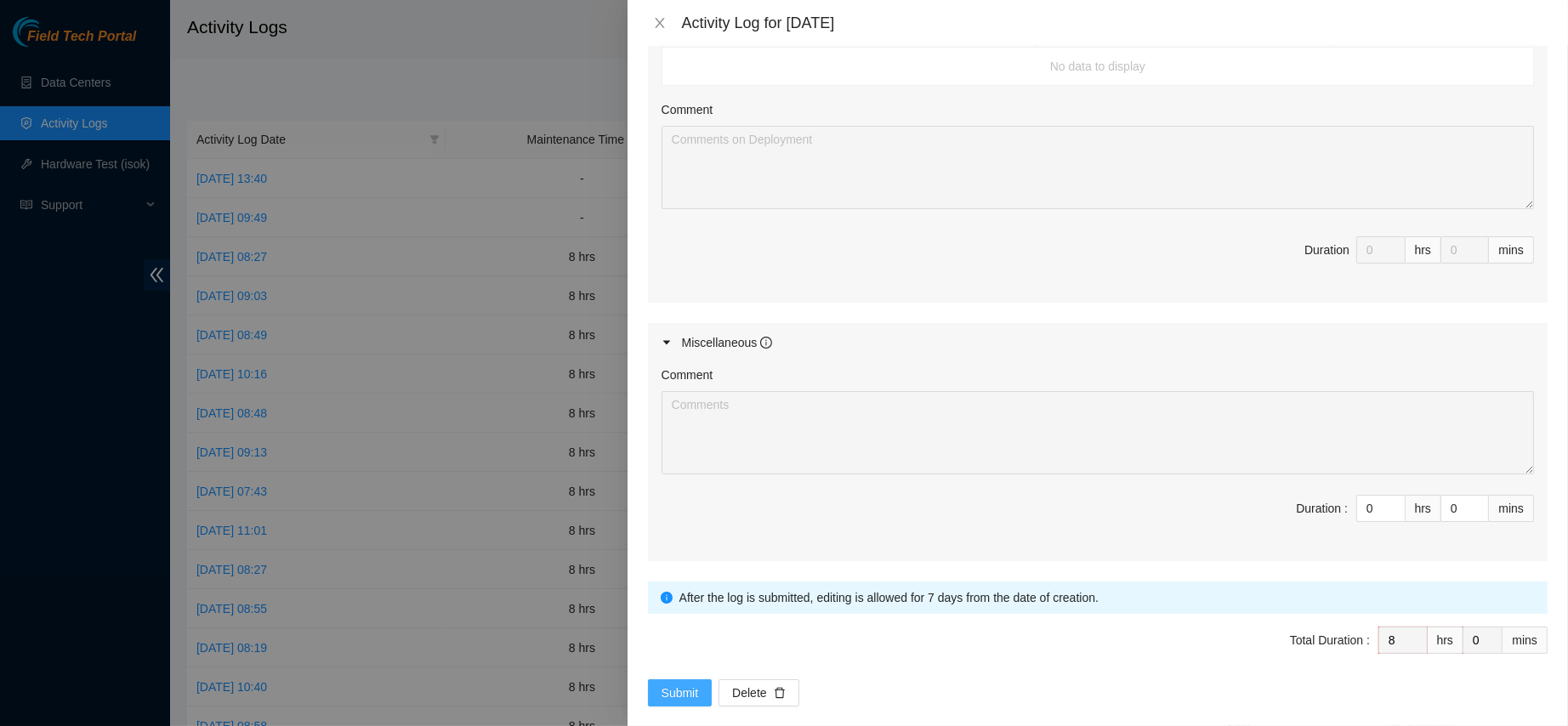
type textarea "B-W-14VCD8H Resolution: N/A, Comment: N/A, Return Tracking Number: N/A Worked w…"
click at [677, 679] on button "Submit" at bounding box center [679, 692] width 64 height 27
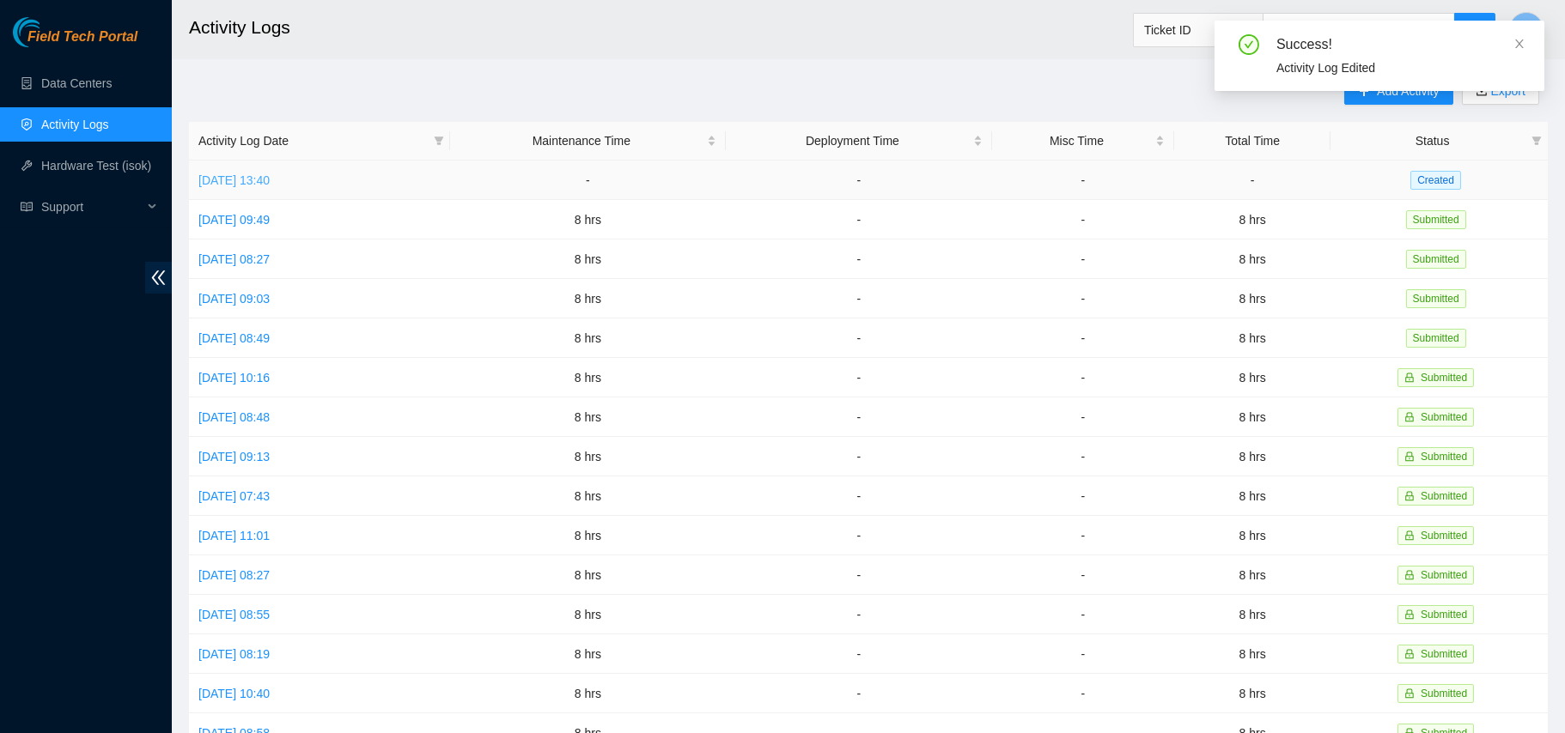
click at [270, 184] on link "Tue, 09 Sep 2025 13:40" at bounding box center [233, 180] width 71 height 14
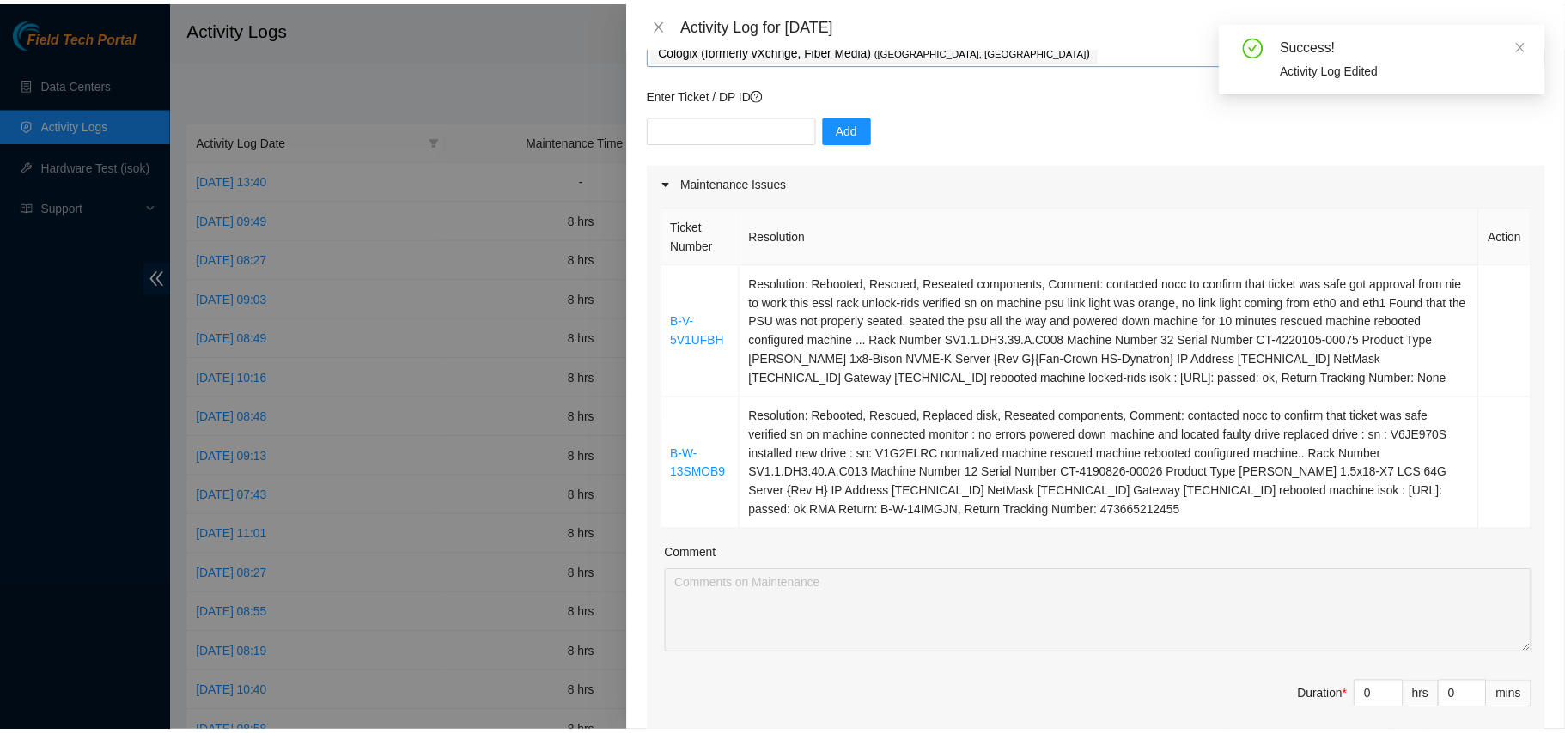
scroll to position [1, 0]
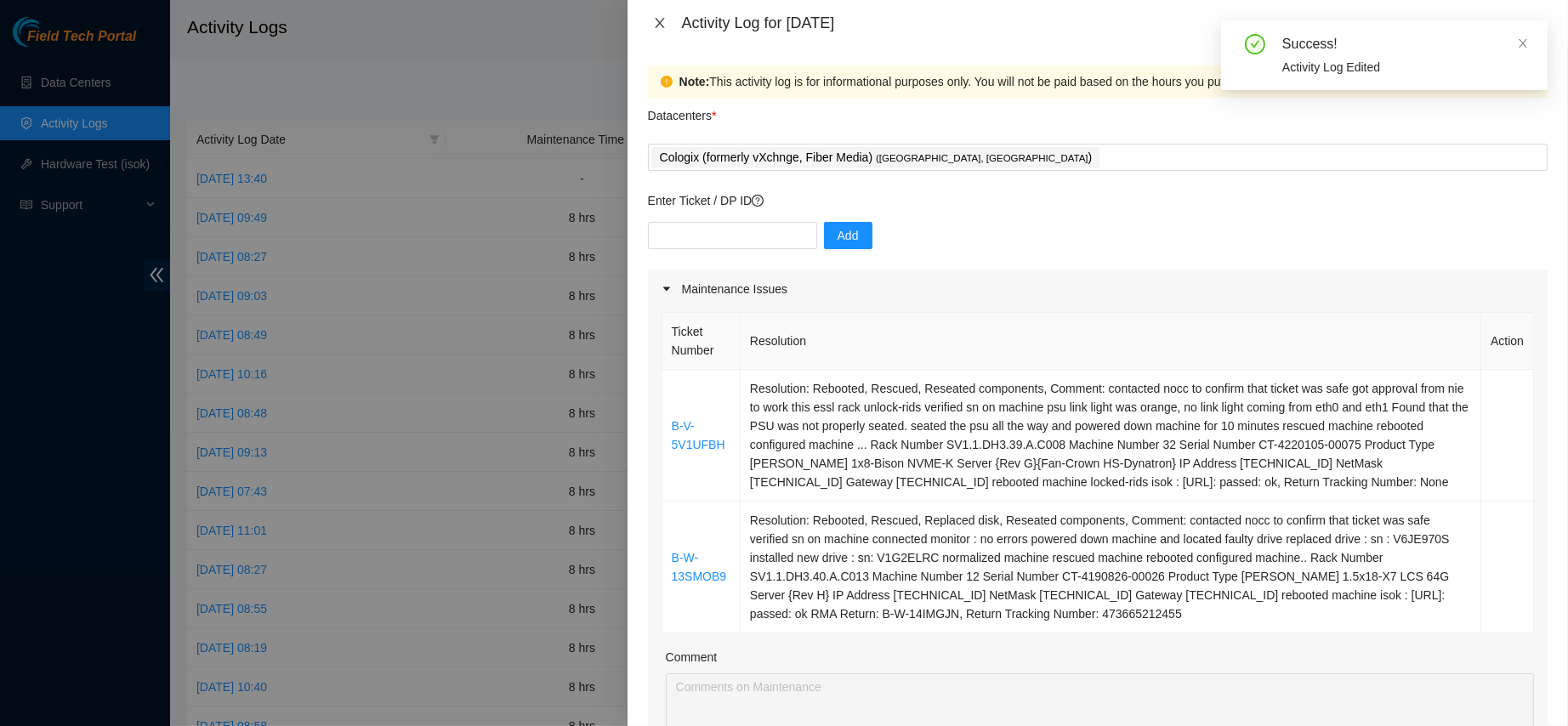
click at [654, 20] on icon "close" at bounding box center [660, 23] width 14 height 14
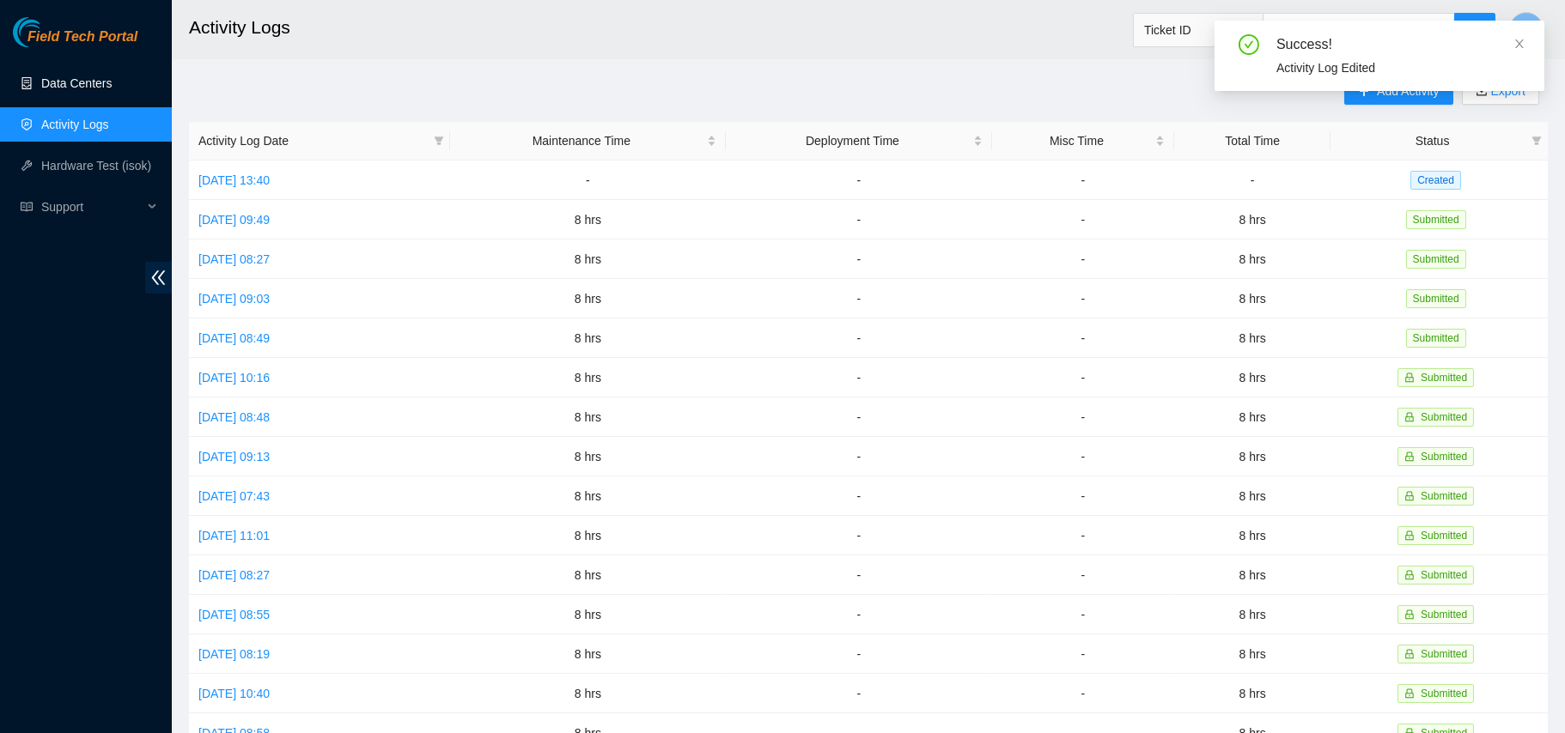
click at [80, 90] on link "Data Centers" at bounding box center [76, 83] width 70 height 14
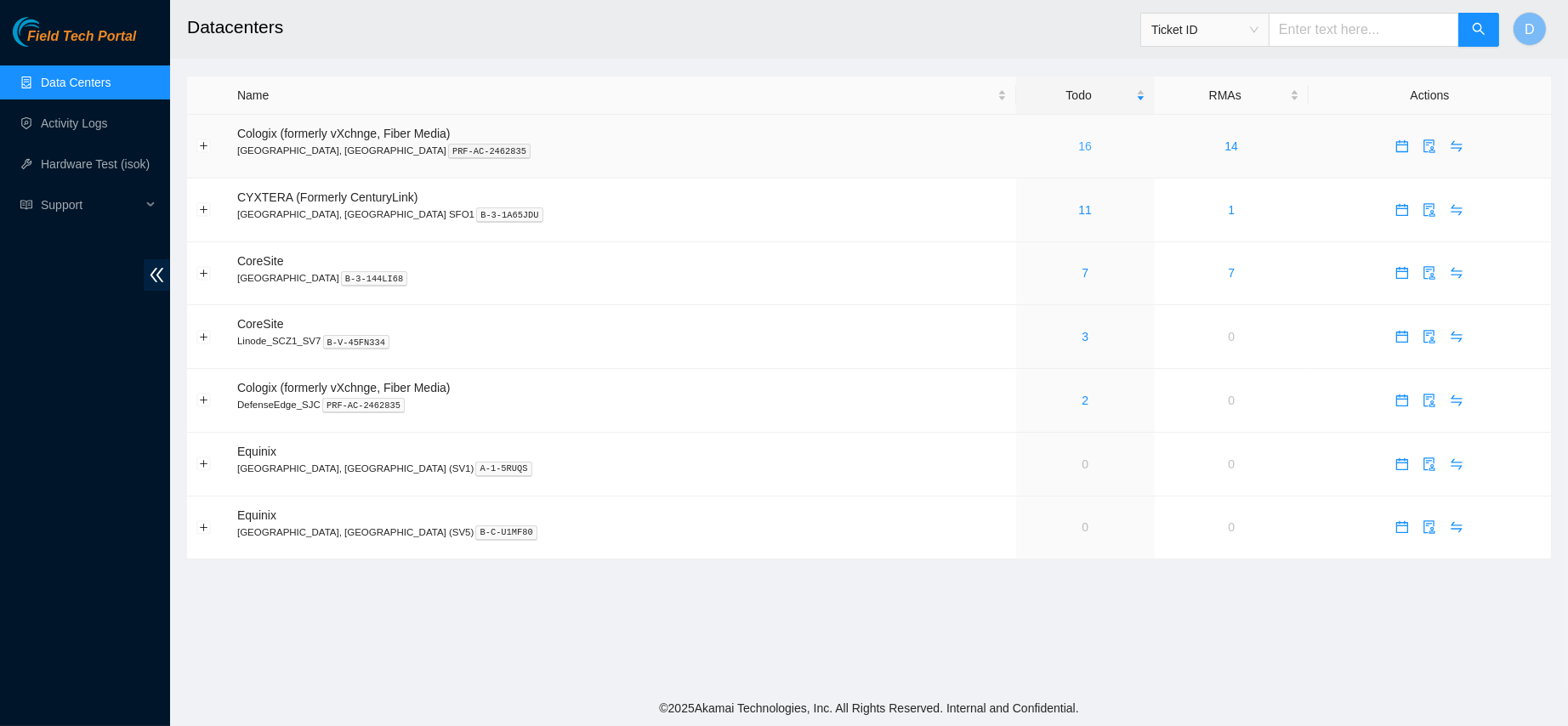
click at [1079, 146] on link "16" at bounding box center [1086, 147] width 14 height 14
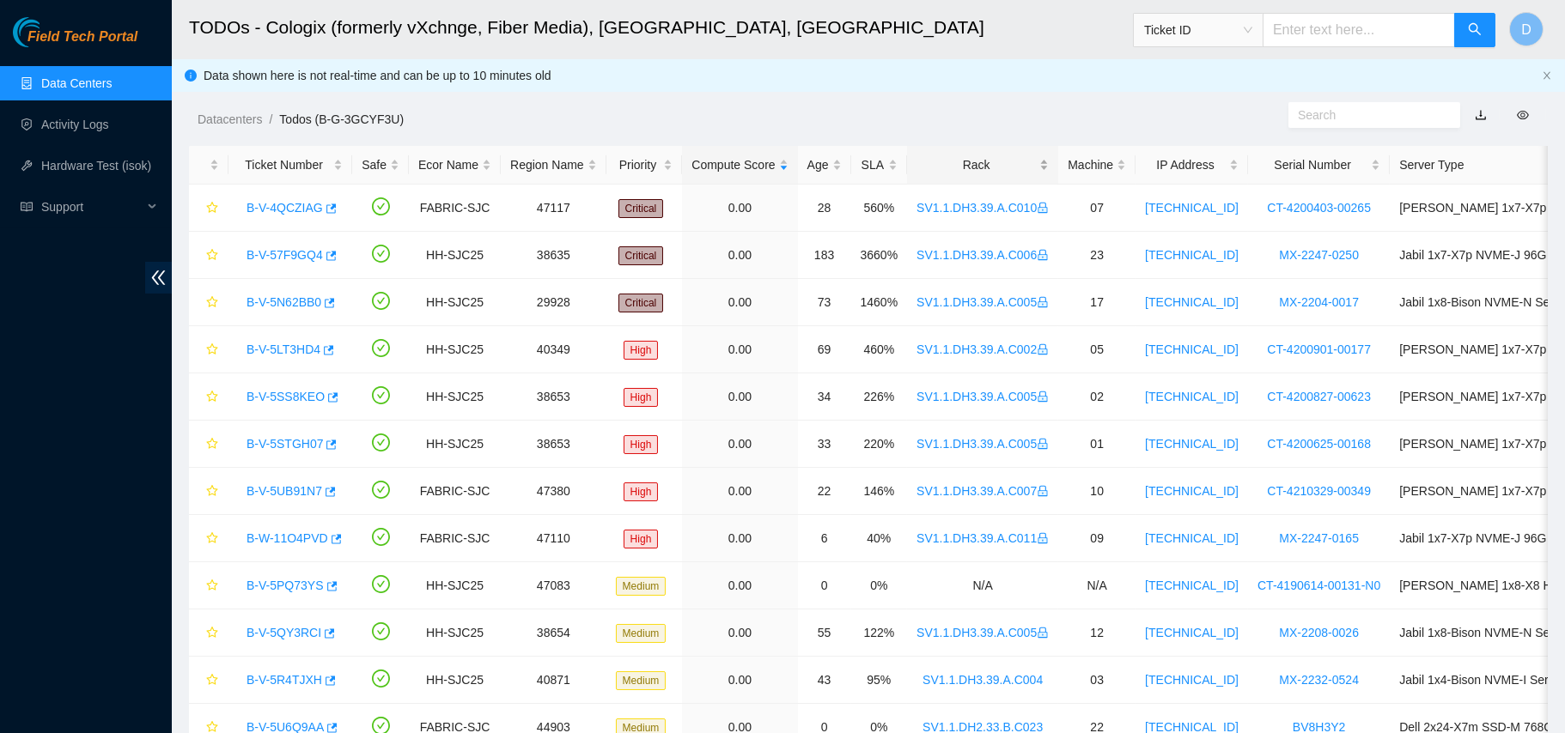
click at [951, 155] on div "Rack" at bounding box center [982, 164] width 132 height 19
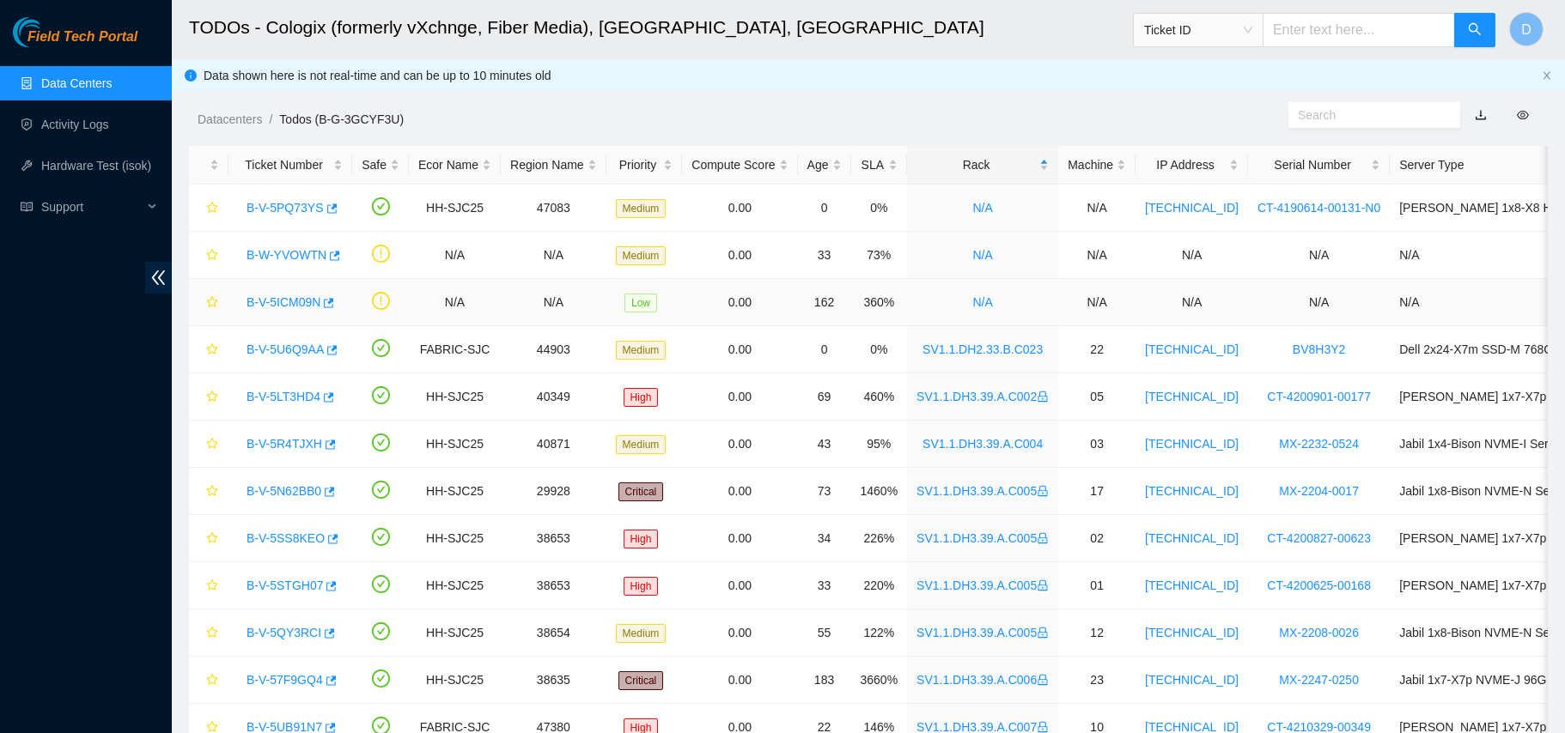
click at [288, 303] on link "B-V-5ICM09N" at bounding box center [283, 302] width 74 height 14
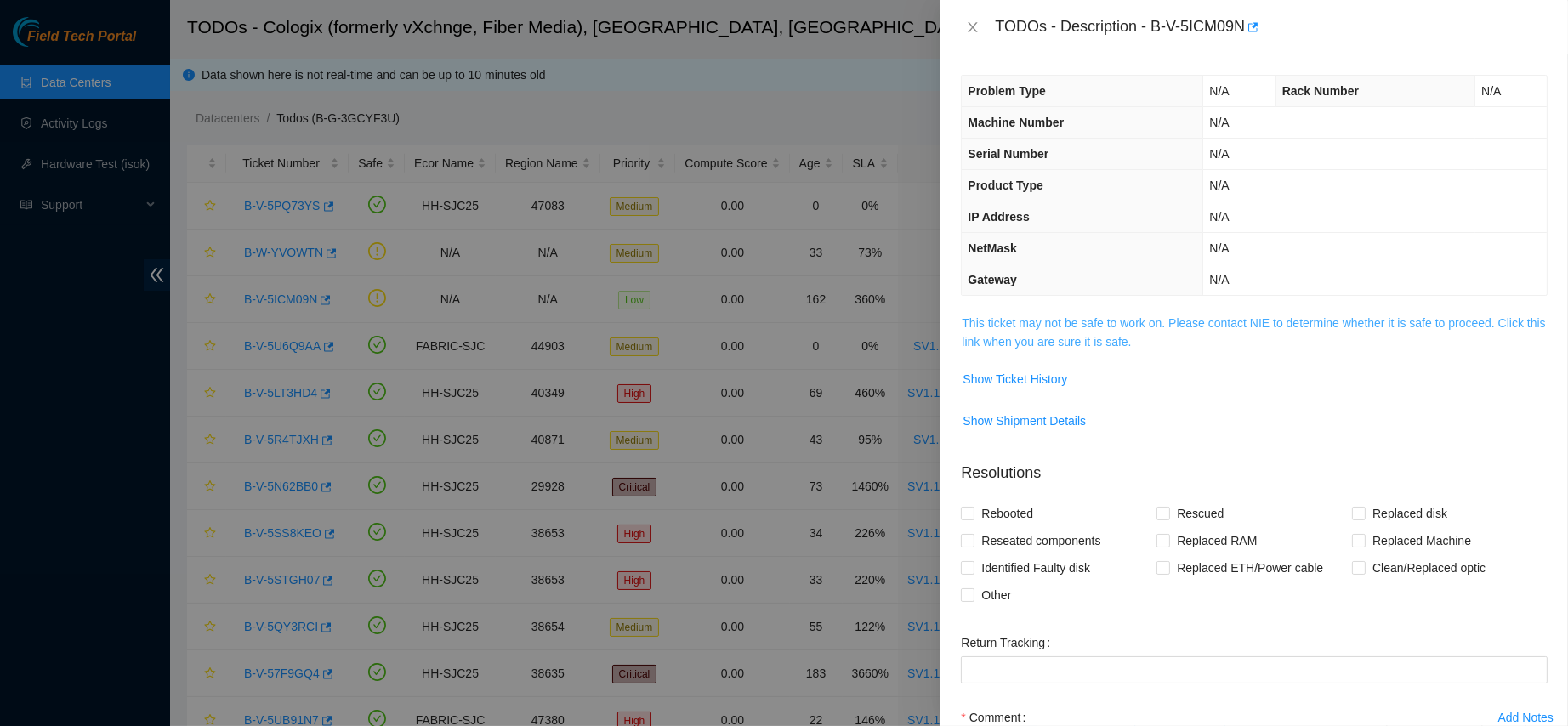
click at [1067, 336] on link "This ticket may not be safe to work on. Please contact NIE to determine whether…" at bounding box center [1253, 332] width 583 height 33
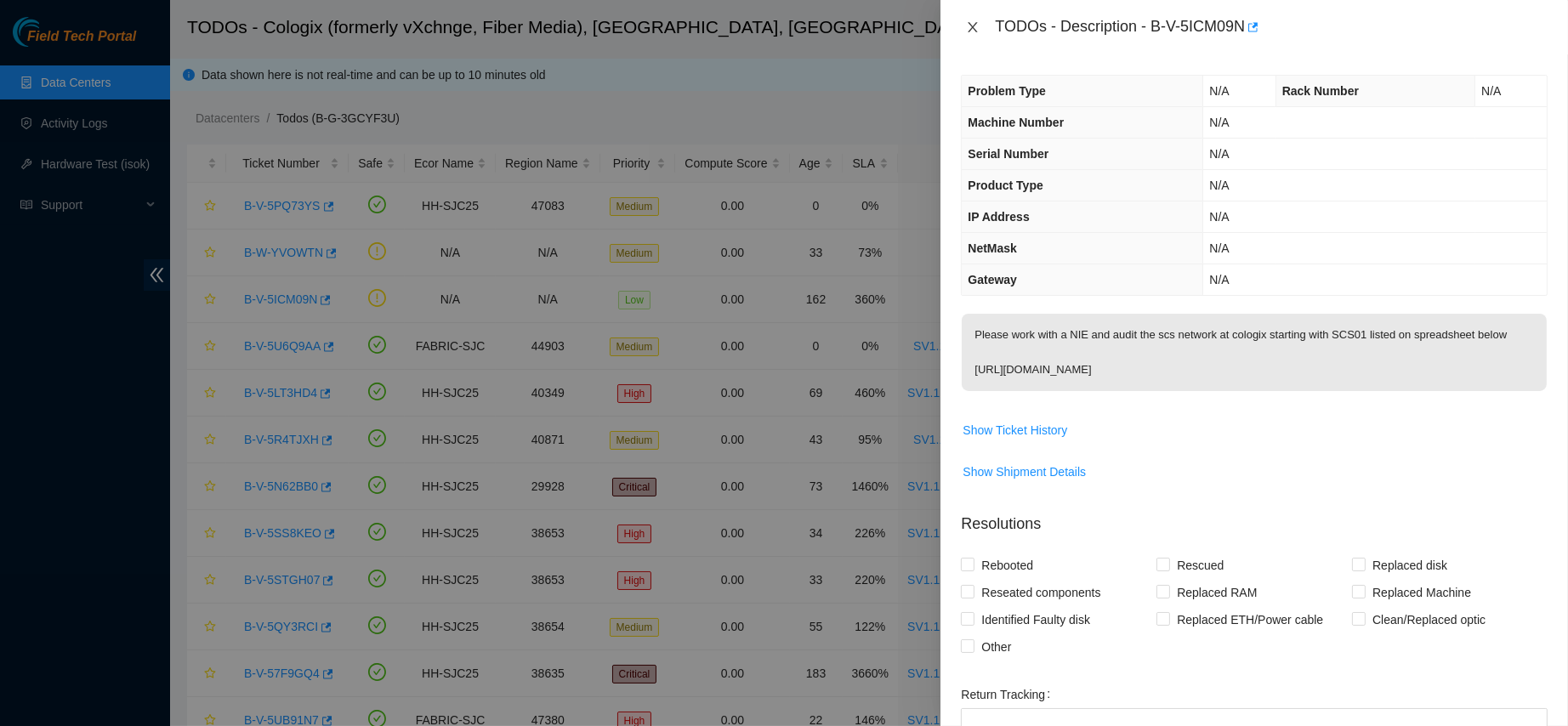
click at [972, 20] on button "Close" at bounding box center [973, 28] width 24 height 16
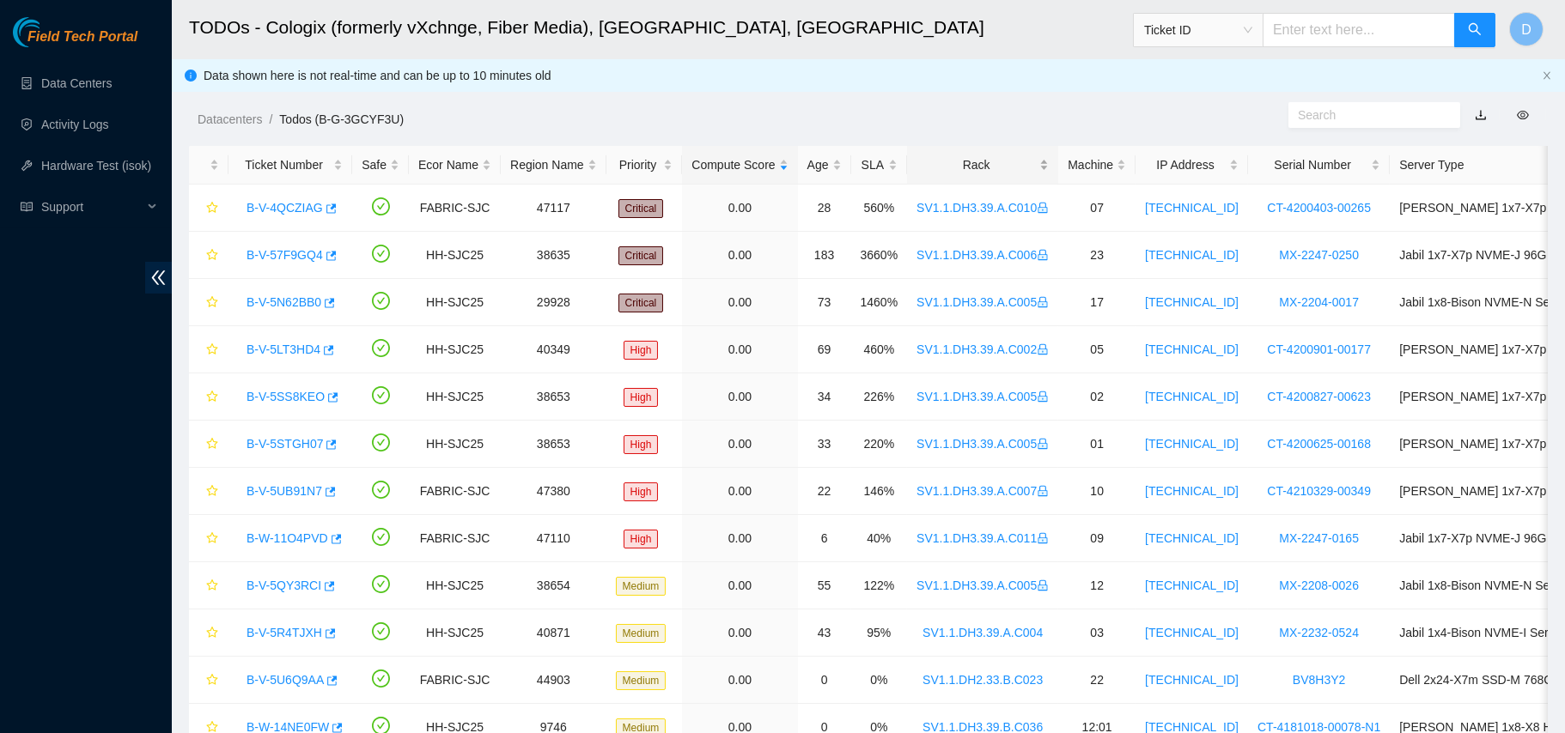
click at [953, 161] on div "Rack" at bounding box center [982, 164] width 132 height 19
